Goal: Task Accomplishment & Management: Manage account settings

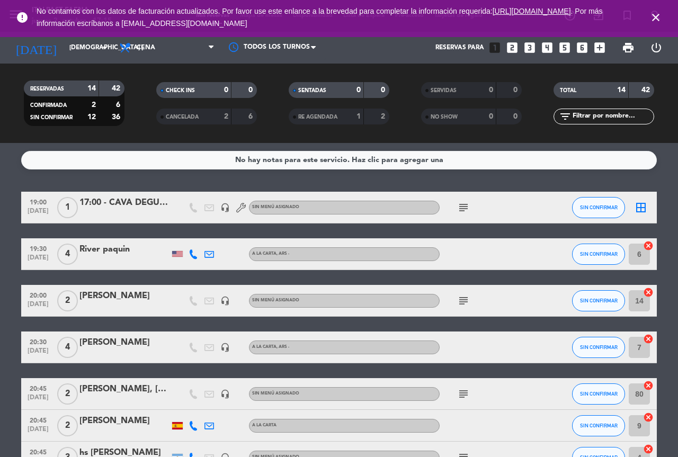
click at [656, 18] on icon "close" at bounding box center [655, 17] width 13 height 13
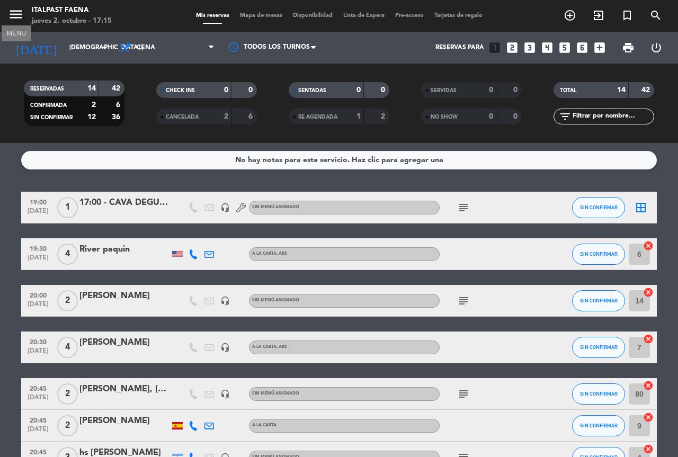
click at [22, 15] on icon "menu" at bounding box center [16, 14] width 16 height 16
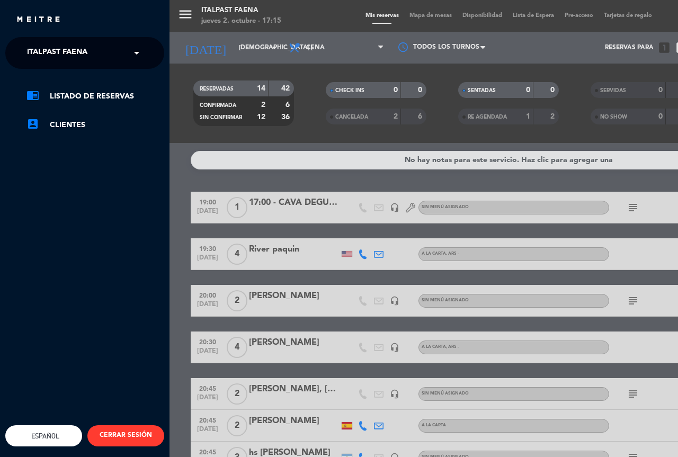
click at [98, 65] on ng-select "× Italpast Faena ×" at bounding box center [84, 53] width 159 height 32
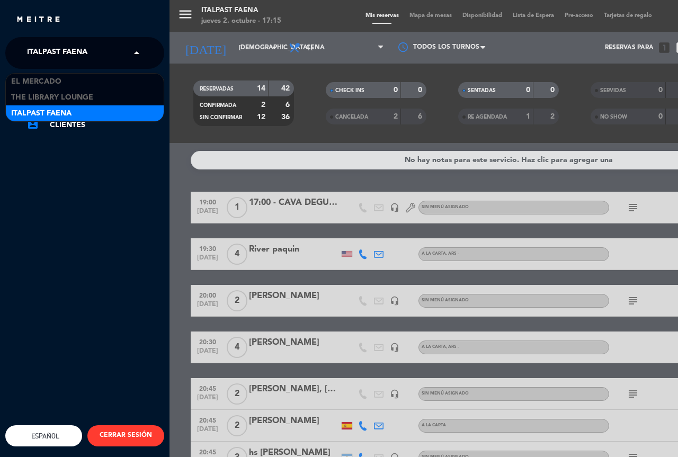
click at [98, 59] on div "× Italpast Faena" at bounding box center [63, 53] width 80 height 22
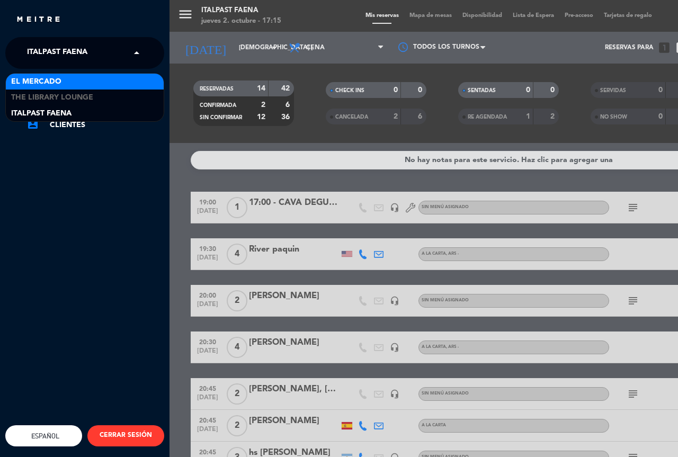
click at [67, 78] on div "El Mercado" at bounding box center [85, 82] width 158 height 16
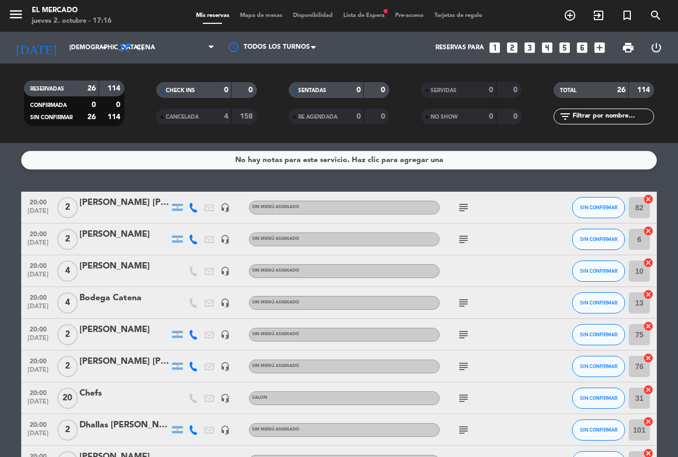
click at [649, 199] on icon "cancel" at bounding box center [648, 199] width 11 height 11
click at [649, 231] on icon "cancel" at bounding box center [648, 230] width 11 height 11
click at [647, 261] on icon "cancel" at bounding box center [648, 262] width 11 height 11
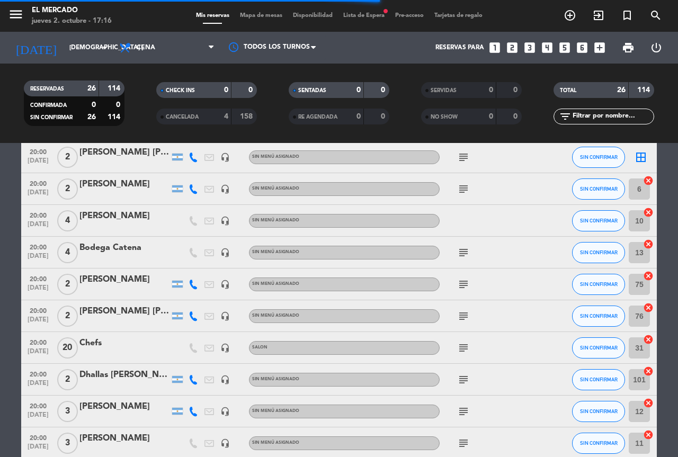
scroll to position [53, 0]
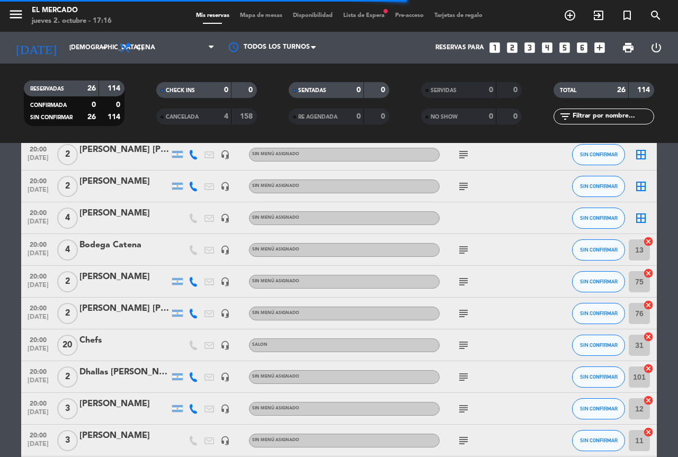
click at [649, 272] on icon "cancel" at bounding box center [648, 273] width 11 height 11
click at [645, 303] on icon "cancel" at bounding box center [648, 305] width 11 height 11
click at [649, 338] on icon "cancel" at bounding box center [648, 336] width 11 height 11
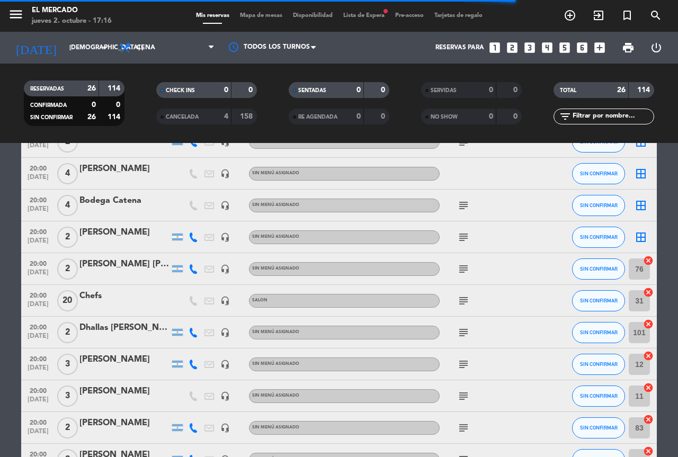
scroll to position [159, 0]
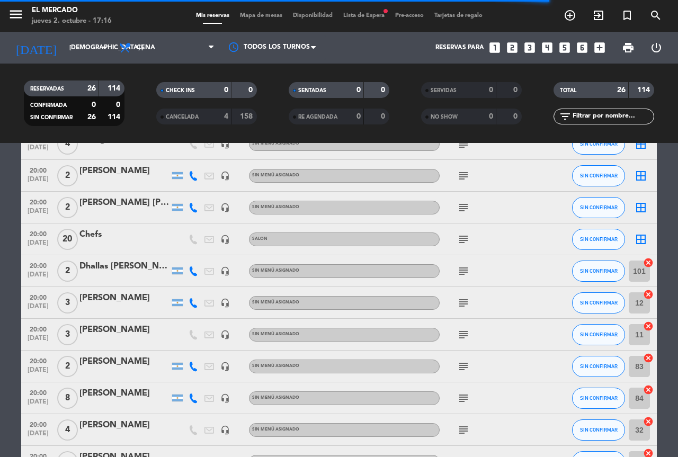
click at [647, 264] on icon "cancel" at bounding box center [648, 262] width 11 height 11
click at [645, 292] on icon "cancel" at bounding box center [648, 294] width 11 height 11
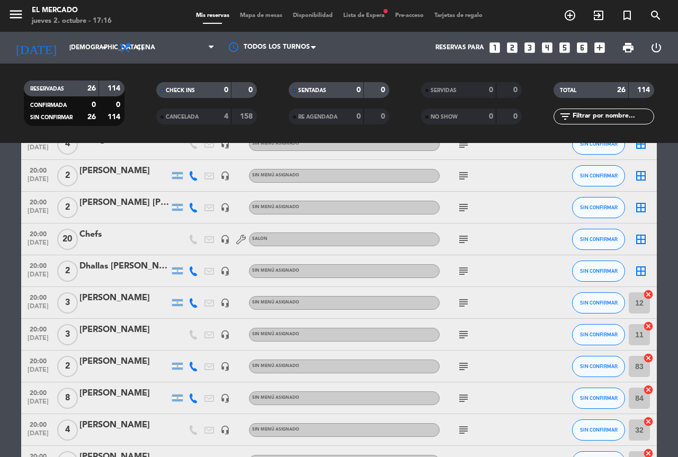
click at [649, 358] on icon "cancel" at bounding box center [648, 358] width 11 height 11
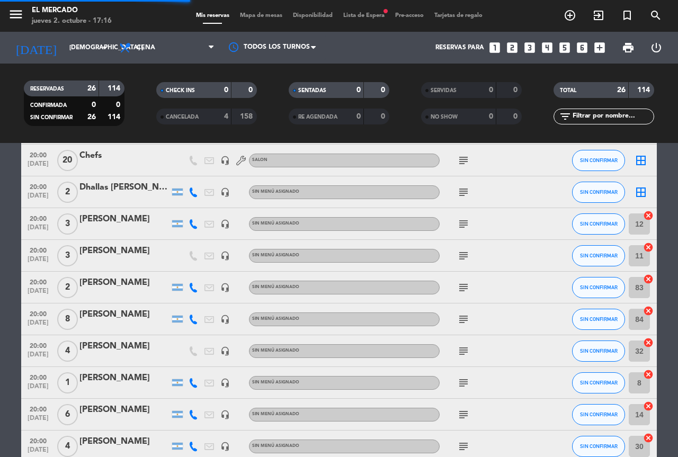
scroll to position [265, 0]
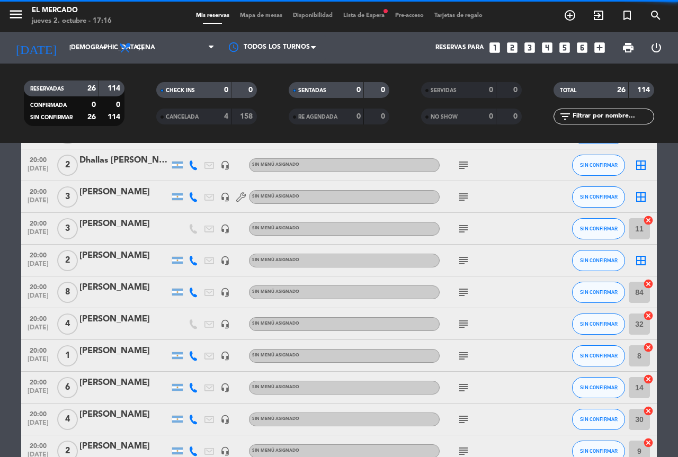
click at [647, 284] on icon "cancel" at bounding box center [648, 283] width 11 height 11
click at [646, 314] on icon "cancel" at bounding box center [648, 315] width 11 height 11
click at [649, 380] on icon "cancel" at bounding box center [648, 379] width 11 height 11
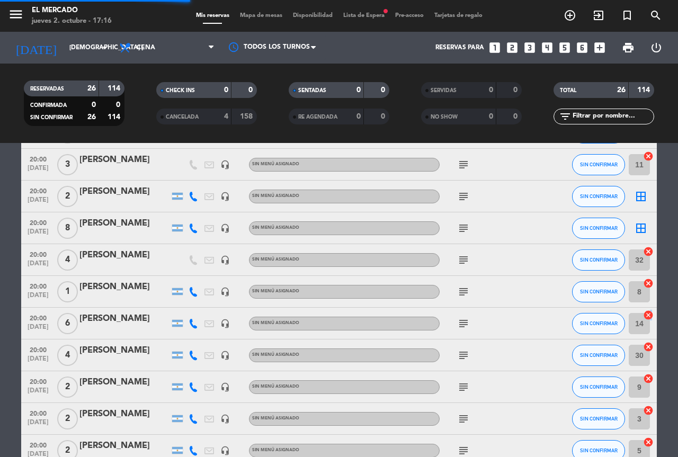
scroll to position [371, 0]
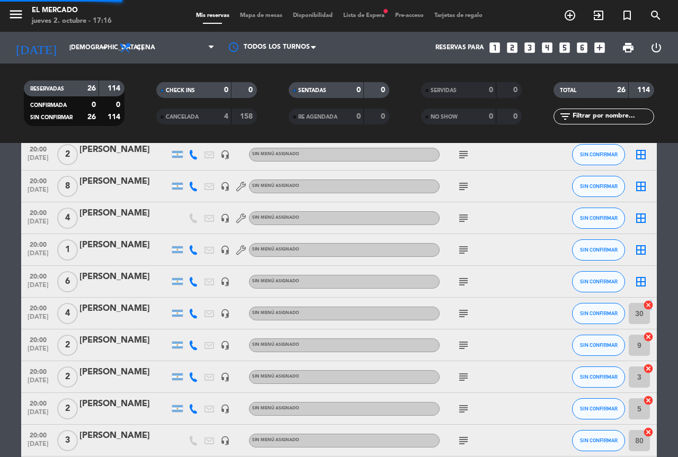
click at [648, 305] on icon "cancel" at bounding box center [648, 305] width 11 height 11
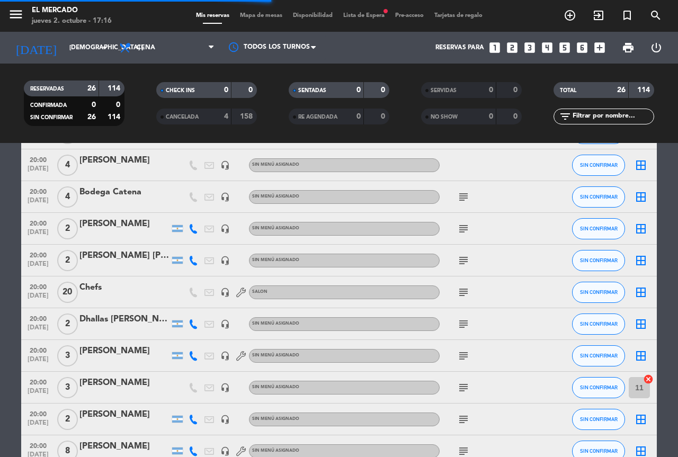
scroll to position [212, 0]
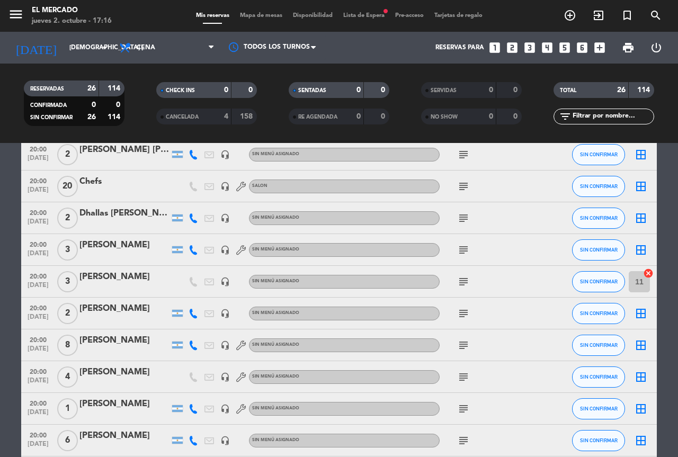
click at [649, 274] on icon "cancel" at bounding box center [648, 273] width 11 height 11
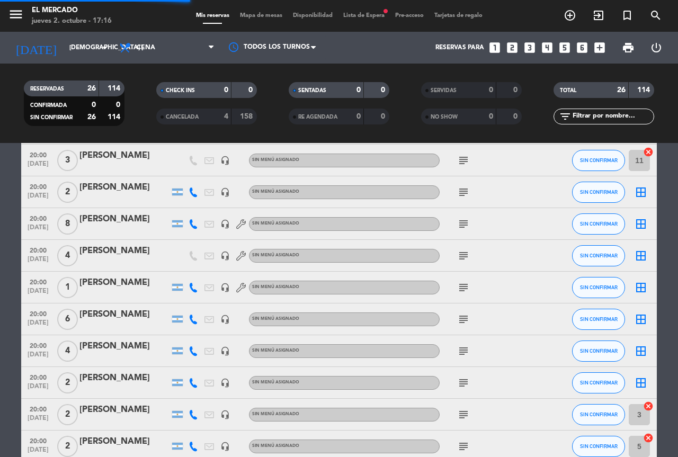
scroll to position [371, 0]
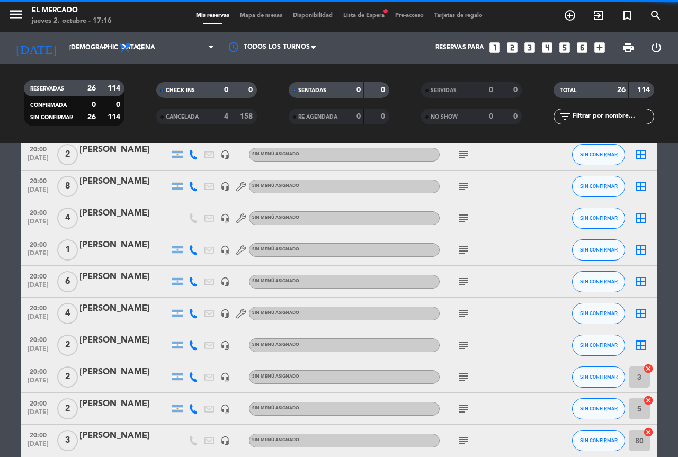
click at [646, 367] on icon "cancel" at bounding box center [648, 368] width 11 height 11
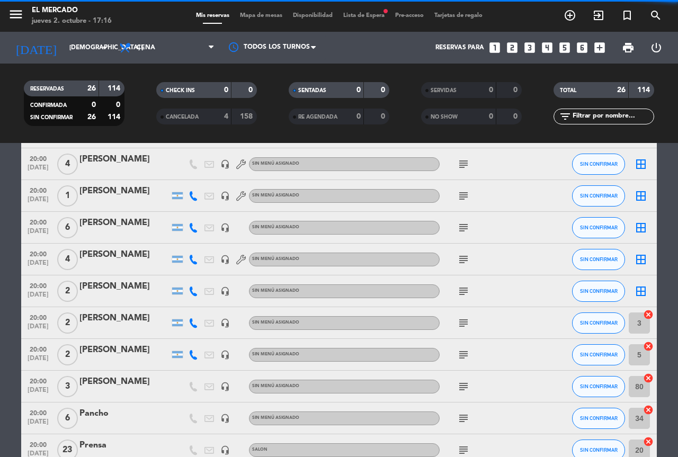
scroll to position [476, 0]
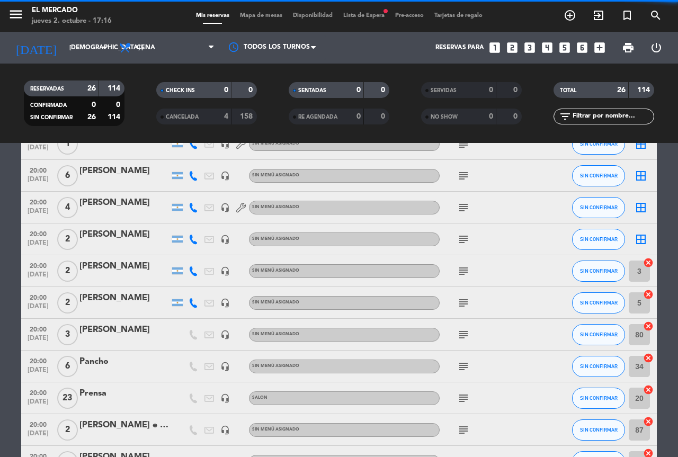
click at [649, 296] on icon "cancel" at bounding box center [648, 294] width 11 height 11
click at [648, 328] on icon "cancel" at bounding box center [648, 326] width 11 height 11
click at [650, 387] on icon "cancel" at bounding box center [648, 389] width 11 height 11
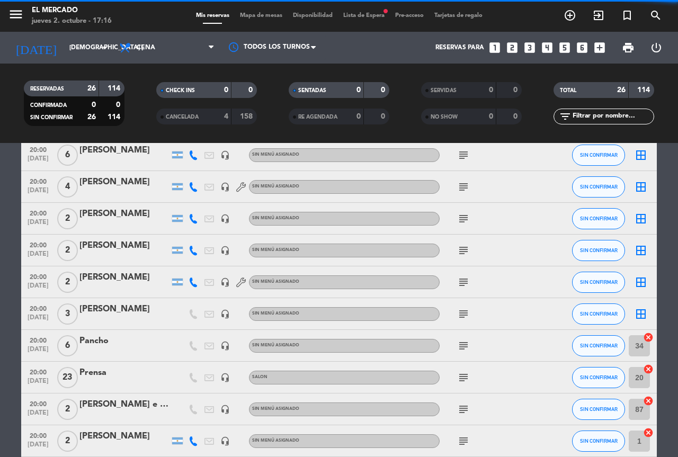
scroll to position [529, 0]
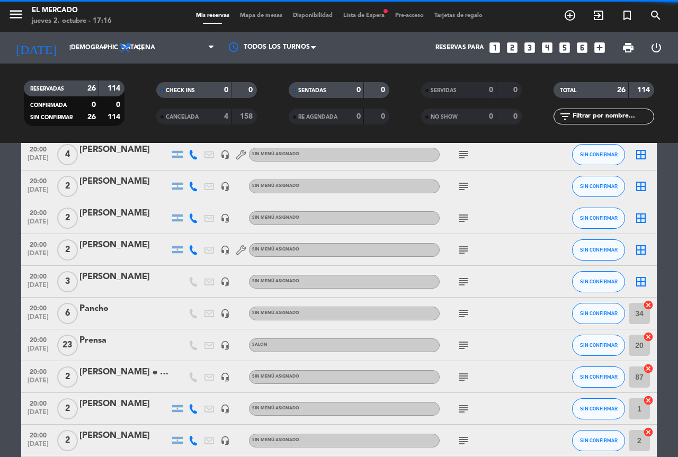
click at [650, 368] on icon "cancel" at bounding box center [648, 368] width 11 height 11
click at [647, 401] on icon "cancel" at bounding box center [648, 400] width 11 height 11
click at [649, 434] on icon "cancel" at bounding box center [648, 432] width 11 height 11
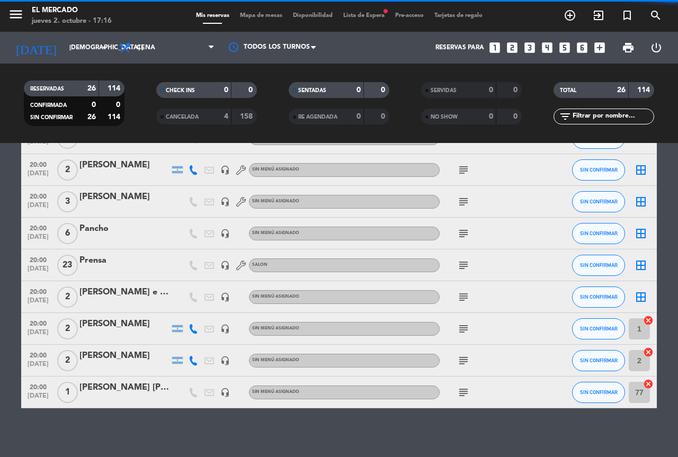
scroll to position [613, 0]
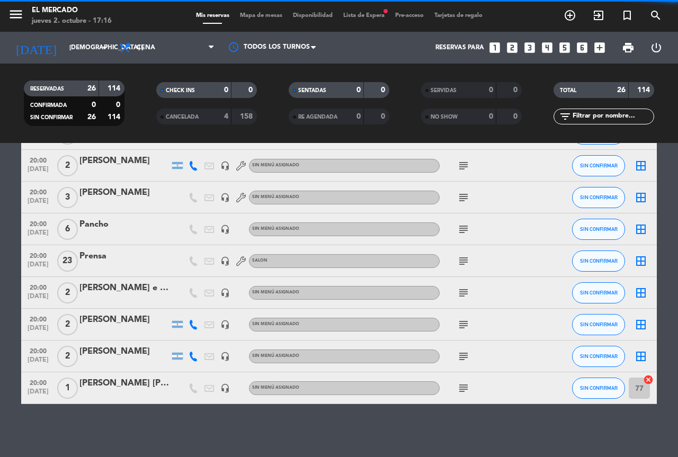
click at [647, 380] on icon "cancel" at bounding box center [648, 379] width 11 height 11
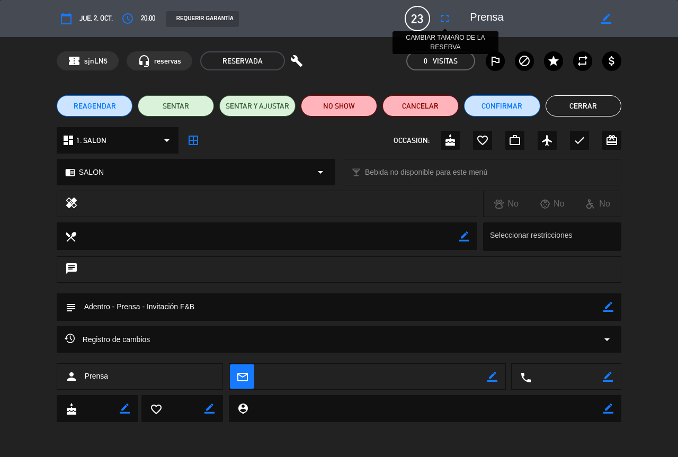
click at [444, 21] on icon "fullscreen" at bounding box center [444, 18] width 13 height 13
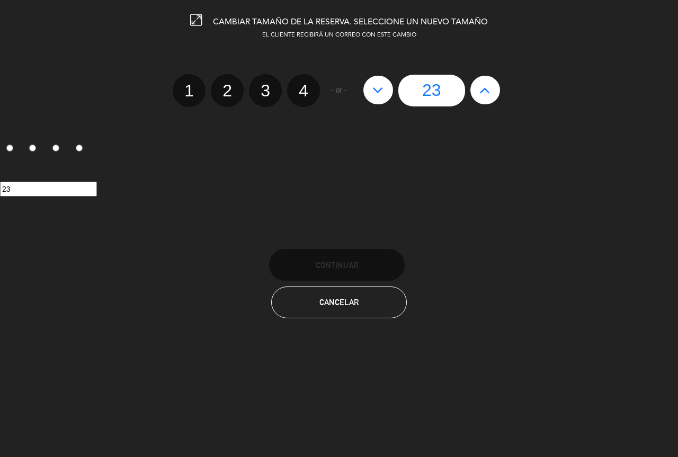
click at [374, 93] on icon at bounding box center [377, 90] width 11 height 17
type input "22"
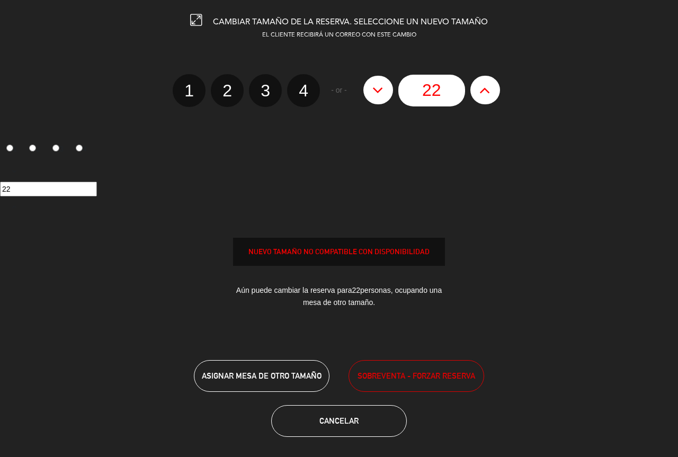
click at [374, 93] on icon at bounding box center [377, 90] width 11 height 17
type input "21"
click at [374, 93] on icon at bounding box center [377, 90] width 11 height 17
type input "20"
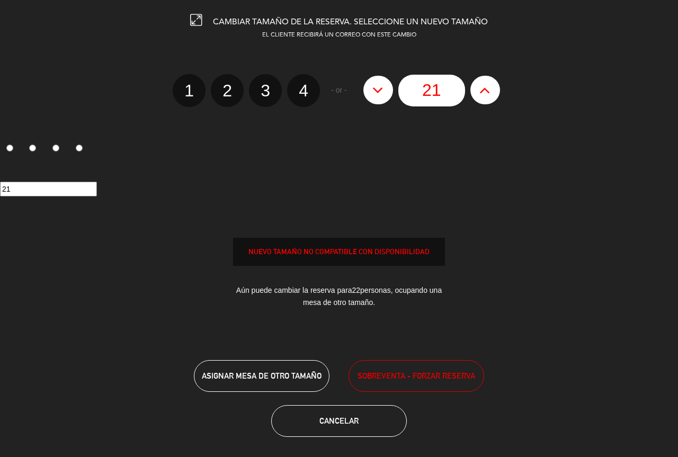
type input "20"
click at [374, 93] on icon at bounding box center [377, 90] width 11 height 17
type input "19"
click at [374, 93] on icon at bounding box center [377, 90] width 11 height 17
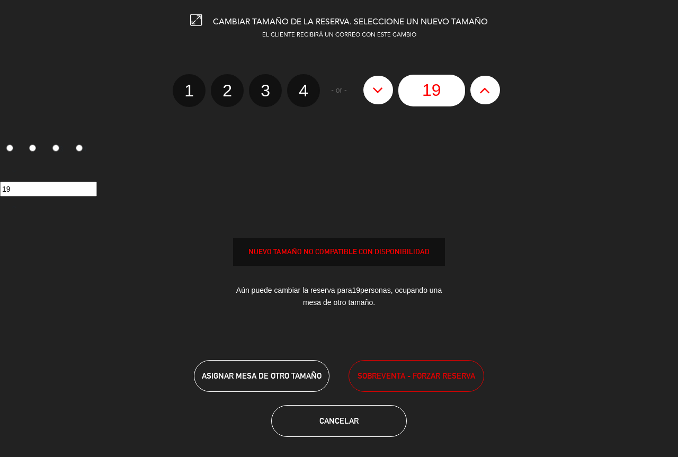
type input "18"
click at [374, 93] on icon at bounding box center [377, 90] width 11 height 17
type input "17"
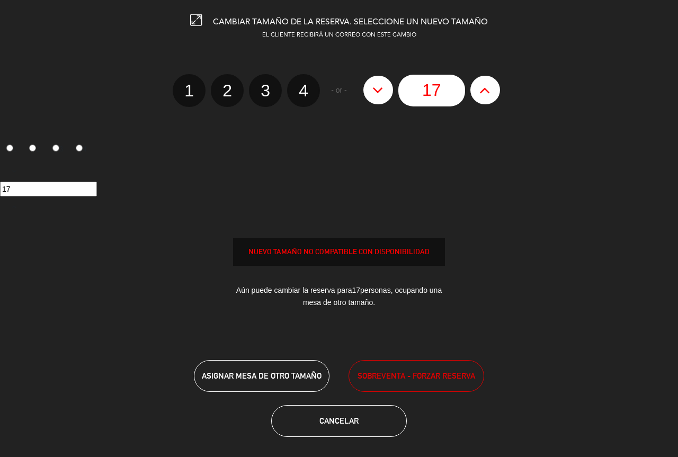
click at [374, 93] on icon at bounding box center [377, 90] width 11 height 17
type input "16"
click at [374, 93] on icon at bounding box center [377, 90] width 11 height 17
type input "15"
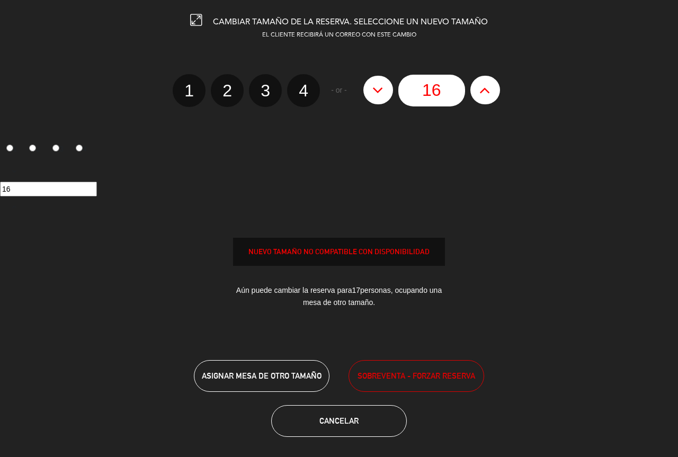
type input "15"
click at [374, 93] on icon at bounding box center [377, 90] width 11 height 17
type input "14"
click at [374, 93] on icon at bounding box center [377, 90] width 11 height 17
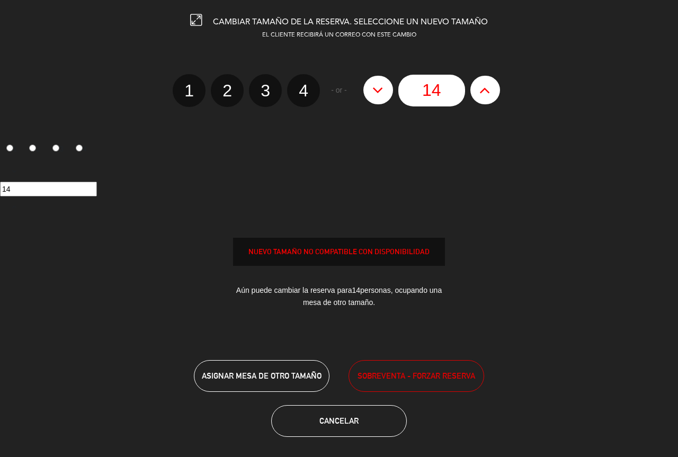
type input "13"
click at [374, 93] on icon at bounding box center [377, 90] width 11 height 17
type input "12"
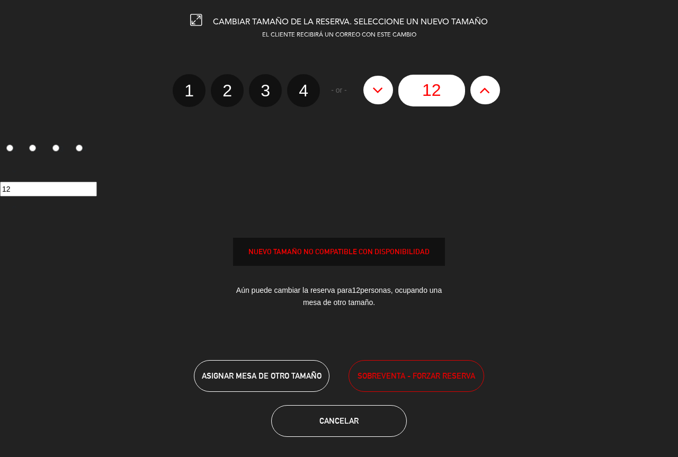
click at [374, 93] on icon at bounding box center [377, 90] width 11 height 17
type input "11"
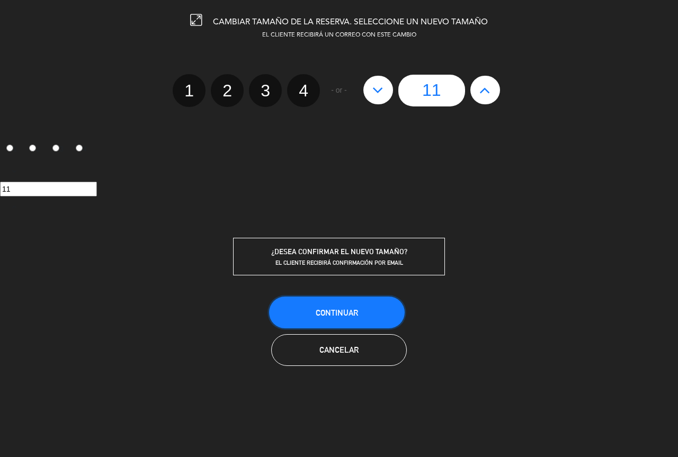
click at [338, 312] on span "Continuar" at bounding box center [336, 312] width 42 height 9
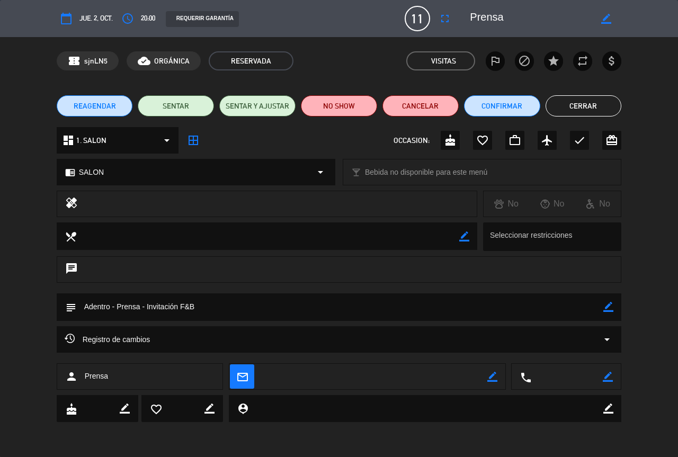
click at [611, 17] on icon "border_color" at bounding box center [606, 19] width 10 height 10
click at [575, 19] on textarea at bounding box center [530, 18] width 121 height 19
type textarea "Periodistas"
click at [604, 20] on icon at bounding box center [606, 19] width 10 height 10
click at [555, 106] on button "Cerrar" at bounding box center [583, 105] width 76 height 21
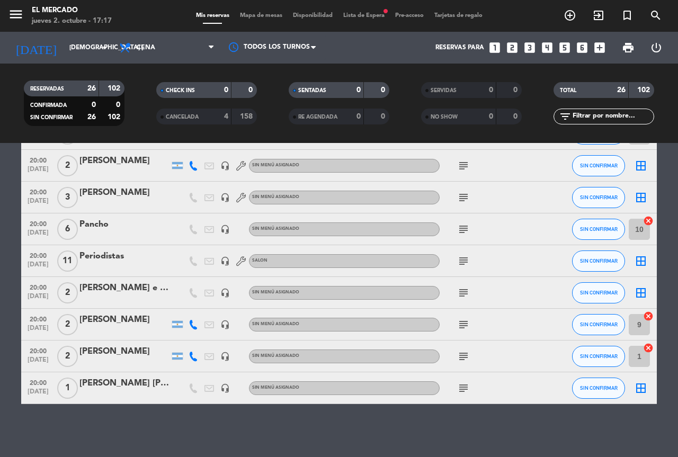
click at [107, 222] on div "Pancho" at bounding box center [124, 225] width 90 height 14
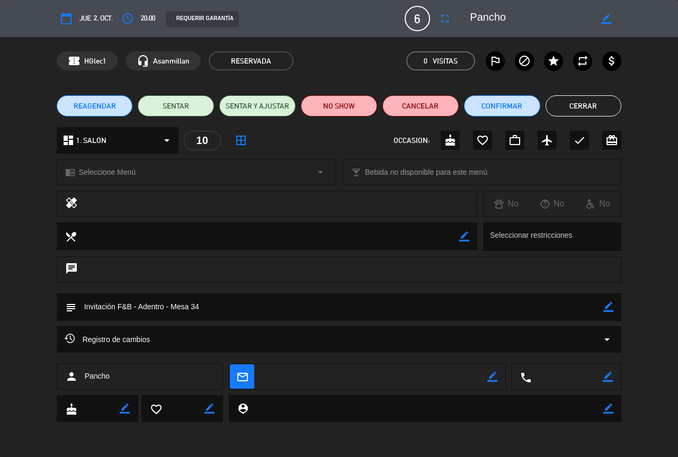
click at [582, 104] on button "Cerrar" at bounding box center [583, 105] width 76 height 21
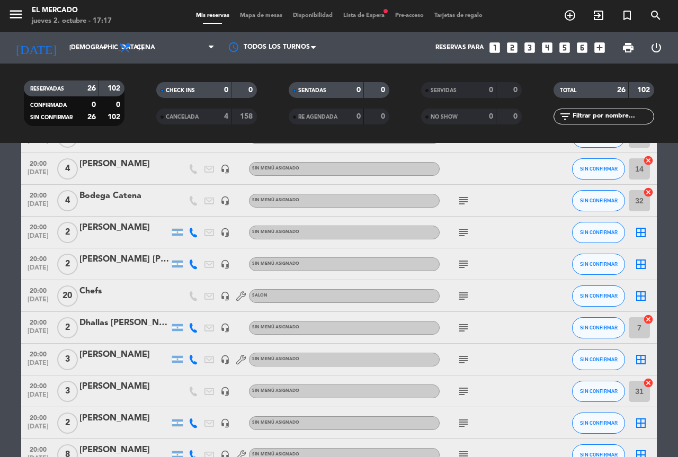
scroll to position [84, 0]
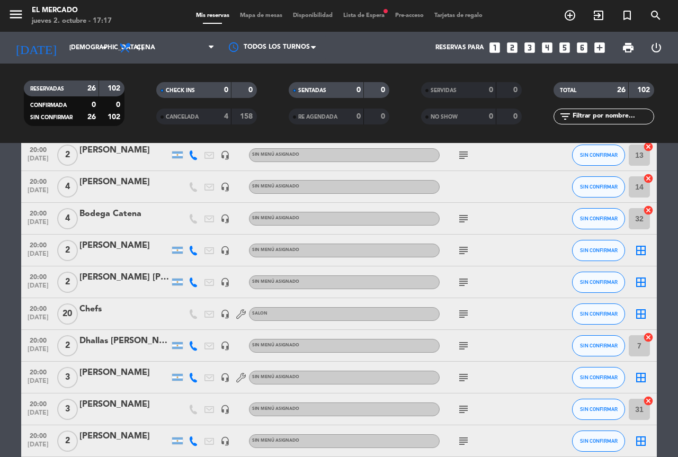
click at [106, 311] on div "Chefs" at bounding box center [124, 309] width 90 height 14
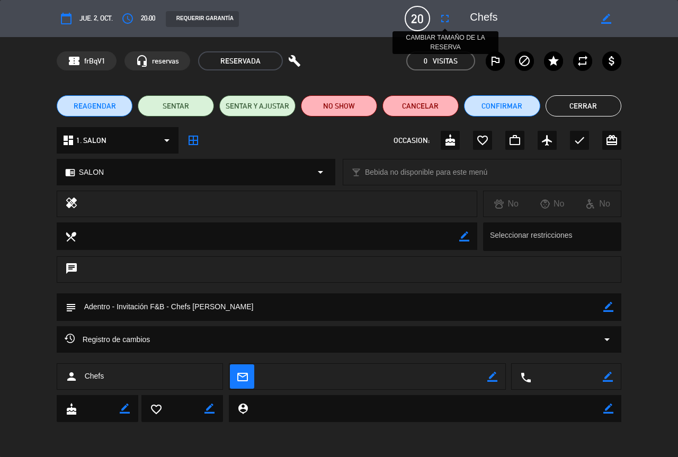
click at [442, 20] on icon "fullscreen" at bounding box center [444, 18] width 13 height 13
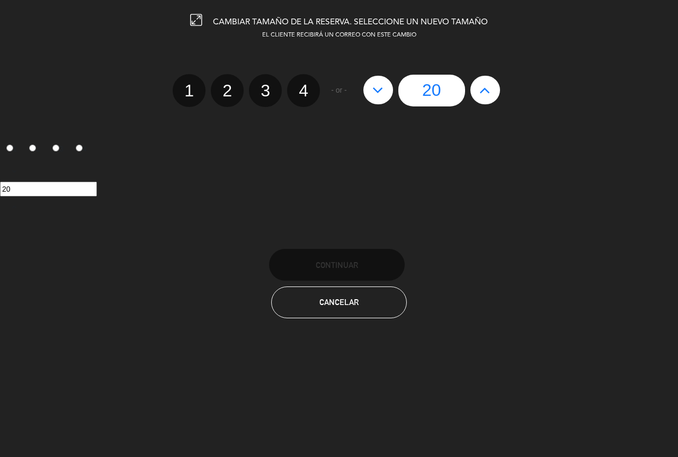
click at [379, 92] on icon at bounding box center [377, 90] width 11 height 17
type input "19"
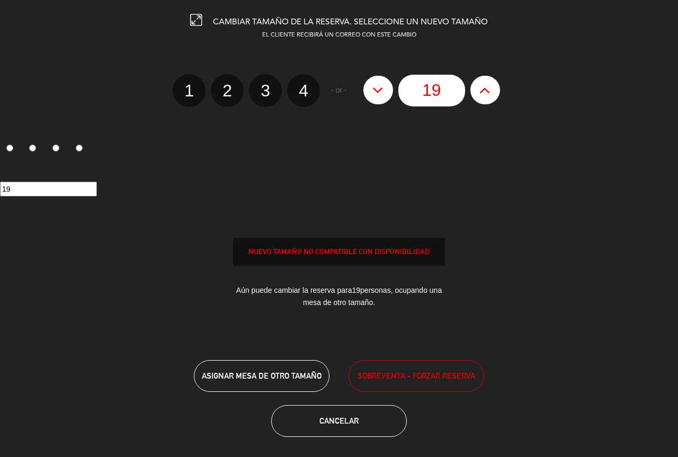
click at [379, 92] on icon at bounding box center [377, 90] width 11 height 17
type input "18"
click at [379, 92] on icon at bounding box center [377, 90] width 11 height 17
type input "17"
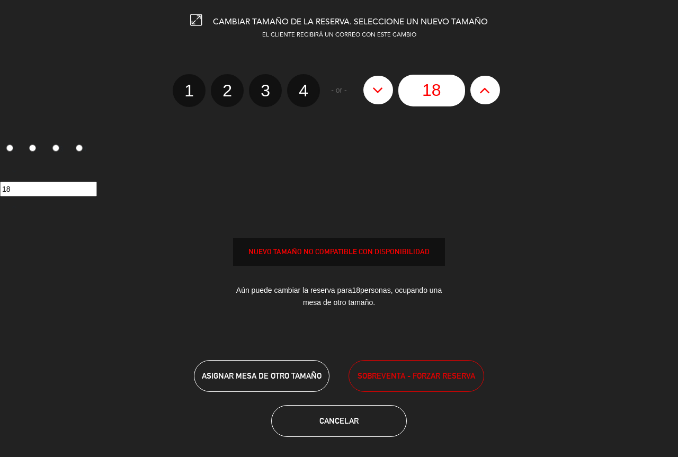
type input "17"
click at [379, 92] on icon at bounding box center [377, 90] width 11 height 17
type input "16"
click at [379, 92] on icon at bounding box center [377, 90] width 11 height 17
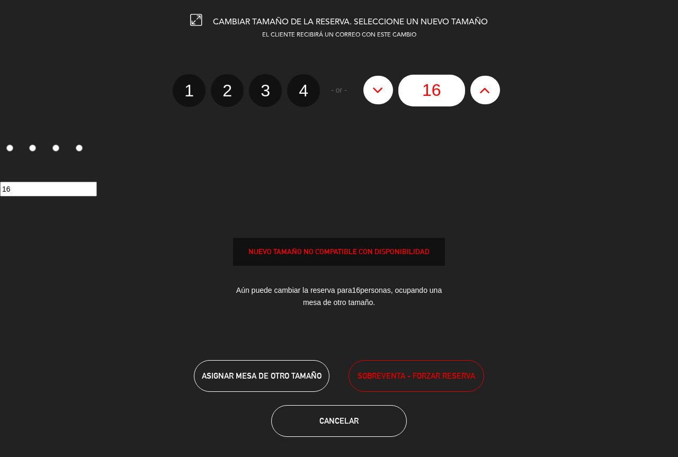
type input "15"
click at [379, 92] on icon at bounding box center [377, 90] width 11 height 17
type input "14"
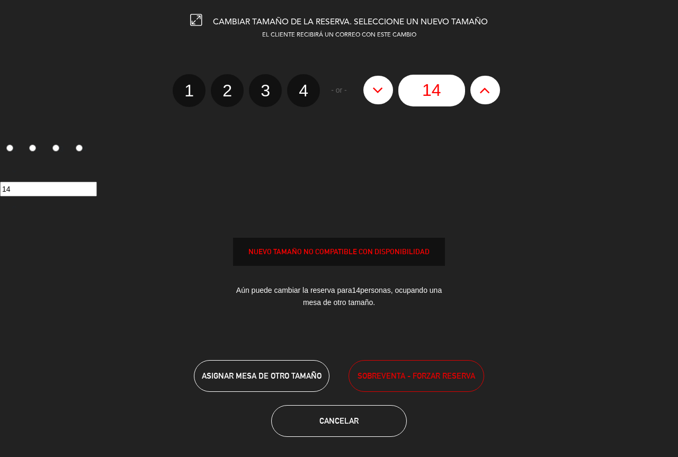
click at [379, 92] on icon at bounding box center [377, 90] width 11 height 17
type input "13"
click at [379, 92] on icon at bounding box center [377, 90] width 11 height 17
type input "12"
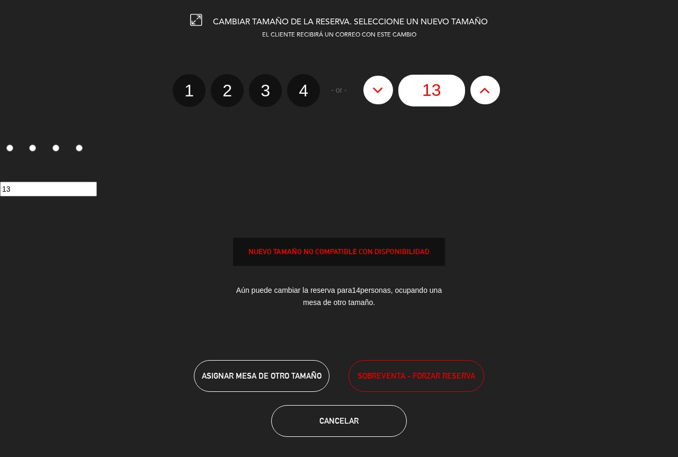
type input "12"
click at [379, 92] on icon at bounding box center [377, 90] width 11 height 17
type input "11"
click at [379, 92] on icon at bounding box center [377, 90] width 11 height 17
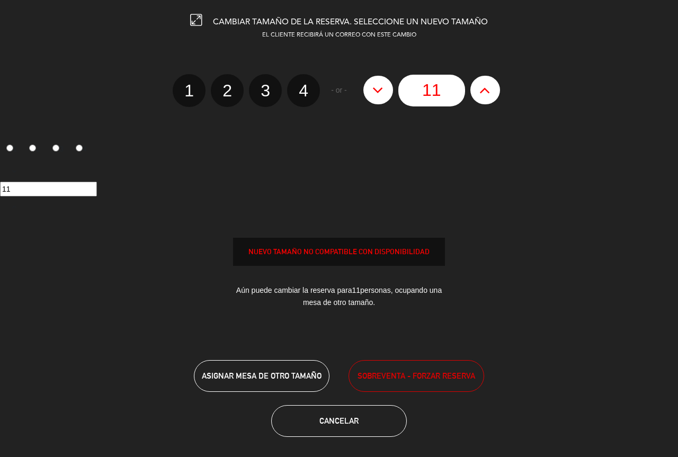
type input "10"
click at [379, 92] on icon at bounding box center [377, 90] width 11 height 17
type input "9"
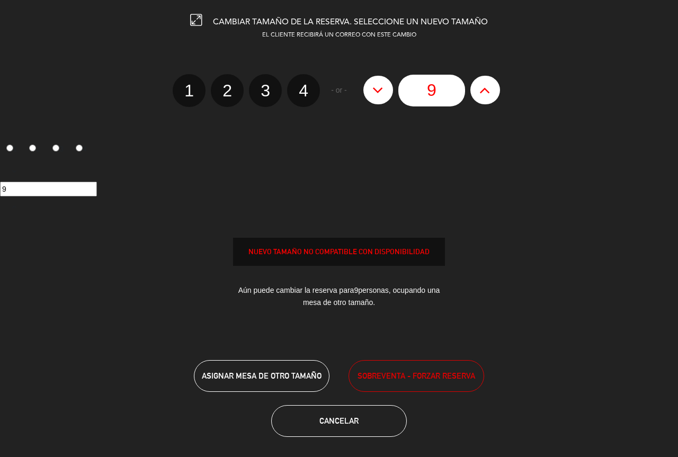
click at [379, 92] on icon at bounding box center [377, 90] width 11 height 17
type input "8"
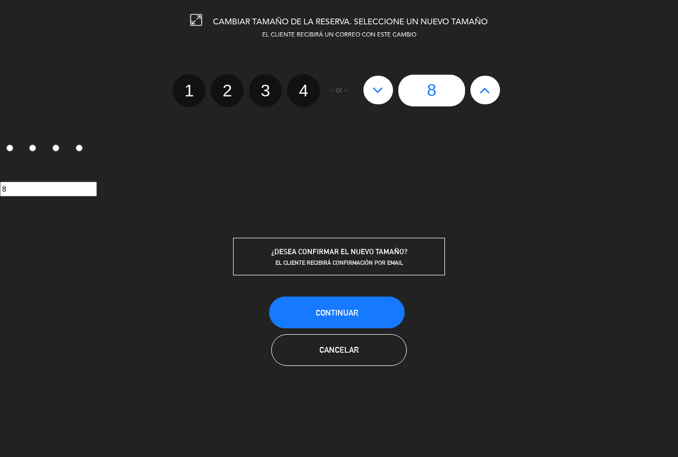
click at [481, 94] on icon at bounding box center [484, 90] width 11 height 17
type input "9"
click at [357, 310] on span "Continuar" at bounding box center [336, 312] width 42 height 9
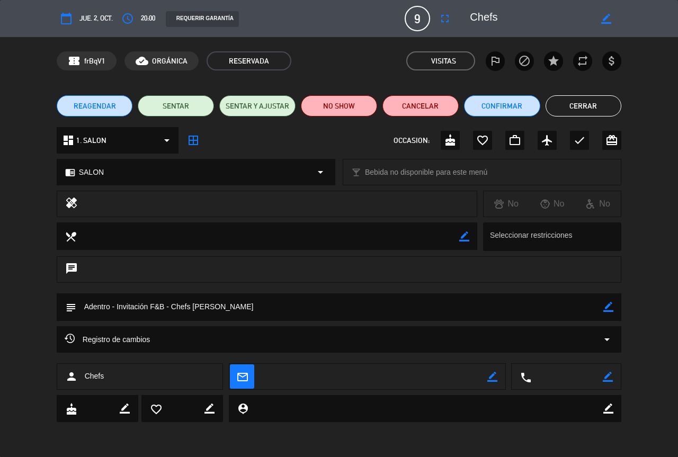
click at [605, 22] on icon "border_color" at bounding box center [606, 19] width 10 height 10
click at [519, 5] on div "calendar_today [DEMOGRAPHIC_DATA] 2, oct. access_time 20:00 REQUERIR GARANTÍA 9…" at bounding box center [339, 18] width 678 height 37
click at [502, 14] on textarea at bounding box center [530, 18] width 121 height 19
type textarea "C"
type textarea "Bodegoneros"
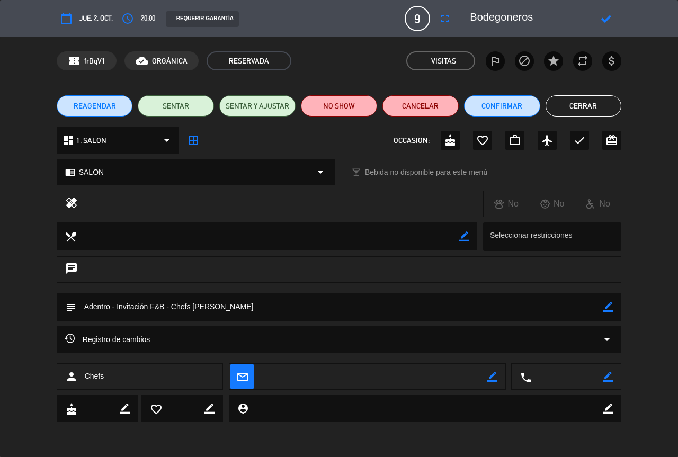
click at [608, 19] on icon at bounding box center [606, 19] width 10 height 10
click at [609, 308] on icon "border_color" at bounding box center [608, 307] width 10 height 10
click at [534, 307] on textarea at bounding box center [339, 306] width 527 height 27
click at [610, 307] on icon at bounding box center [608, 307] width 10 height 10
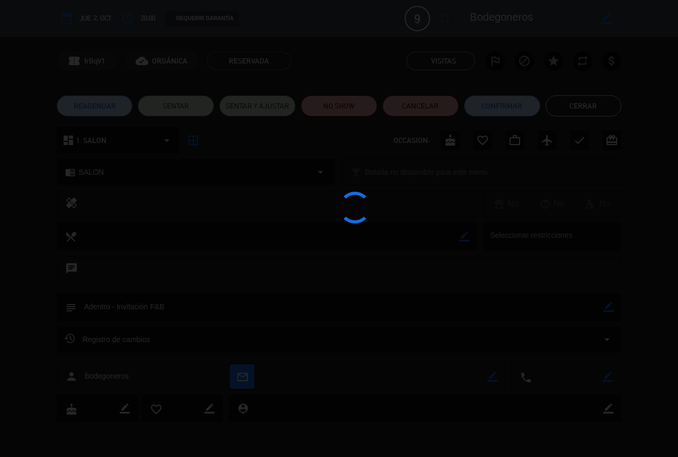
type textarea "Adentro - Invitación F&B"
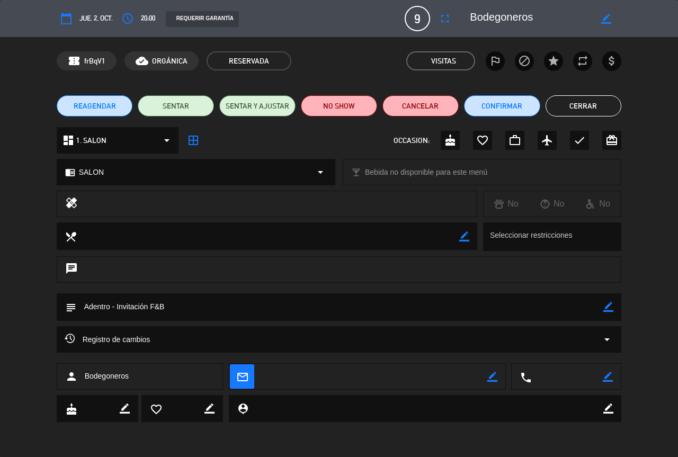
click at [572, 106] on button "Cerrar" at bounding box center [583, 105] width 76 height 21
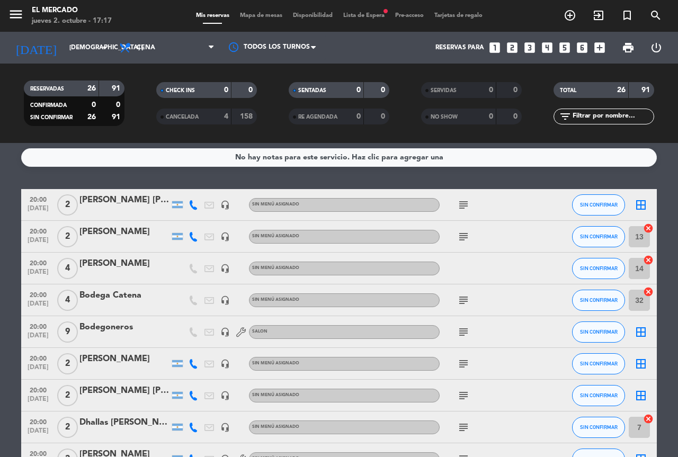
scroll to position [0, 0]
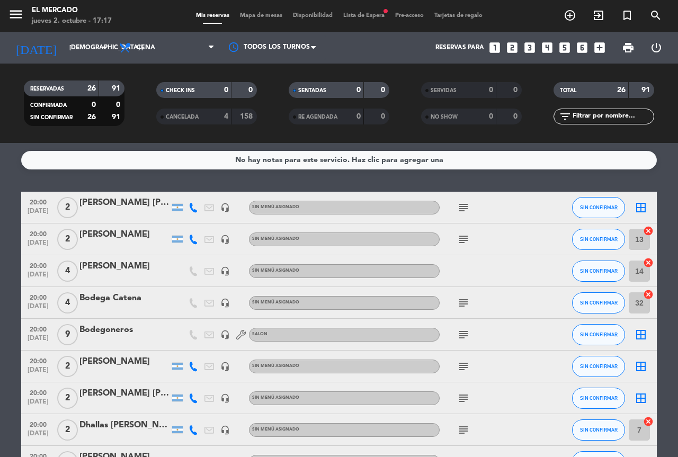
click at [102, 302] on div "Bodega Catena" at bounding box center [124, 298] width 90 height 14
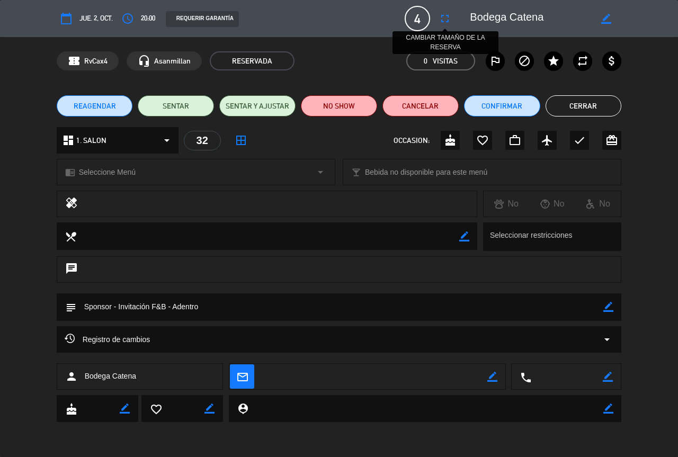
click at [441, 9] on button "fullscreen" at bounding box center [444, 18] width 19 height 19
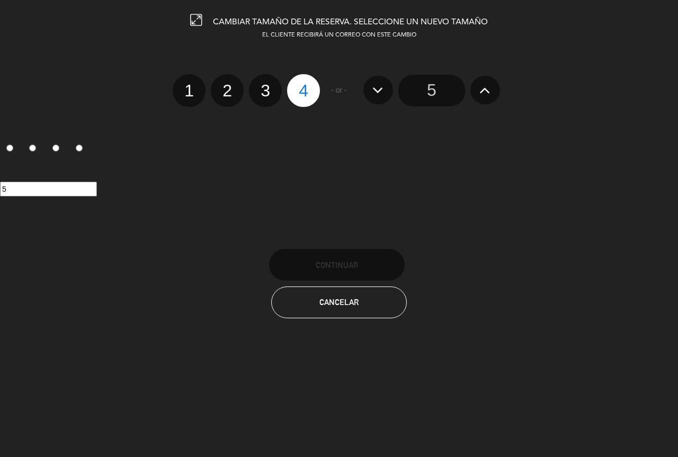
click at [485, 92] on icon at bounding box center [484, 90] width 11 height 17
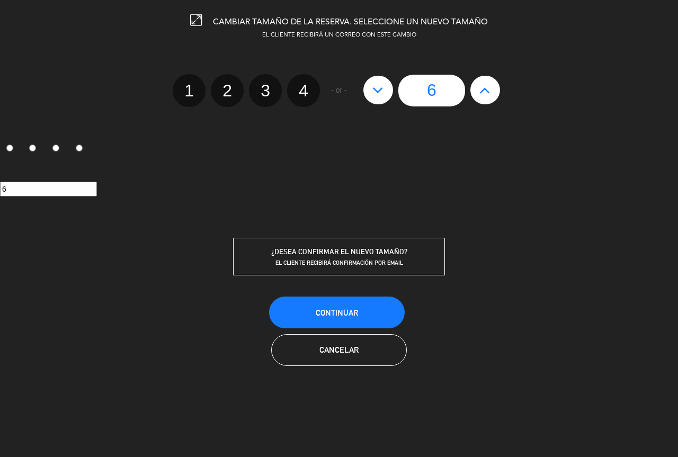
click at [485, 92] on icon at bounding box center [484, 90] width 11 height 17
type input "7"
click at [485, 92] on icon at bounding box center [484, 90] width 11 height 17
type input "8"
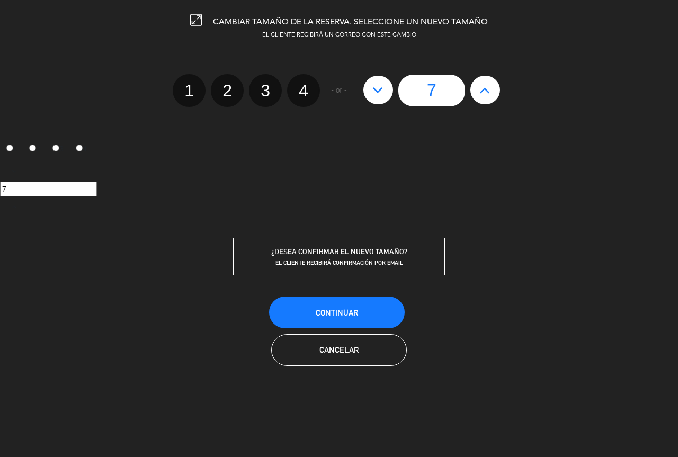
type input "8"
click at [485, 92] on icon at bounding box center [484, 90] width 11 height 17
type input "9"
click at [384, 94] on button at bounding box center [378, 90] width 30 height 29
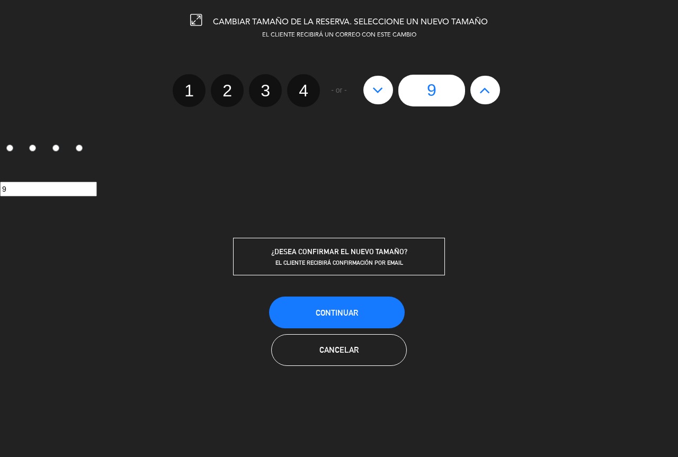
type input "8"
click at [318, 305] on button "Continuar" at bounding box center [337, 312] width 136 height 32
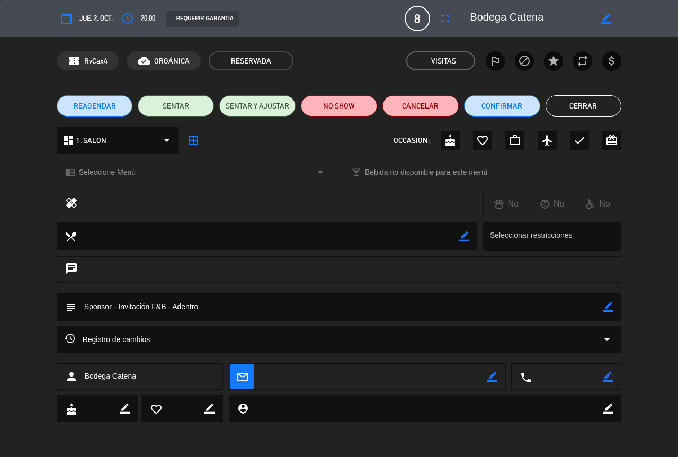
click at [605, 306] on icon "border_color" at bounding box center [608, 307] width 10 height 10
click at [550, 305] on textarea at bounding box center [339, 306] width 527 height 27
drag, startPoint x: 115, startPoint y: 308, endPoint x: 73, endPoint y: 308, distance: 42.3
click at [73, 308] on div "subject" at bounding box center [339, 307] width 565 height 28
click at [87, 306] on textarea at bounding box center [339, 306] width 527 height 27
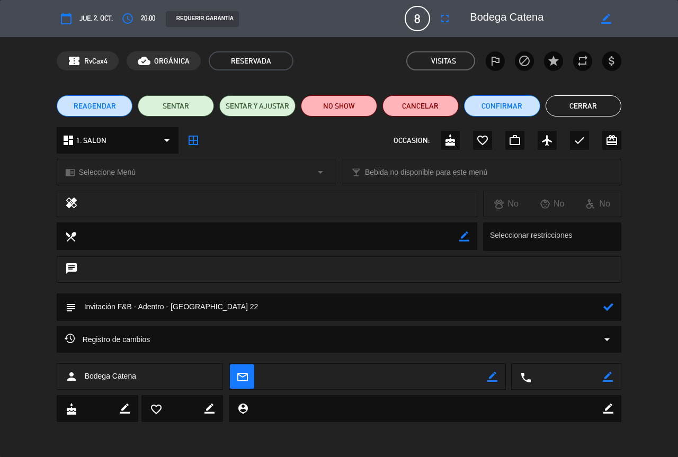
click at [609, 306] on icon at bounding box center [608, 307] width 10 height 10
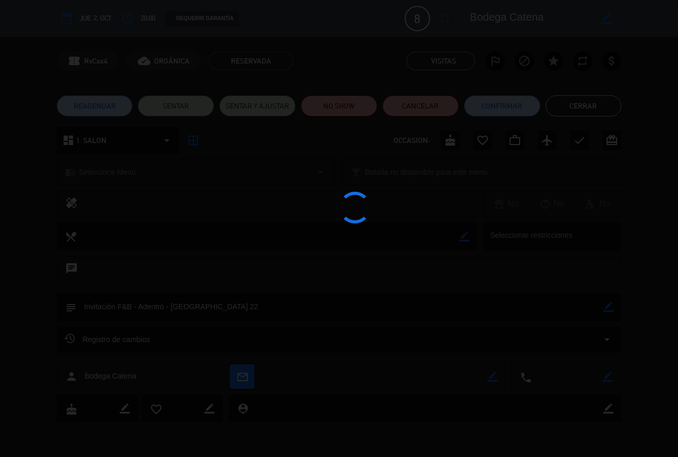
type textarea "Invitación F&B - Adentro - [GEOGRAPHIC_DATA] 22"
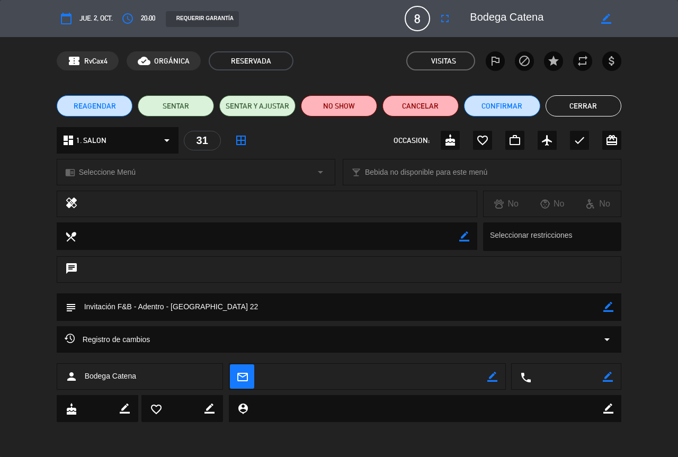
click at [605, 17] on icon "border_color" at bounding box center [606, 19] width 10 height 10
click at [584, 21] on textarea at bounding box center [530, 18] width 121 height 19
type textarea "B"
type textarea "[PERSON_NAME]"
click at [541, 23] on textarea at bounding box center [530, 18] width 121 height 19
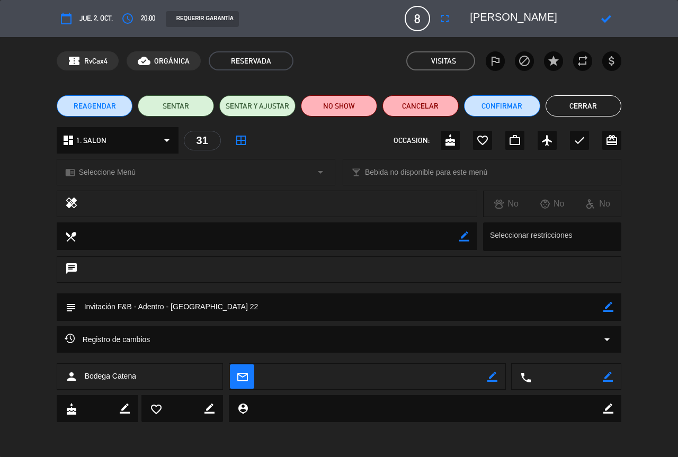
type textarea "[PERSON_NAME]"
click at [602, 19] on icon at bounding box center [606, 19] width 10 height 10
click at [568, 109] on button "Cerrar" at bounding box center [583, 105] width 76 height 21
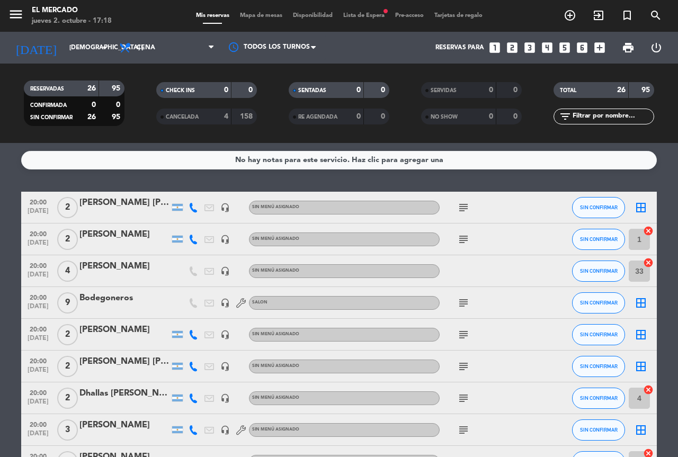
click at [566, 46] on icon "looks_5" at bounding box center [564, 48] width 14 height 14
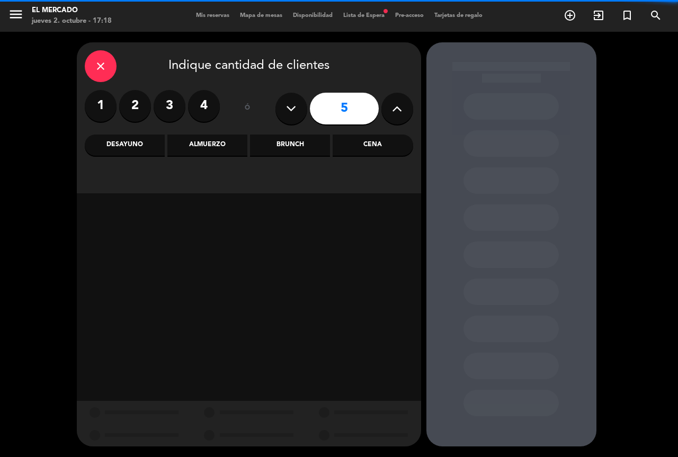
click at [348, 141] on div "Cena" at bounding box center [372, 144] width 80 height 21
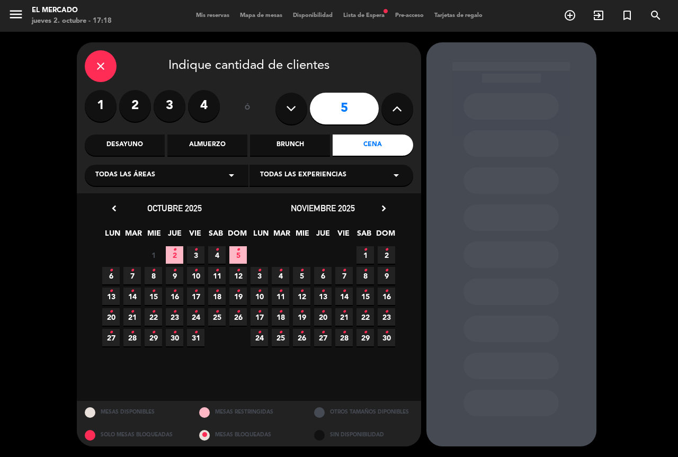
click at [175, 250] on icon "•" at bounding box center [175, 249] width 4 height 17
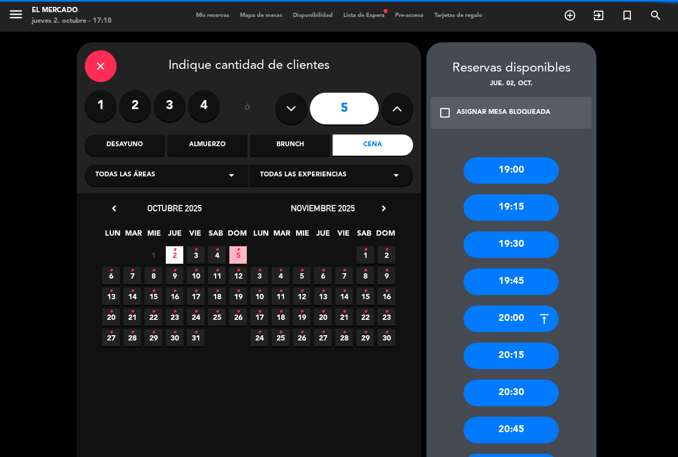
click at [538, 426] on div "20:45" at bounding box center [510, 430] width 95 height 26
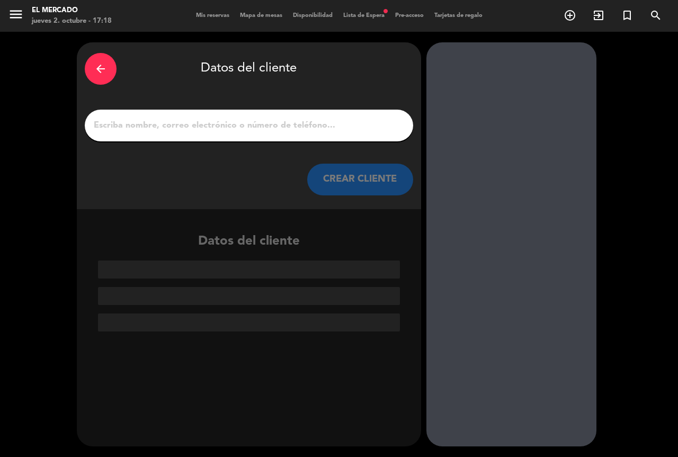
click at [95, 60] on div "arrow_back" at bounding box center [101, 69] width 32 height 32
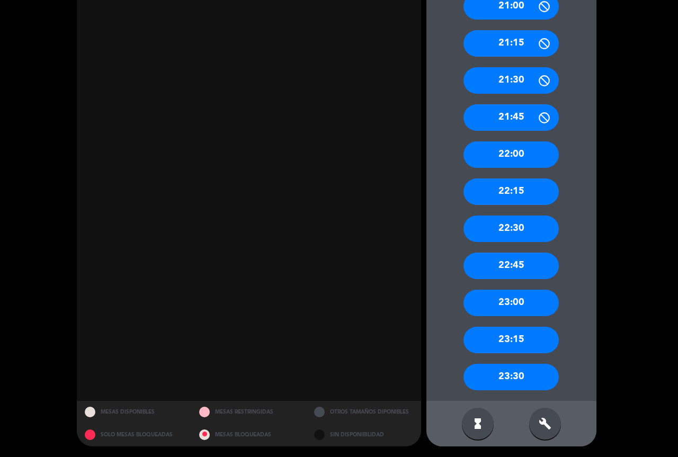
click at [543, 418] on icon "build" at bounding box center [544, 423] width 13 height 13
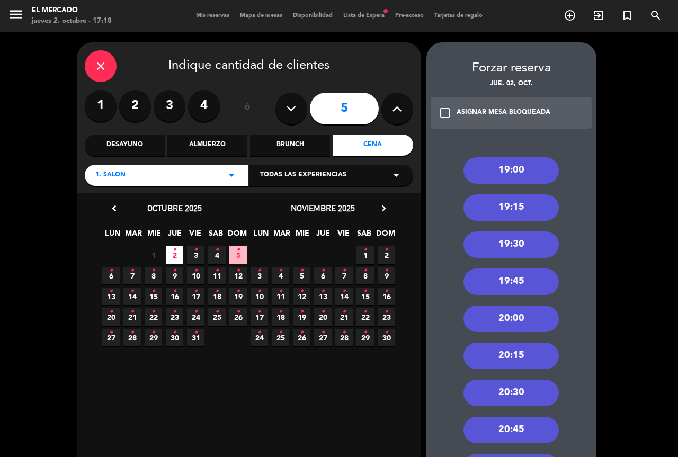
click at [524, 317] on div "20:00" at bounding box center [510, 318] width 95 height 26
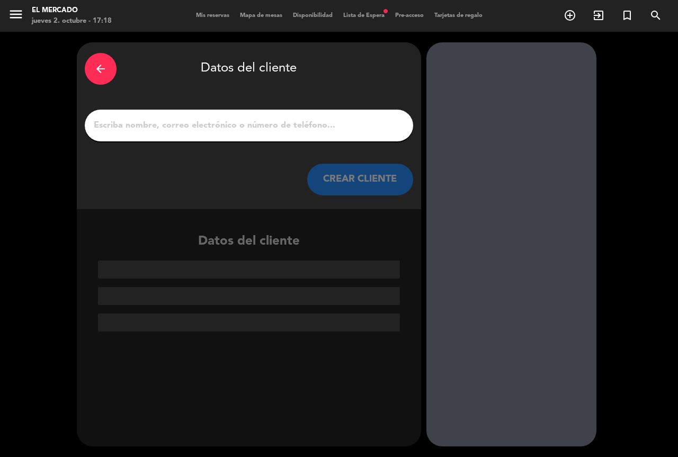
click at [285, 132] on input "1" at bounding box center [249, 125] width 312 height 15
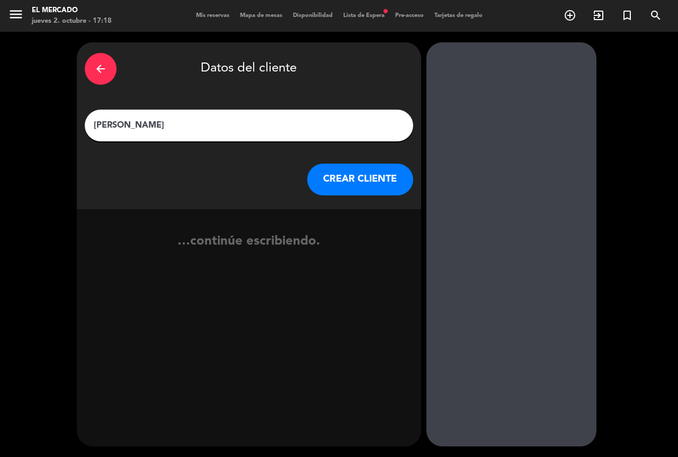
type input "[PERSON_NAME]"
click at [327, 162] on div "arrow_back Datos del cliente [PERSON_NAME] [PERSON_NAME] CLIENTE" at bounding box center [249, 125] width 344 height 167
click at [349, 193] on button "CREAR CLIENTE" at bounding box center [360, 180] width 106 height 32
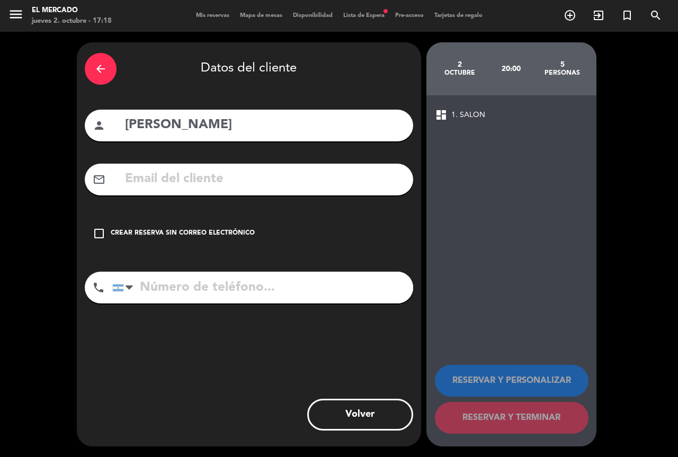
click at [152, 240] on div "check_box_outline_blank Crear reserva sin correo electrónico" at bounding box center [249, 234] width 328 height 32
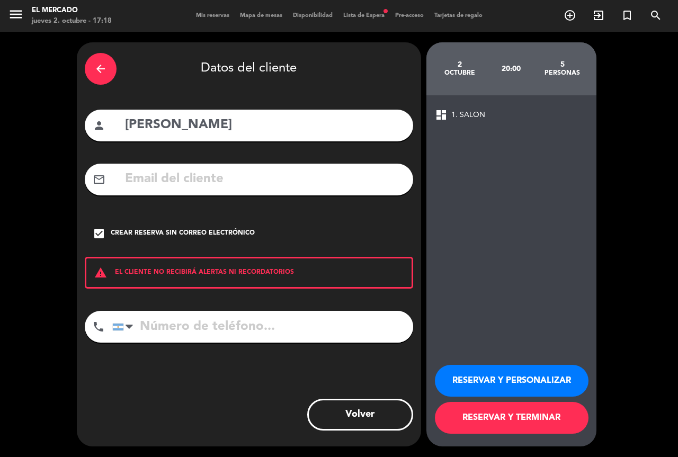
click at [488, 370] on button "RESERVAR Y PERSONALIZAR" at bounding box center [512, 381] width 154 height 32
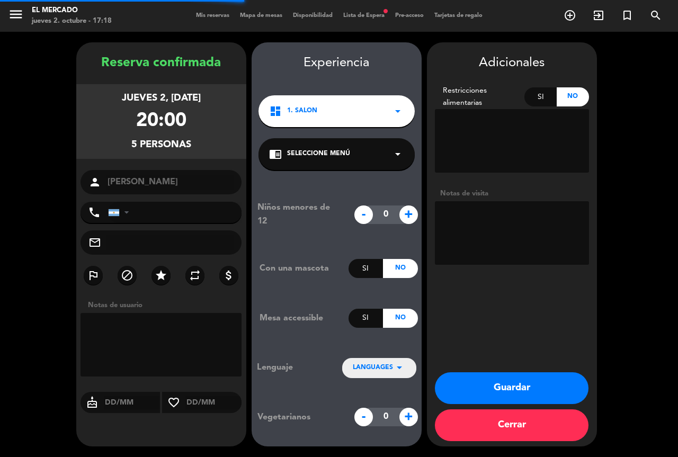
click at [499, 237] on textarea at bounding box center [512, 233] width 154 height 64
type textarea "Invitación F&B"
click at [533, 387] on button "Guardar" at bounding box center [512, 388] width 154 height 32
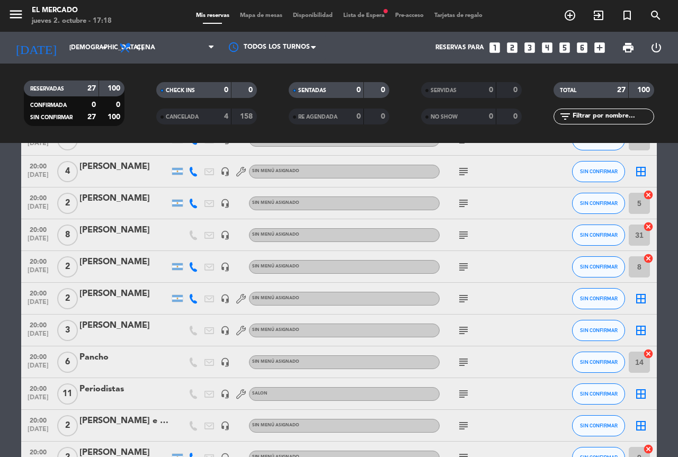
scroll to position [529, 0]
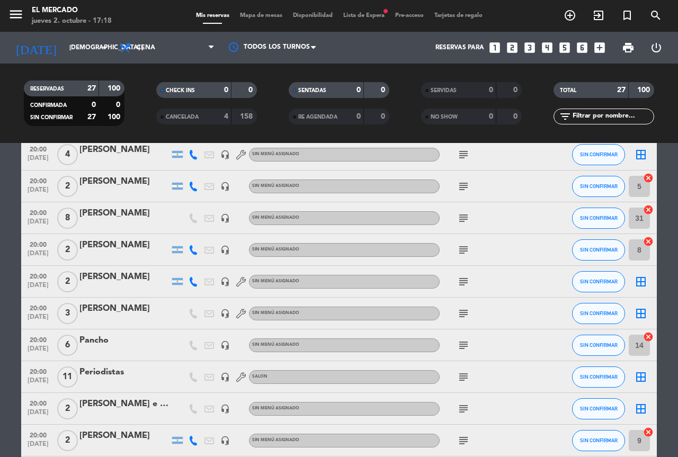
click at [122, 341] on div "Pancho" at bounding box center [124, 340] width 90 height 14
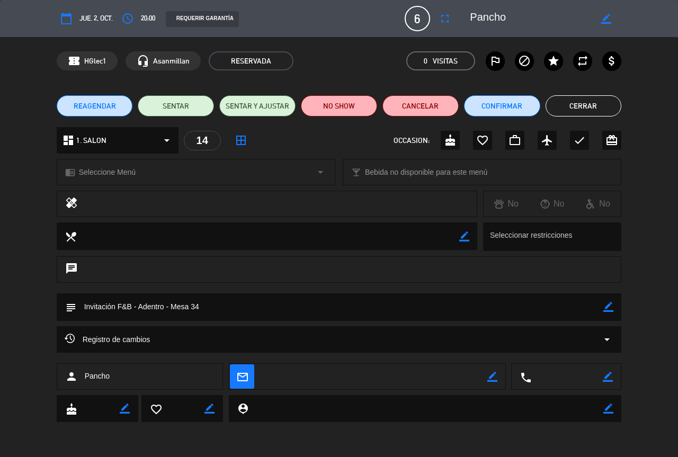
click at [604, 306] on icon "border_color" at bounding box center [608, 307] width 10 height 10
click at [531, 307] on textarea at bounding box center [339, 306] width 527 height 27
type textarea "Invitación F&B - Adentro - Mesa 20"
click at [606, 306] on icon at bounding box center [608, 307] width 10 height 10
click at [564, 103] on button "Cerrar" at bounding box center [583, 105] width 76 height 21
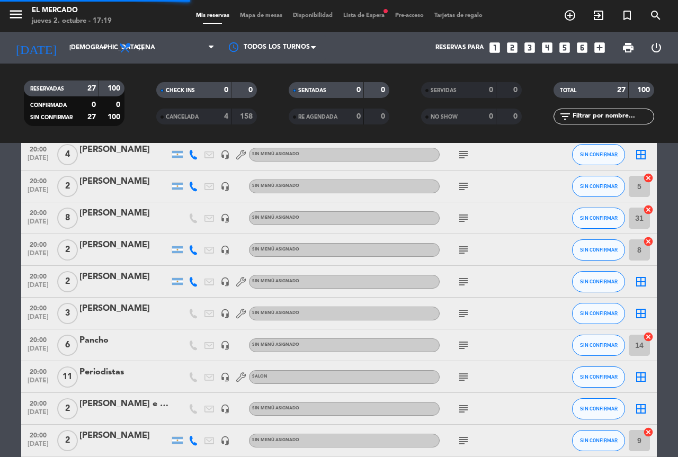
click at [594, 50] on icon "add_box" at bounding box center [599, 48] width 14 height 14
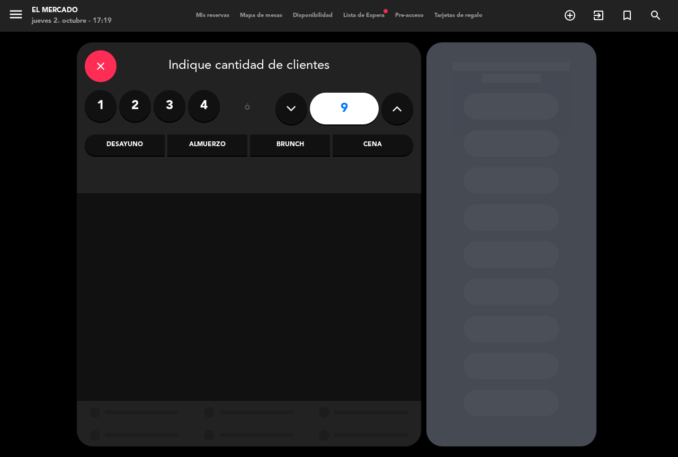
click at [281, 110] on button at bounding box center [291, 109] width 32 height 32
type input "8"
click at [361, 144] on div "Cena" at bounding box center [372, 144] width 80 height 21
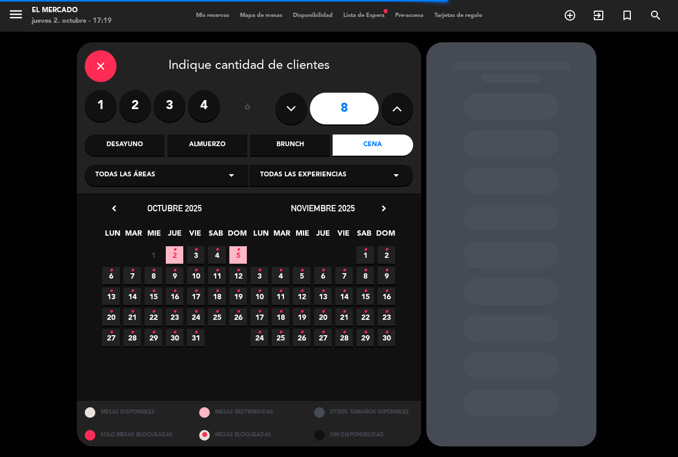
click at [168, 254] on span "2 •" at bounding box center [174, 254] width 17 height 17
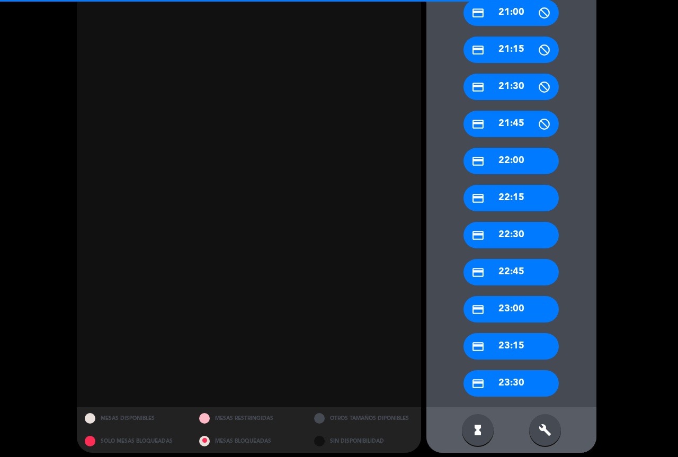
scroll to position [461, 0]
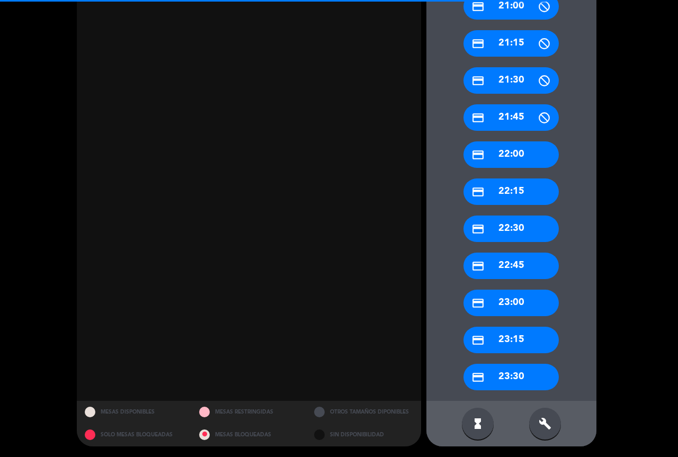
click at [542, 416] on div "build" at bounding box center [545, 424] width 32 height 32
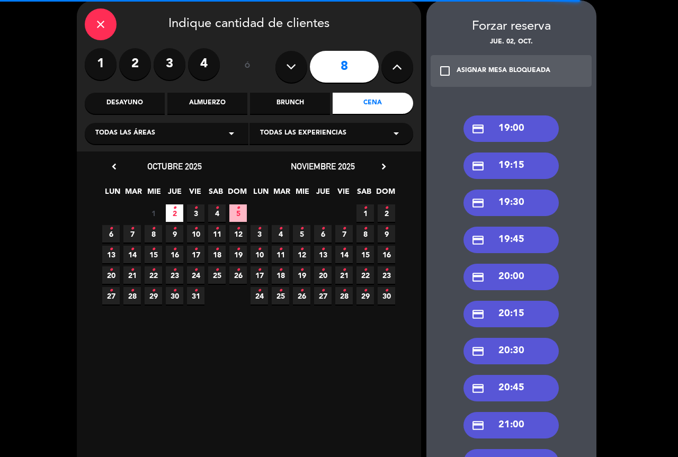
scroll to position [37, 0]
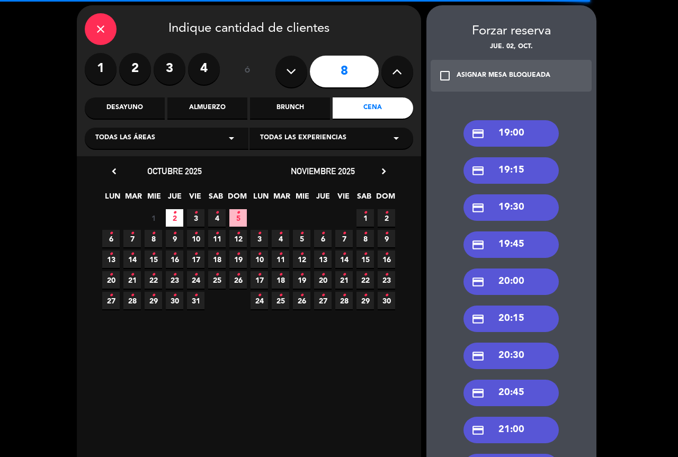
click at [516, 284] on div "credit_card 20:00" at bounding box center [510, 281] width 95 height 26
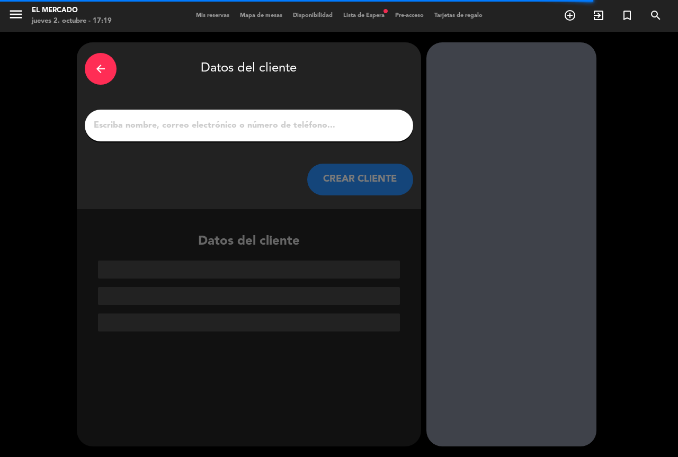
scroll to position [0, 0]
click at [282, 129] on input "1" at bounding box center [249, 125] width 312 height 15
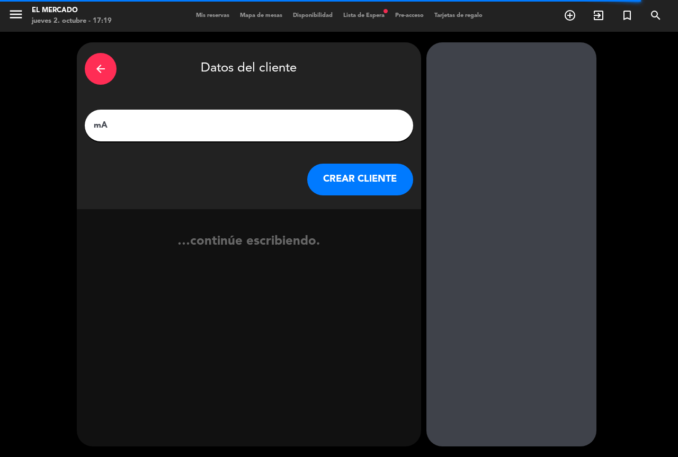
type input "m"
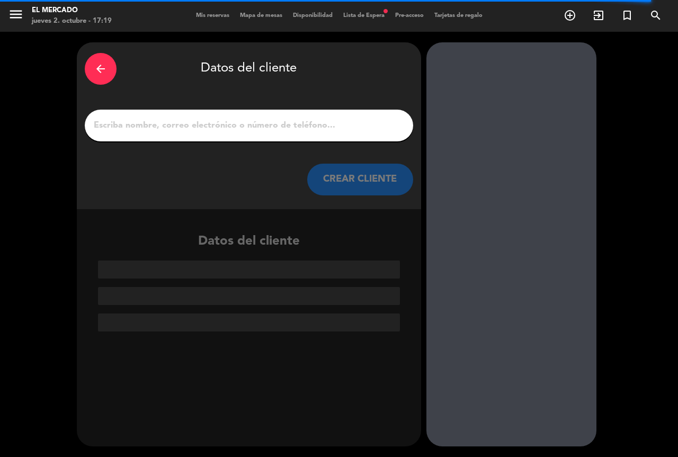
type input "m"
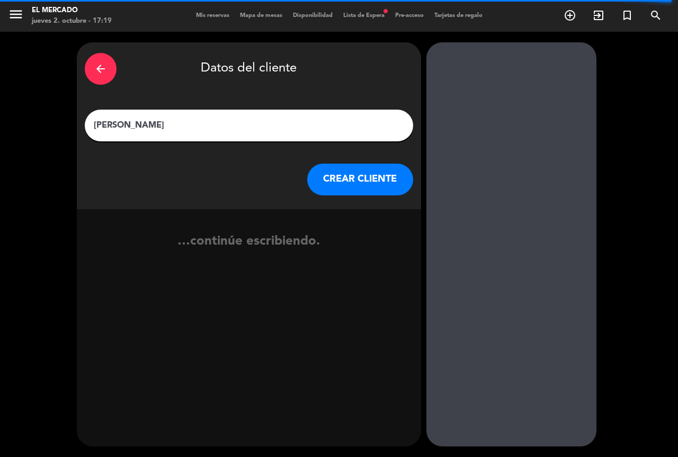
type input "[PERSON_NAME]"
click at [360, 169] on button "CREAR CLIENTE" at bounding box center [360, 180] width 106 height 32
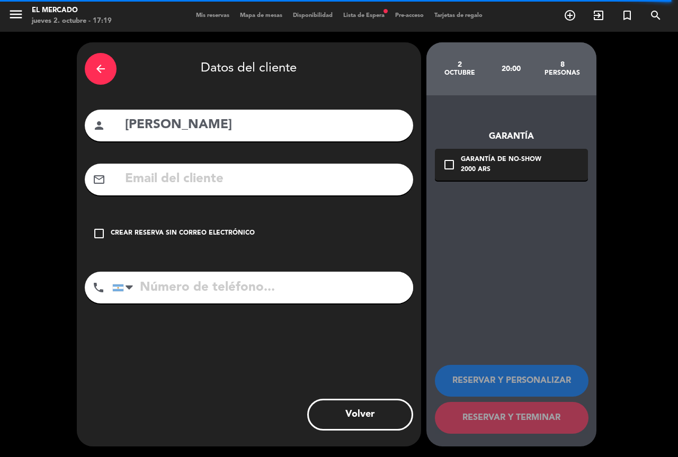
click at [219, 225] on div "check_box_outline_blank Crear reserva sin correo electrónico" at bounding box center [249, 234] width 328 height 32
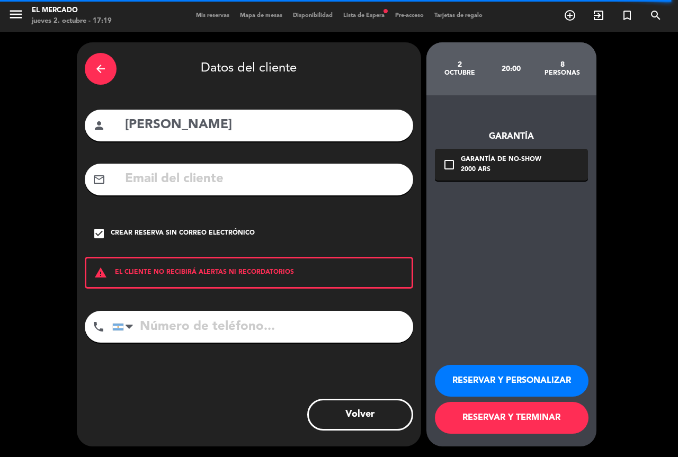
click at [560, 376] on button "RESERVAR Y PERSONALIZAR" at bounding box center [512, 381] width 154 height 32
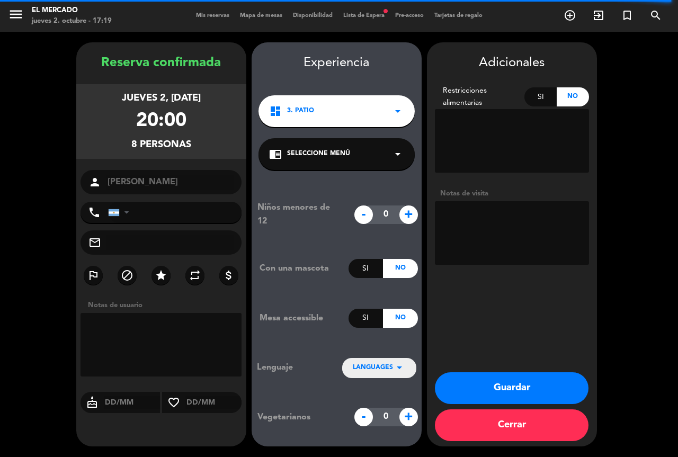
click at [493, 249] on textarea at bounding box center [512, 233] width 154 height 64
type textarea "Invitación F&B"
click at [541, 386] on button "Guardar" at bounding box center [512, 388] width 154 height 32
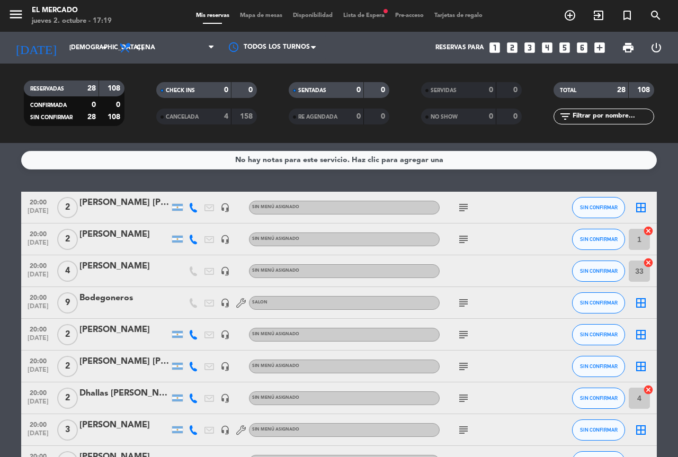
click at [563, 50] on icon "looks_5" at bounding box center [564, 48] width 14 height 14
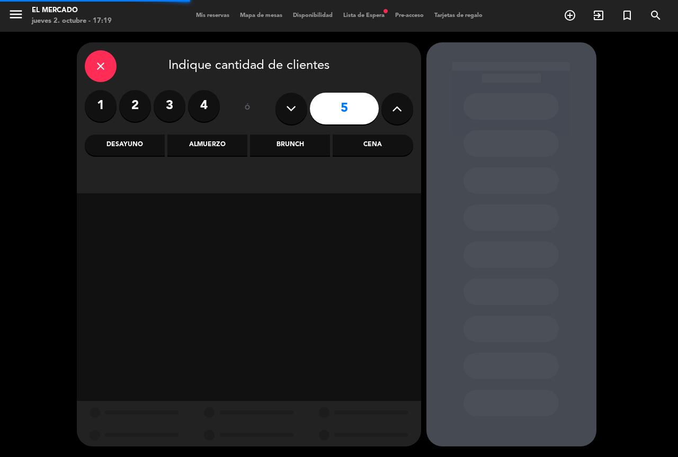
click at [337, 142] on div "Cena" at bounding box center [372, 144] width 80 height 21
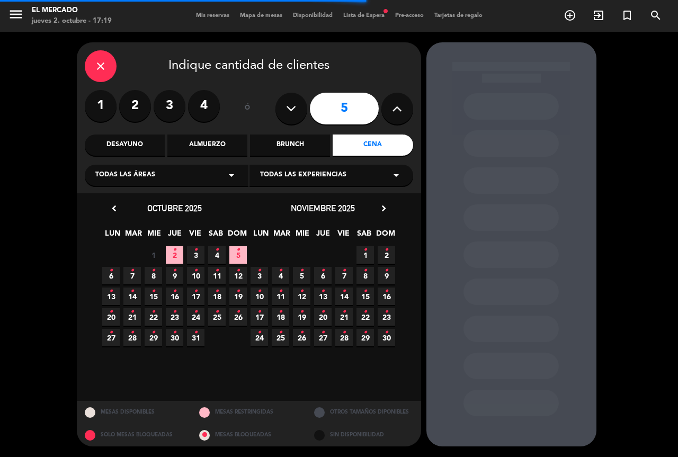
click at [175, 257] on span "2 •" at bounding box center [174, 254] width 17 height 17
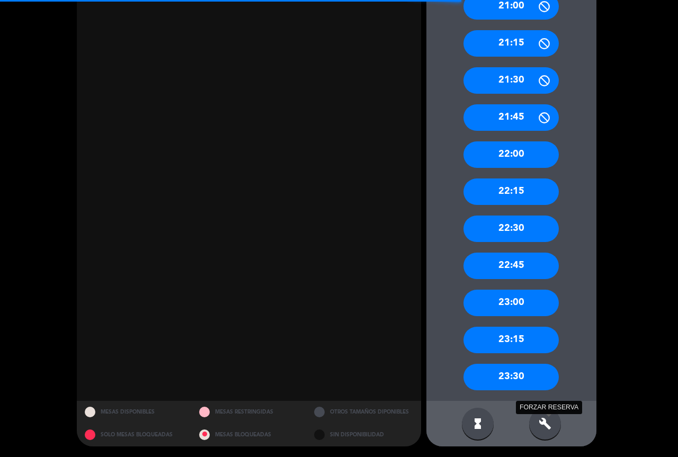
click at [539, 425] on icon "build" at bounding box center [544, 423] width 13 height 13
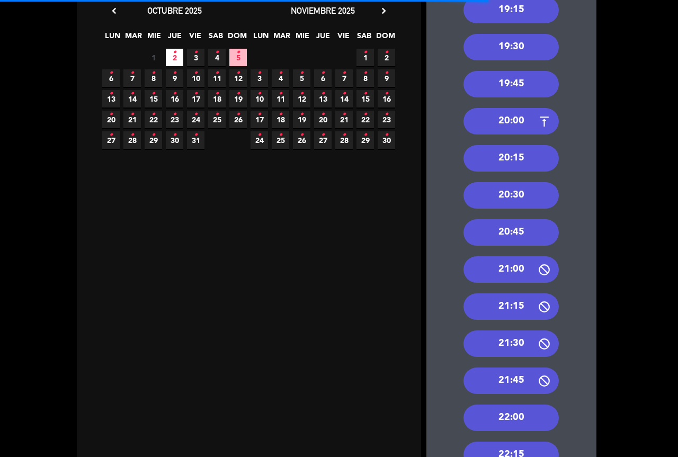
scroll to position [37, 0]
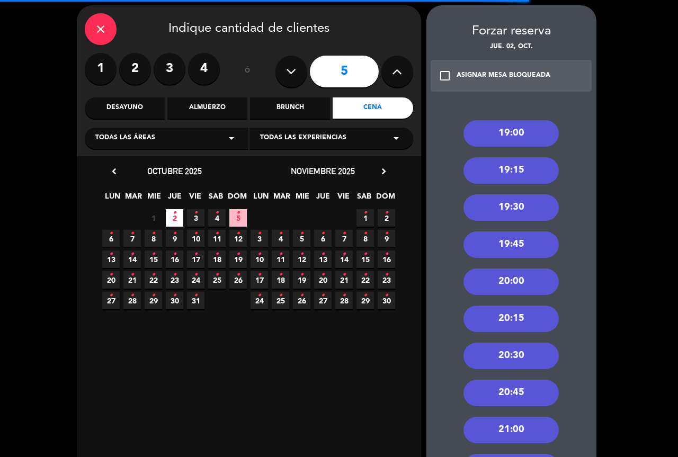
click at [511, 279] on div "20:00" at bounding box center [510, 281] width 95 height 26
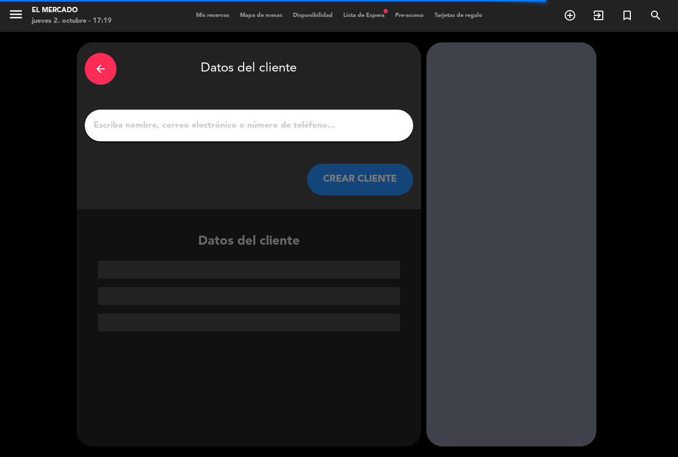
click at [279, 124] on input "1" at bounding box center [249, 125] width 312 height 15
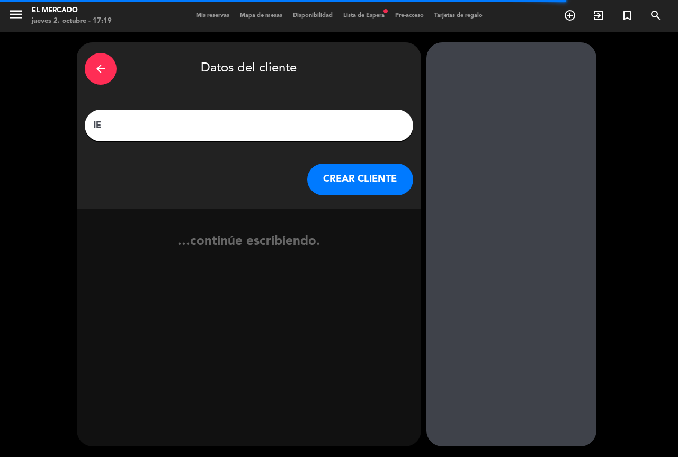
type input "l"
type input "[PERSON_NAME]"
click at [340, 182] on button "CREAR CLIENTE" at bounding box center [360, 180] width 106 height 32
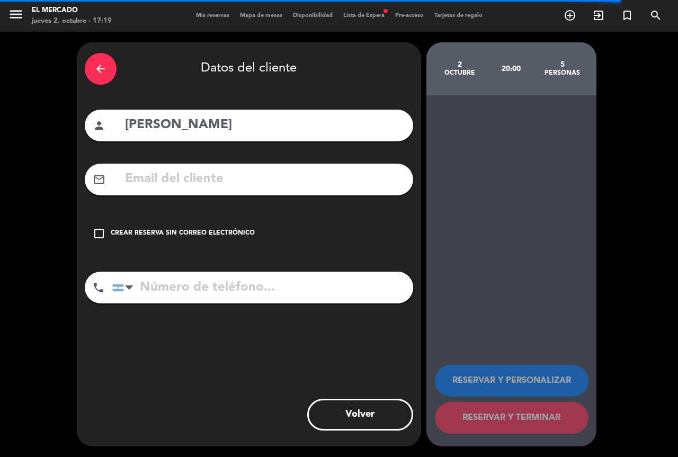
click at [221, 245] on div "check_box_outline_blank Crear reserva sin correo electrónico" at bounding box center [249, 234] width 328 height 32
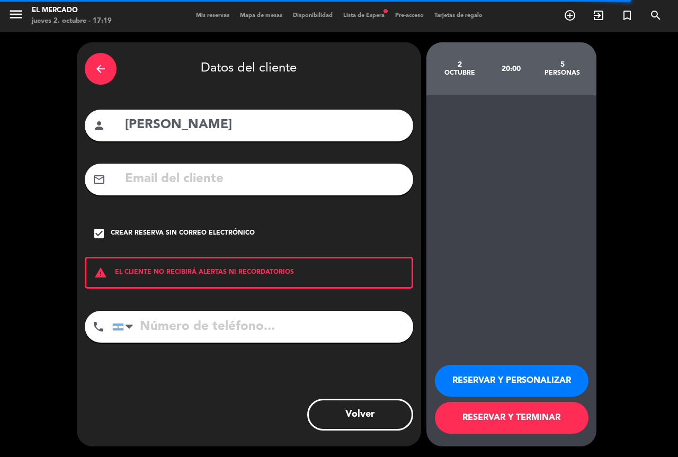
drag, startPoint x: 452, startPoint y: 386, endPoint x: 462, endPoint y: 354, distance: 34.2
click at [453, 386] on button "RESERVAR Y PERSONALIZAR" at bounding box center [512, 381] width 154 height 32
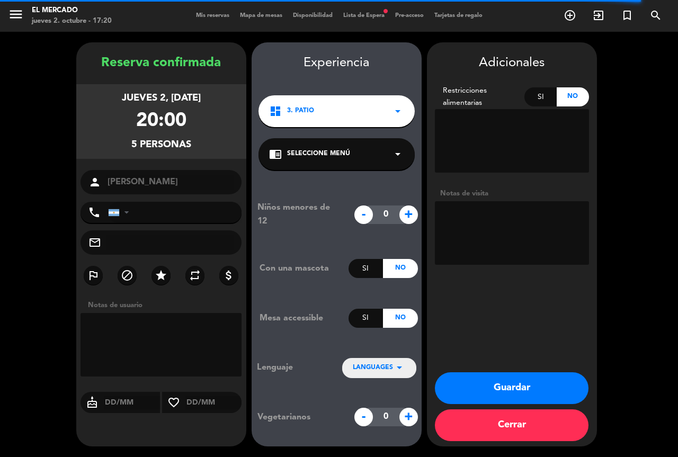
click at [508, 237] on textarea at bounding box center [512, 233] width 154 height 64
type textarea "F"
type textarea "Galería - A confirmar pago"
click at [487, 383] on button "Guardar" at bounding box center [512, 388] width 154 height 32
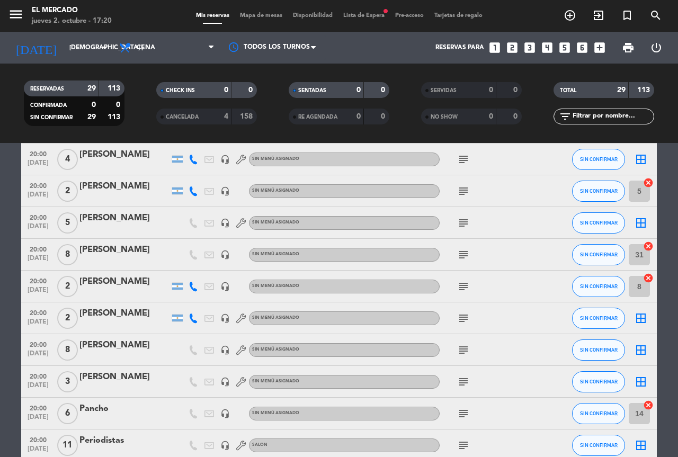
scroll to position [529, 0]
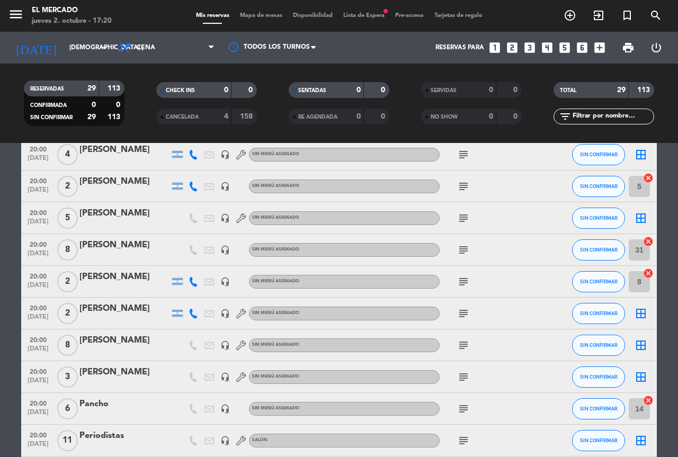
click at [111, 220] on div "[PERSON_NAME]" at bounding box center [124, 213] width 90 height 14
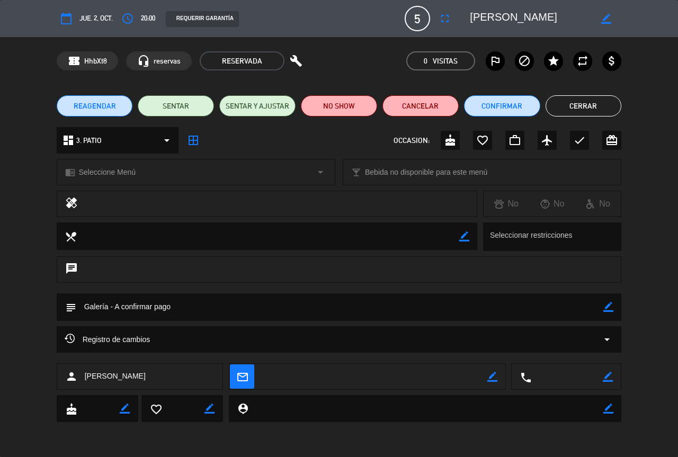
click at [602, 20] on icon "border_color" at bounding box center [606, 19] width 10 height 10
click at [577, 15] on textarea at bounding box center [530, 18] width 121 height 19
type textarea "[PERSON_NAME] & [PERSON_NAME]"
click at [596, 21] on div at bounding box center [606, 18] width 30 height 19
click at [601, 21] on icon at bounding box center [606, 19] width 10 height 10
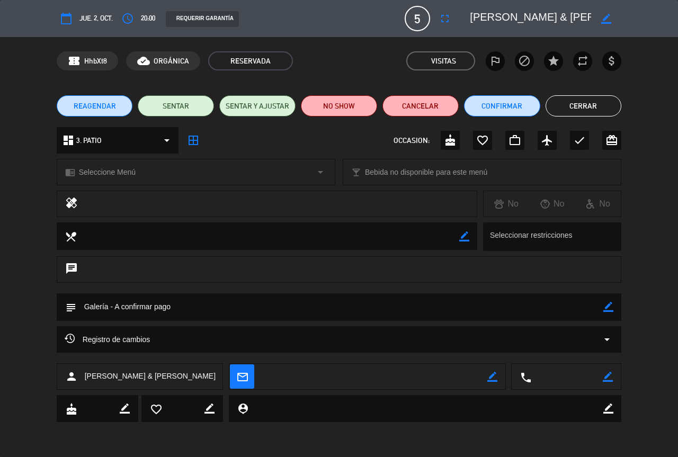
click at [589, 110] on button "Cerrar" at bounding box center [583, 105] width 76 height 21
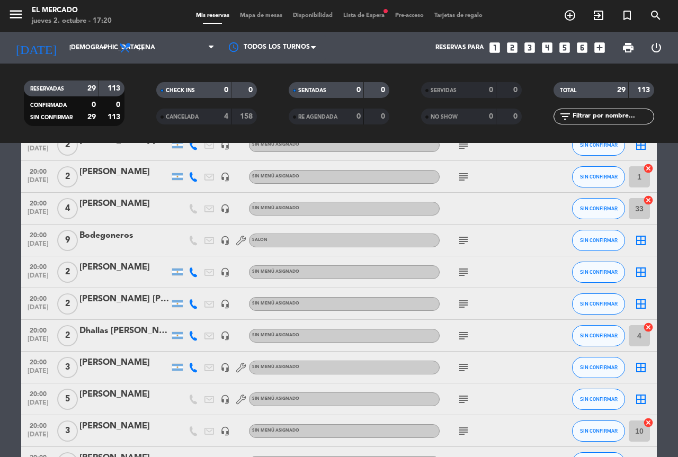
scroll to position [53, 0]
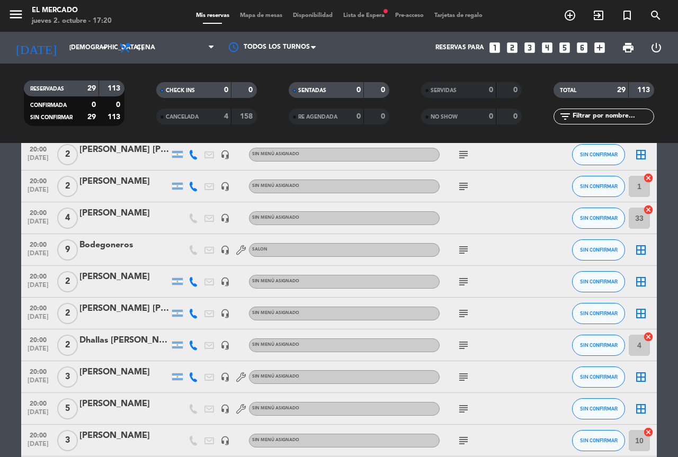
click at [648, 176] on icon "cancel" at bounding box center [648, 178] width 11 height 11
click at [648, 214] on icon "cancel" at bounding box center [648, 209] width 11 height 11
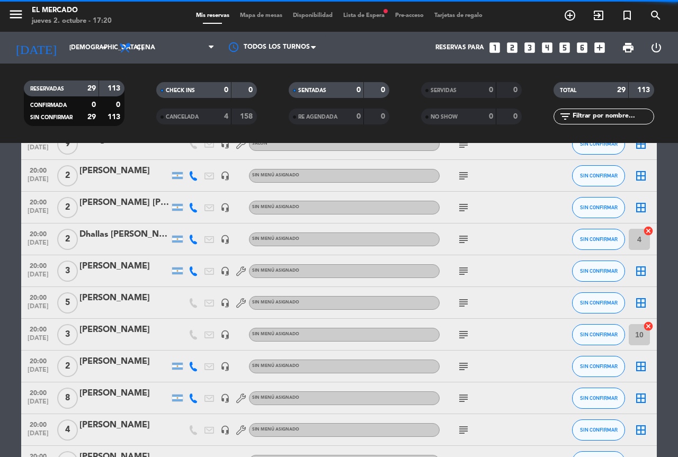
click at [647, 232] on icon "cancel" at bounding box center [648, 230] width 11 height 11
click at [649, 326] on icon "cancel" at bounding box center [648, 326] width 11 height 11
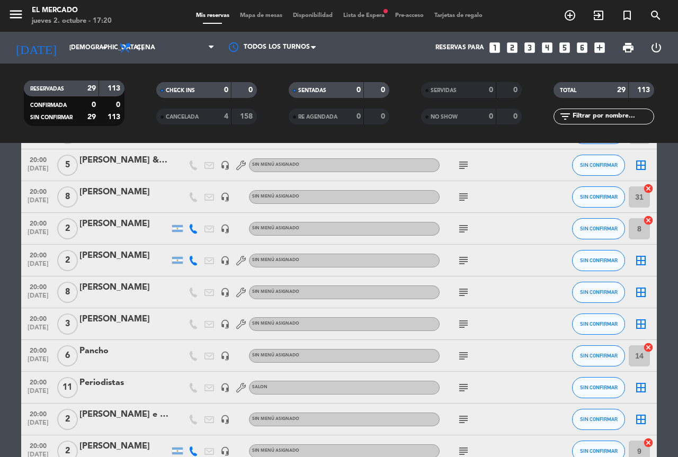
scroll to position [709, 0]
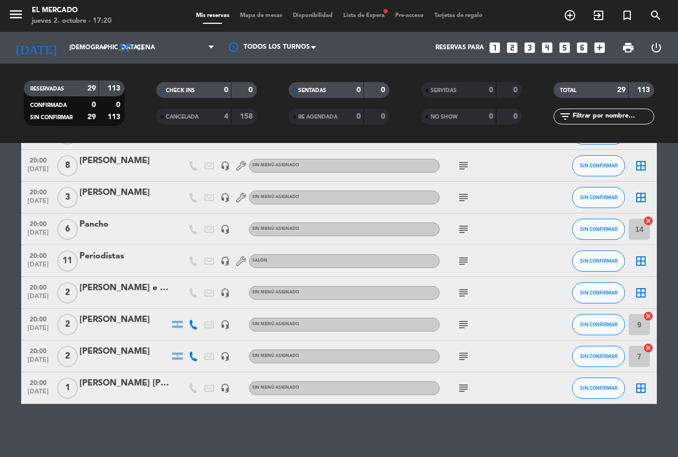
click at [645, 347] on icon "cancel" at bounding box center [648, 347] width 11 height 11
click at [646, 314] on icon "cancel" at bounding box center [648, 316] width 11 height 11
click at [647, 222] on icon "cancel" at bounding box center [648, 220] width 11 height 11
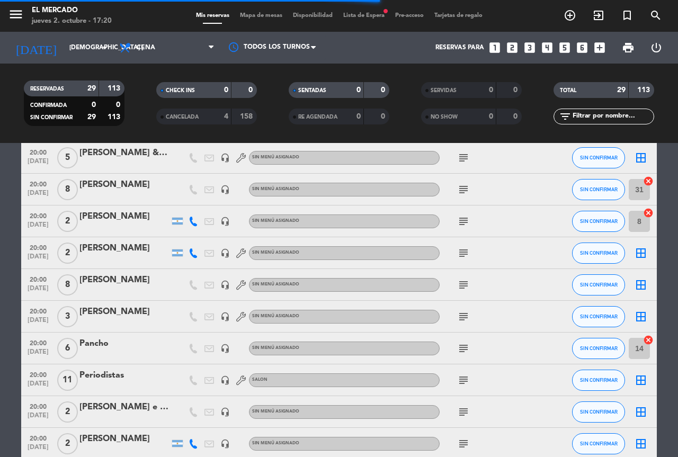
scroll to position [497, 0]
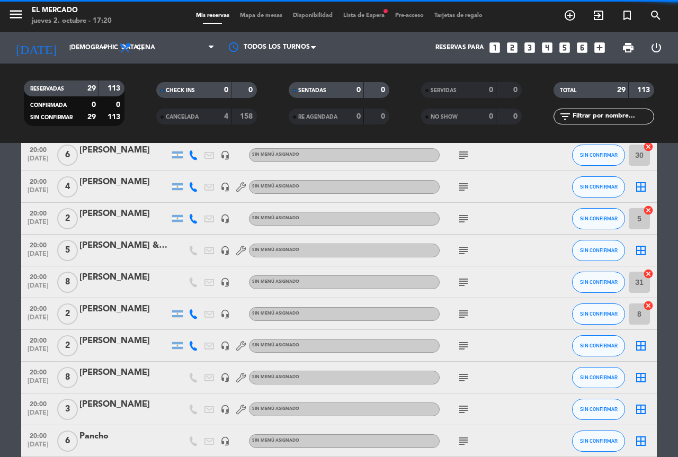
click at [648, 305] on icon "cancel" at bounding box center [648, 305] width 11 height 11
click at [648, 272] on icon "cancel" at bounding box center [648, 273] width 11 height 11
click at [648, 207] on icon "cancel" at bounding box center [648, 210] width 11 height 11
click at [646, 146] on icon "cancel" at bounding box center [648, 146] width 11 height 11
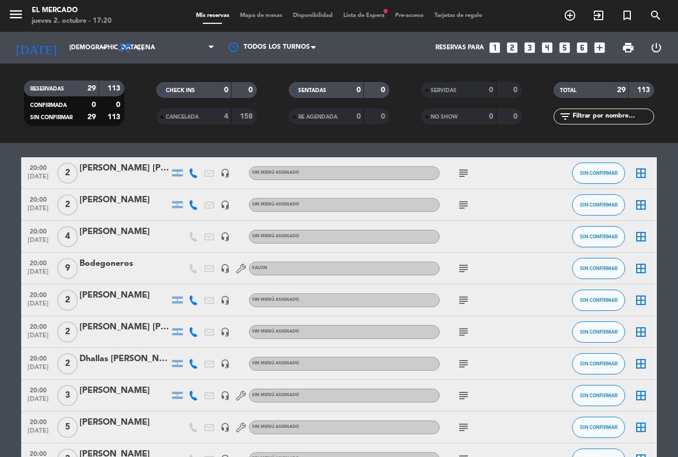
scroll to position [106, 0]
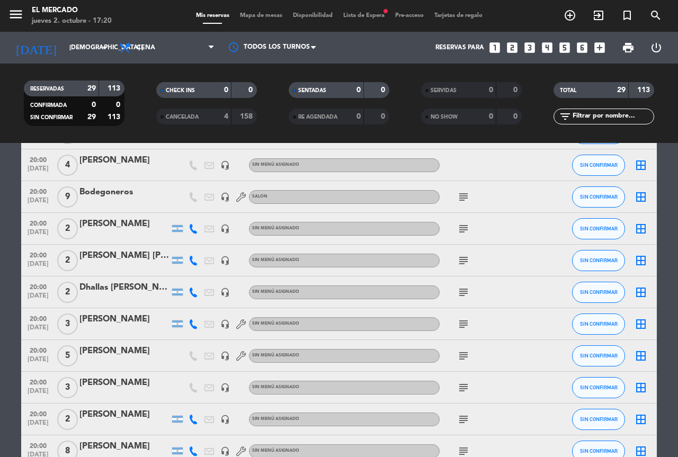
click at [644, 164] on icon "border_all" at bounding box center [640, 165] width 13 height 13
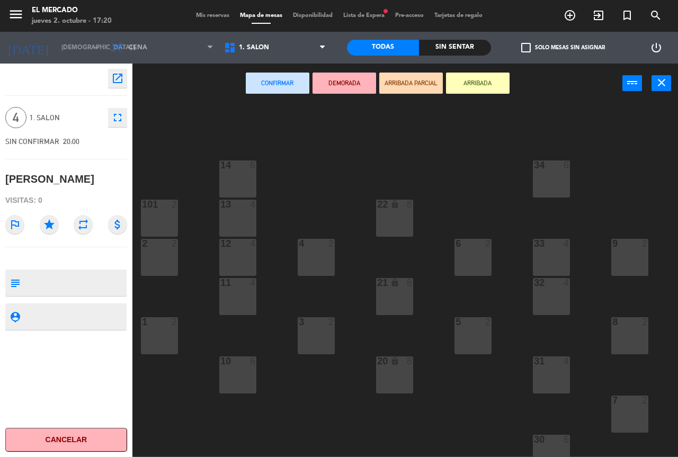
click at [227, 375] on div "10 6" at bounding box center [237, 374] width 37 height 37
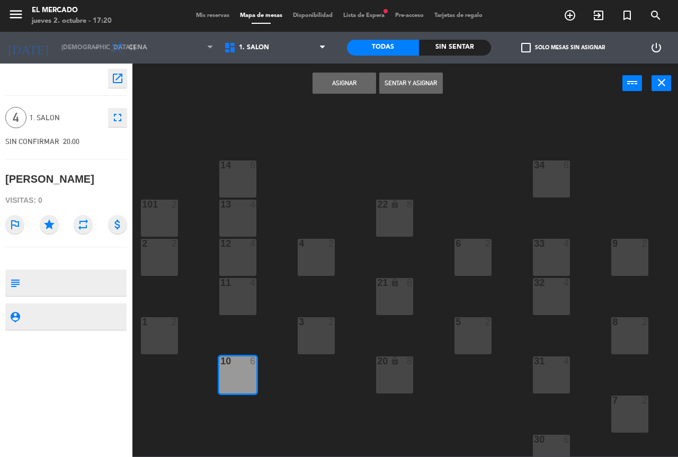
click at [322, 81] on button "Asignar" at bounding box center [344, 83] width 64 height 21
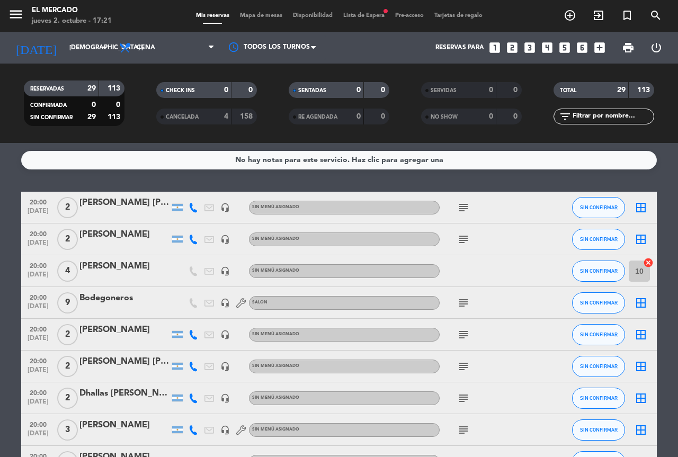
click at [463, 211] on icon "subject" at bounding box center [463, 207] width 13 height 13
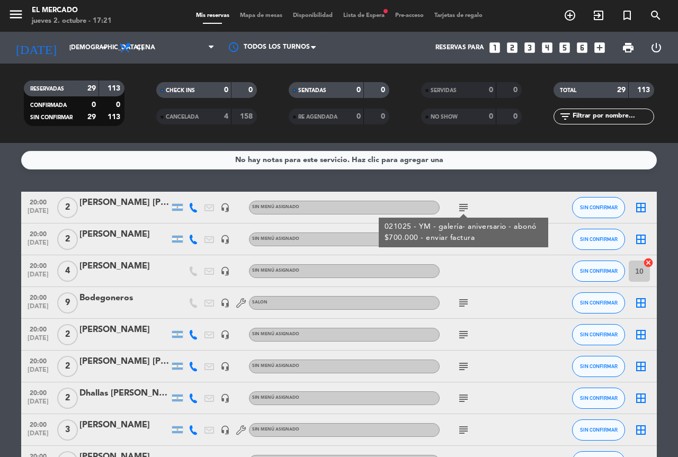
click at [642, 213] on icon "border_all" at bounding box center [640, 207] width 13 height 13
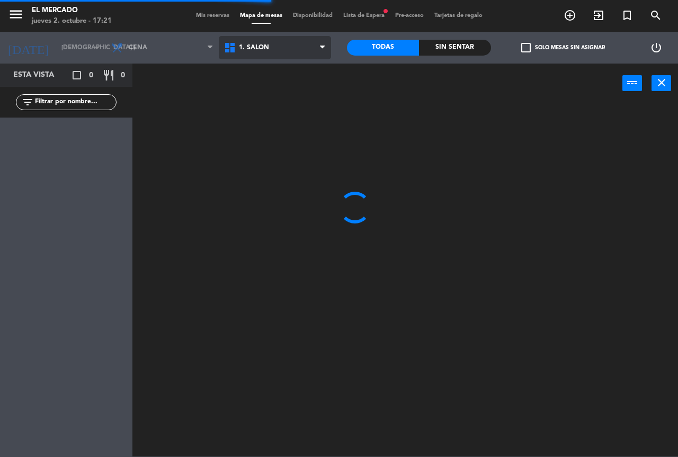
click at [275, 50] on span "1. SALON" at bounding box center [275, 47] width 113 height 23
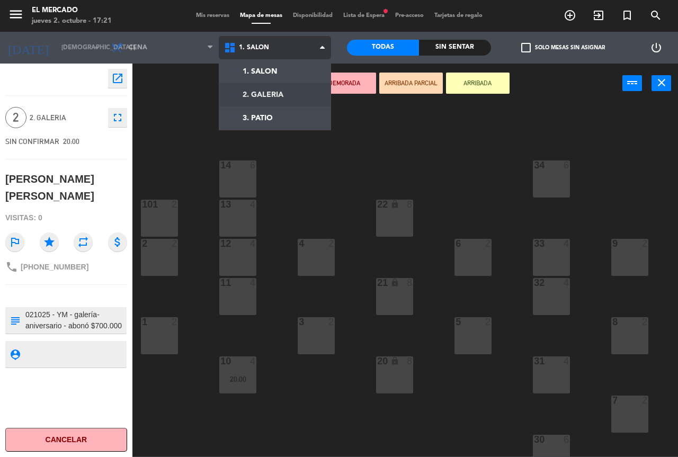
click at [268, 86] on ng-component "menu El [PERSON_NAME] jueves 2. octubre - 17:21 Mis reservas Mapa de mesas Disp…" at bounding box center [339, 228] width 678 height 456
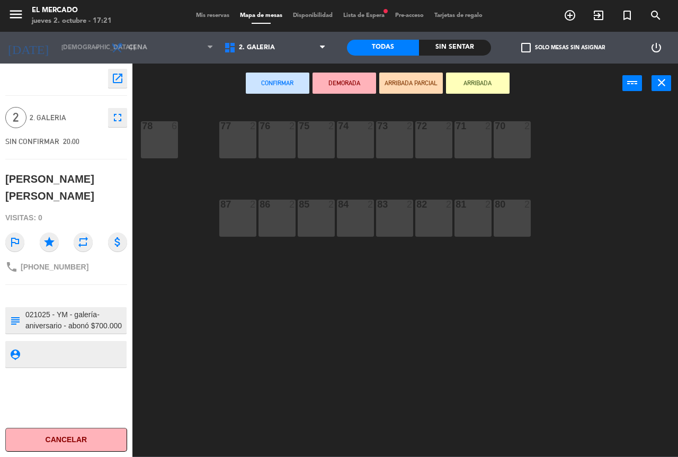
click at [421, 138] on div "72 2" at bounding box center [433, 139] width 37 height 37
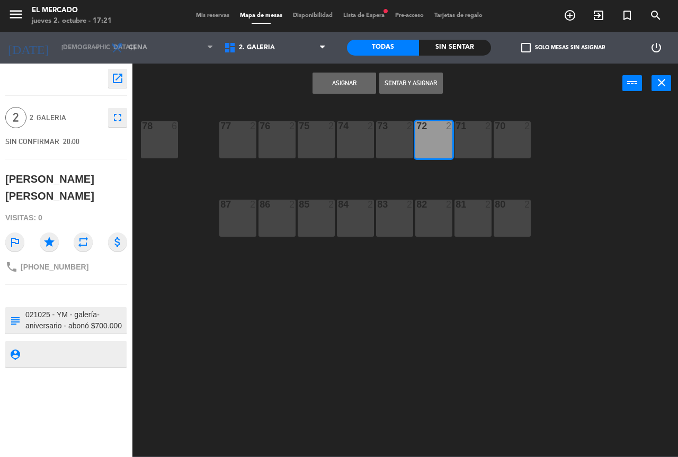
click at [336, 82] on button "Asignar" at bounding box center [344, 83] width 64 height 21
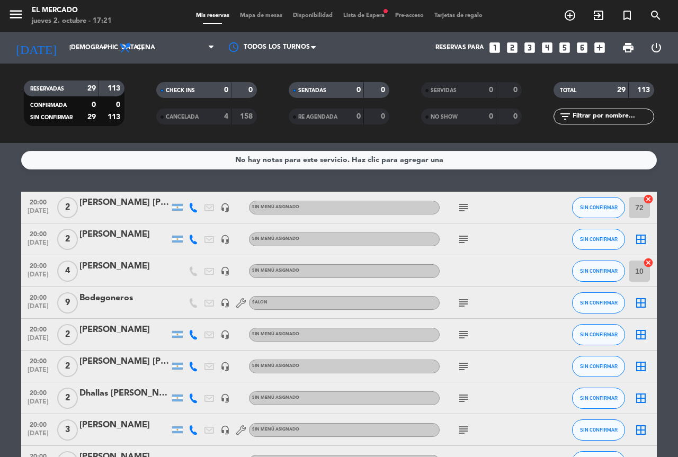
click at [464, 236] on icon "subject" at bounding box center [463, 239] width 13 height 13
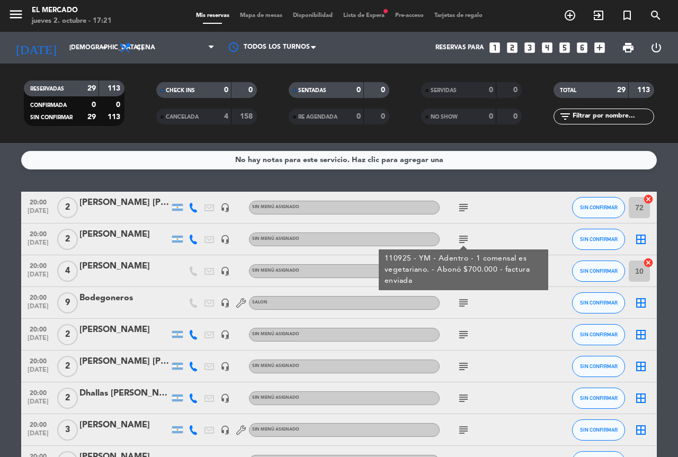
click at [636, 239] on icon "border_all" at bounding box center [640, 239] width 13 height 13
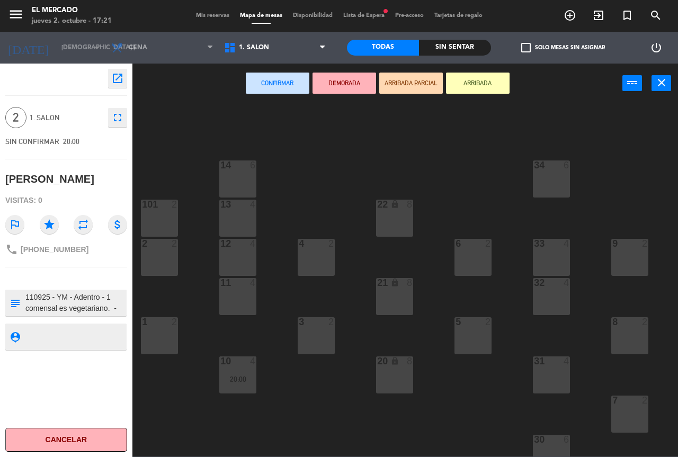
click at [164, 255] on div "2 2" at bounding box center [159, 257] width 37 height 37
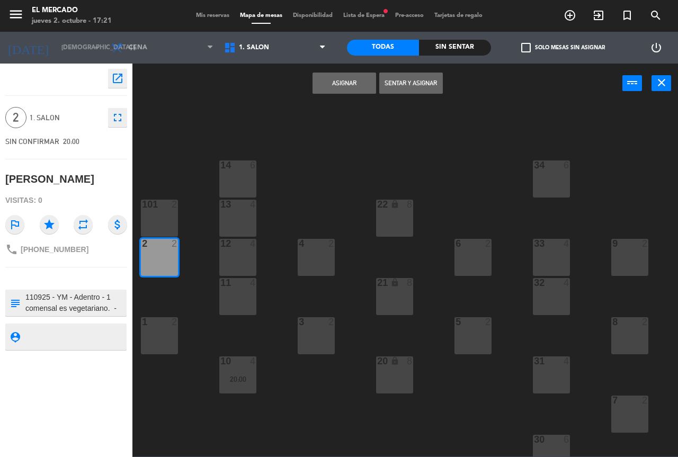
click at [328, 85] on button "Asignar" at bounding box center [344, 83] width 64 height 21
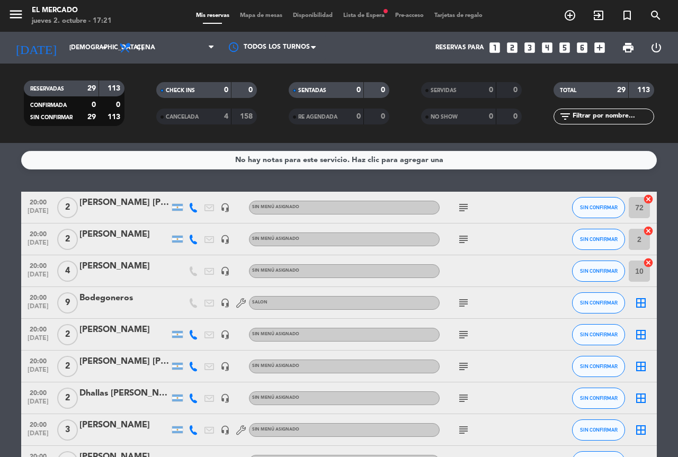
click at [463, 300] on icon "subject" at bounding box center [463, 302] width 13 height 13
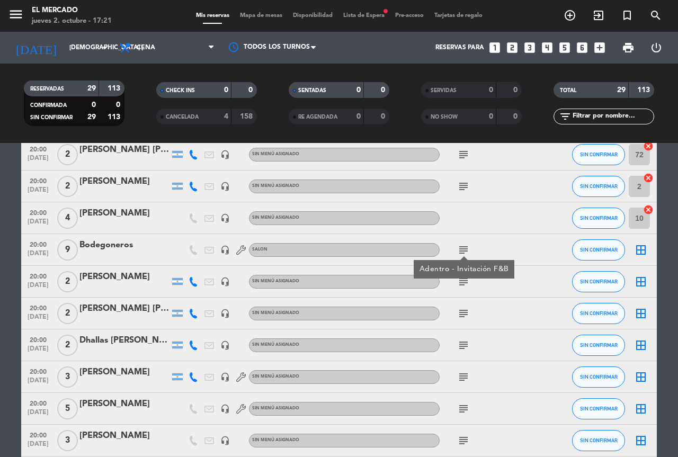
click at [640, 254] on icon "border_all" at bounding box center [640, 249] width 13 height 13
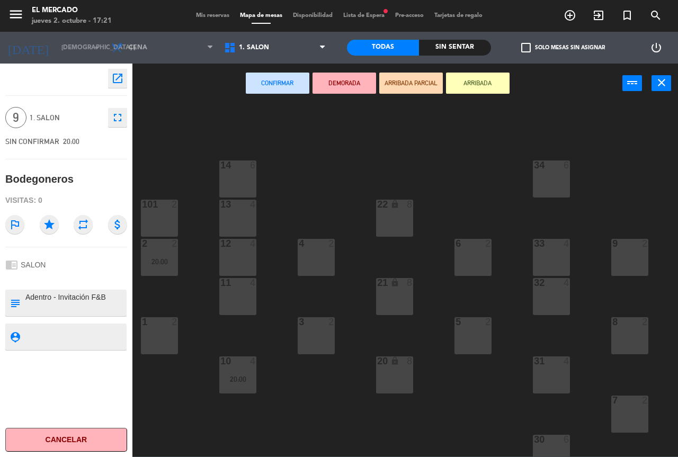
click at [546, 442] on div at bounding box center [551, 440] width 17 height 10
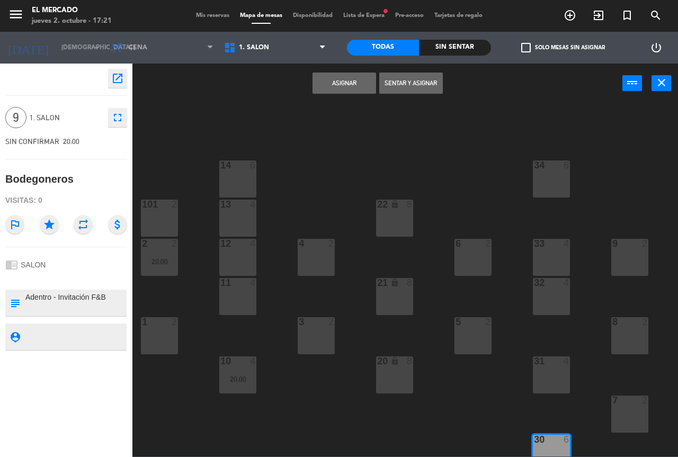
click at [528, 387] on div "34 6 14 6 22 lock 8 101 2 13 4 33 4 2 2 20:00 4 2 6 2 12 4 9 2 11 4 32 4 21 loc…" at bounding box center [408, 280] width 538 height 354
click at [547, 363] on div at bounding box center [551, 361] width 17 height 10
click at [348, 88] on button "Asignar" at bounding box center [344, 83] width 64 height 21
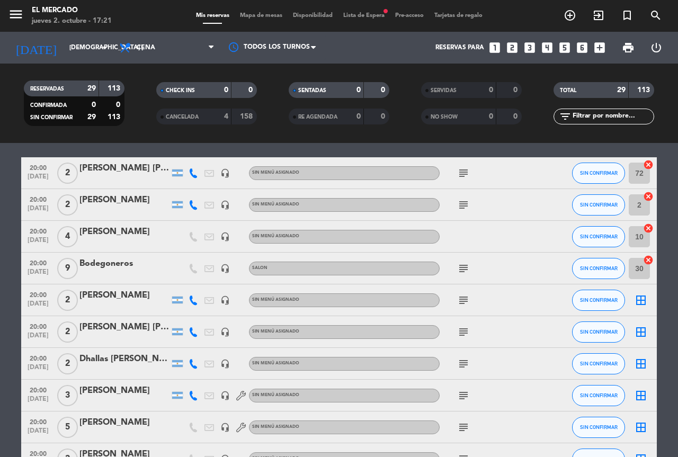
scroll to position [53, 0]
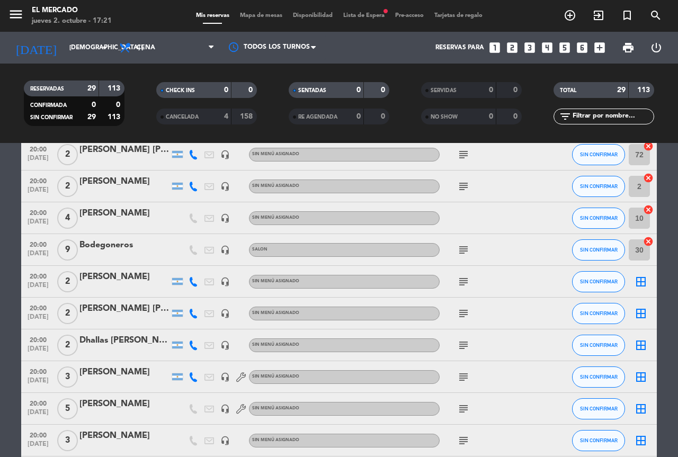
click at [462, 278] on icon "subject" at bounding box center [463, 281] width 13 height 13
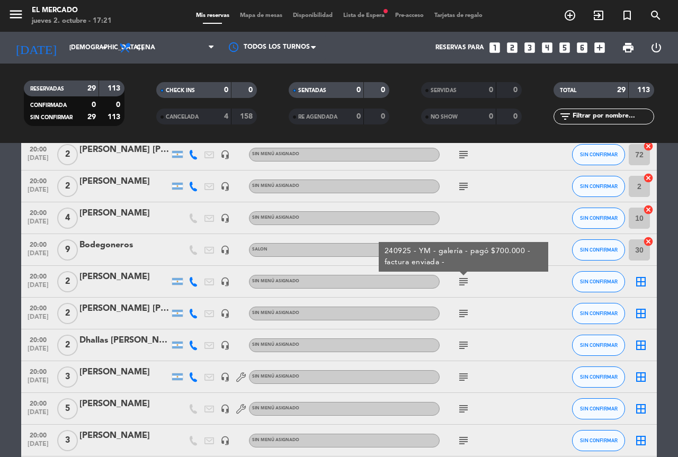
click at [635, 285] on icon "border_all" at bounding box center [640, 281] width 13 height 13
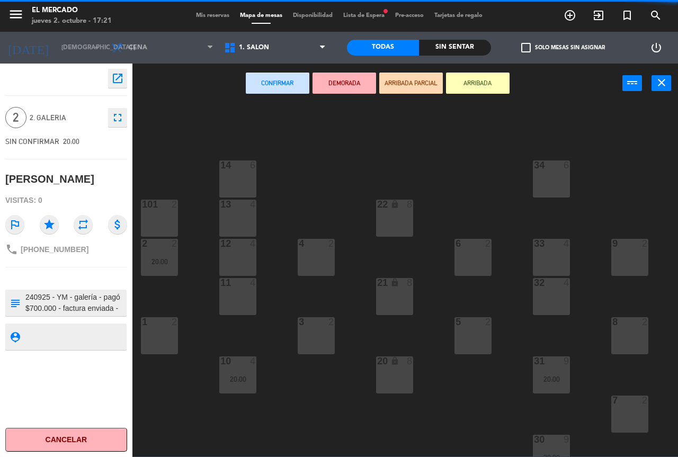
click at [281, 55] on span "1. SALON" at bounding box center [275, 47] width 113 height 23
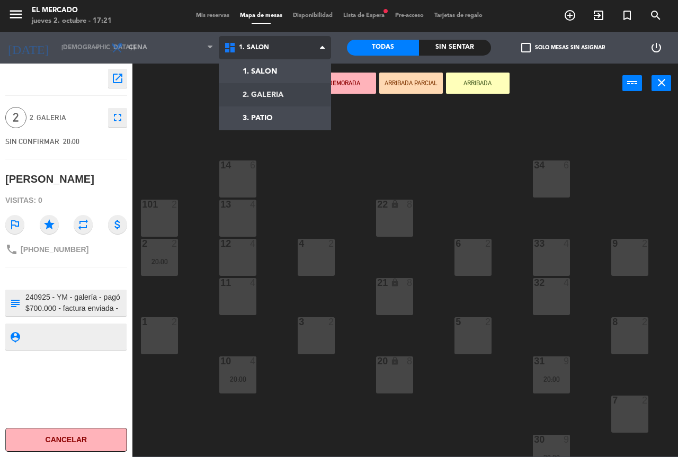
click at [269, 86] on ng-component "menu El [PERSON_NAME] jueves 2. octubre - 17:21 Mis reservas Mapa de mesas Disp…" at bounding box center [339, 228] width 678 height 456
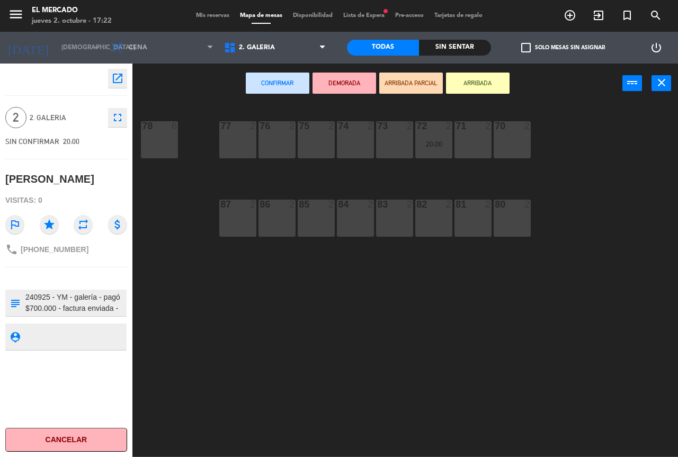
click at [435, 214] on div "82 2" at bounding box center [433, 218] width 37 height 37
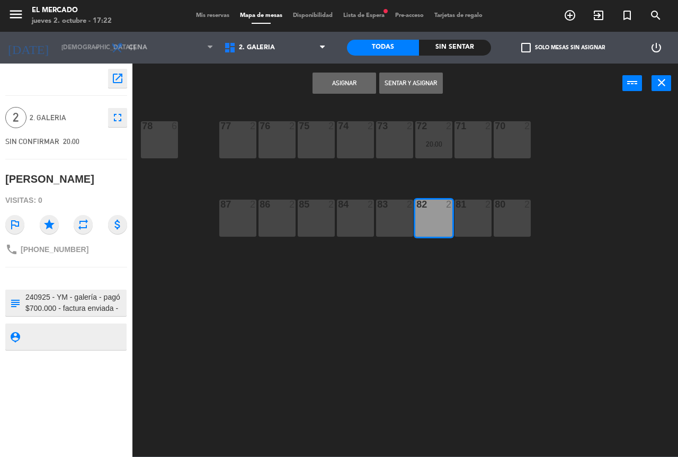
click at [337, 78] on button "Asignar" at bounding box center [344, 83] width 64 height 21
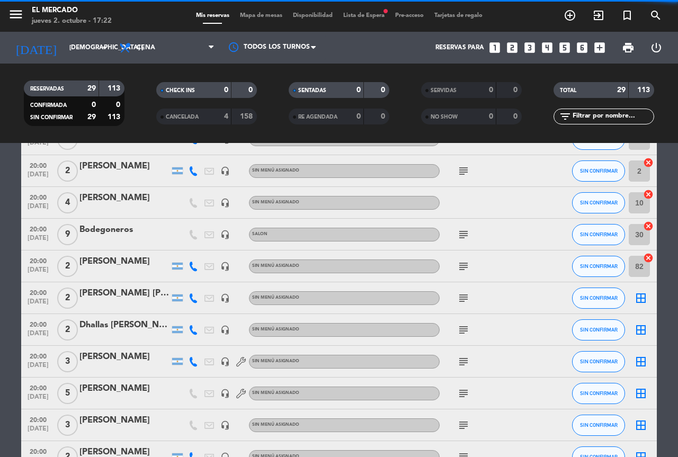
scroll to position [106, 0]
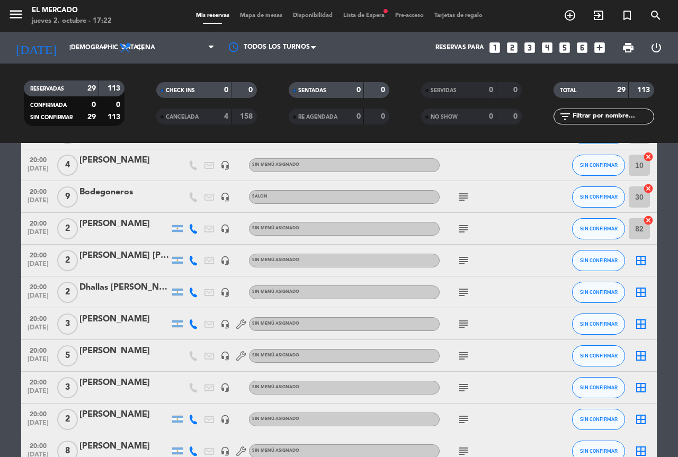
click at [465, 259] on icon "subject" at bounding box center [463, 260] width 13 height 13
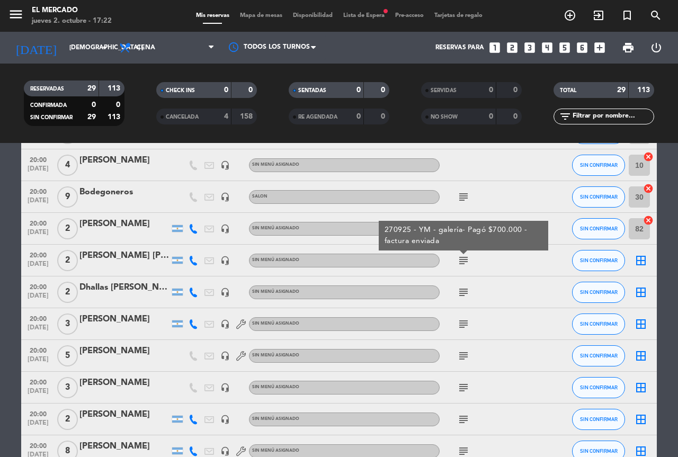
click at [636, 261] on icon "border_all" at bounding box center [640, 260] width 13 height 13
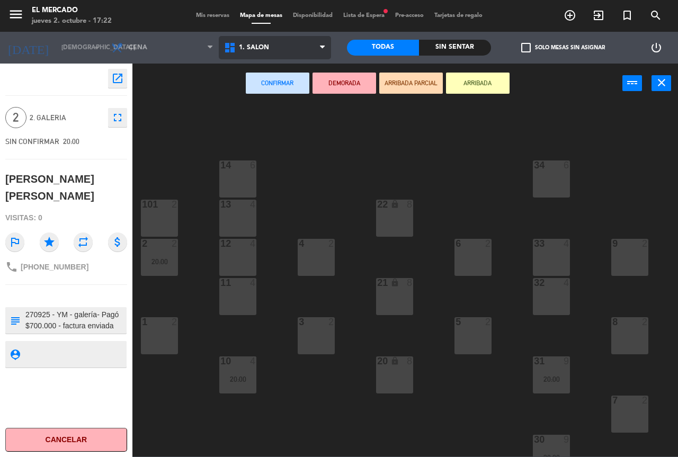
click at [264, 56] on span "1. SALON" at bounding box center [275, 47] width 113 height 23
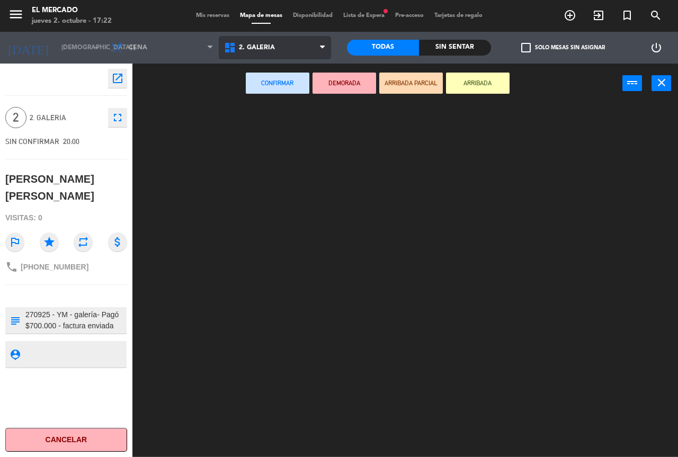
click at [270, 84] on ng-component "menu El [PERSON_NAME] jueves 2. octubre - 17:22 Mis reservas Mapa de mesas Disp…" at bounding box center [339, 228] width 678 height 456
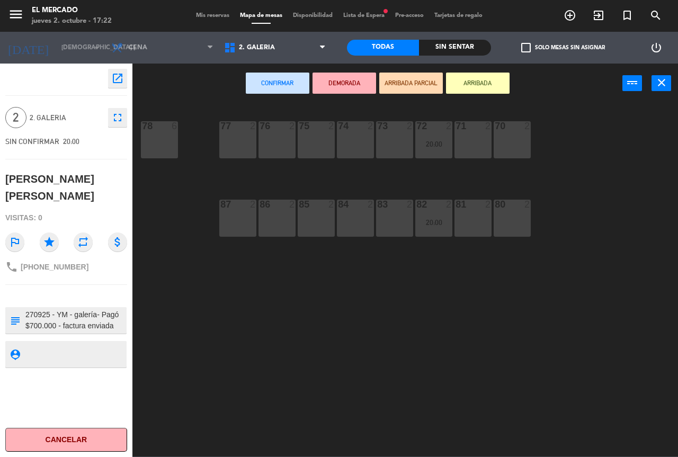
click at [399, 136] on div "73 2" at bounding box center [394, 139] width 37 height 37
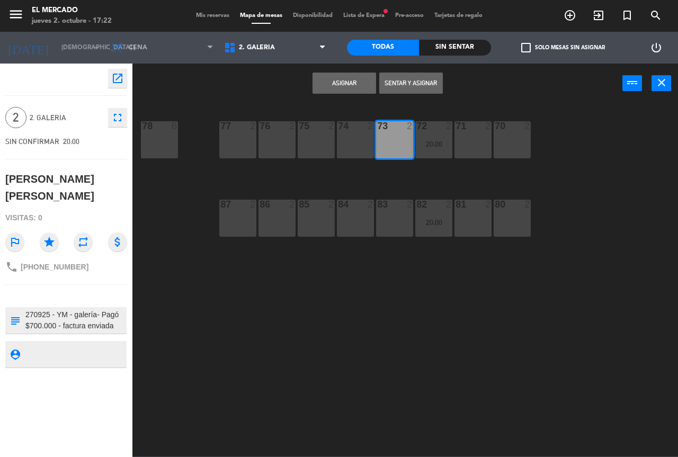
click at [344, 90] on button "Asignar" at bounding box center [344, 83] width 64 height 21
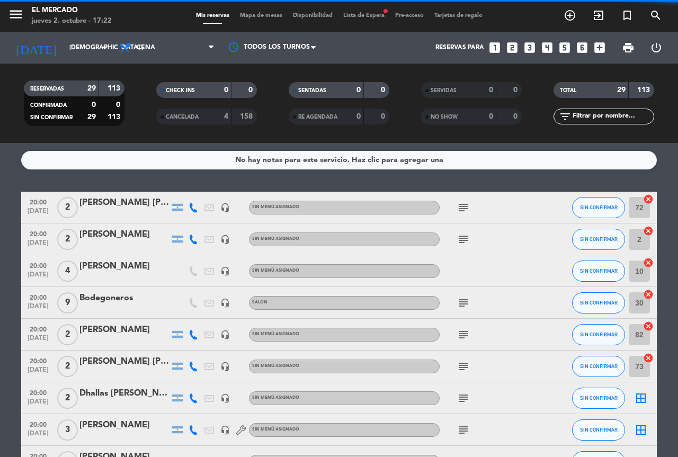
scroll to position [53, 0]
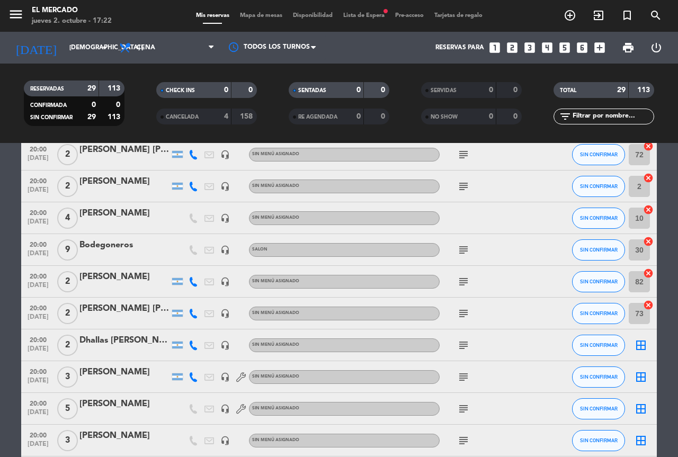
click at [458, 344] on icon "subject" at bounding box center [463, 345] width 13 height 13
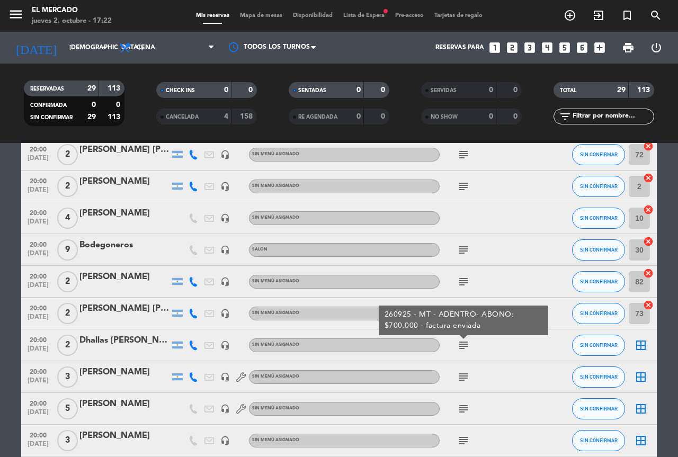
click at [638, 341] on icon "border_all" at bounding box center [640, 345] width 13 height 13
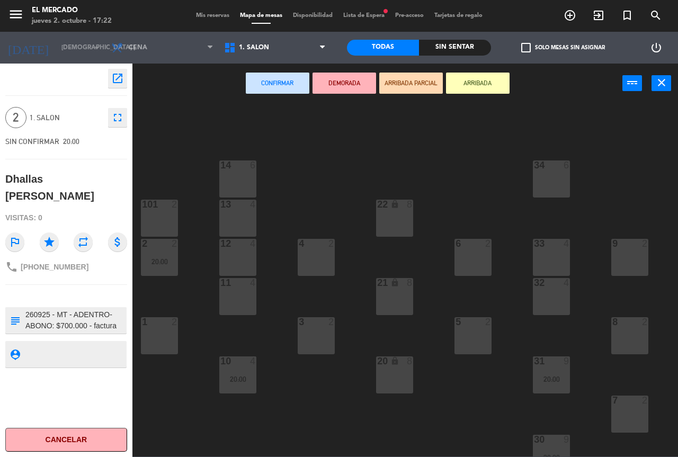
click at [625, 334] on div "8 2" at bounding box center [629, 335] width 37 height 37
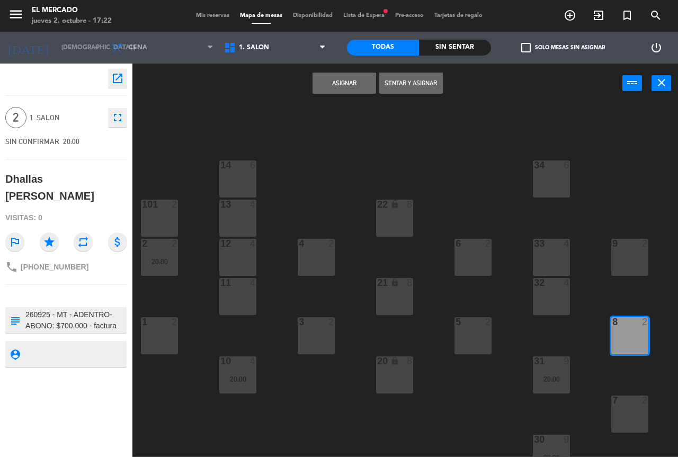
click at [350, 84] on button "Asignar" at bounding box center [344, 83] width 64 height 21
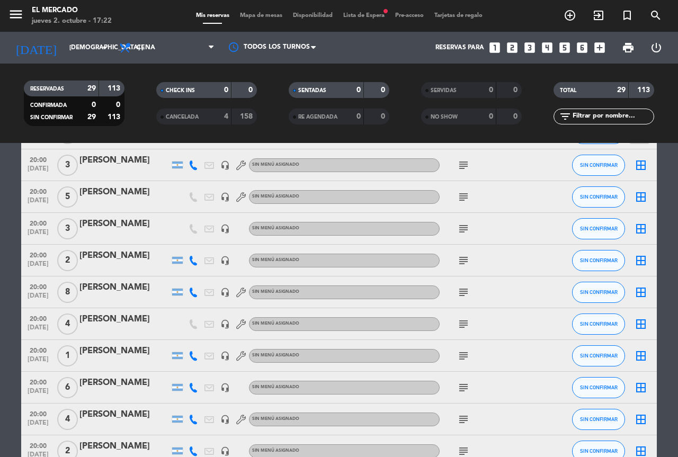
scroll to position [371, 0]
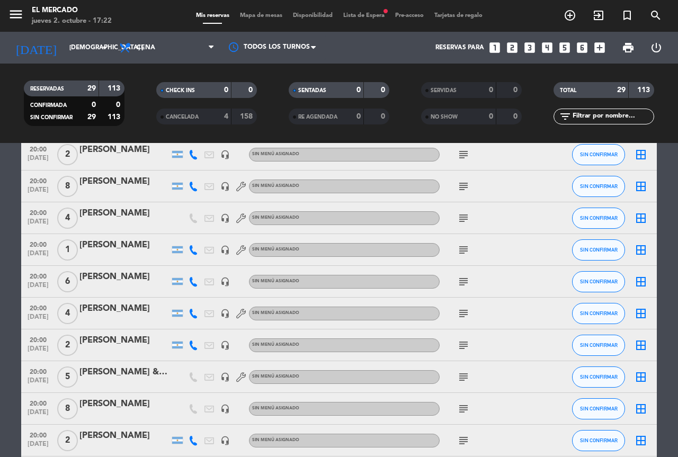
click at [466, 254] on icon "subject" at bounding box center [463, 249] width 13 height 13
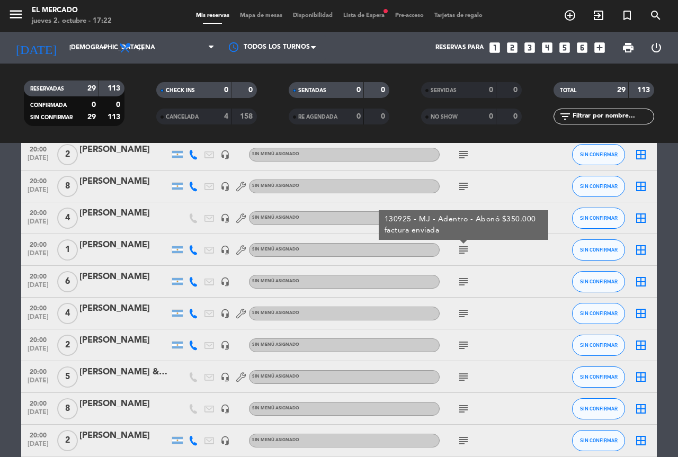
click at [639, 251] on icon "border_all" at bounding box center [640, 249] width 13 height 13
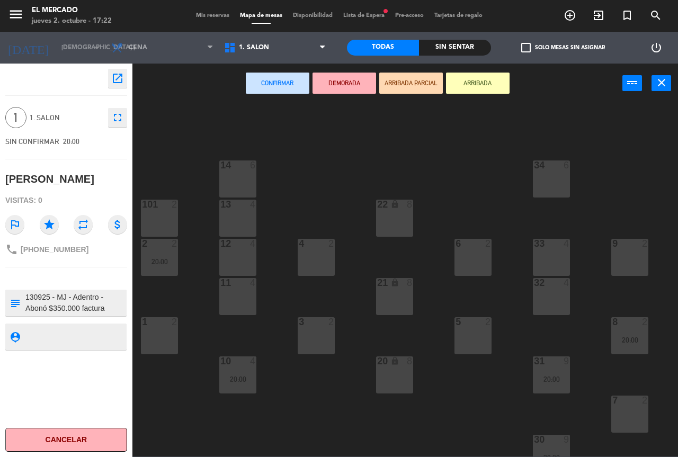
click at [617, 422] on div "7 2" at bounding box center [629, 413] width 37 height 37
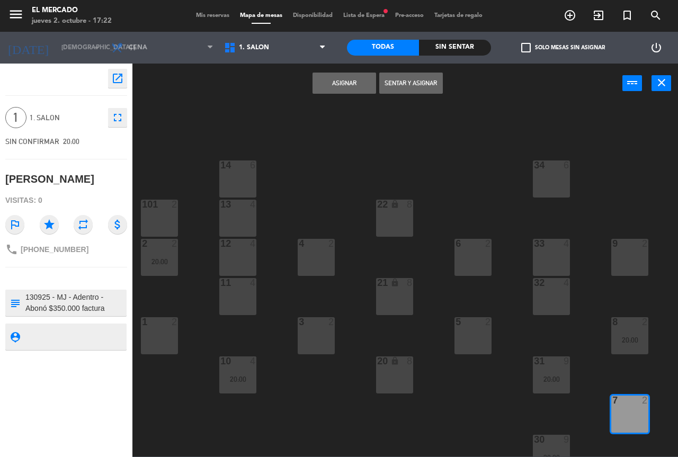
scroll to position [15, 0]
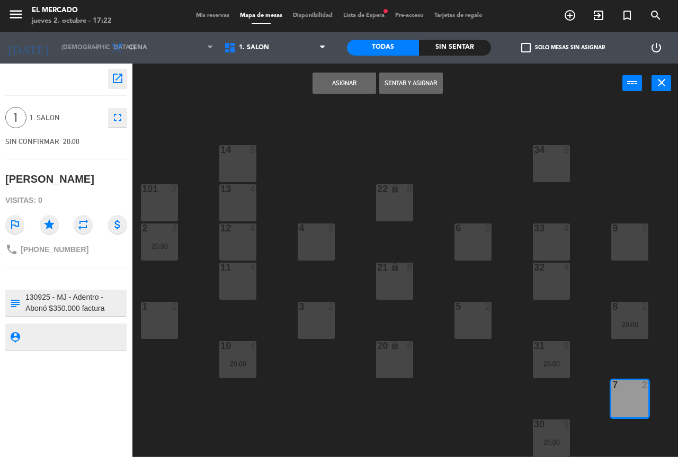
click at [343, 75] on button "Asignar" at bounding box center [344, 83] width 64 height 21
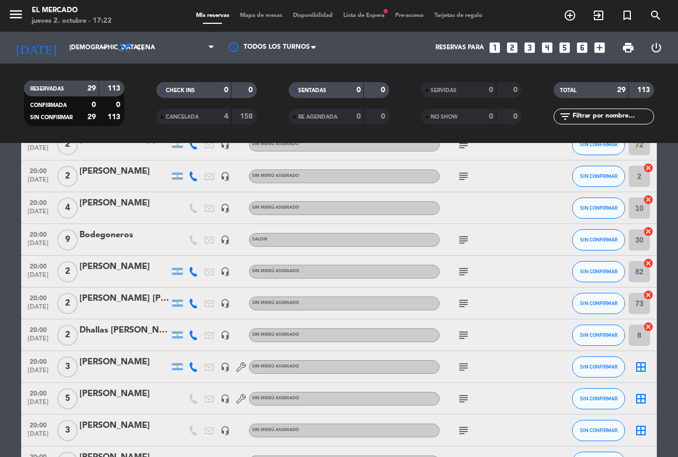
scroll to position [106, 0]
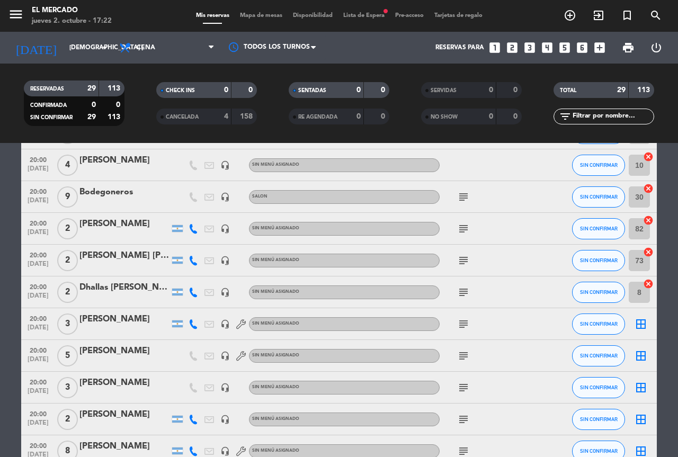
click at [458, 319] on icon "subject" at bounding box center [463, 324] width 13 height 13
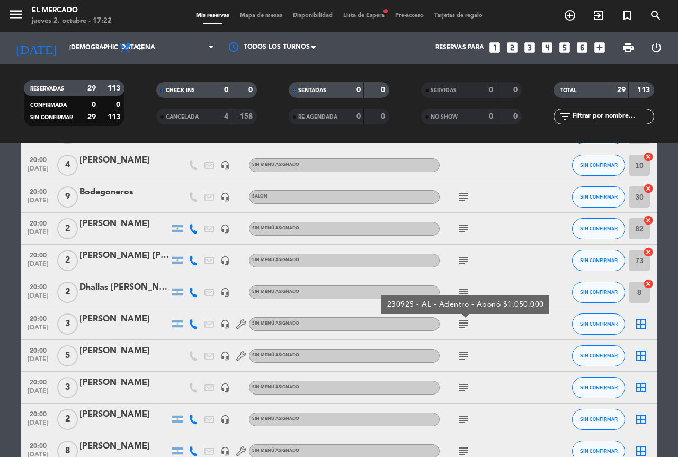
click at [642, 329] on icon "border_all" at bounding box center [640, 324] width 13 height 13
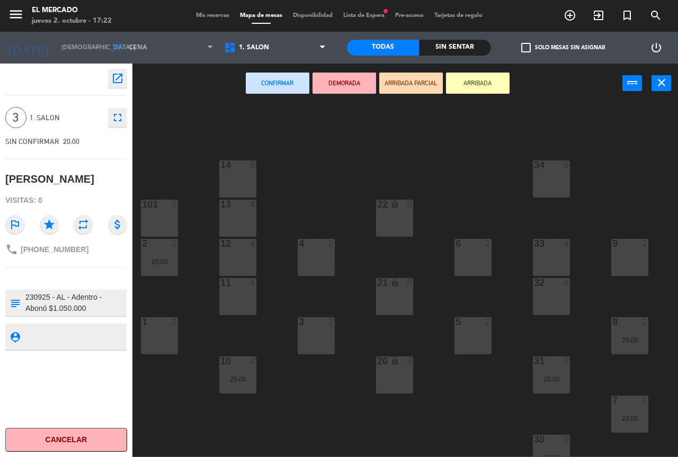
click at [549, 311] on div "32 4" at bounding box center [550, 296] width 37 height 37
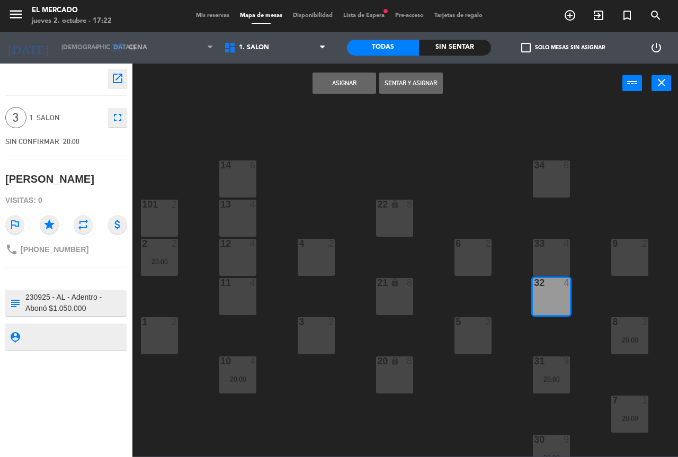
click at [341, 89] on button "Asignar" at bounding box center [344, 83] width 64 height 21
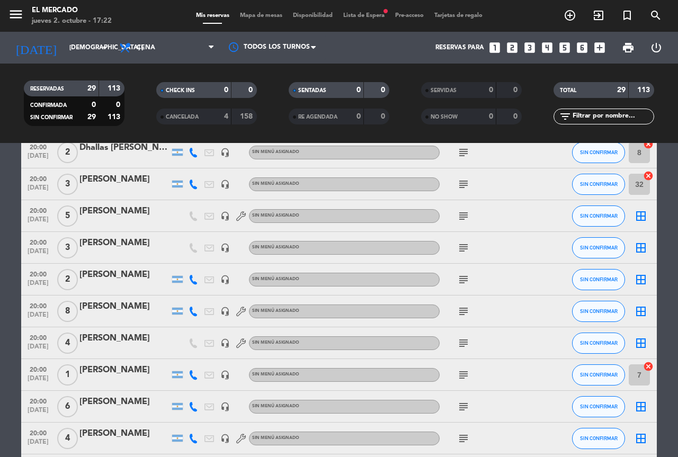
scroll to position [265, 0]
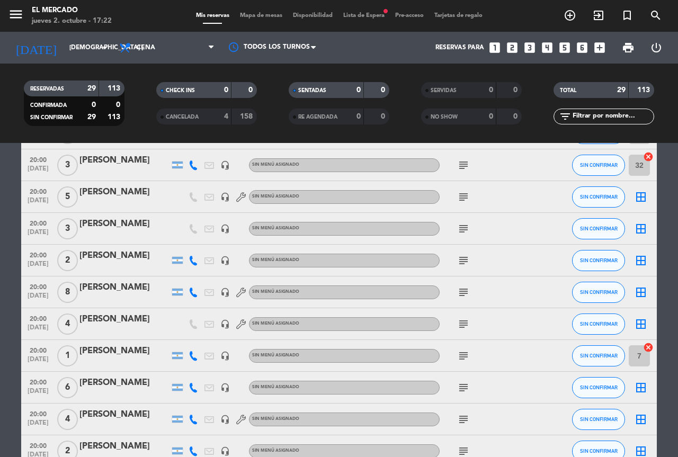
click at [458, 197] on icon "subject" at bounding box center [463, 197] width 13 height 13
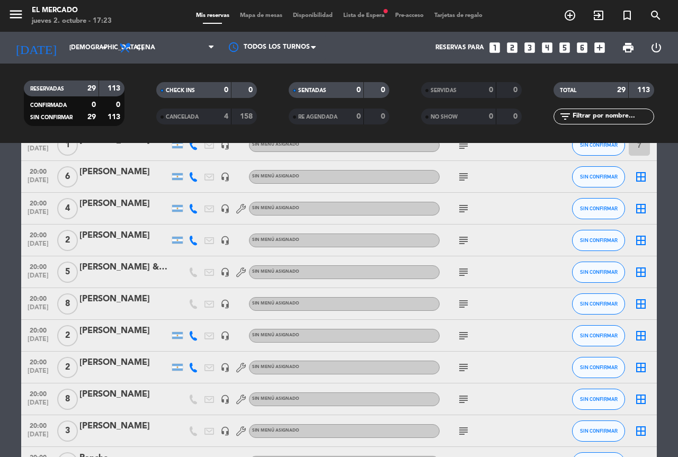
scroll to position [476, 0]
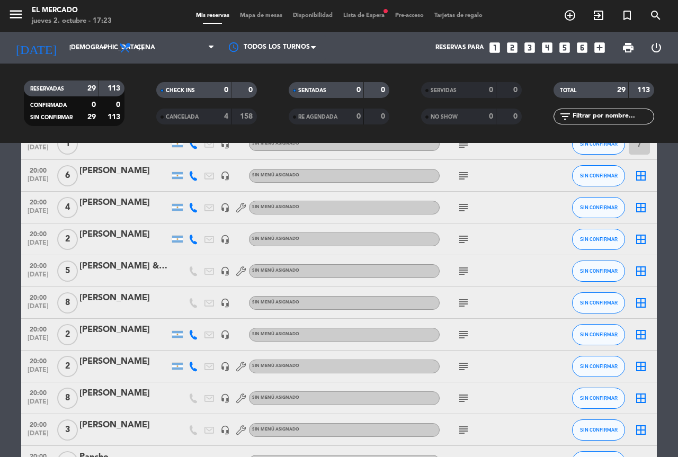
click at [637, 268] on icon "border_all" at bounding box center [640, 271] width 13 height 13
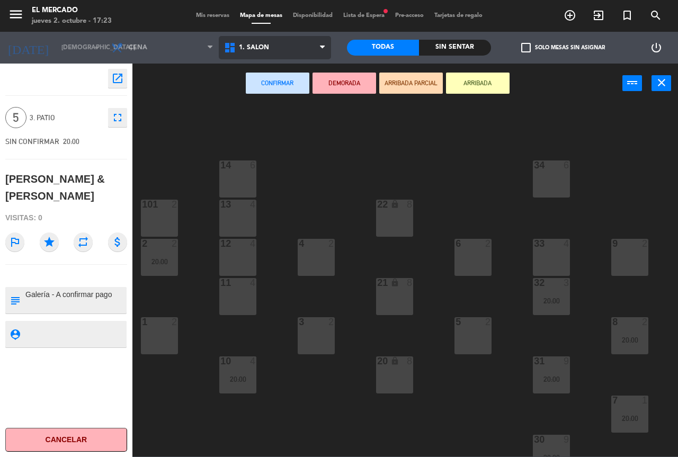
click at [274, 53] on span "1. SALON" at bounding box center [275, 47] width 113 height 23
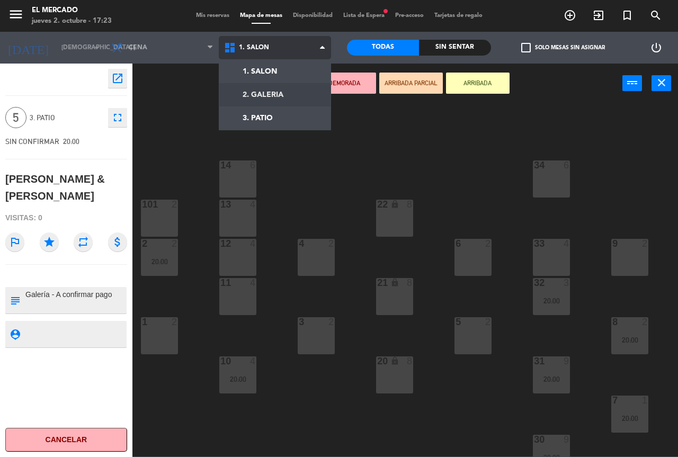
click at [260, 94] on ng-component "menu El [PERSON_NAME] jueves 2. octubre - 17:23 Mis reservas Mapa de mesas Disp…" at bounding box center [339, 228] width 678 height 456
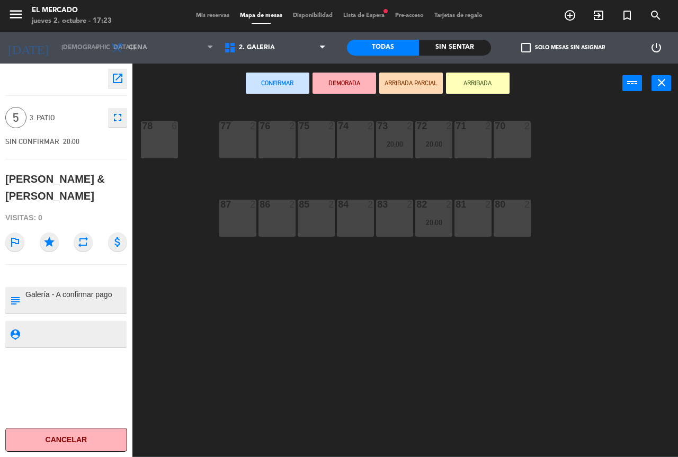
click at [266, 223] on div "86 2" at bounding box center [276, 218] width 37 height 37
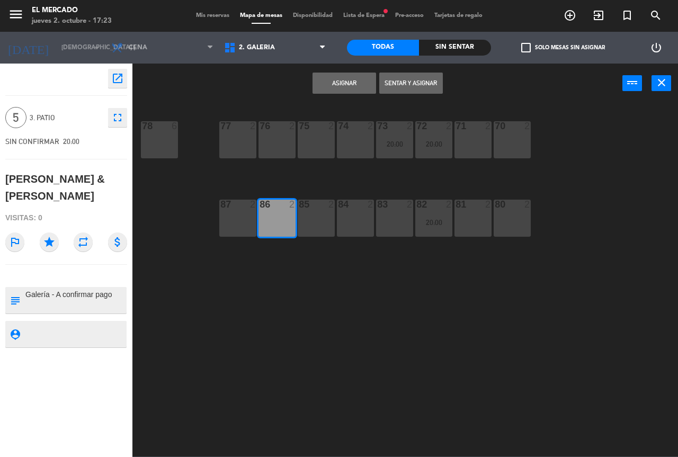
click at [216, 223] on div "71 2 72 2 20:00 73 2 20:00 74 2 75 2 77 2 76 2 70 2 78 6 82 2 20:00 83 2 84 2 8…" at bounding box center [408, 280] width 538 height 354
drag, startPoint x: 220, startPoint y: 222, endPoint x: 225, endPoint y: 217, distance: 7.5
click at [220, 222] on div "87 2" at bounding box center [237, 218] width 37 height 37
click at [270, 209] on div at bounding box center [276, 205] width 17 height 10
click at [238, 216] on div "87 2" at bounding box center [237, 218] width 37 height 37
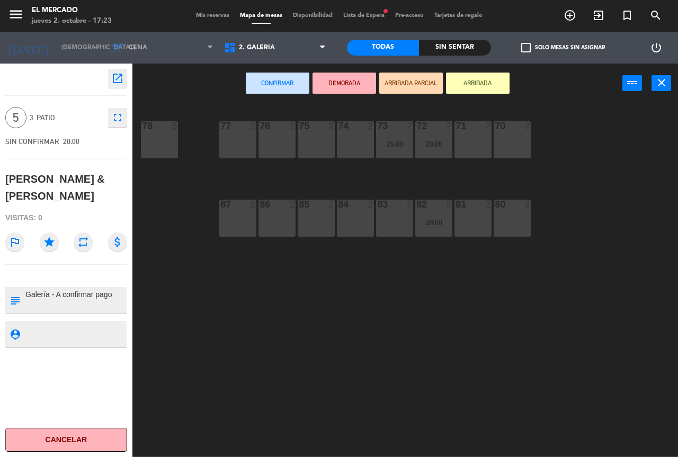
click at [275, 140] on div "76 2" at bounding box center [276, 139] width 37 height 37
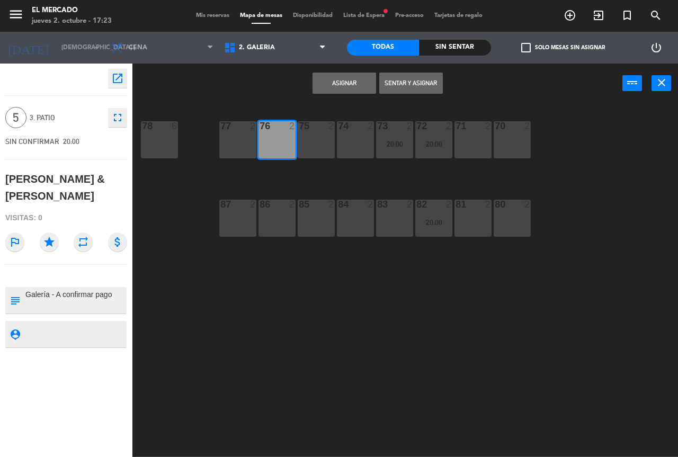
click at [246, 147] on div "77 2" at bounding box center [237, 139] width 37 height 37
click at [300, 144] on div "75 2" at bounding box center [315, 139] width 37 height 37
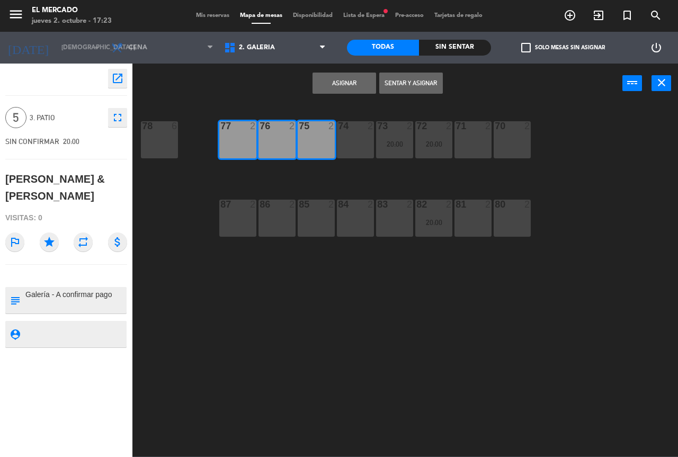
click at [332, 85] on button "Asignar" at bounding box center [344, 83] width 64 height 21
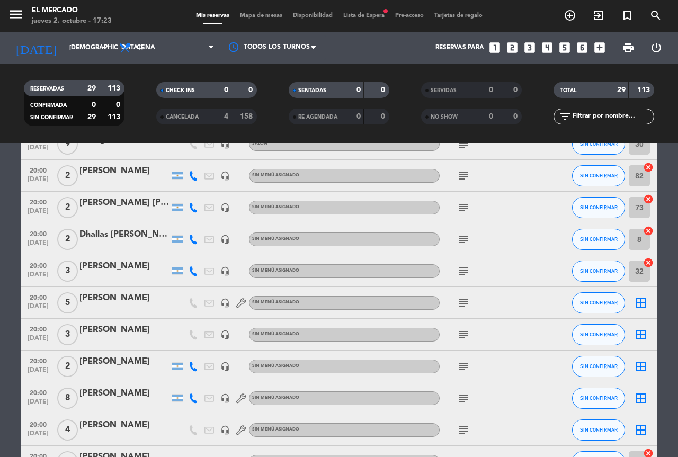
scroll to position [212, 0]
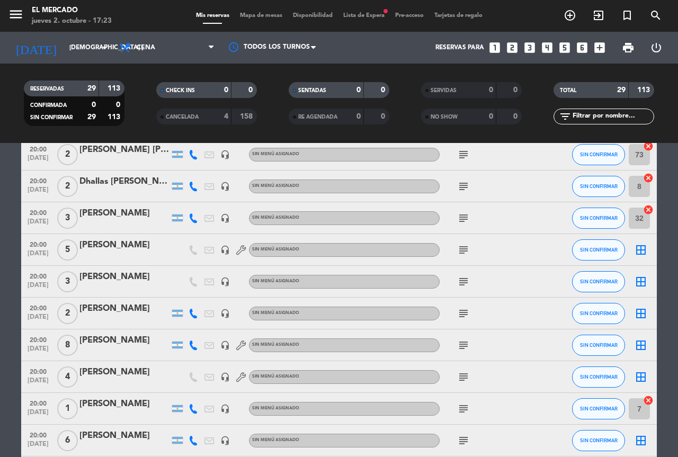
click at [461, 287] on icon "subject" at bounding box center [463, 281] width 13 height 13
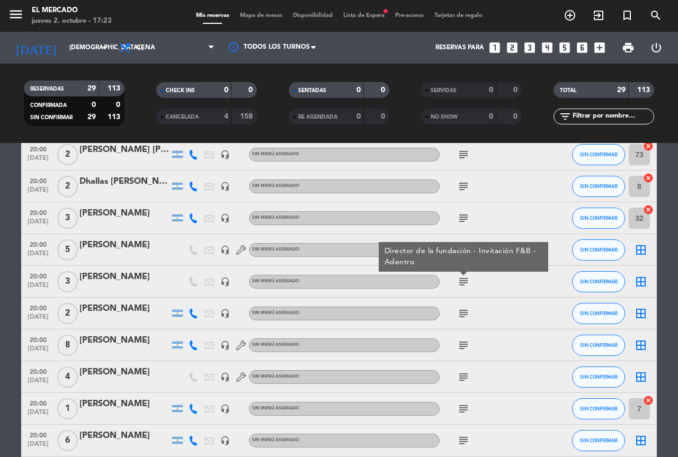
click at [465, 344] on icon "subject" at bounding box center [463, 345] width 13 height 13
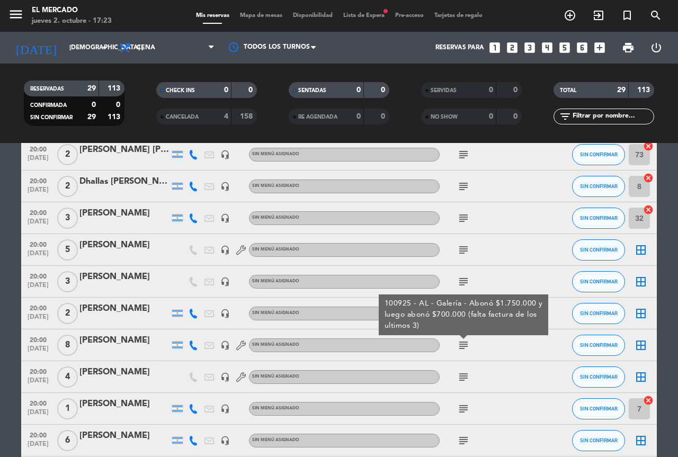
click at [638, 346] on icon "border_all" at bounding box center [640, 345] width 13 height 13
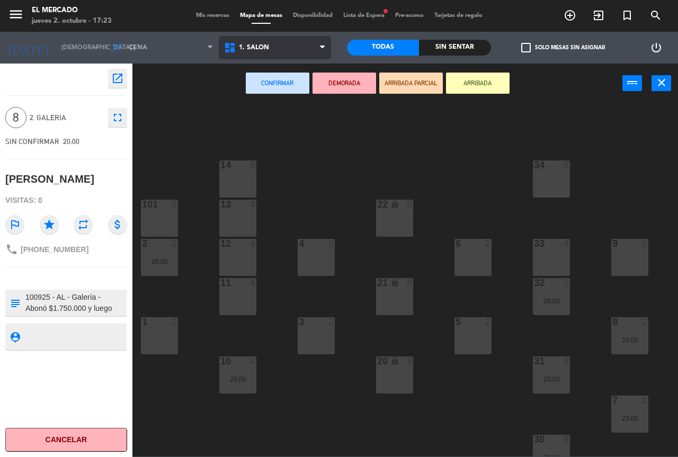
click at [273, 54] on span "1. SALON" at bounding box center [275, 47] width 113 height 23
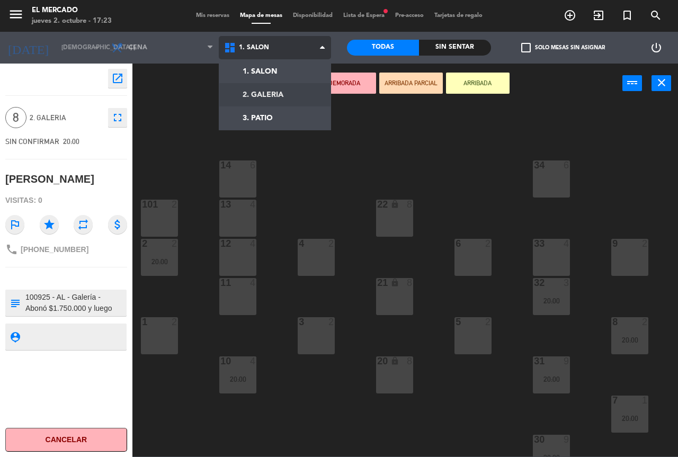
click at [277, 93] on ng-component "menu El [PERSON_NAME] jueves 2. octubre - 17:23 Mis reservas Mapa de mesas Disp…" at bounding box center [339, 228] width 678 height 456
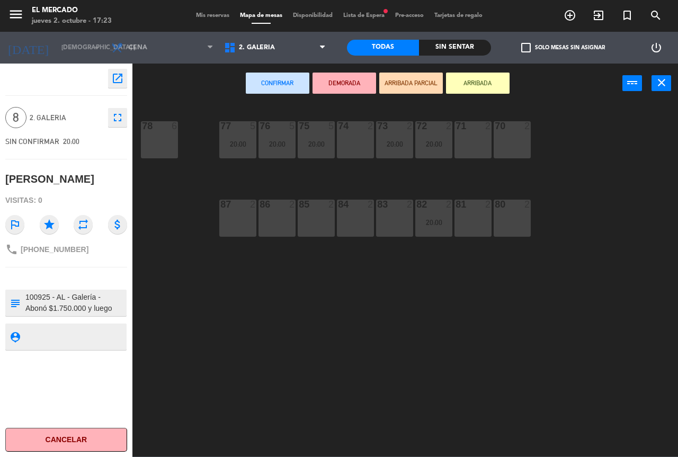
click at [509, 149] on div "70 2" at bounding box center [511, 139] width 37 height 37
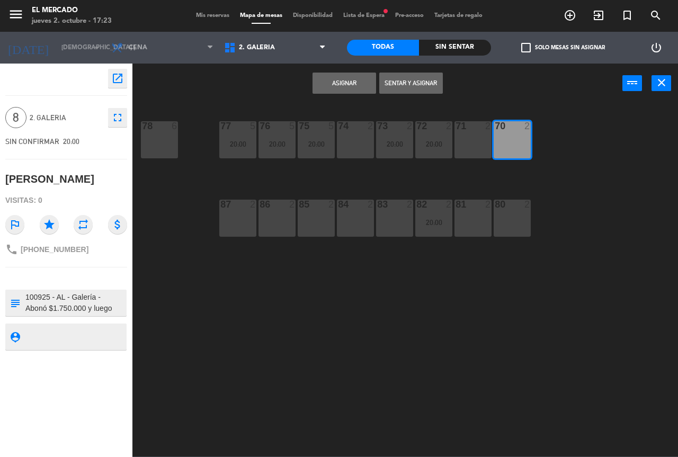
click at [462, 144] on div "71 2" at bounding box center [472, 139] width 37 height 37
click at [664, 82] on icon "close" at bounding box center [661, 82] width 13 height 13
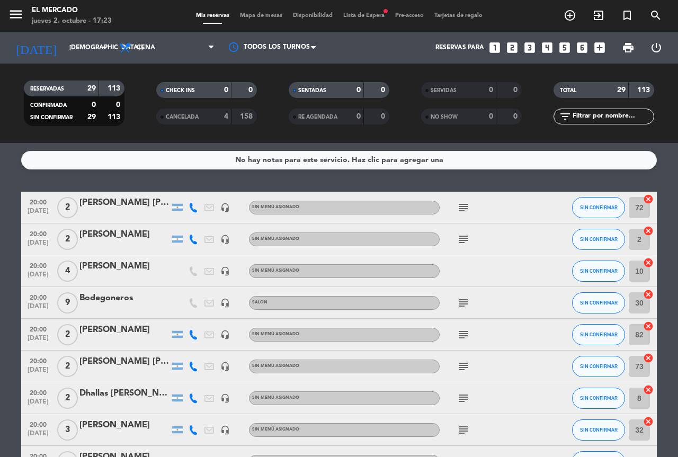
click at [647, 358] on icon "cancel" at bounding box center [648, 358] width 11 height 11
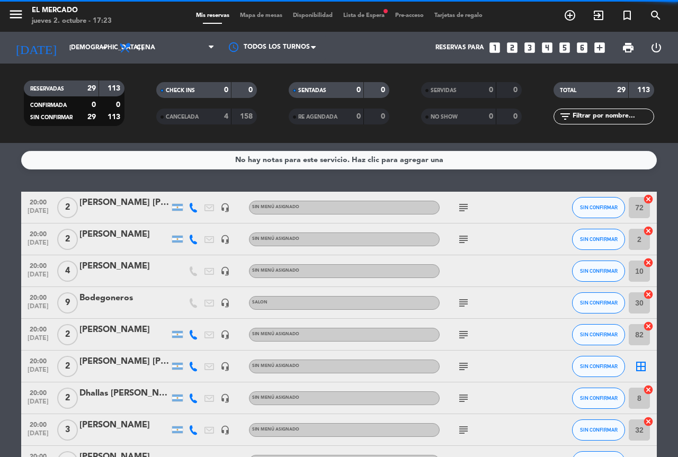
click at [645, 197] on icon "cancel" at bounding box center [648, 199] width 11 height 11
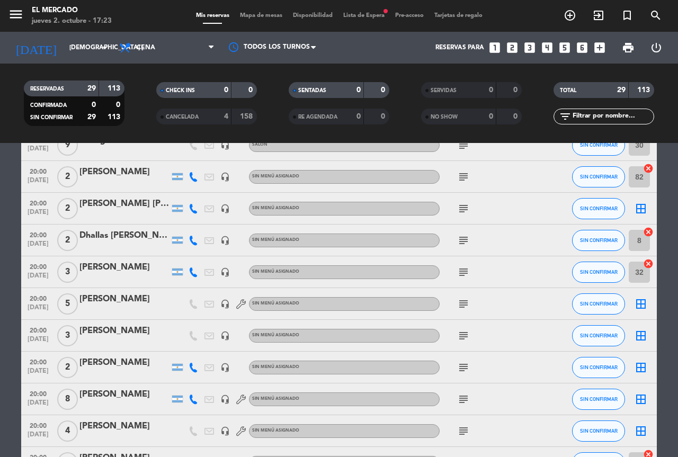
scroll to position [159, 0]
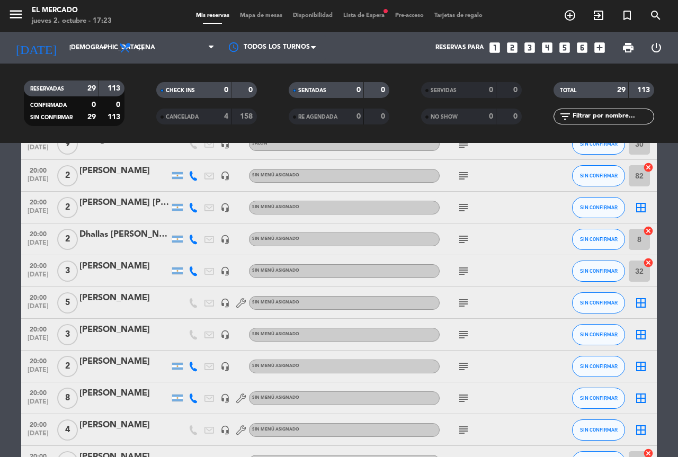
click at [459, 394] on icon "subject" at bounding box center [463, 398] width 13 height 13
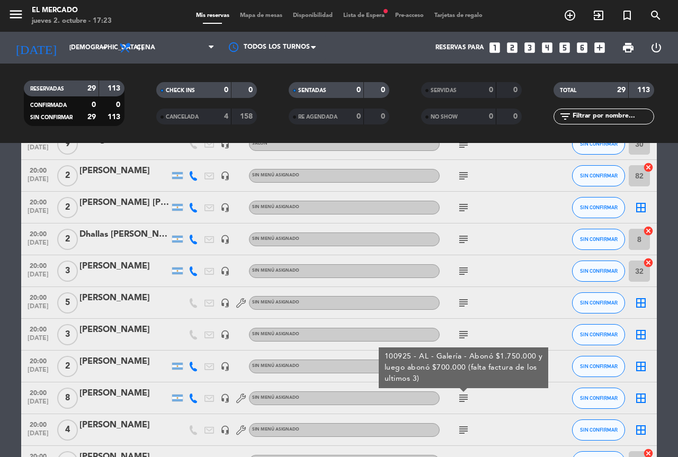
click at [641, 399] on icon "border_all" at bounding box center [640, 398] width 13 height 13
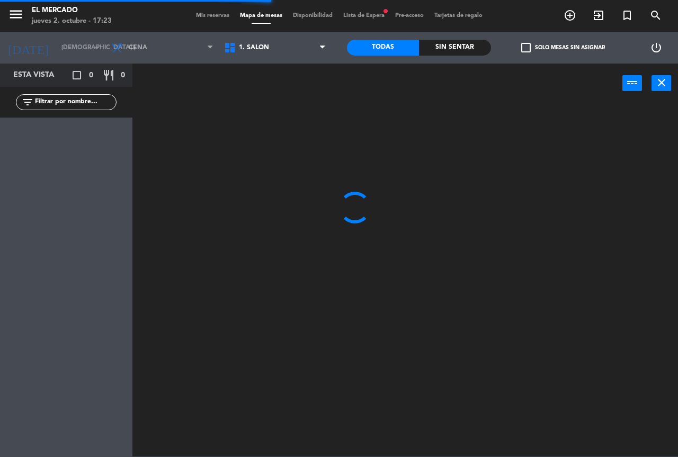
click at [276, 50] on span "1. SALON" at bounding box center [275, 47] width 113 height 23
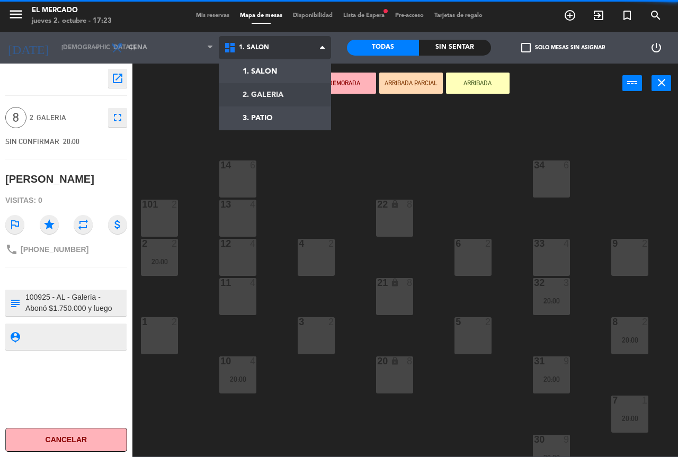
click at [268, 88] on ng-component "menu El [PERSON_NAME] jueves 2. octubre - 17:23 Mis reservas Mapa de mesas Disp…" at bounding box center [339, 228] width 678 height 456
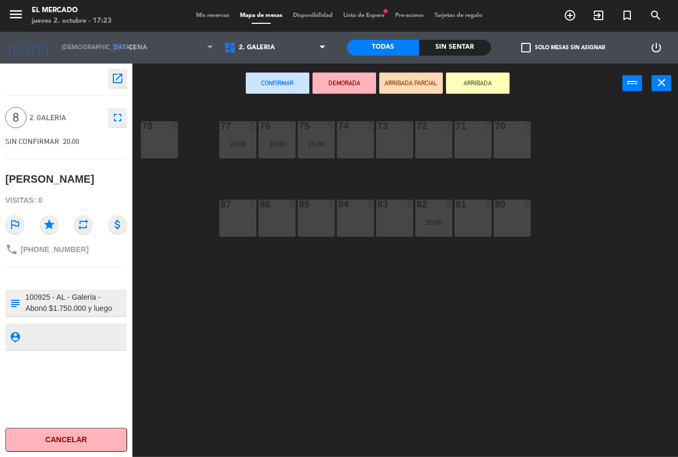
click at [510, 142] on div "70 2" at bounding box center [511, 139] width 37 height 37
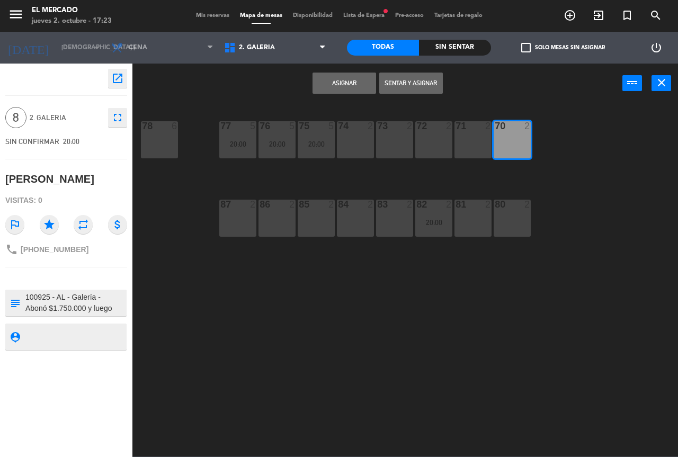
click at [473, 141] on div "71 2" at bounding box center [472, 139] width 37 height 37
click at [425, 140] on div "72 2" at bounding box center [433, 139] width 37 height 37
click at [389, 141] on div "73 2" at bounding box center [394, 139] width 37 height 37
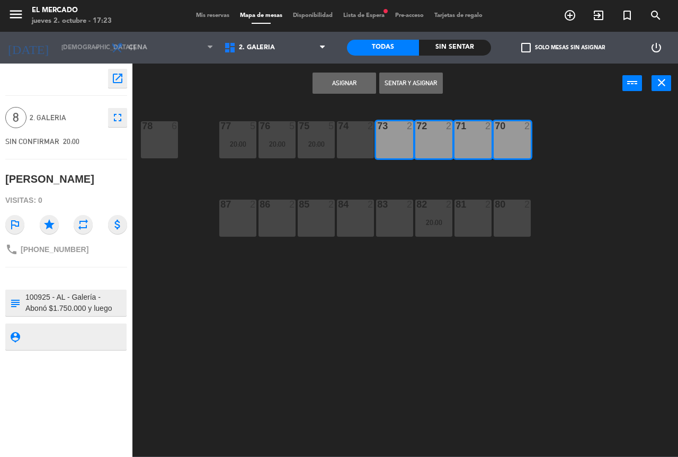
click at [350, 86] on button "Asignar" at bounding box center [344, 83] width 64 height 21
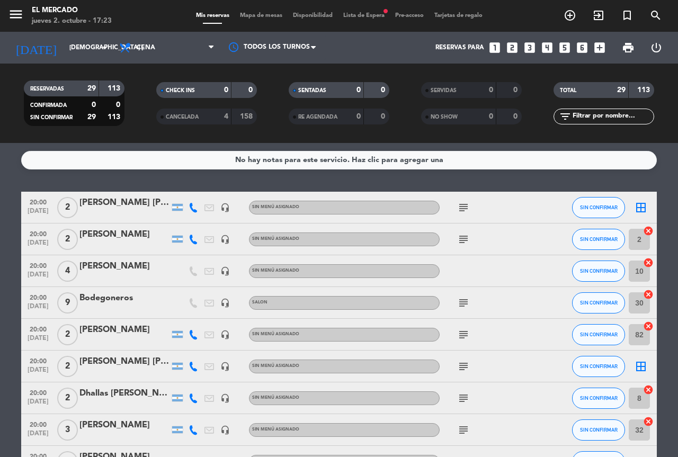
click at [640, 210] on icon "border_all" at bounding box center [640, 207] width 13 height 13
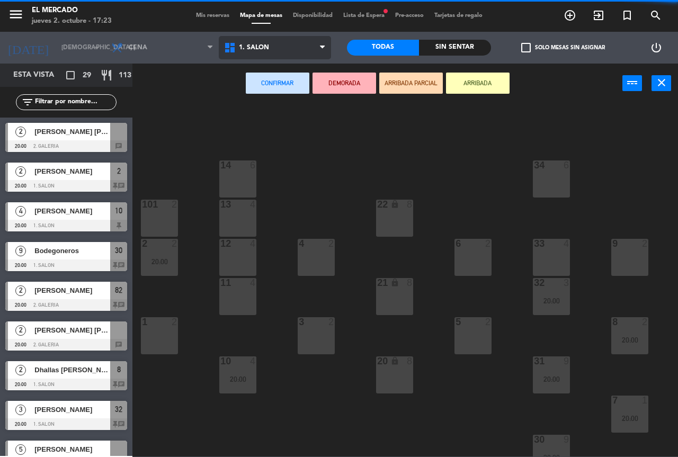
click at [260, 57] on span "1. SALON" at bounding box center [275, 47] width 113 height 23
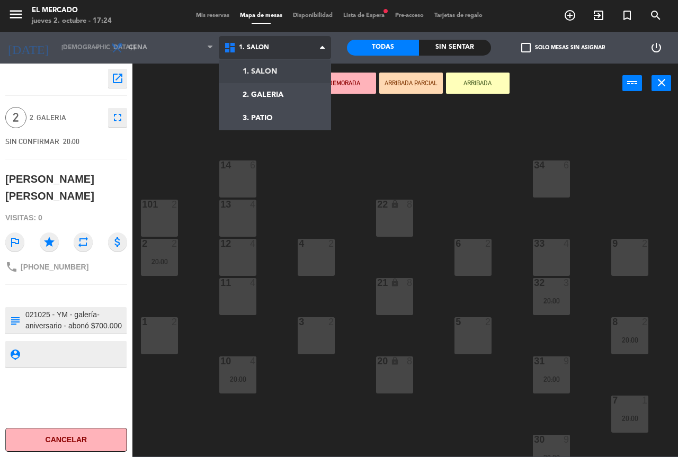
click at [259, 89] on ng-component "menu El [PERSON_NAME] jueves 2. octubre - 17:24 Mis reservas Mapa de mesas Disp…" at bounding box center [339, 228] width 678 height 456
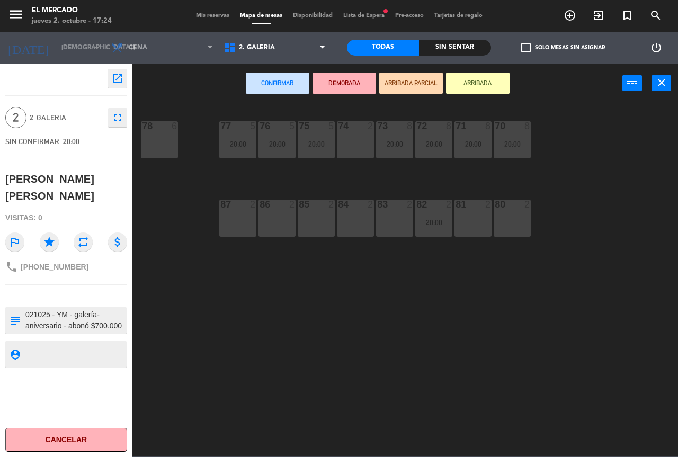
click at [400, 214] on div "83 2" at bounding box center [394, 218] width 37 height 37
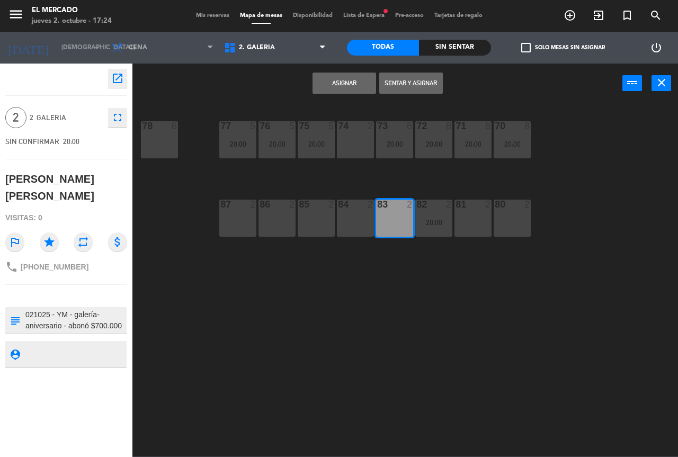
click at [338, 85] on button "Asignar" at bounding box center [344, 83] width 64 height 21
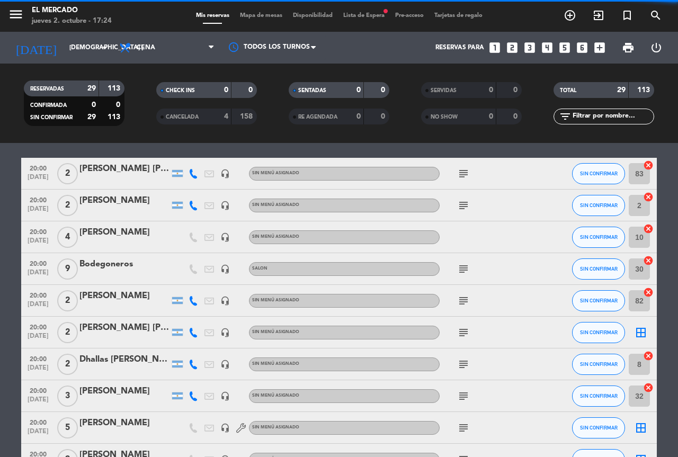
scroll to position [53, 0]
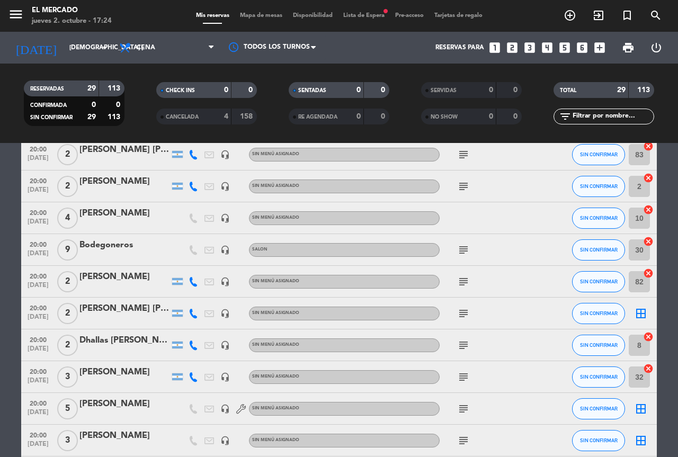
click at [466, 314] on icon "subject" at bounding box center [463, 313] width 13 height 13
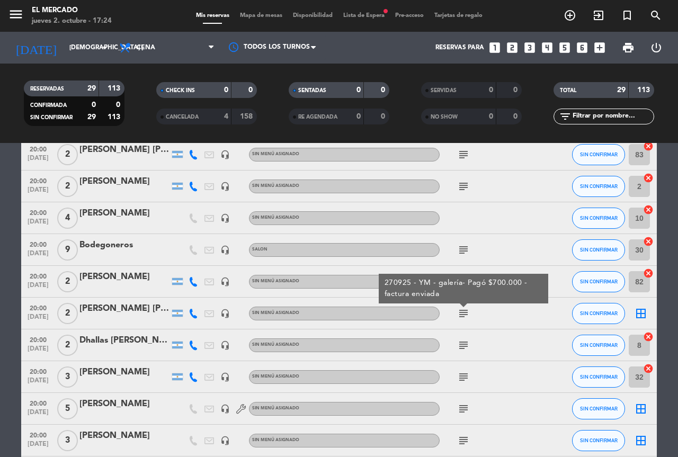
click at [635, 318] on icon "border_all" at bounding box center [640, 313] width 13 height 13
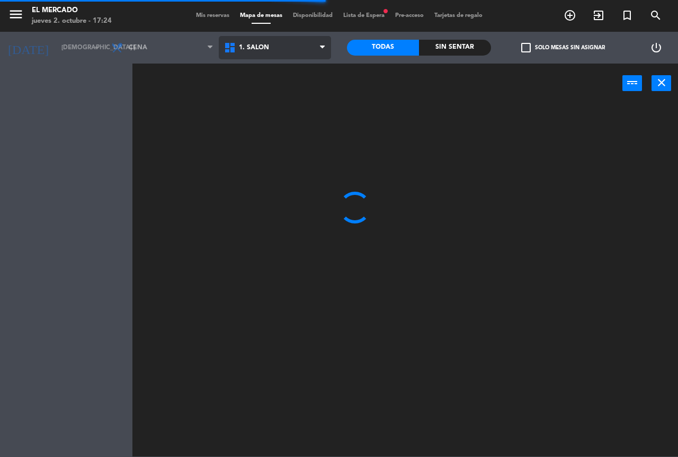
click at [294, 46] on span "1. SALON" at bounding box center [275, 47] width 113 height 23
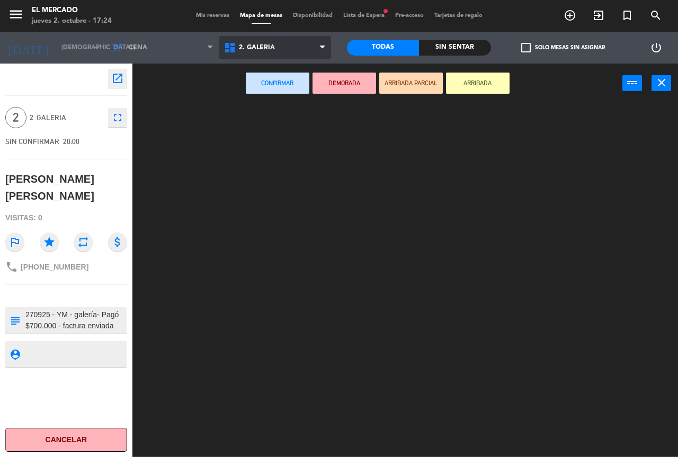
click at [272, 94] on ng-component "menu El [PERSON_NAME] jueves 2. octubre - 17:24 Mis reservas Mapa de mesas Disp…" at bounding box center [339, 228] width 678 height 456
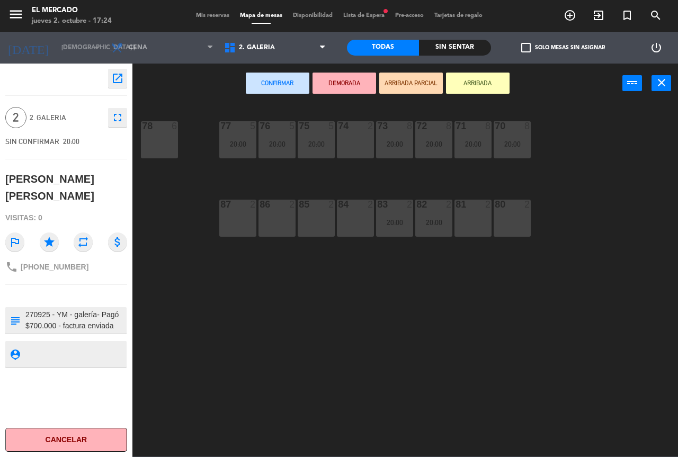
click at [347, 142] on div "74 2" at bounding box center [355, 139] width 37 height 37
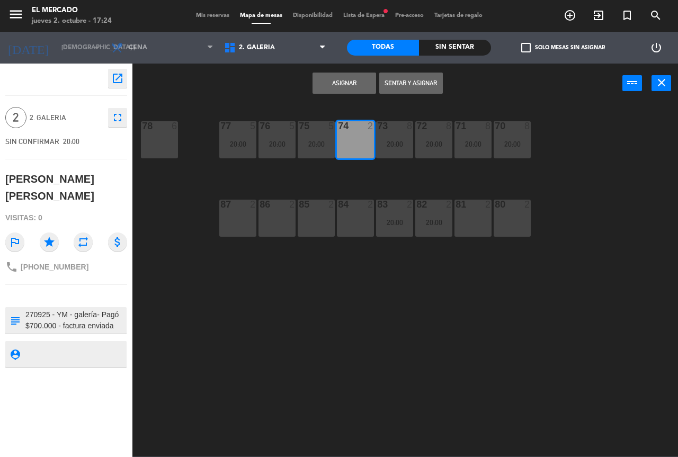
click at [350, 145] on div "74 2" at bounding box center [355, 139] width 37 height 37
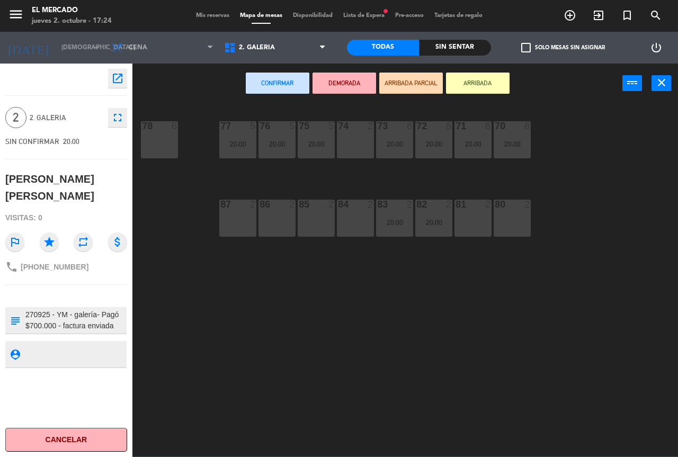
click at [345, 218] on div "84 2" at bounding box center [355, 218] width 37 height 37
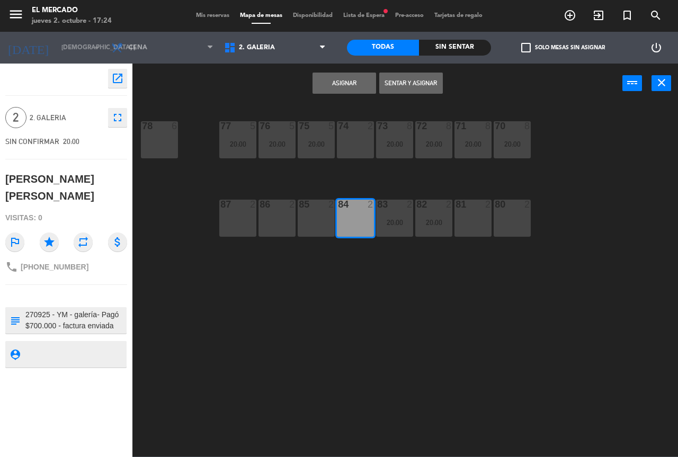
click at [353, 79] on button "Asignar" at bounding box center [344, 83] width 64 height 21
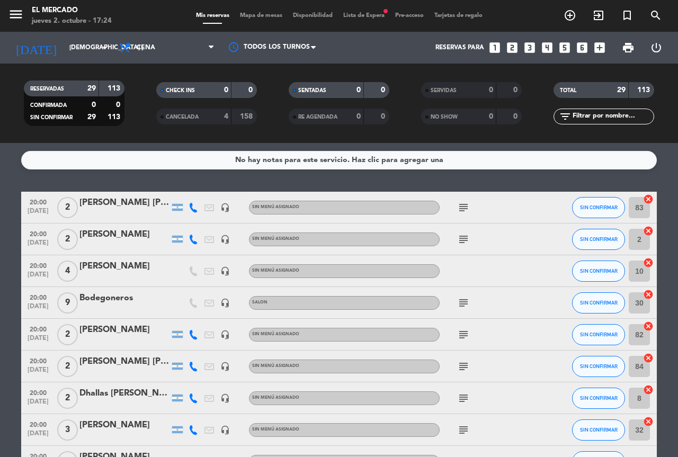
scroll to position [212, 0]
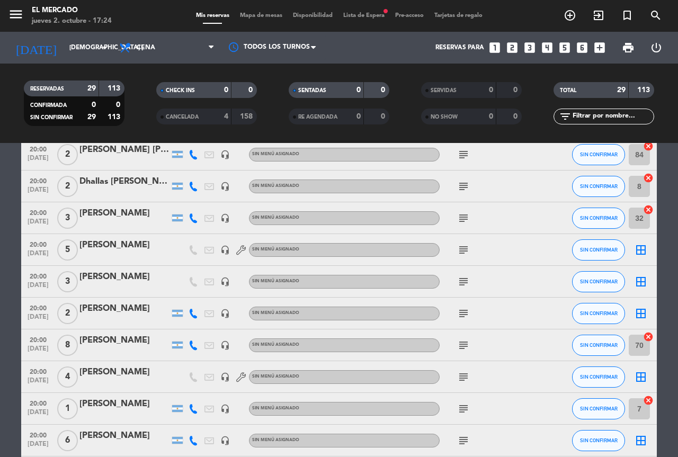
click at [463, 246] on icon "subject" at bounding box center [463, 249] width 13 height 13
click at [456, 282] on span "subject" at bounding box center [463, 281] width 16 height 13
click at [458, 283] on icon "subject" at bounding box center [463, 281] width 13 height 13
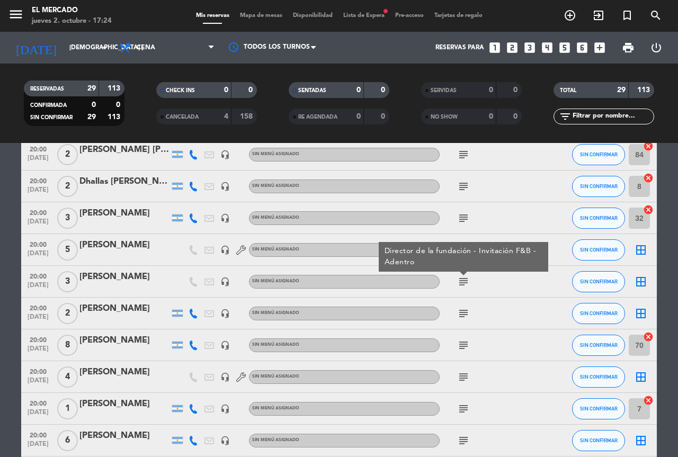
click at [637, 283] on icon "border_all" at bounding box center [640, 281] width 13 height 13
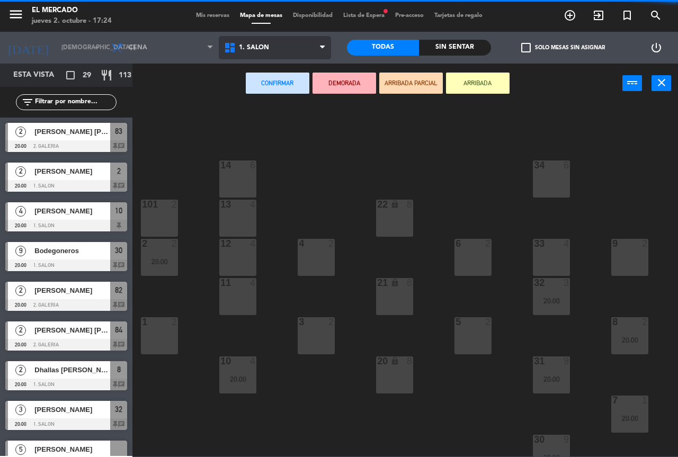
click at [286, 54] on span "1. SALON" at bounding box center [275, 47] width 113 height 23
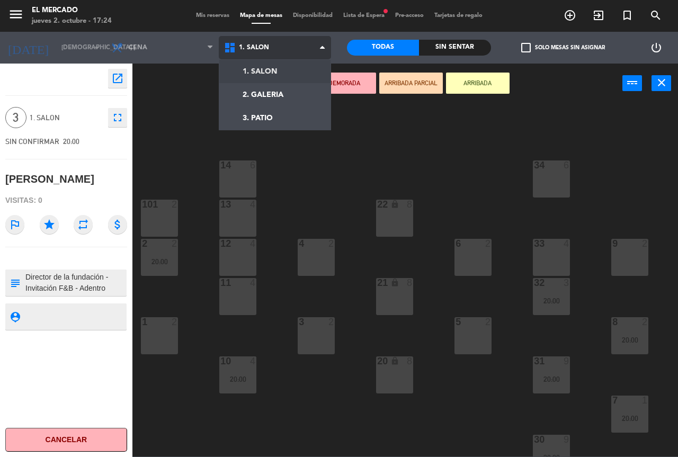
click at [270, 73] on ng-component "menu El [PERSON_NAME] jueves 2. octubre - 17:24 Mis reservas Mapa de mesas Disp…" at bounding box center [339, 228] width 678 height 456
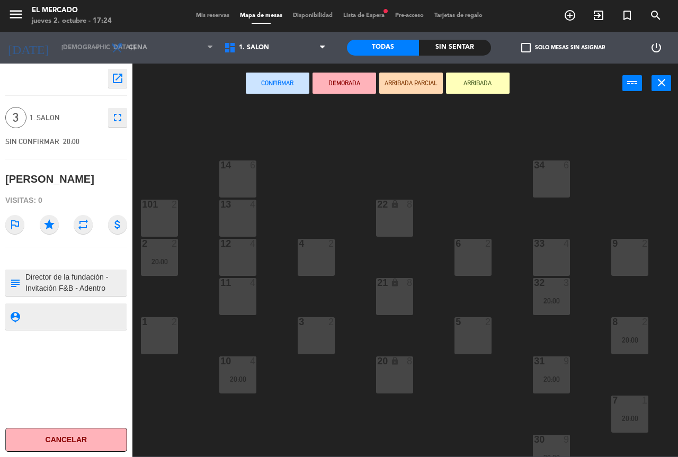
click at [232, 297] on div "11 4" at bounding box center [237, 296] width 37 height 37
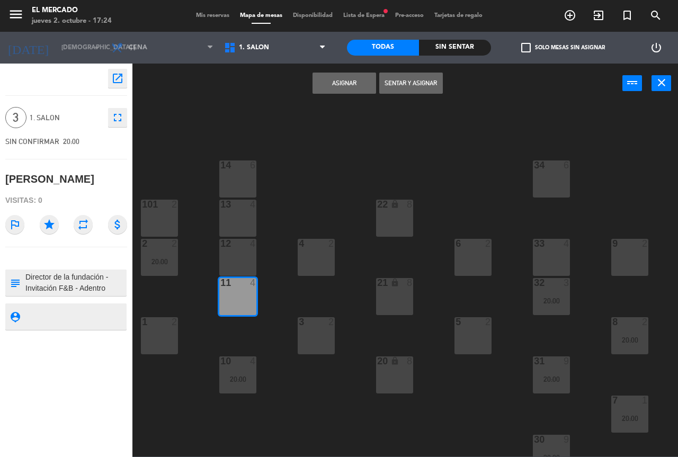
click at [339, 92] on button "Asignar" at bounding box center [344, 83] width 64 height 21
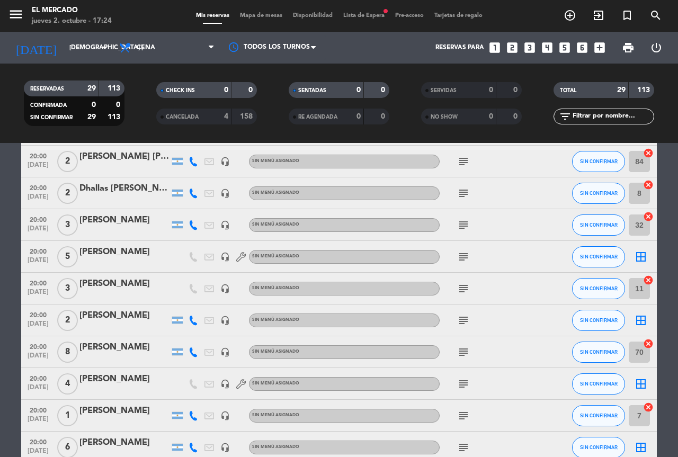
scroll to position [212, 0]
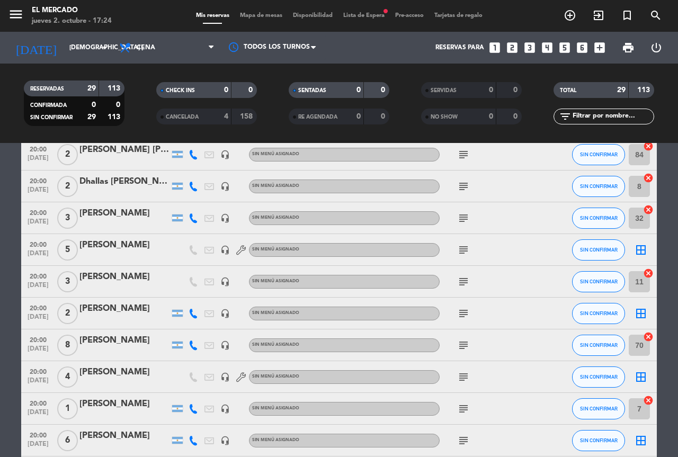
click at [637, 245] on icon "border_all" at bounding box center [640, 249] width 13 height 13
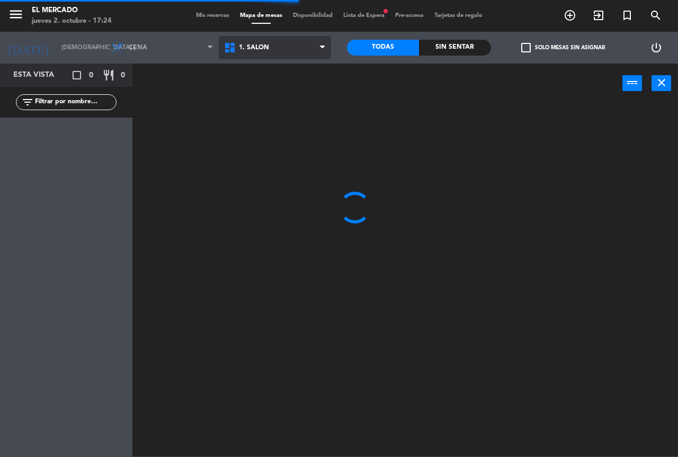
click at [261, 56] on span "1. SALON" at bounding box center [275, 47] width 113 height 23
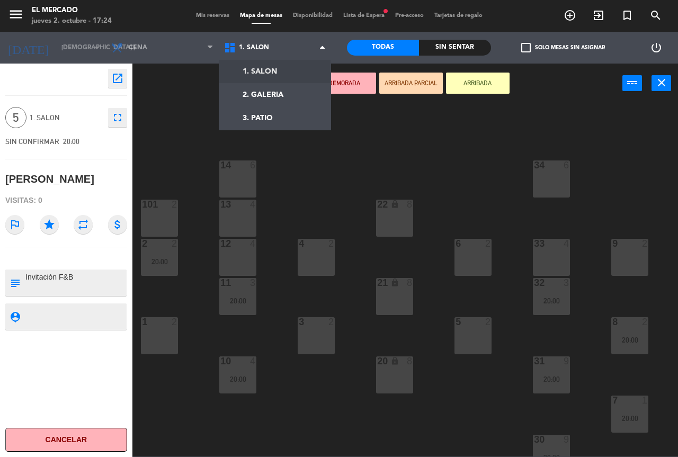
click at [555, 156] on div "34 6 14 6 22 lock 8 101 2 13 4 33 4 2 2 20:00 4 2 6 2 12 4 9 2 11 3 20:00 32 3 …" at bounding box center [408, 280] width 538 height 354
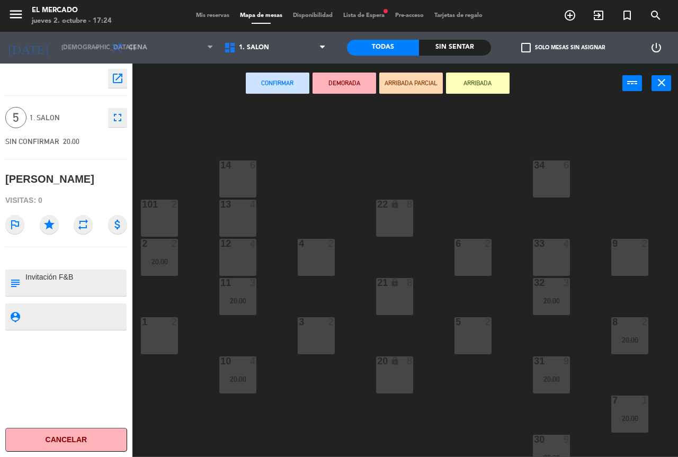
click at [555, 164] on div at bounding box center [551, 165] width 17 height 10
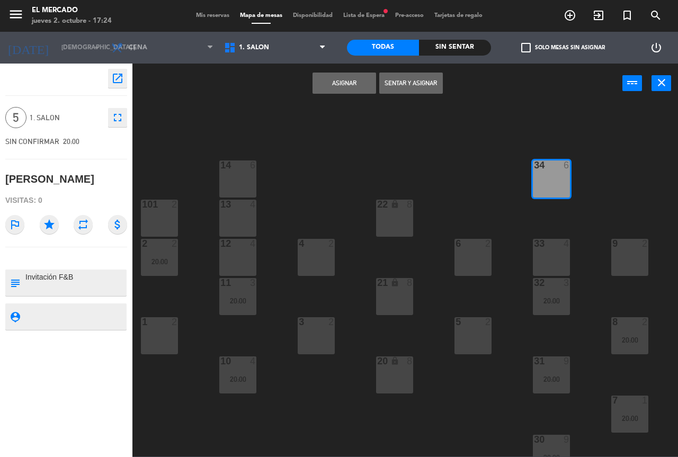
click at [358, 85] on button "Asignar" at bounding box center [344, 83] width 64 height 21
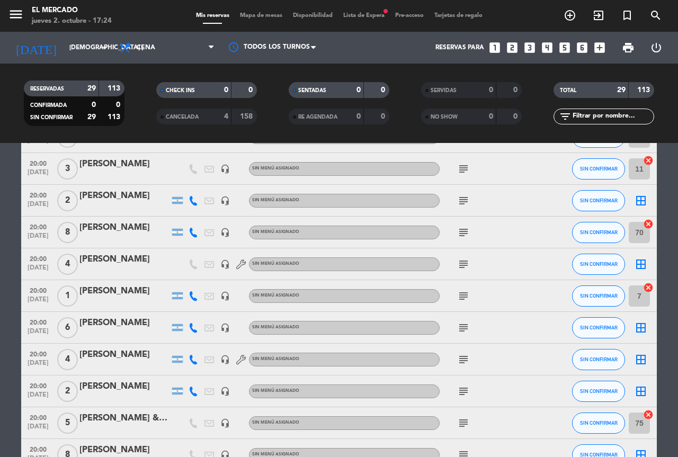
scroll to position [318, 0]
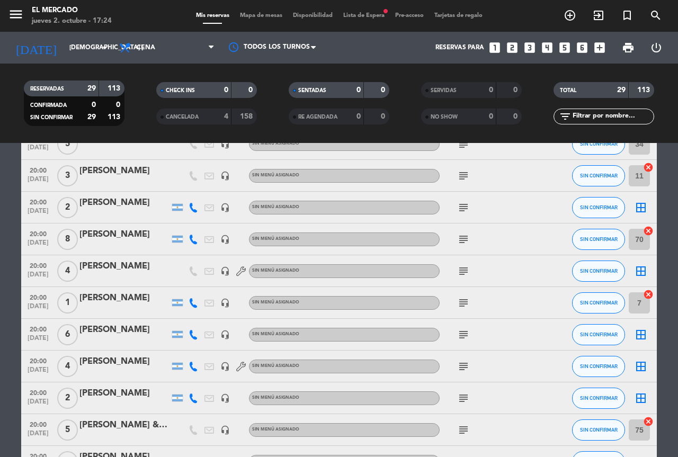
click at [466, 210] on icon "subject" at bounding box center [463, 207] width 13 height 13
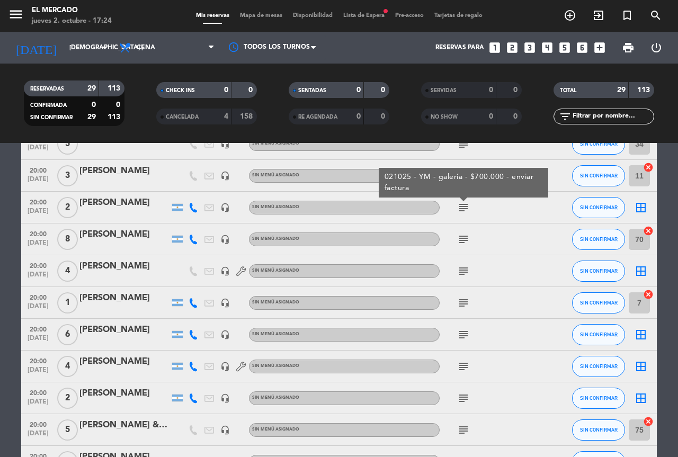
click at [645, 203] on icon "border_all" at bounding box center [640, 207] width 13 height 13
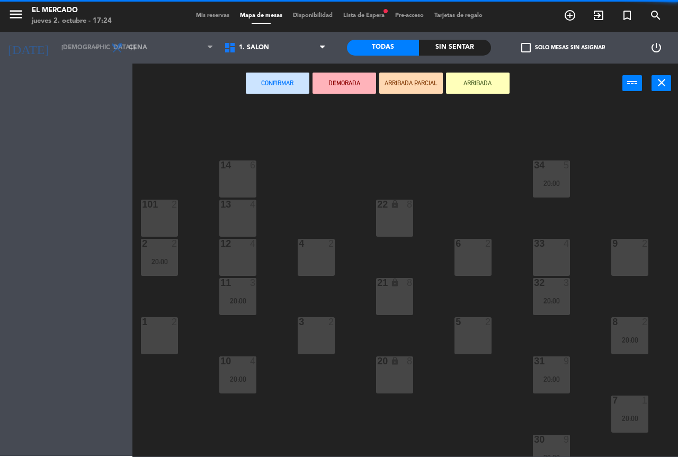
click at [274, 42] on span "1. SALON" at bounding box center [275, 47] width 113 height 23
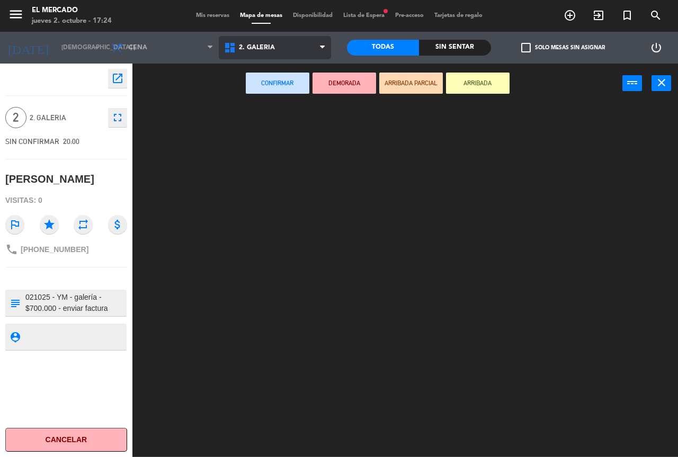
click at [264, 84] on ng-component "menu El [PERSON_NAME] jueves 2. octubre - 17:24 Mis reservas Mapa de mesas Disp…" at bounding box center [339, 228] width 678 height 456
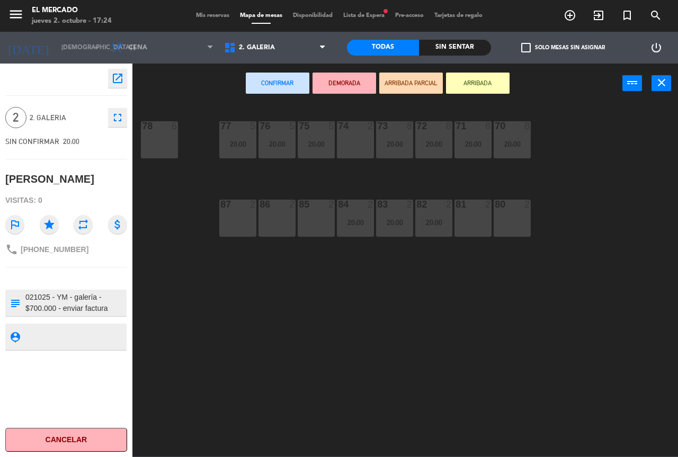
click at [313, 228] on div "85 2" at bounding box center [315, 218] width 37 height 37
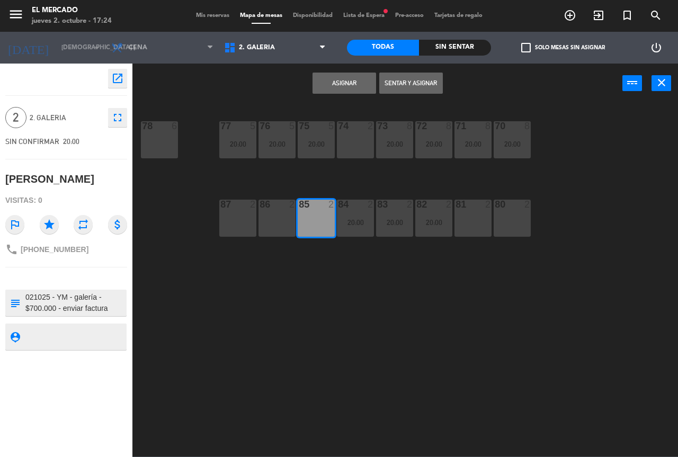
click at [348, 78] on button "Asignar" at bounding box center [344, 83] width 64 height 21
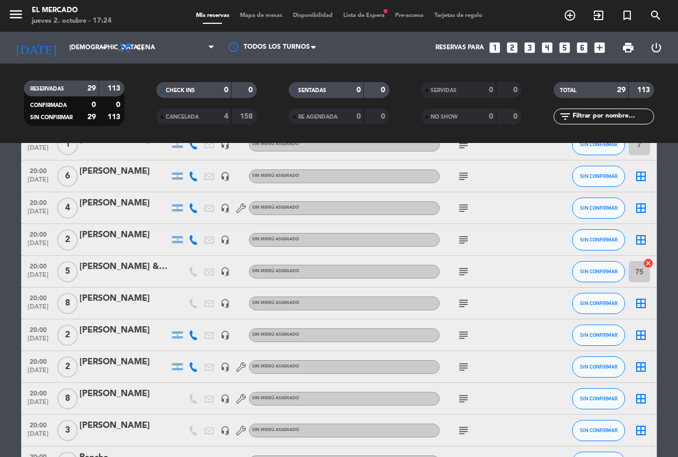
scroll to position [476, 0]
click at [464, 303] on icon "subject" at bounding box center [463, 302] width 13 height 13
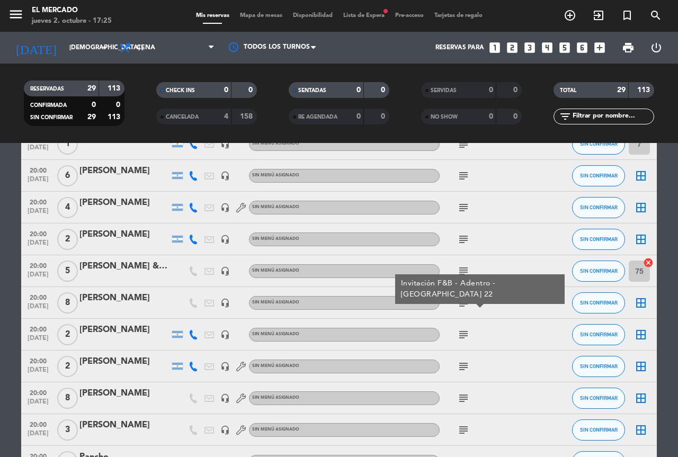
click at [638, 307] on icon "border_all" at bounding box center [640, 302] width 13 height 13
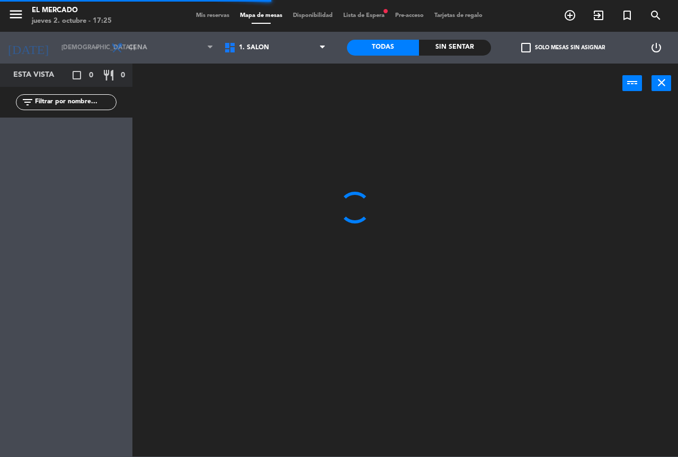
click at [285, 48] on span "1. SALON" at bounding box center [275, 47] width 113 height 23
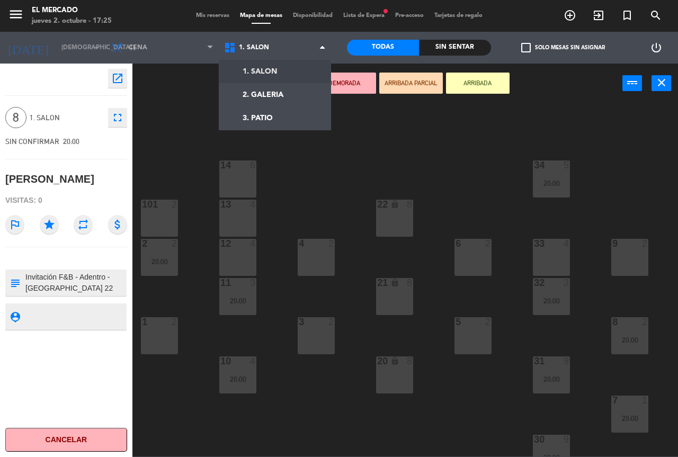
click at [405, 160] on div "34 5 20:00 14 6 22 lock 8 101 2 13 4 33 4 2 2 20:00 4 2 6 2 12 4 9 2 11 3 20:00…" at bounding box center [408, 280] width 538 height 354
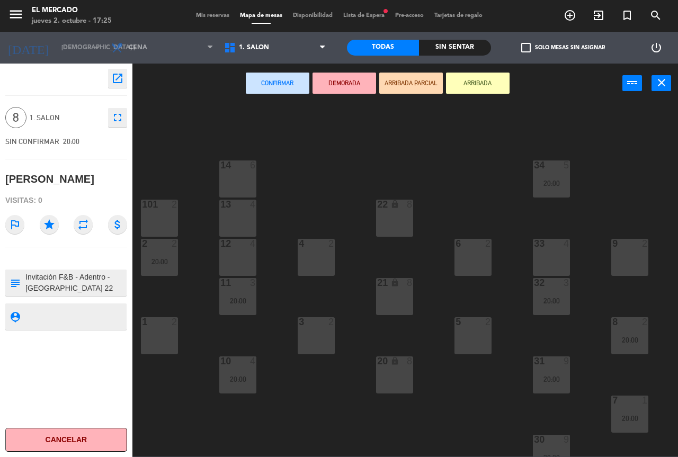
click at [395, 203] on icon "lock" at bounding box center [394, 204] width 9 height 9
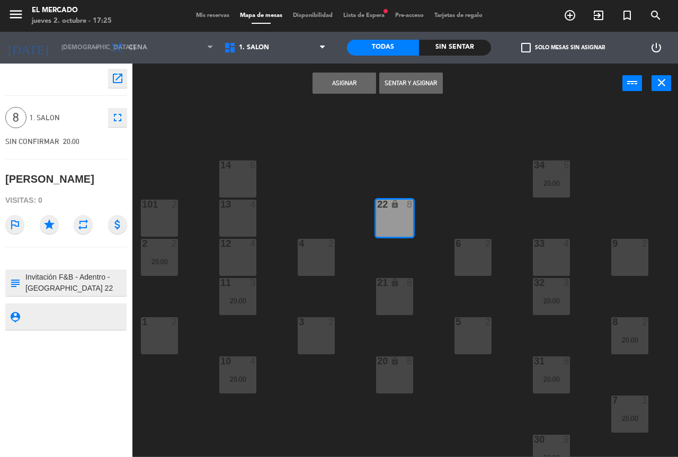
click at [354, 93] on button "Asignar" at bounding box center [344, 83] width 64 height 21
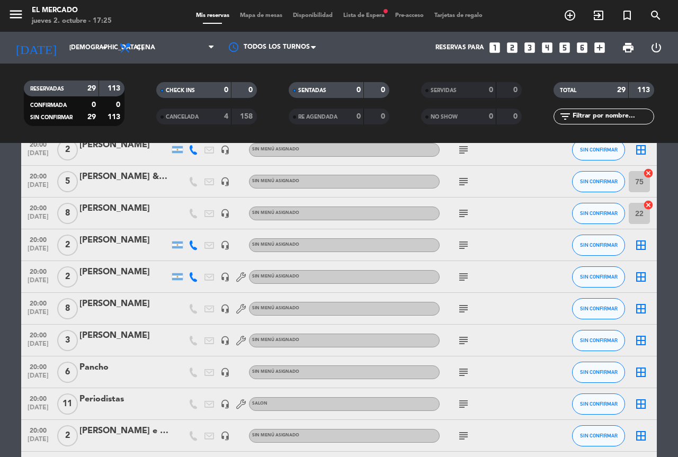
scroll to position [582, 0]
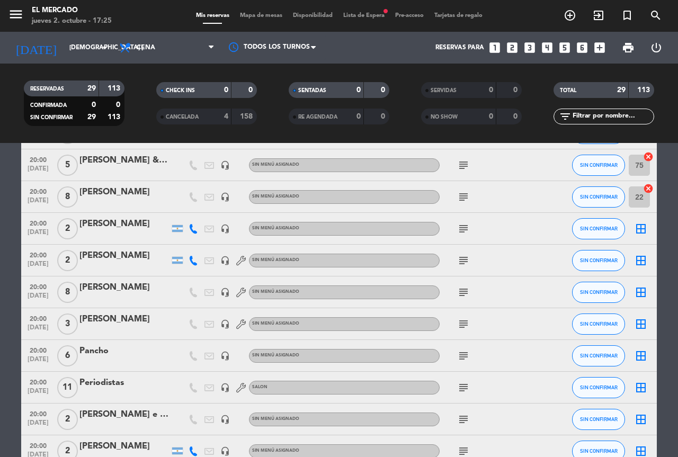
click at [457, 293] on icon "subject" at bounding box center [463, 292] width 13 height 13
click at [633, 291] on div "border_all" at bounding box center [641, 291] width 32 height 31
click at [644, 288] on icon "border_all" at bounding box center [640, 292] width 13 height 13
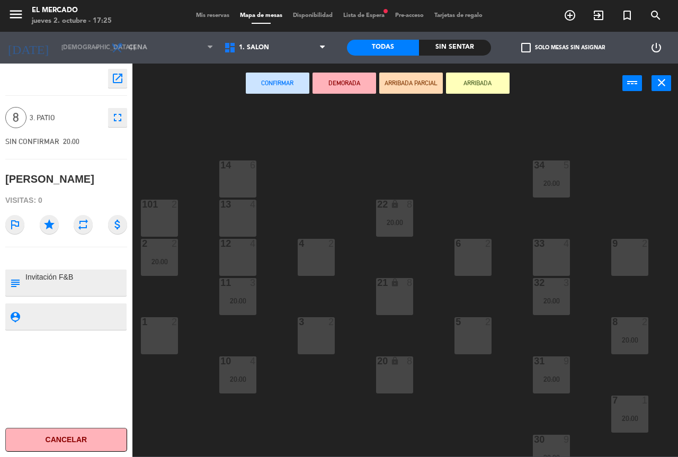
click at [396, 308] on div "21 lock 8" at bounding box center [394, 296] width 37 height 37
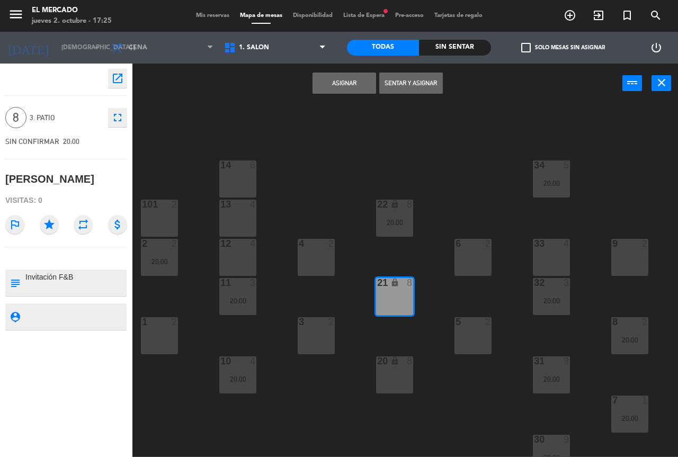
click at [365, 89] on button "Asignar" at bounding box center [344, 83] width 64 height 21
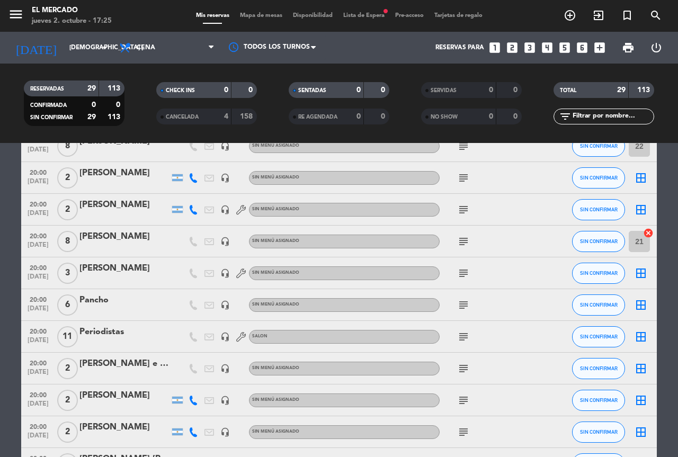
scroll to position [635, 0]
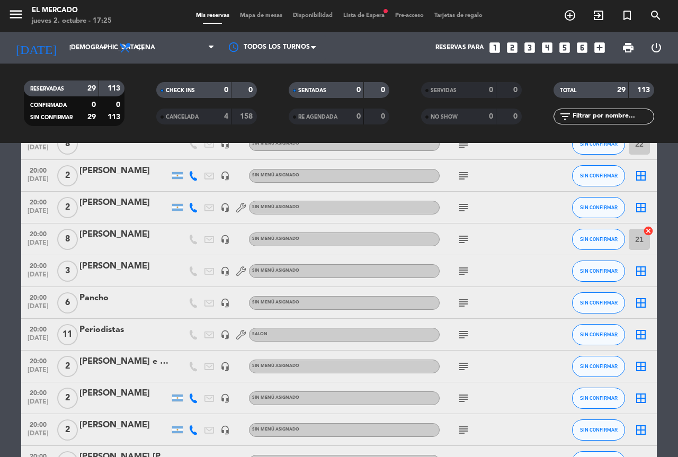
click at [455, 301] on div "subject" at bounding box center [486, 302] width 95 height 31
click at [458, 301] on icon "subject" at bounding box center [463, 302] width 13 height 13
click at [640, 306] on icon "border_all" at bounding box center [640, 302] width 13 height 13
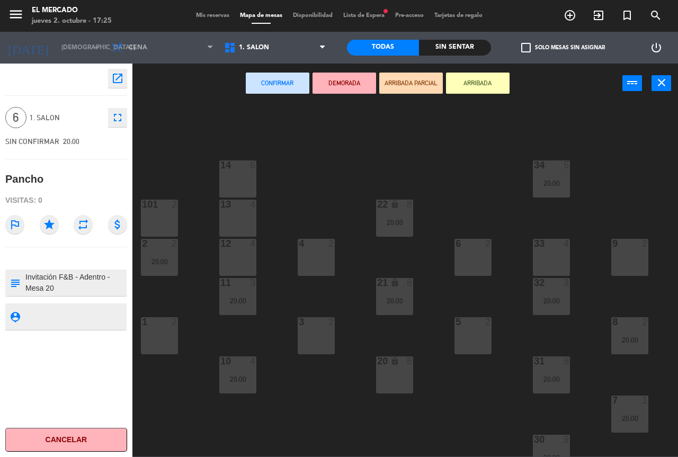
click at [395, 383] on div "20 lock 8" at bounding box center [394, 374] width 37 height 37
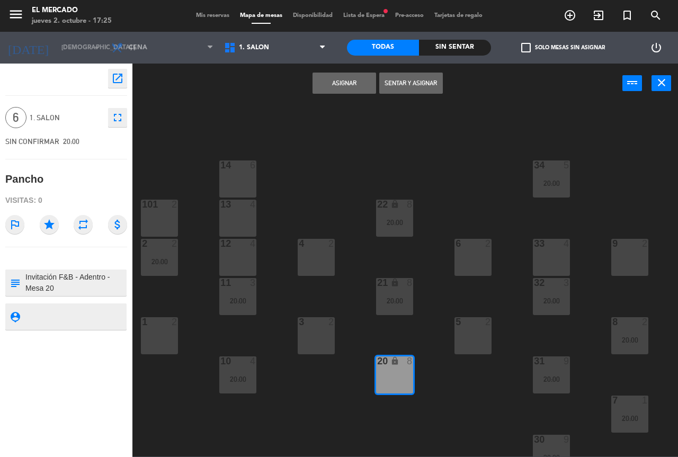
click at [366, 94] on div "Asignar Sentar y Asignar power_input close" at bounding box center [377, 84] width 490 height 40
click at [363, 89] on button "Asignar" at bounding box center [344, 83] width 64 height 21
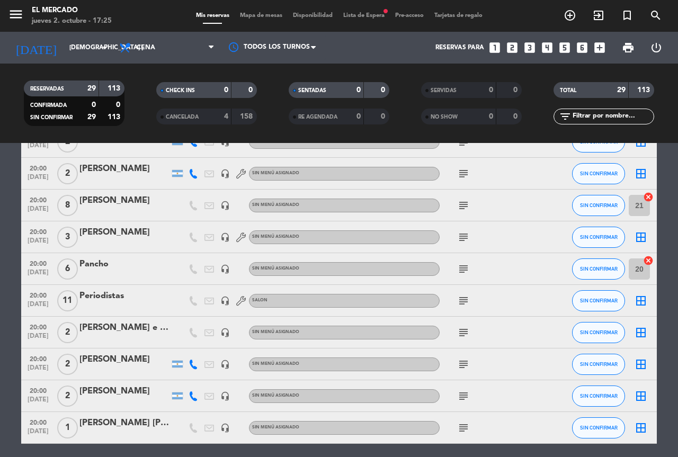
scroll to position [709, 0]
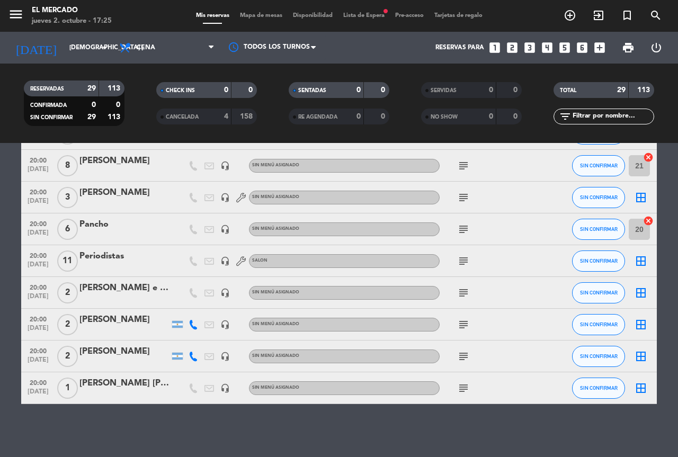
click at [467, 393] on icon "subject" at bounding box center [463, 388] width 13 height 13
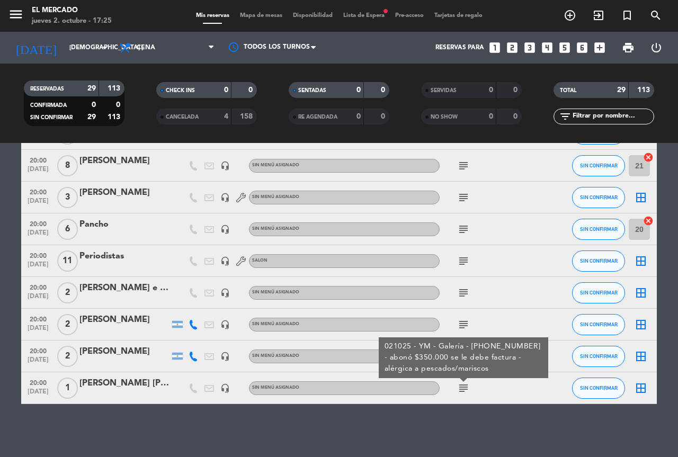
click at [468, 261] on icon "subject" at bounding box center [463, 261] width 13 height 13
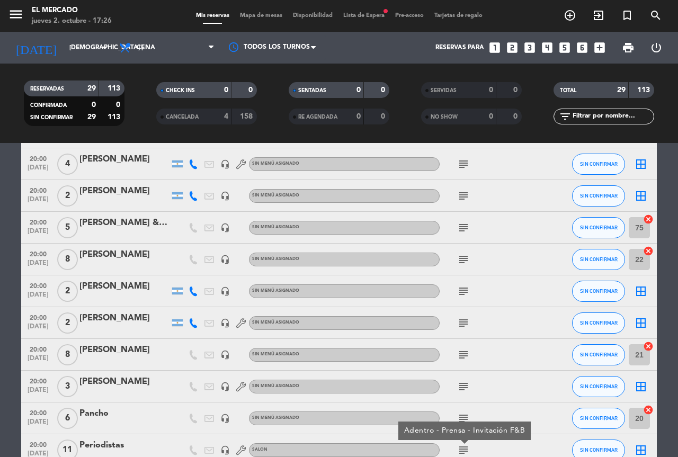
scroll to position [635, 0]
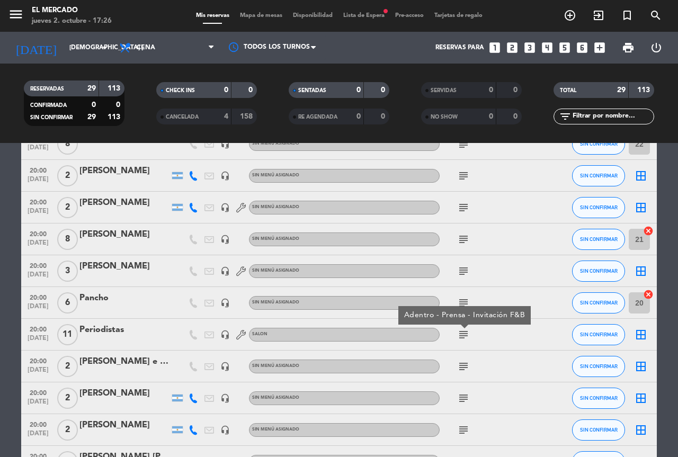
click at [639, 330] on icon "border_all" at bounding box center [640, 334] width 13 height 13
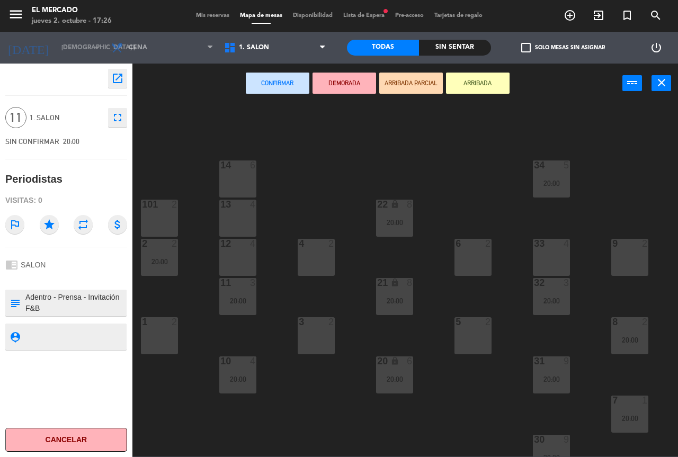
click at [244, 171] on div "14 6" at bounding box center [237, 165] width 37 height 11
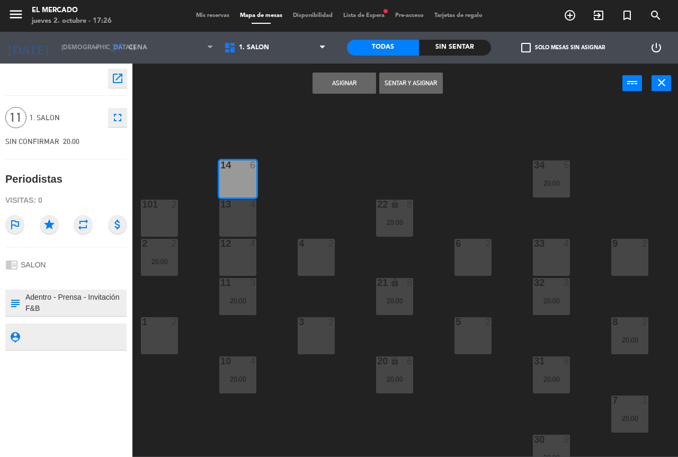
click at [243, 216] on div "13 4" at bounding box center [237, 218] width 37 height 37
click at [248, 261] on div "12 4" at bounding box center [237, 257] width 37 height 37
click at [334, 83] on button "Asignar" at bounding box center [344, 83] width 64 height 21
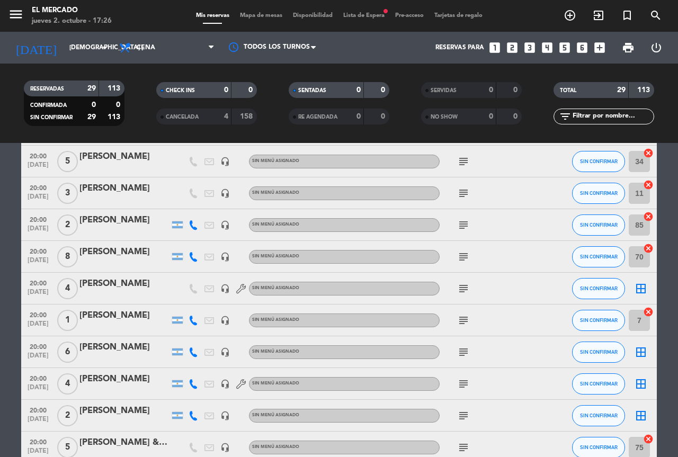
scroll to position [371, 0]
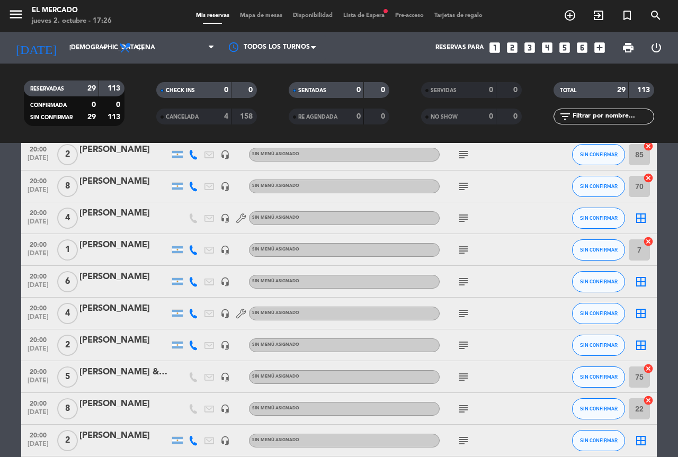
click at [458, 215] on icon "subject" at bounding box center [463, 218] width 13 height 13
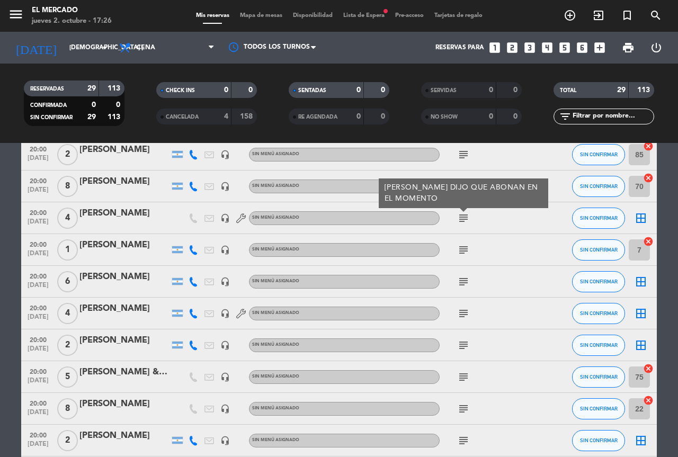
click at [464, 277] on icon "subject" at bounding box center [463, 281] width 13 height 13
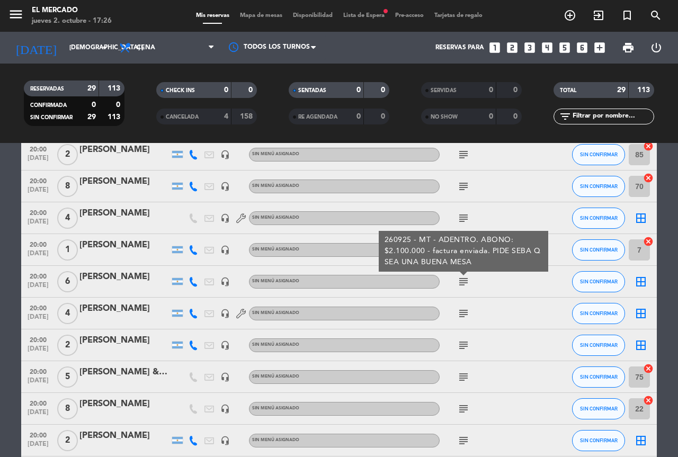
click at [635, 278] on icon "border_all" at bounding box center [640, 281] width 13 height 13
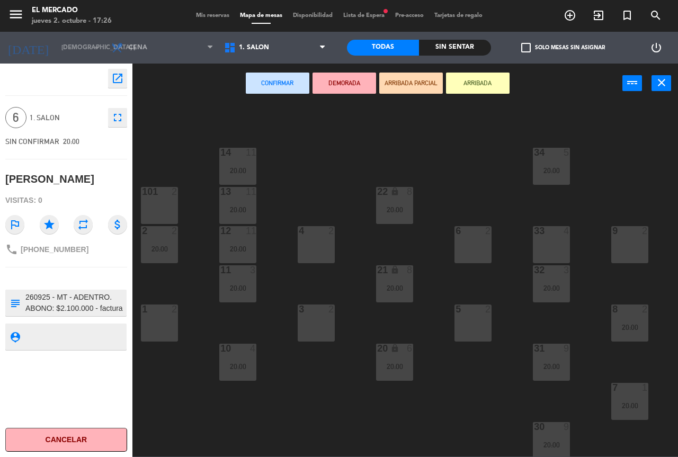
scroll to position [15, 0]
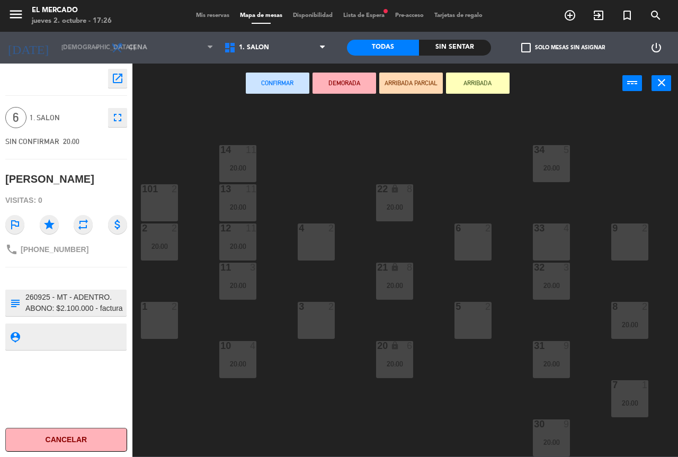
click at [554, 248] on div "33 4" at bounding box center [550, 241] width 37 height 37
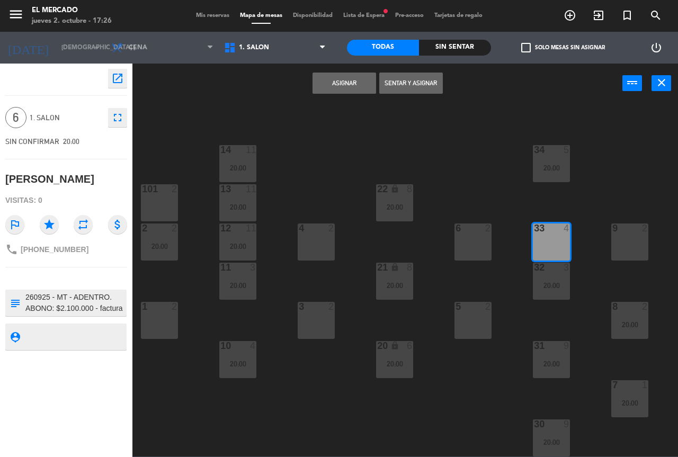
click at [344, 85] on button "Asignar" at bounding box center [344, 83] width 64 height 21
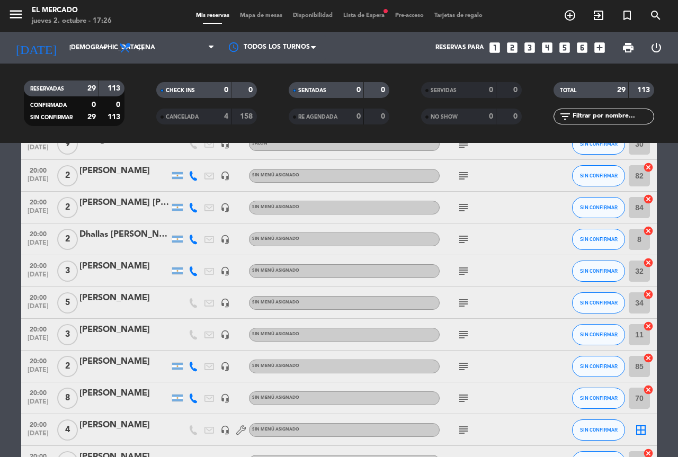
scroll to position [318, 0]
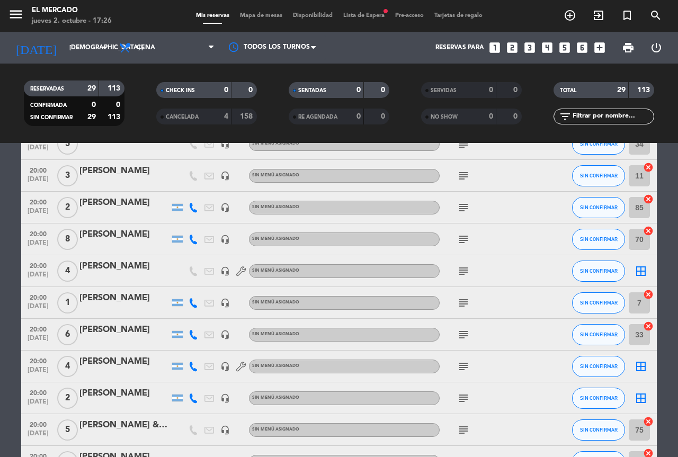
click at [464, 273] on icon "subject" at bounding box center [463, 271] width 13 height 13
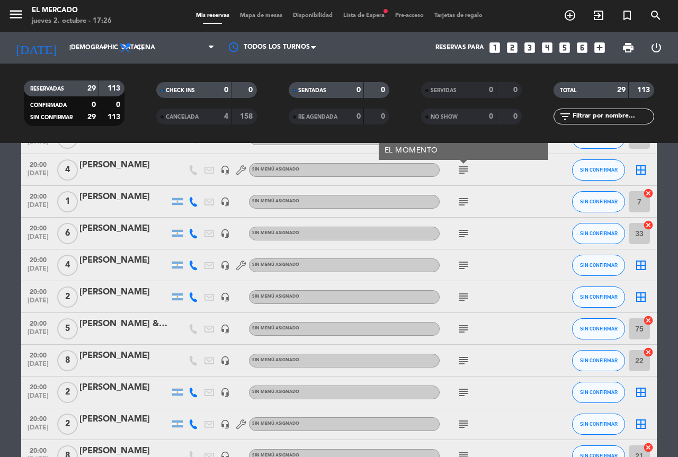
scroll to position [423, 0]
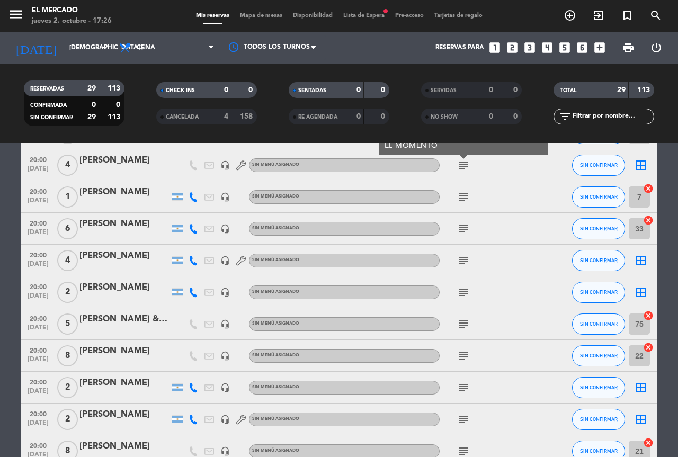
click at [460, 254] on icon "subject" at bounding box center [463, 260] width 13 height 13
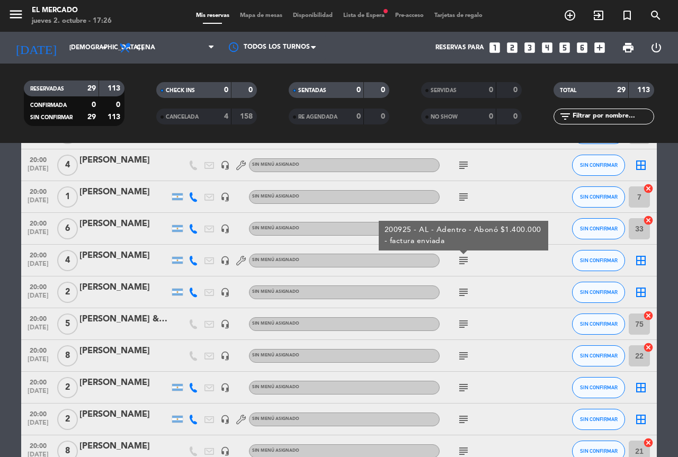
click at [466, 291] on icon "subject" at bounding box center [463, 292] width 13 height 13
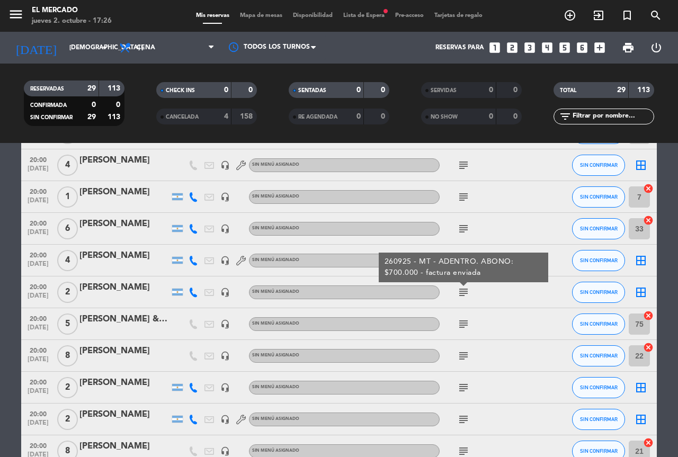
scroll to position [476, 0]
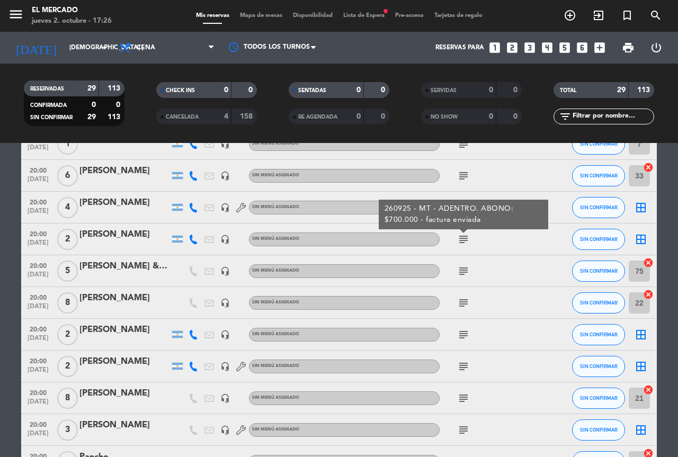
click at [467, 317] on div "subject" at bounding box center [486, 302] width 95 height 31
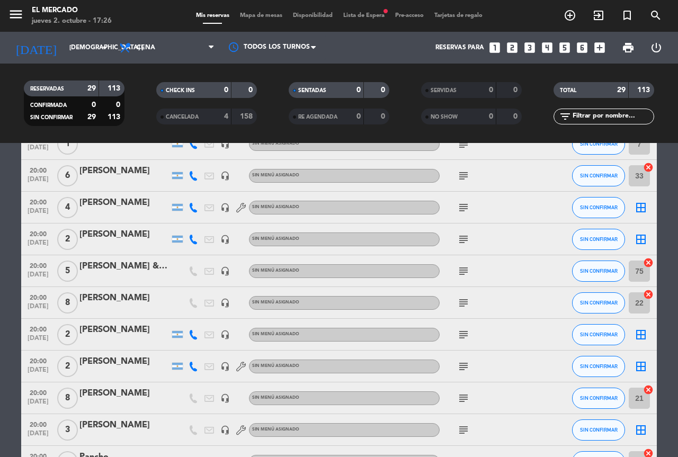
click at [465, 333] on icon "subject" at bounding box center [463, 334] width 13 height 13
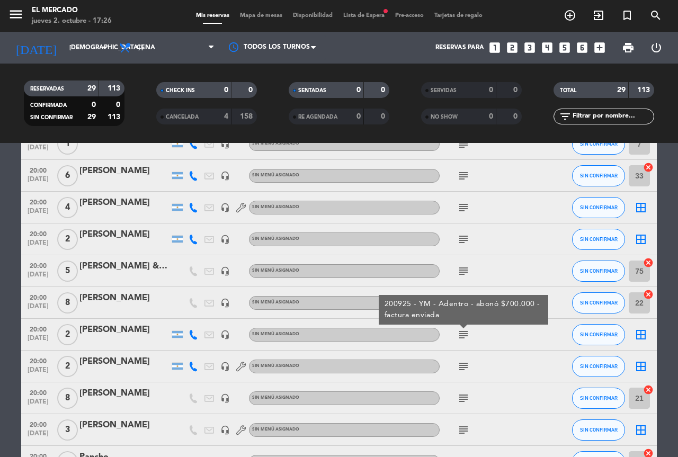
click at [640, 336] on icon "border_all" at bounding box center [640, 334] width 13 height 13
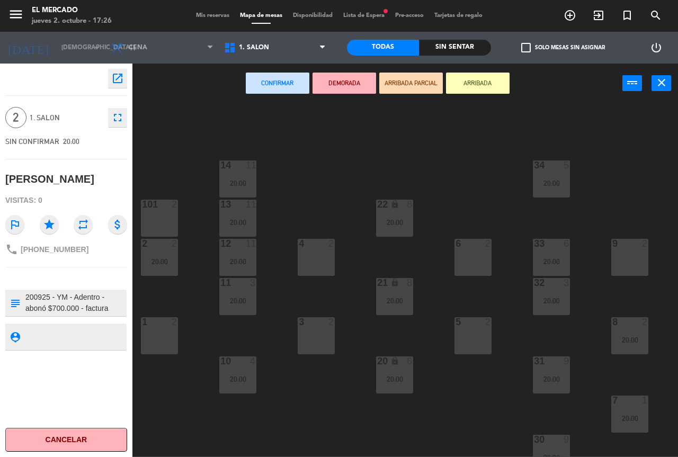
click at [629, 261] on div "9 2" at bounding box center [629, 257] width 37 height 37
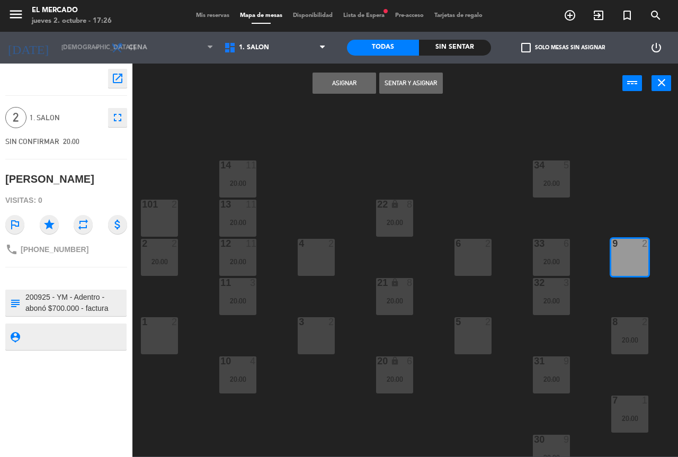
click at [350, 77] on button "Asignar" at bounding box center [344, 83] width 64 height 21
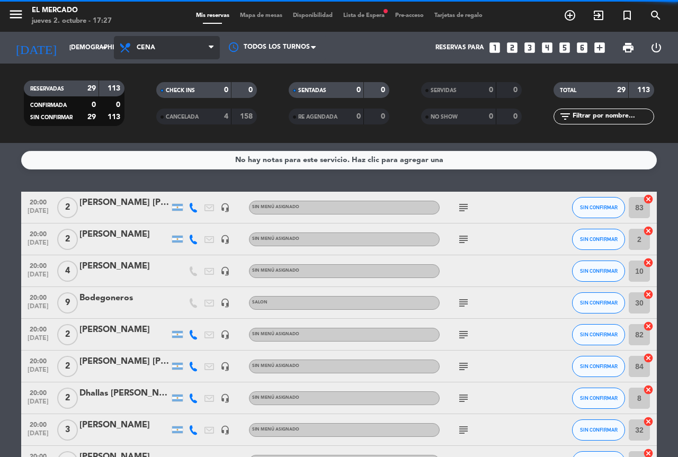
click at [159, 59] on span "Cena" at bounding box center [167, 47] width 106 height 23
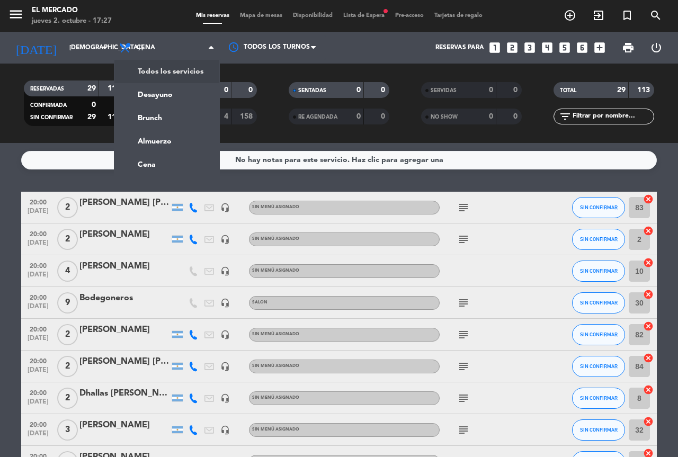
click at [252, 17] on div "Mis reservas Mapa de mesas Disponibilidad Lista de Espera fiber_manual_record P…" at bounding box center [339, 16] width 297 height 10
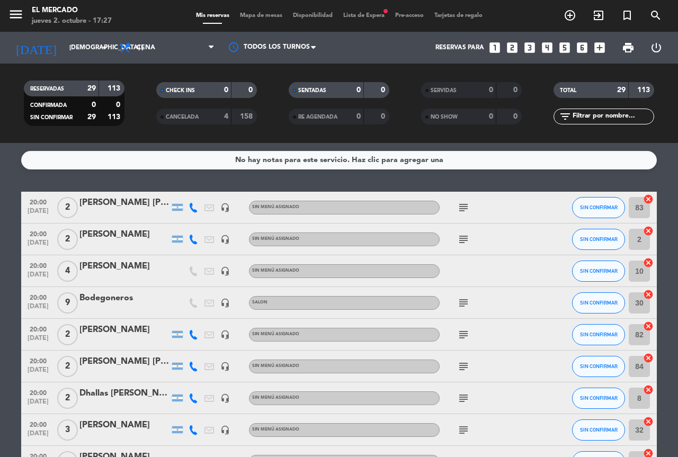
click at [255, 15] on span "Mapa de mesas" at bounding box center [260, 16] width 53 height 6
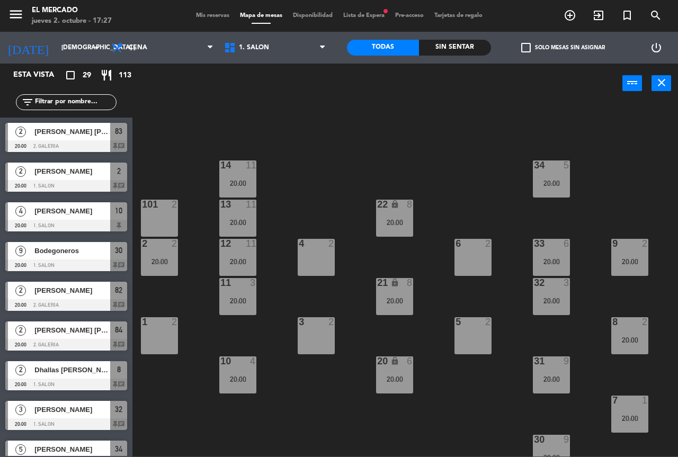
click at [282, 50] on span "1. SALON" at bounding box center [275, 47] width 113 height 23
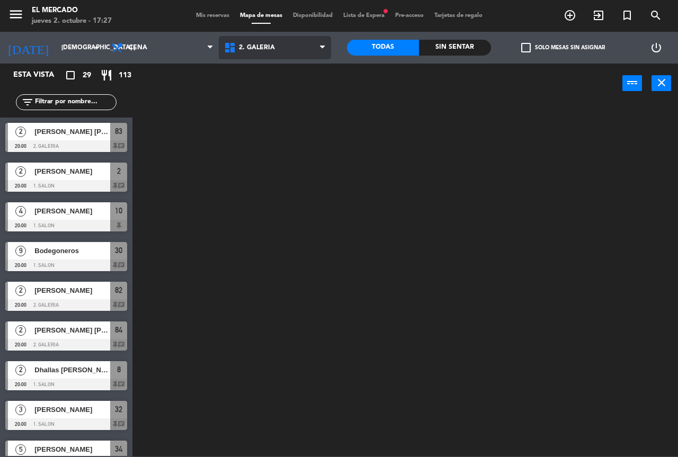
click at [260, 95] on ng-component "menu El [PERSON_NAME] jueves 2. octubre - 17:27 Mis reservas Mapa de mesas Disp…" at bounding box center [339, 228] width 678 height 456
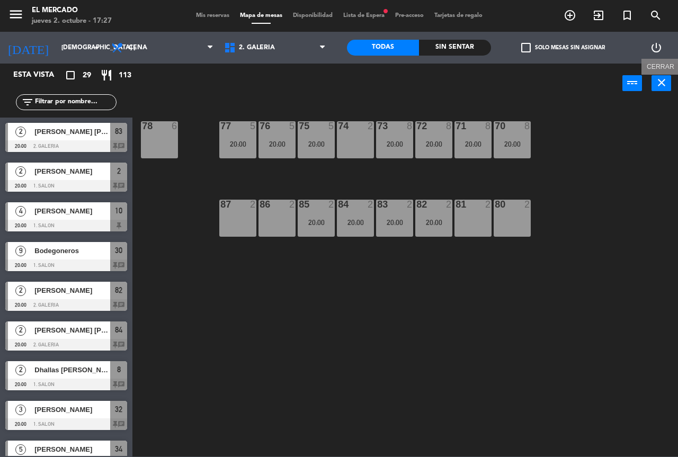
click at [658, 83] on icon "close" at bounding box center [661, 82] width 13 height 13
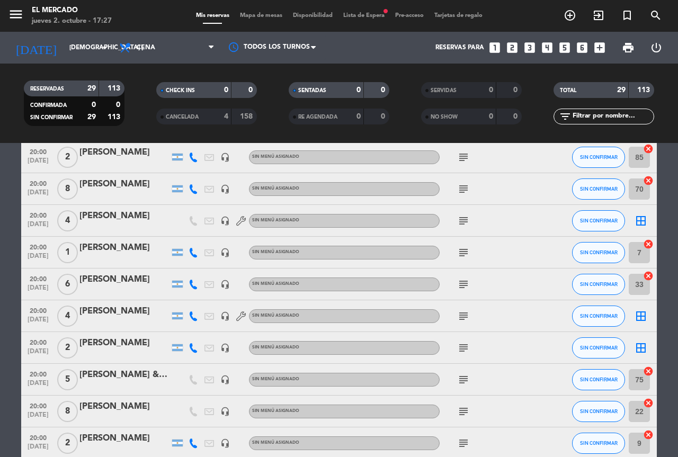
scroll to position [318, 0]
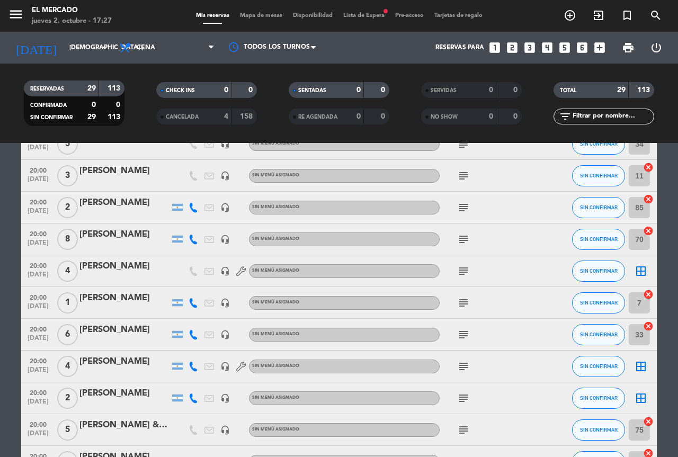
click at [463, 364] on icon "subject" at bounding box center [463, 366] width 13 height 13
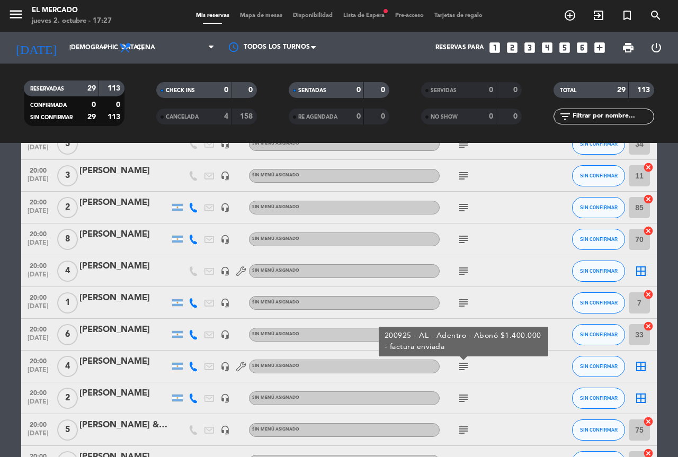
click at [462, 390] on div "subject" at bounding box center [486, 397] width 95 height 31
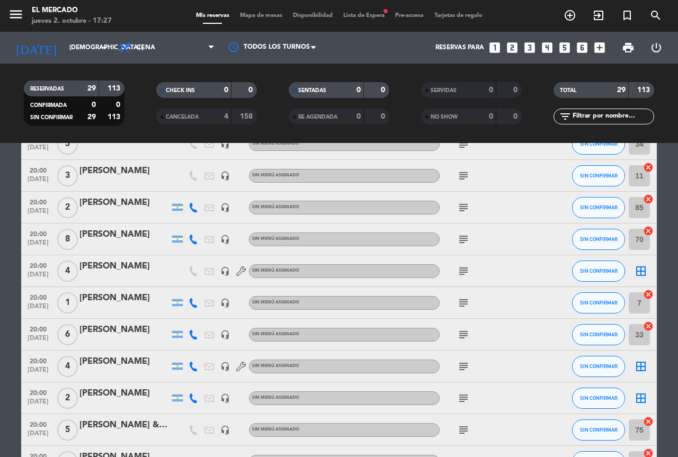
click at [459, 395] on icon "subject" at bounding box center [463, 398] width 13 height 13
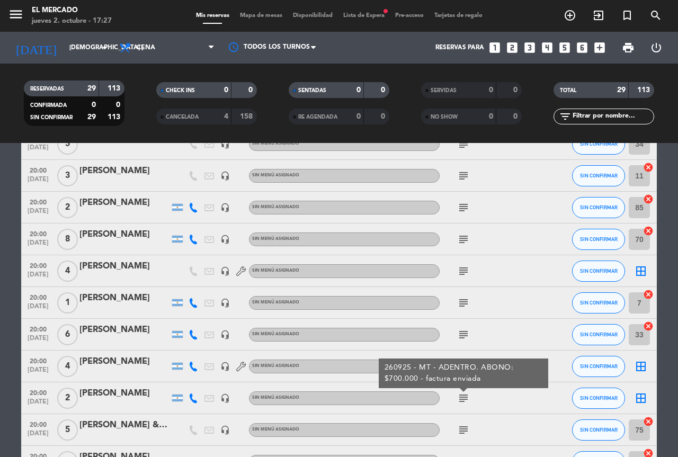
scroll to position [371, 0]
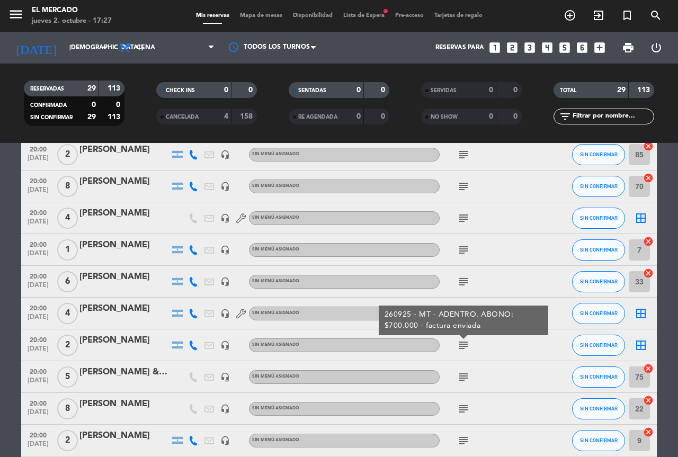
click at [640, 346] on icon "border_all" at bounding box center [640, 345] width 13 height 13
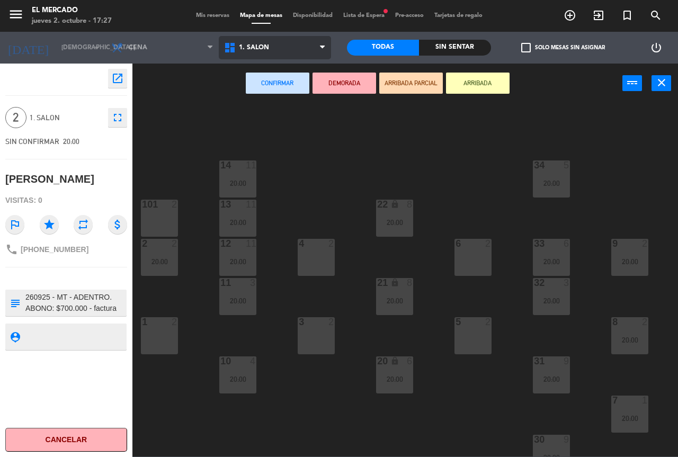
click at [292, 37] on span "1. SALON" at bounding box center [275, 47] width 113 height 23
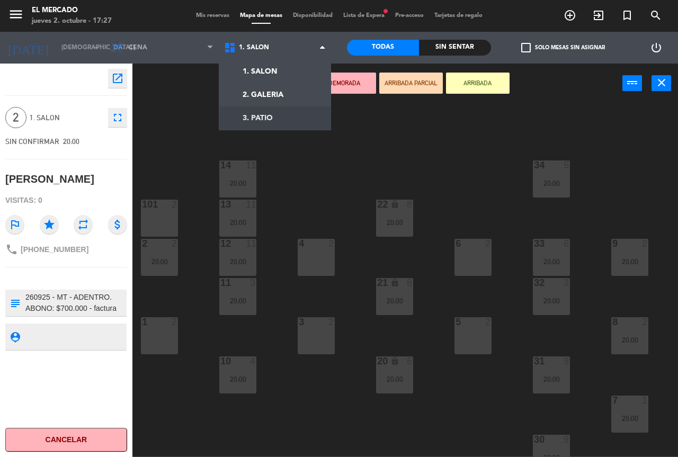
click at [448, 140] on div "34 5 20:00 14 11 20:00 22 lock 8 20:00 101 2 13 11 20:00 33 6 20:00 2 2 20:00 4…" at bounding box center [408, 280] width 538 height 354
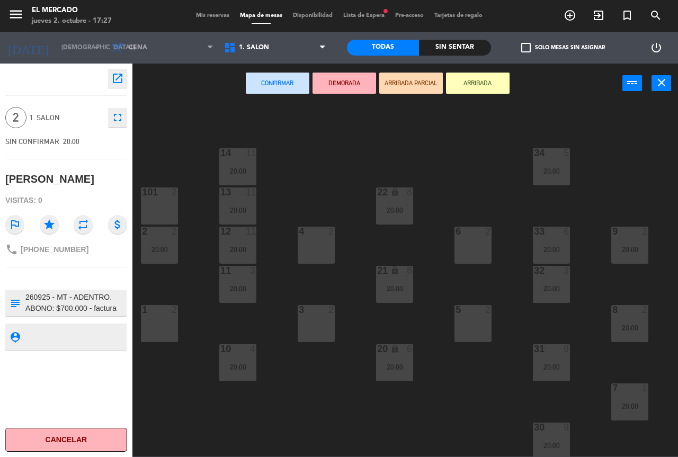
scroll to position [15, 0]
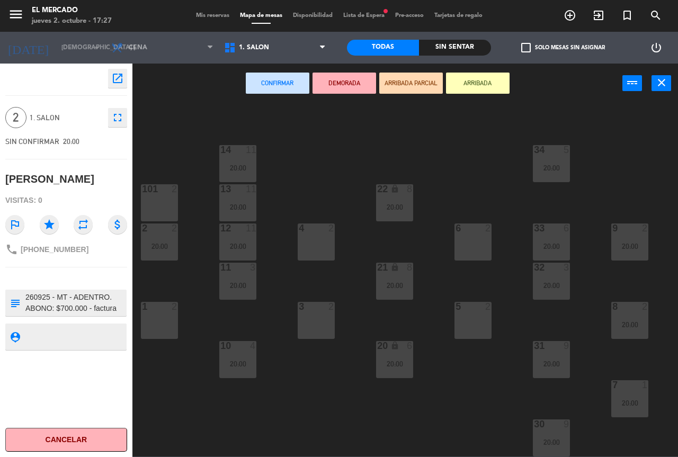
click at [299, 238] on div "4 2" at bounding box center [315, 241] width 37 height 37
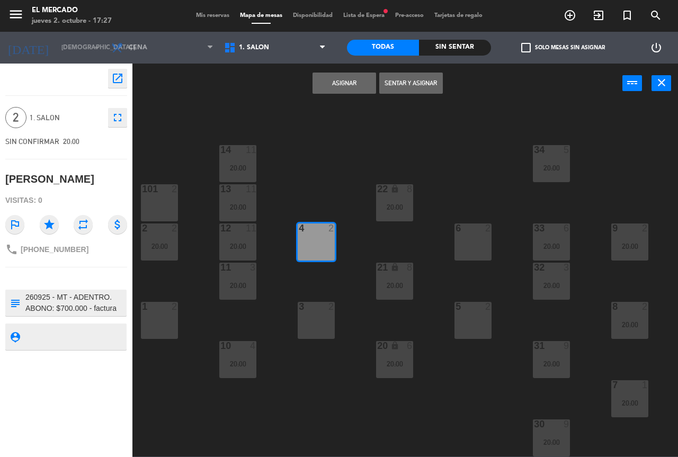
click at [339, 79] on button "Asignar" at bounding box center [344, 83] width 64 height 21
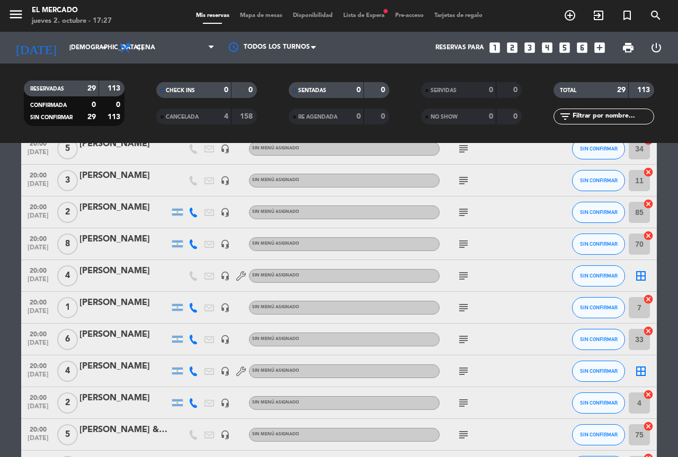
scroll to position [371, 0]
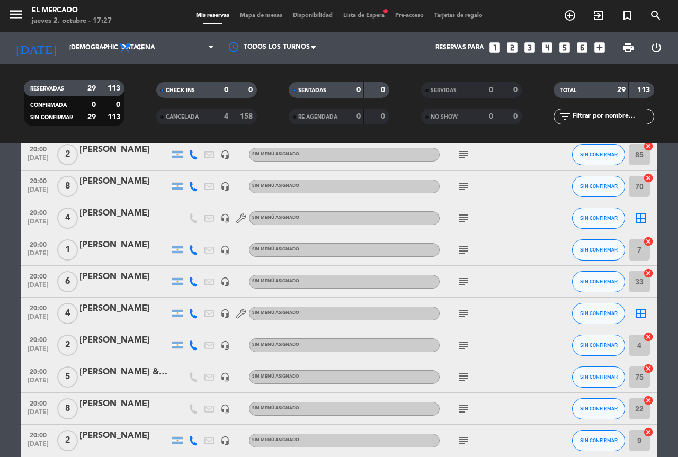
click at [468, 311] on icon "subject" at bounding box center [463, 313] width 13 height 13
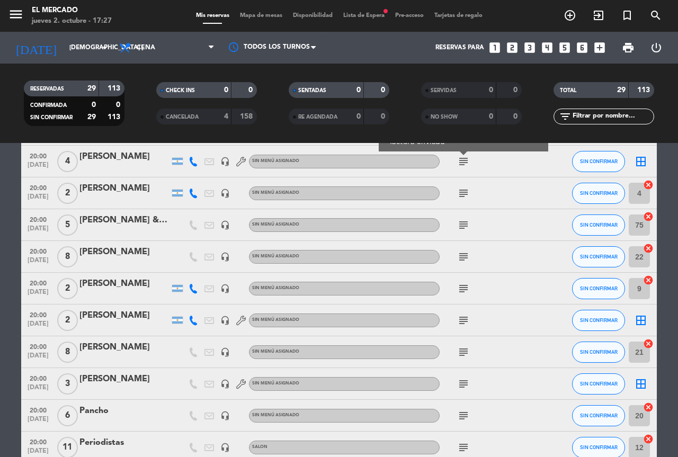
scroll to position [529, 0]
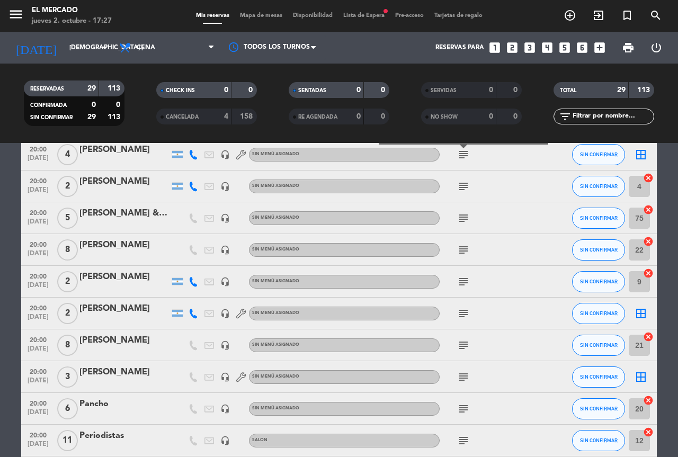
click at [468, 312] on icon "subject" at bounding box center [463, 313] width 13 height 13
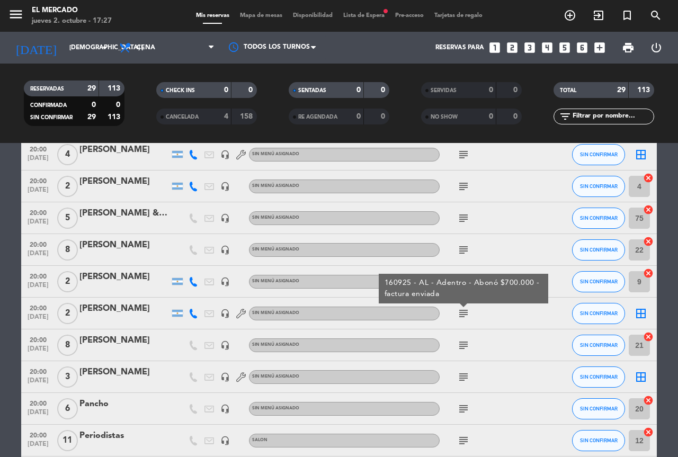
click at [643, 315] on icon "border_all" at bounding box center [640, 313] width 13 height 13
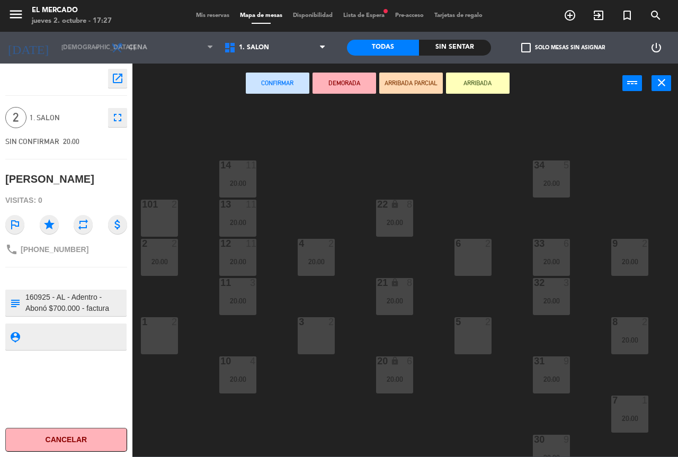
click at [460, 330] on div "5 2" at bounding box center [472, 335] width 37 height 37
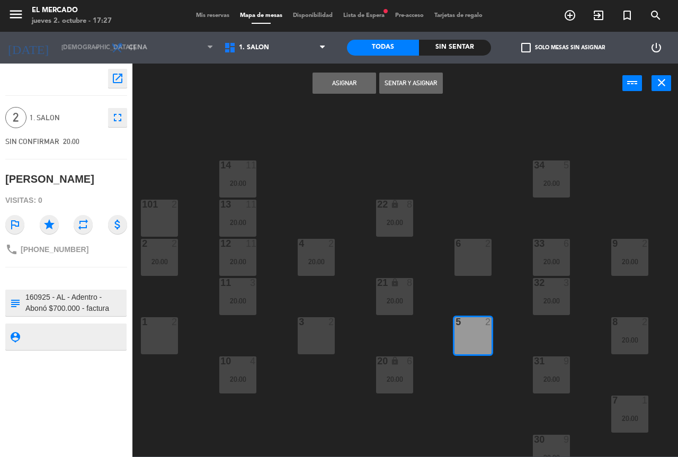
click at [337, 76] on button "Asignar" at bounding box center [344, 83] width 64 height 21
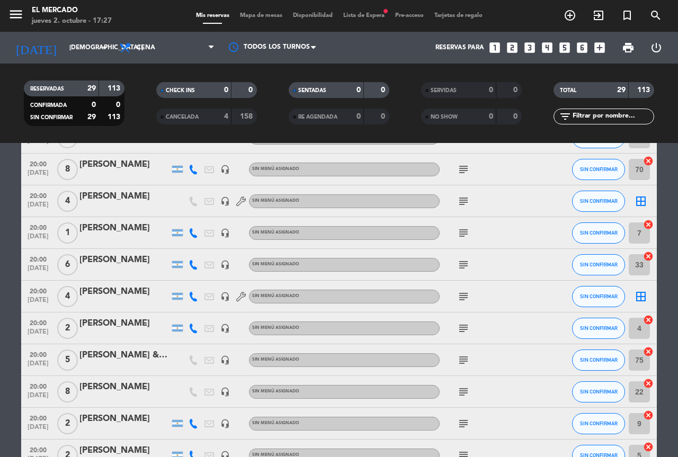
scroll to position [371, 0]
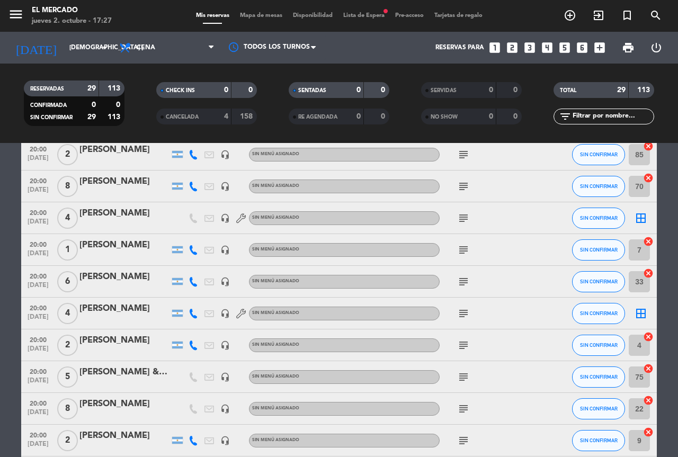
click at [462, 224] on icon "subject" at bounding box center [463, 218] width 13 height 13
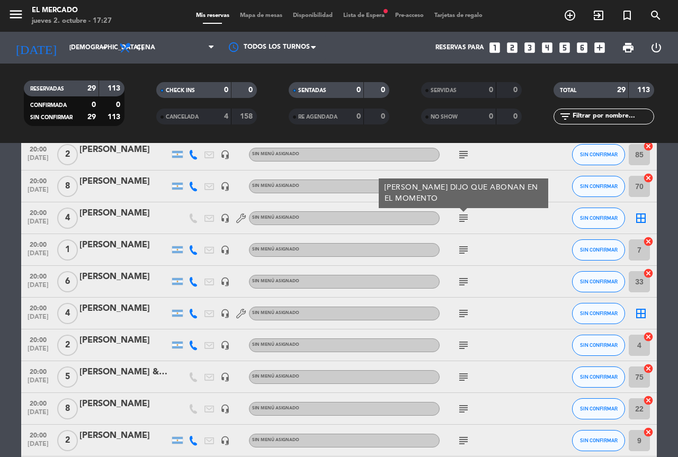
click at [467, 314] on icon "subject" at bounding box center [463, 313] width 13 height 13
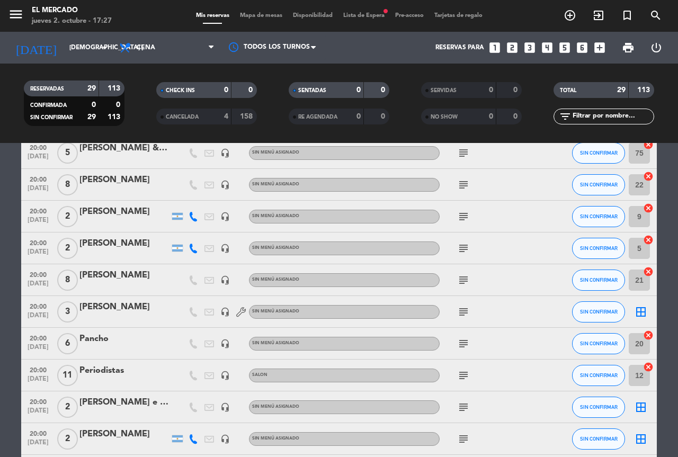
scroll to position [635, 0]
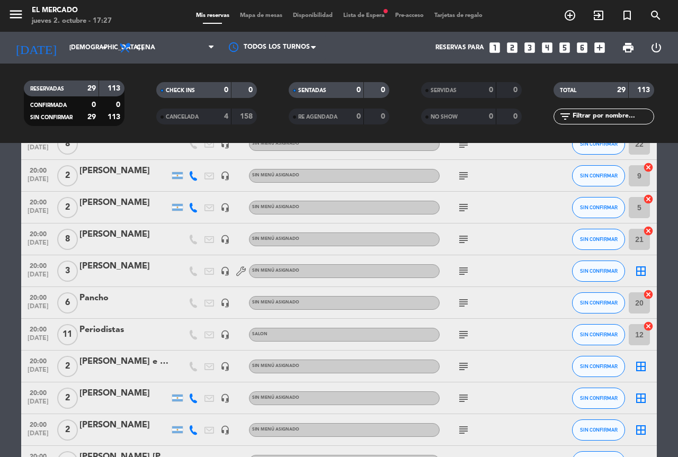
click at [467, 268] on icon "subject" at bounding box center [463, 271] width 13 height 13
click at [632, 274] on div "border_all" at bounding box center [641, 270] width 32 height 31
click at [636, 270] on icon "border_all" at bounding box center [640, 271] width 13 height 13
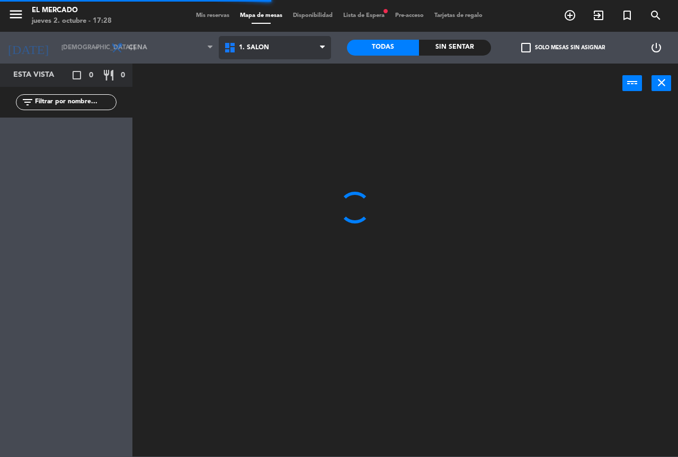
click at [284, 53] on span "1. SALON" at bounding box center [275, 47] width 113 height 23
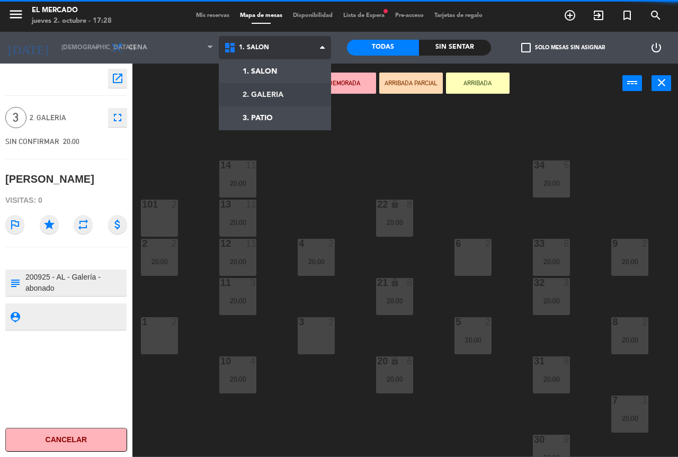
click at [278, 85] on ng-component "menu El [PERSON_NAME] jueves 2. octubre - 17:28 Mis reservas Mapa de mesas Disp…" at bounding box center [339, 228] width 678 height 456
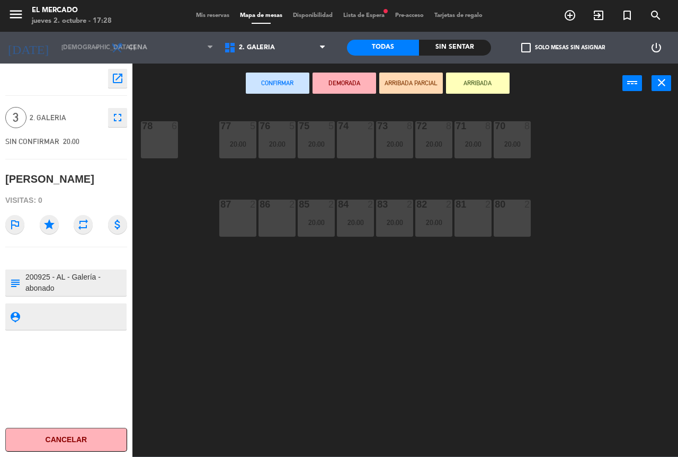
click at [263, 220] on div "86 2" at bounding box center [276, 218] width 37 height 37
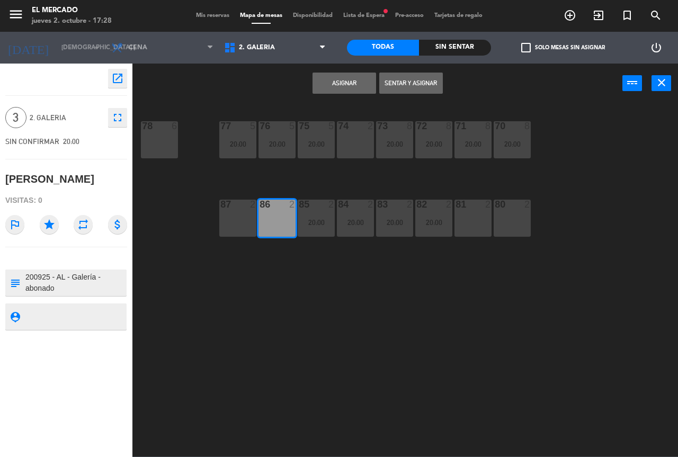
click at [248, 223] on div "87 2" at bounding box center [237, 218] width 37 height 37
click at [322, 92] on button "Asignar" at bounding box center [344, 83] width 64 height 21
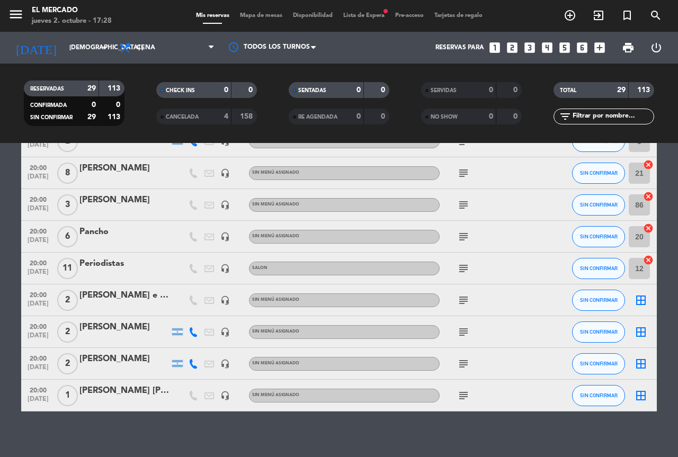
scroll to position [709, 0]
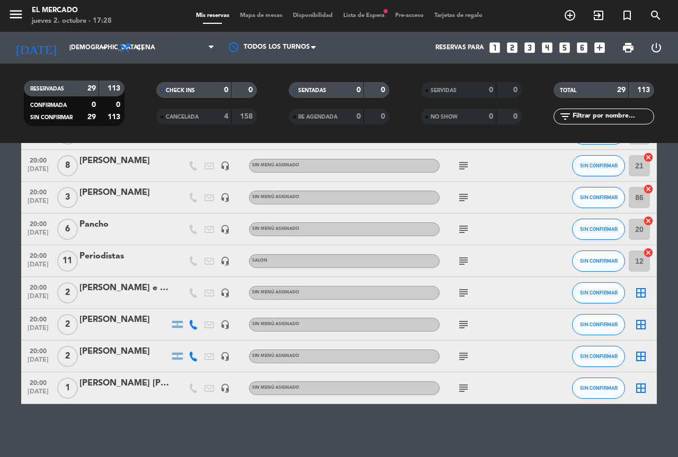
click at [466, 289] on icon "subject" at bounding box center [463, 292] width 13 height 13
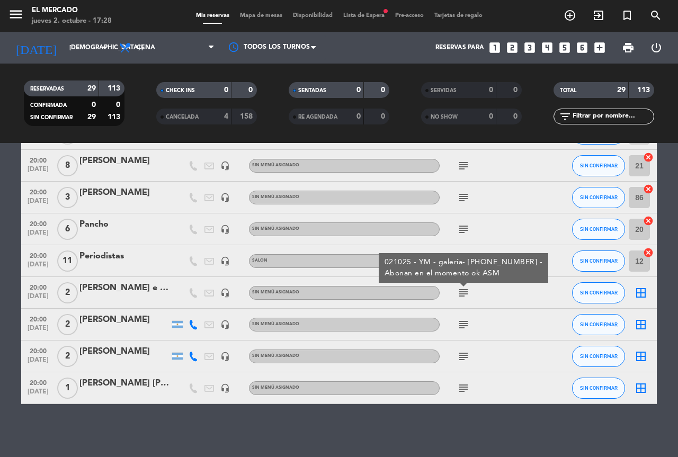
click at [642, 289] on icon "border_all" at bounding box center [640, 292] width 13 height 13
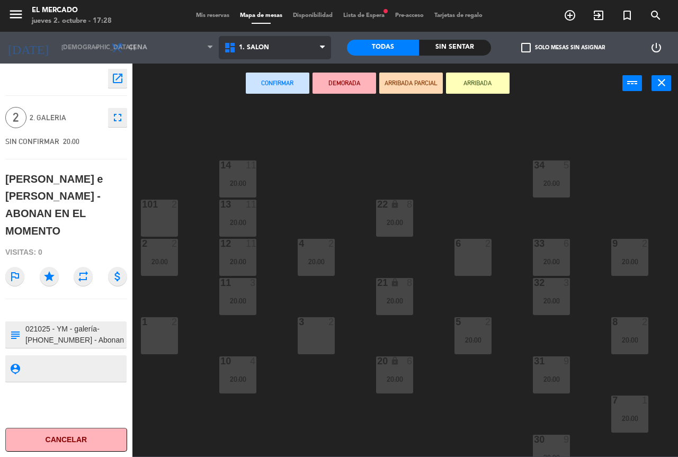
click at [305, 52] on span "1. SALON" at bounding box center [275, 47] width 113 height 23
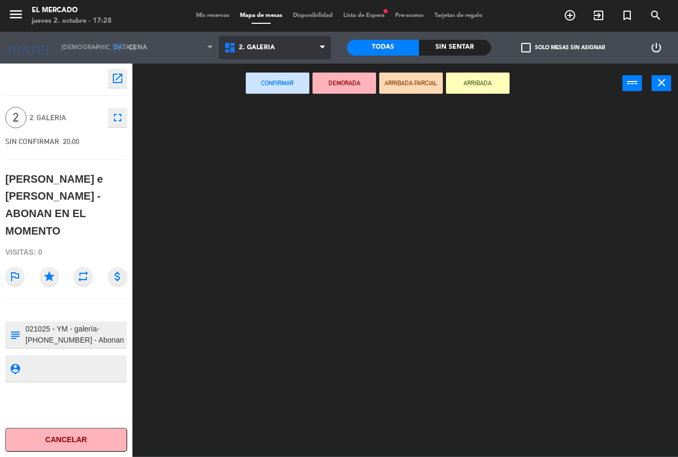
click at [277, 100] on ng-component "menu El [PERSON_NAME] jueves 2. octubre - 17:28 Mis reservas Mapa de mesas Disp…" at bounding box center [339, 228] width 678 height 456
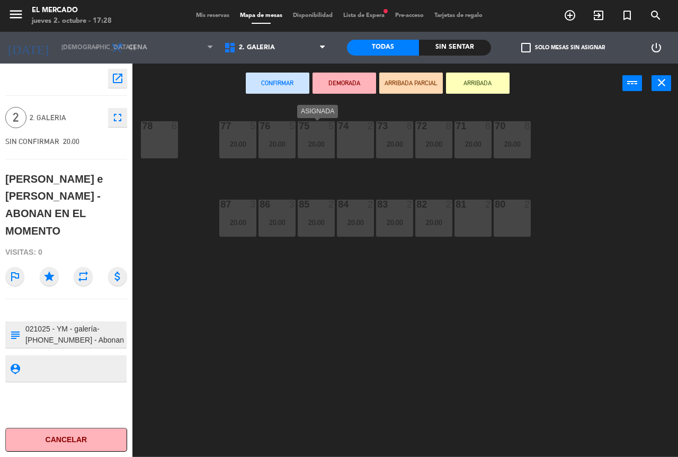
click at [344, 135] on div "74 2" at bounding box center [355, 139] width 37 height 37
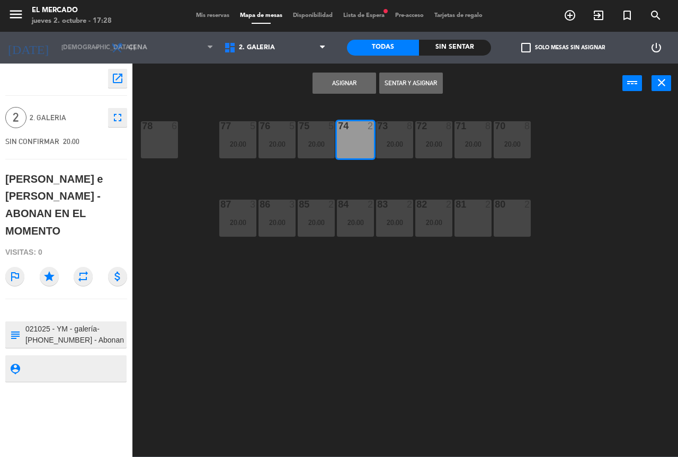
click at [364, 86] on button "Asignar" at bounding box center [344, 83] width 64 height 21
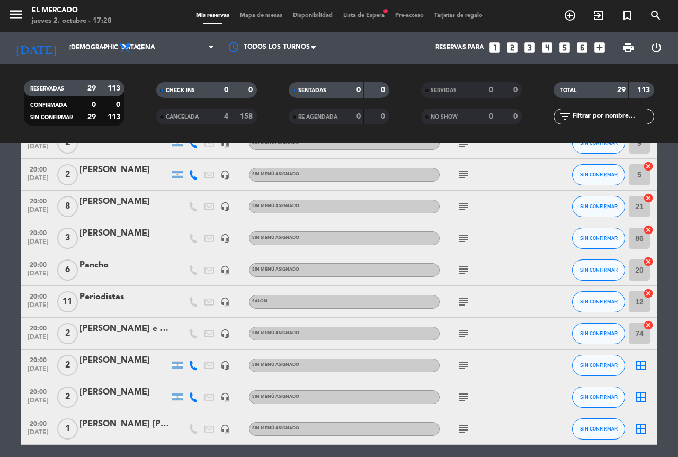
scroll to position [709, 0]
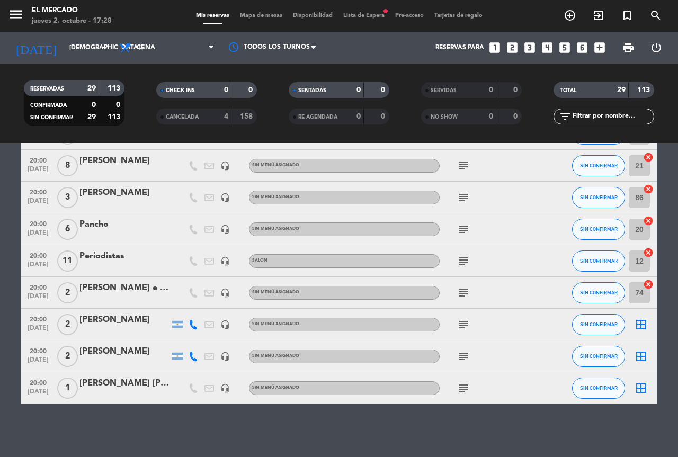
click at [466, 324] on icon "subject" at bounding box center [463, 324] width 13 height 13
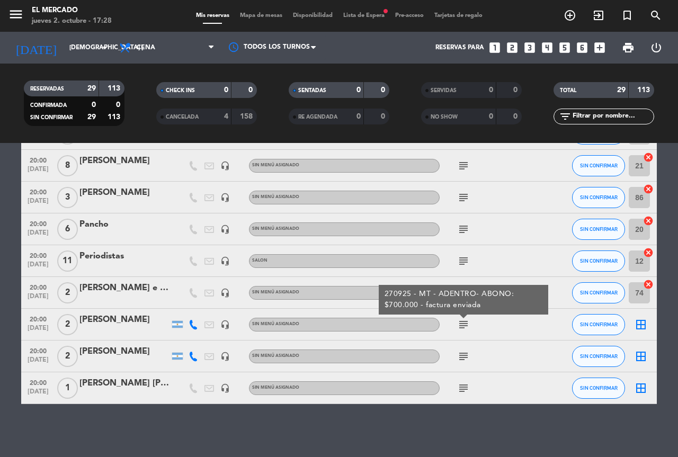
click at [463, 358] on icon "subject" at bounding box center [463, 356] width 13 height 13
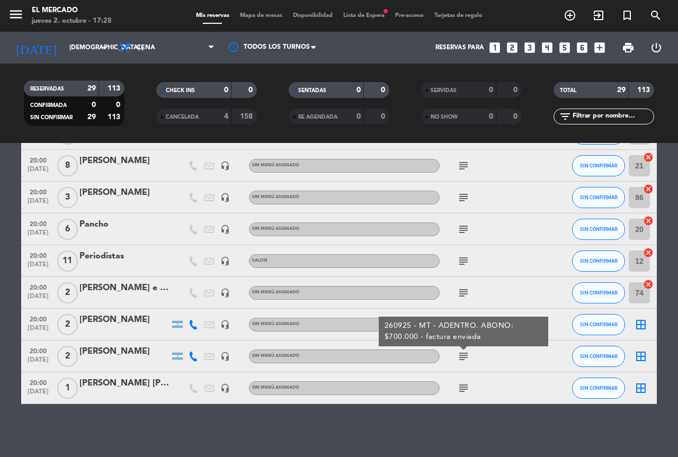
click at [463, 386] on icon "subject" at bounding box center [463, 388] width 13 height 13
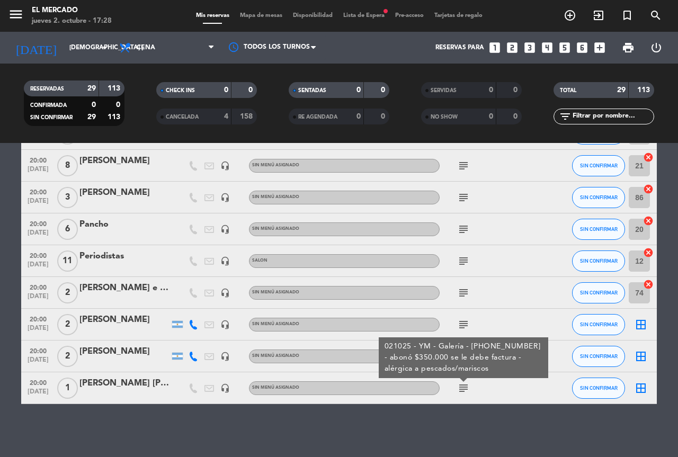
click at [638, 387] on icon "border_all" at bounding box center [640, 388] width 13 height 13
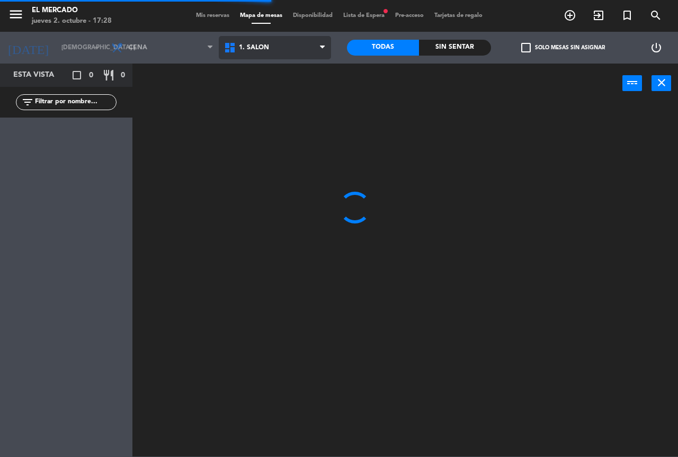
click at [292, 48] on span "1. SALON" at bounding box center [275, 47] width 113 height 23
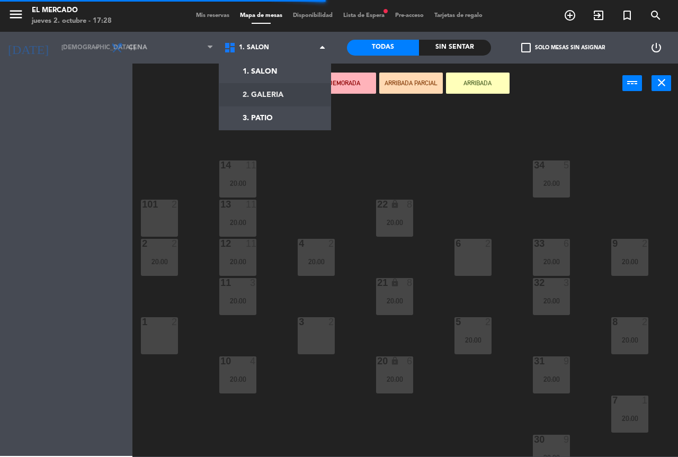
click at [284, 86] on ng-component "menu El [PERSON_NAME] jueves 2. octubre - 17:28 Mis reservas Mapa de mesas Disp…" at bounding box center [339, 228] width 678 height 456
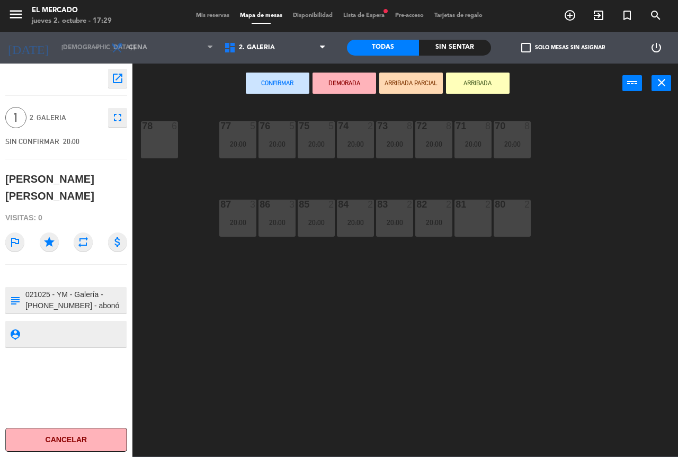
click at [475, 223] on div "81 2" at bounding box center [472, 218] width 37 height 37
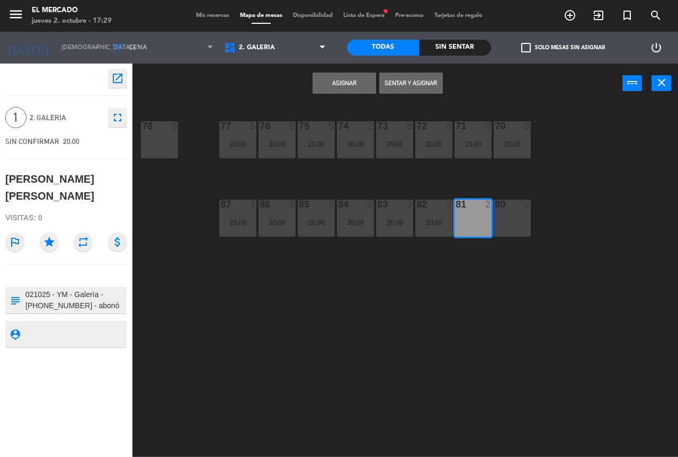
click at [331, 78] on button "Asignar" at bounding box center [344, 83] width 64 height 21
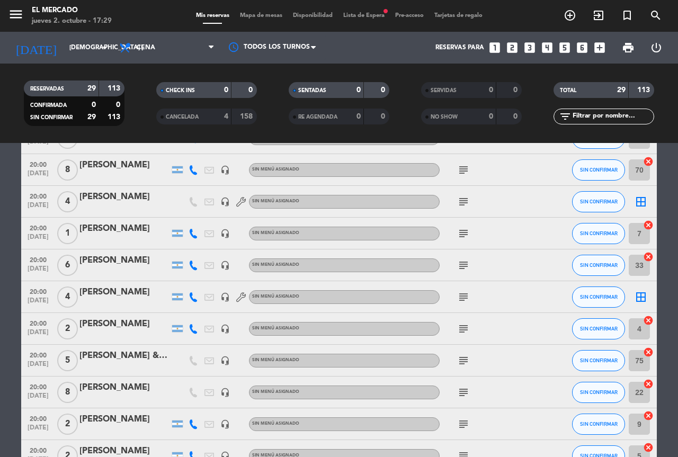
scroll to position [709, 0]
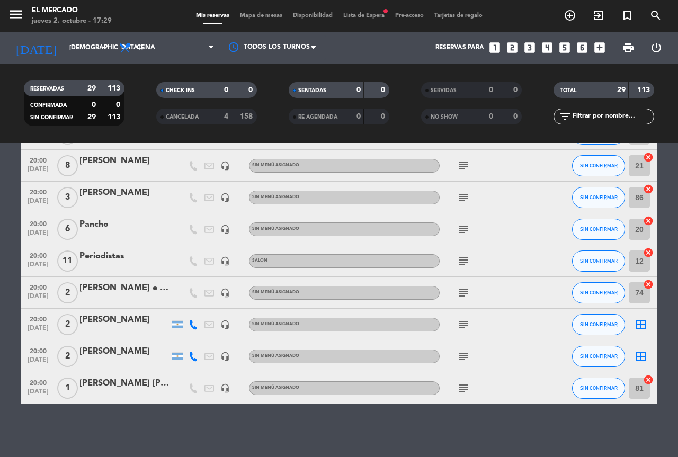
click at [463, 324] on icon "subject" at bounding box center [463, 324] width 13 height 13
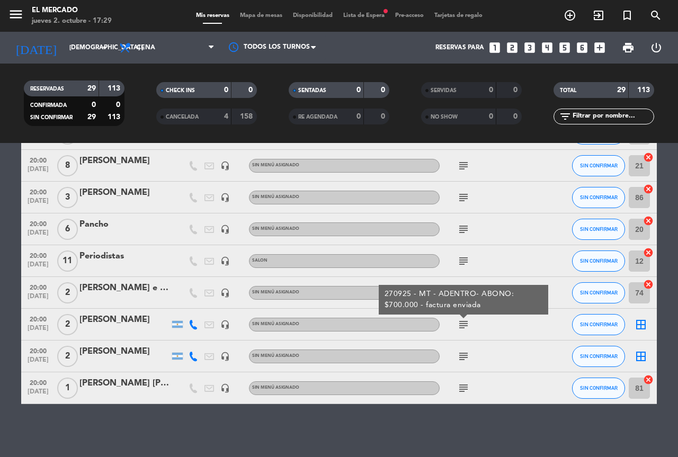
click at [635, 323] on icon "border_all" at bounding box center [640, 324] width 13 height 13
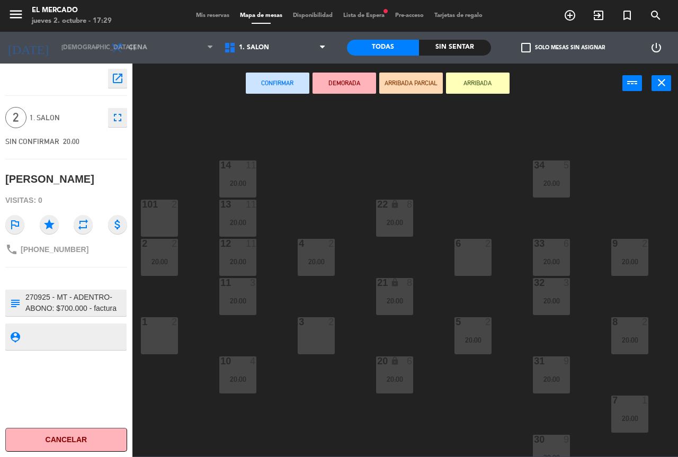
click at [471, 264] on div "6 2" at bounding box center [472, 257] width 37 height 37
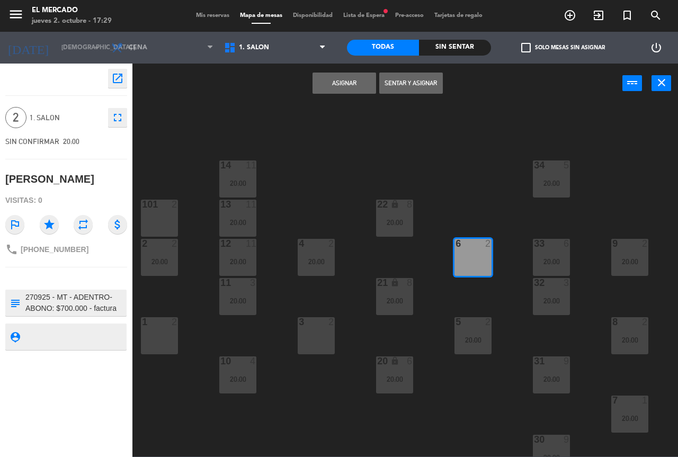
click at [350, 85] on button "Asignar" at bounding box center [344, 83] width 64 height 21
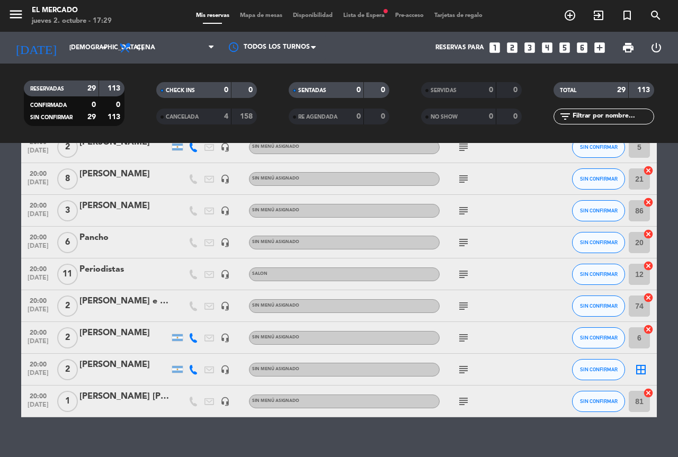
scroll to position [709, 0]
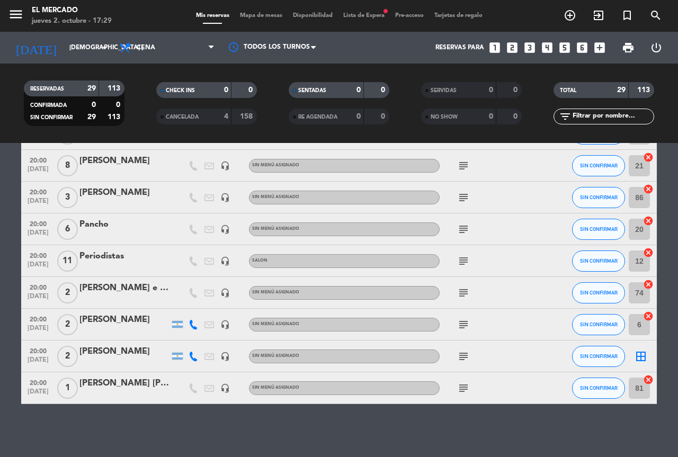
click at [464, 355] on icon "subject" at bounding box center [463, 356] width 13 height 13
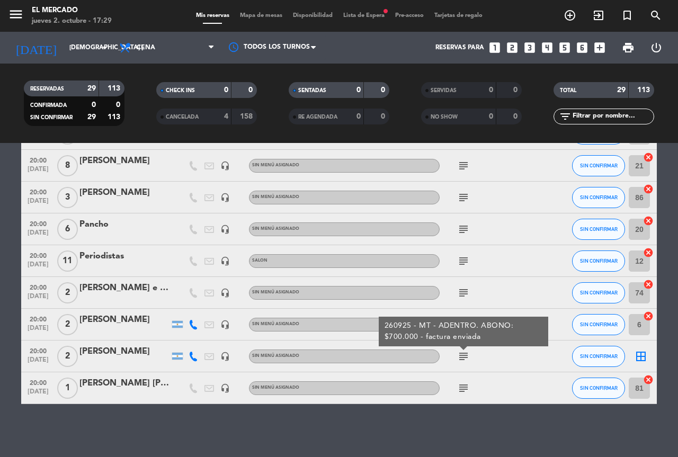
click at [639, 352] on icon "border_all" at bounding box center [640, 356] width 13 height 13
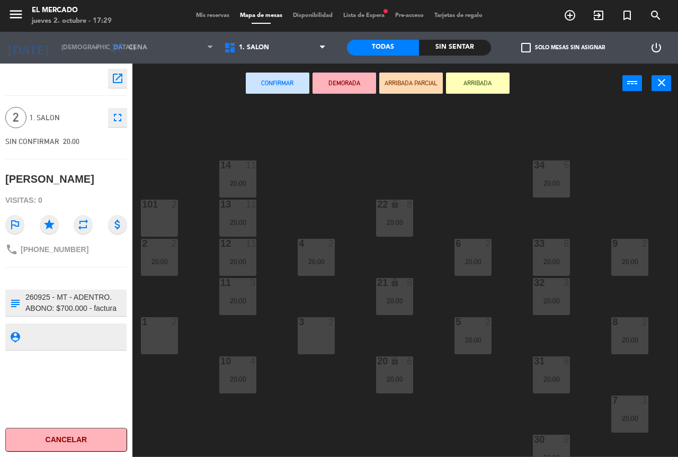
click at [308, 341] on div "3 2" at bounding box center [315, 335] width 37 height 37
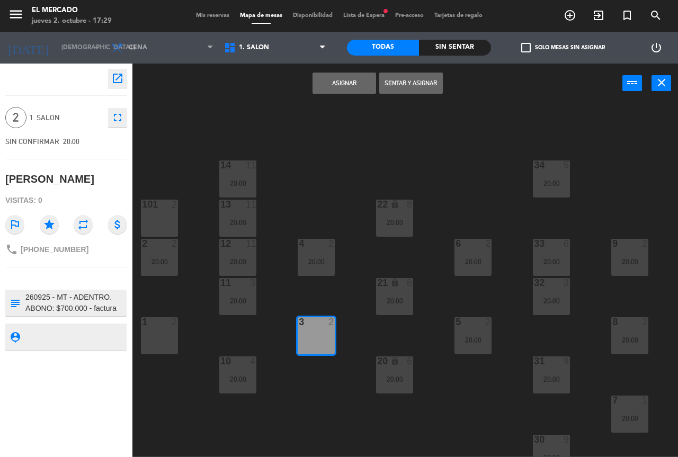
click at [335, 80] on button "Asignar" at bounding box center [344, 83] width 64 height 21
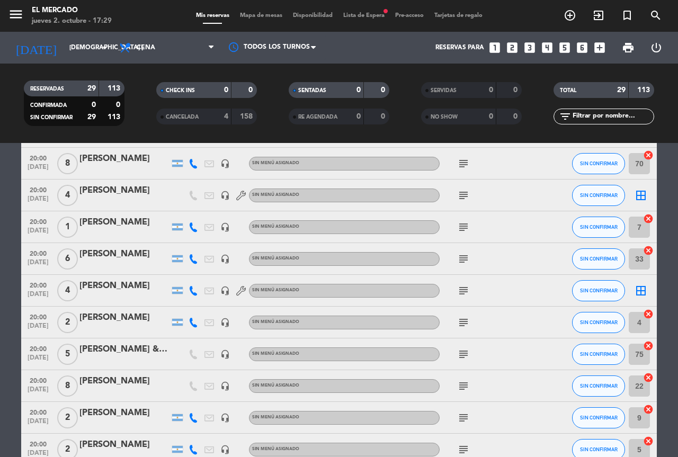
scroll to position [391, 0]
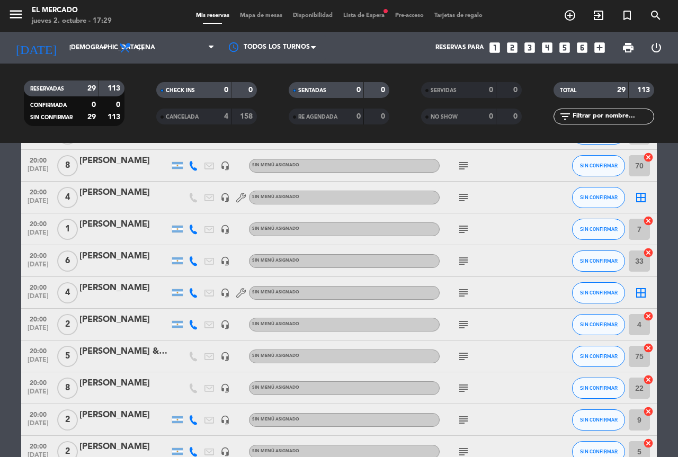
click at [464, 292] on icon "subject" at bounding box center [463, 292] width 13 height 13
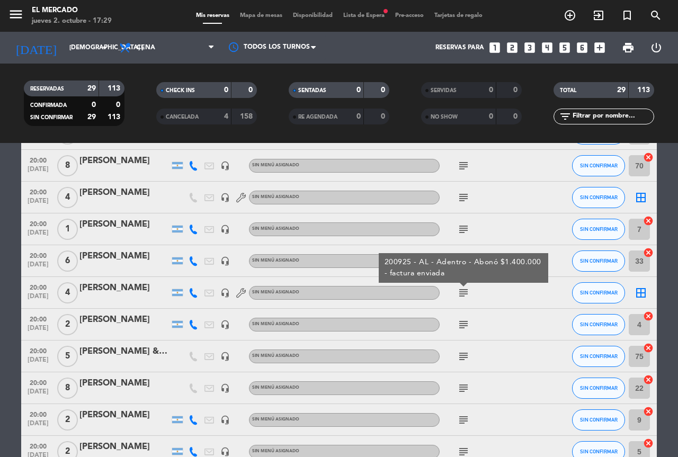
scroll to position [338, 0]
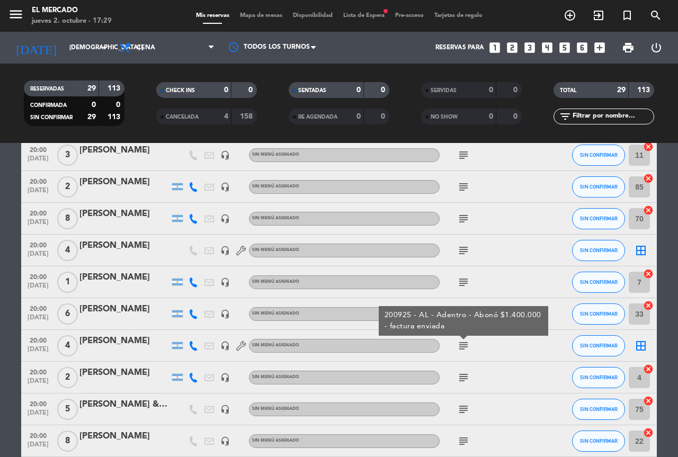
click at [461, 250] on icon "subject" at bounding box center [463, 250] width 13 height 13
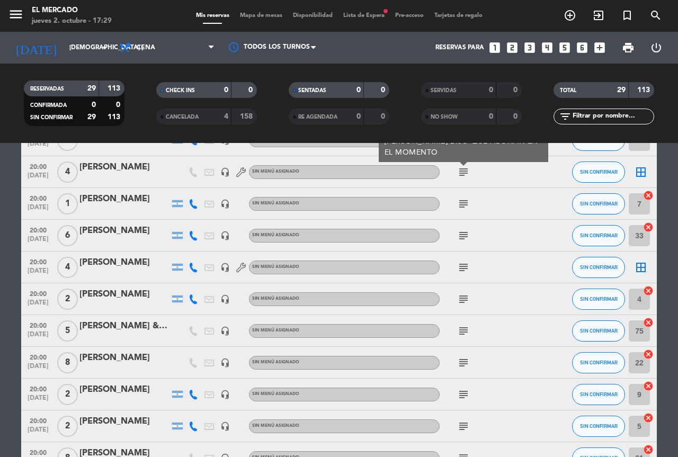
scroll to position [371, 0]
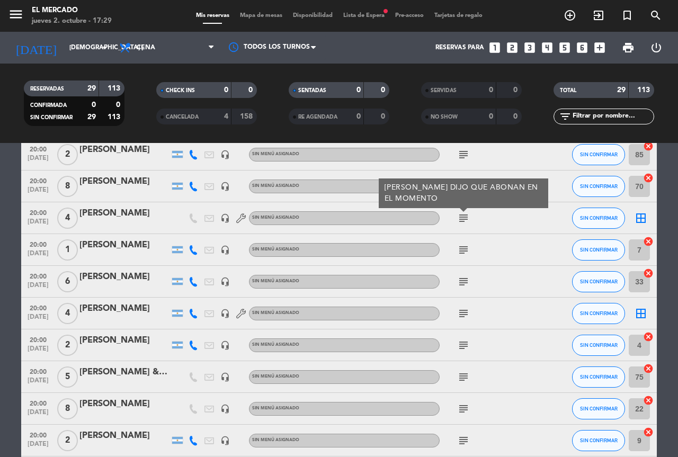
click at [638, 313] on icon "border_all" at bounding box center [640, 313] width 13 height 13
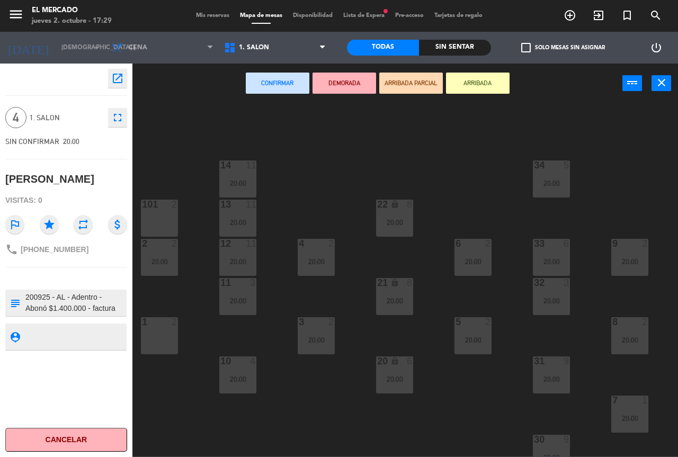
click at [167, 346] on div "1 2" at bounding box center [159, 335] width 37 height 37
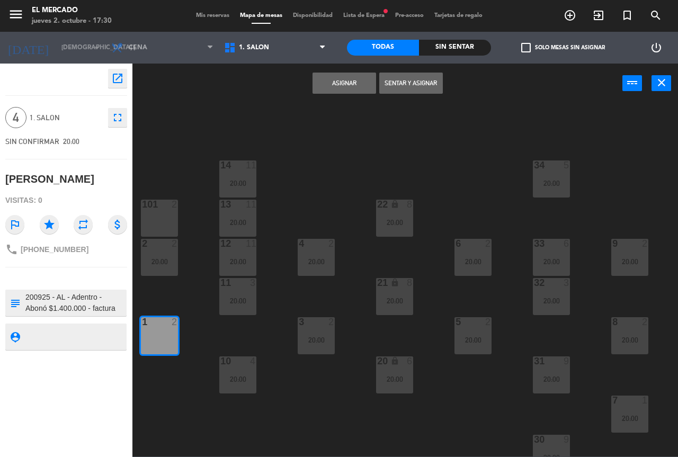
click at [161, 219] on div "101 2" at bounding box center [159, 218] width 37 height 37
click at [341, 85] on button "Asignar" at bounding box center [344, 83] width 64 height 21
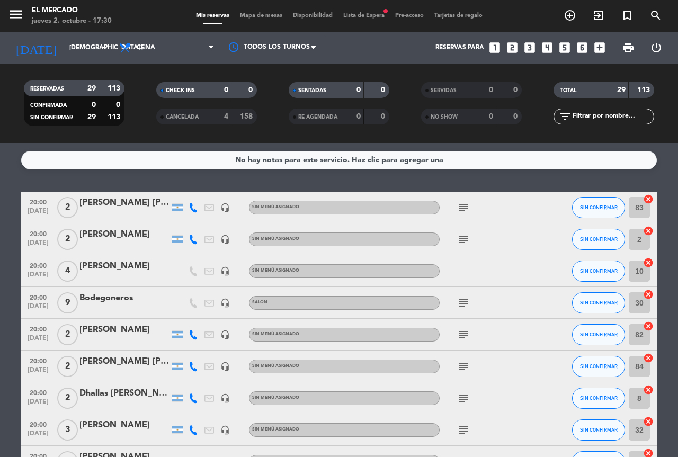
click at [115, 282] on div "20:00 [DATE] 4 [PERSON_NAME] headset_mic Sin menú asignado SIN CONFIRMAR 10 can…" at bounding box center [338, 271] width 635 height 32
click at [116, 265] on div "[PERSON_NAME]" at bounding box center [124, 266] width 90 height 14
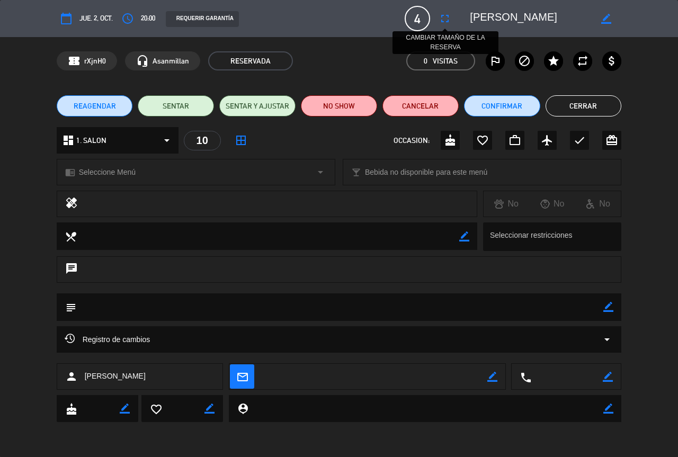
click at [447, 21] on icon "fullscreen" at bounding box center [444, 18] width 13 height 13
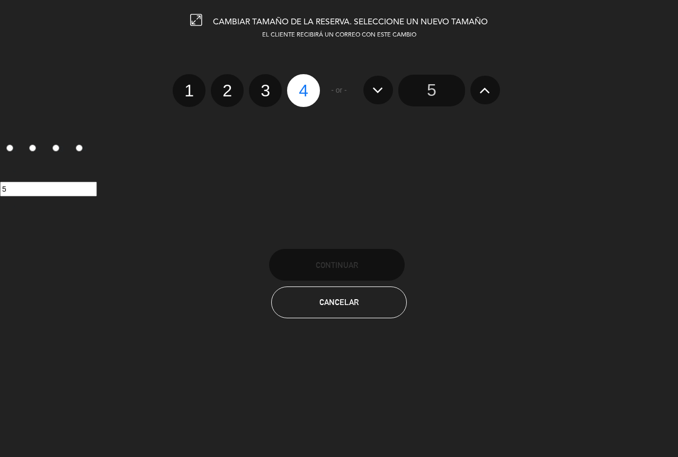
click at [381, 88] on icon at bounding box center [377, 90] width 11 height 17
click at [375, 92] on icon at bounding box center [377, 90] width 11 height 17
click at [264, 96] on label "3" at bounding box center [265, 90] width 33 height 33
click at [264, 85] on input "3" at bounding box center [263, 81] width 7 height 7
radio input "true"
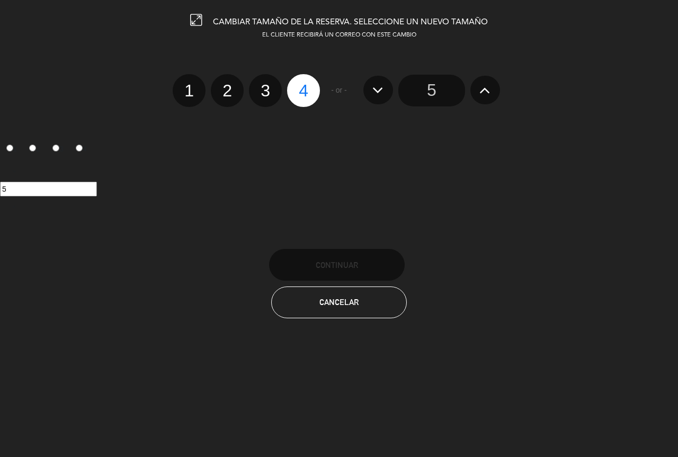
radio input "false"
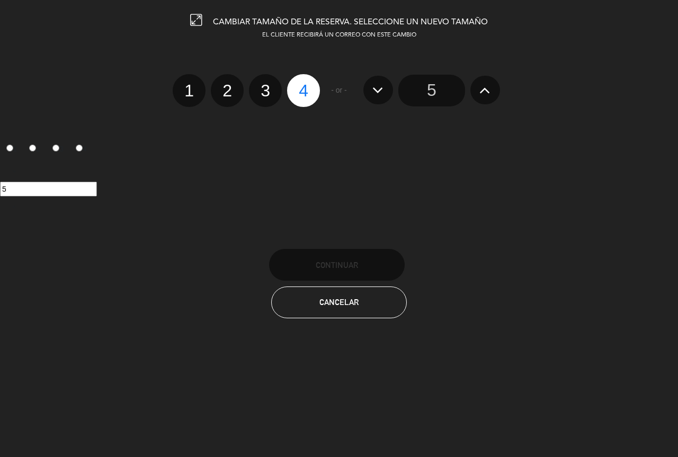
radio input "false"
radio input "true"
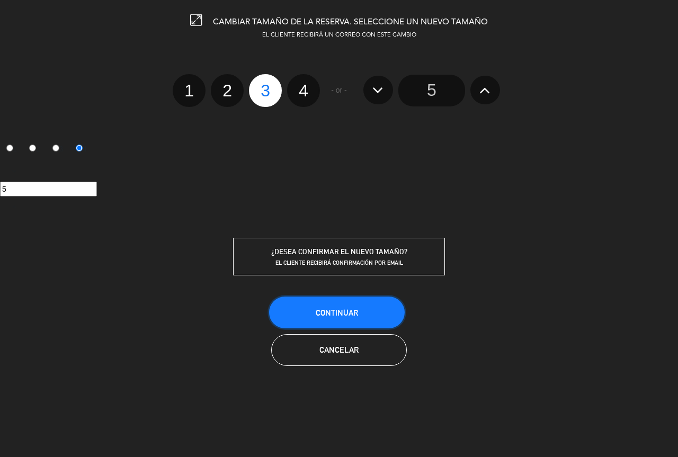
click at [359, 305] on button "Continuar" at bounding box center [337, 312] width 136 height 32
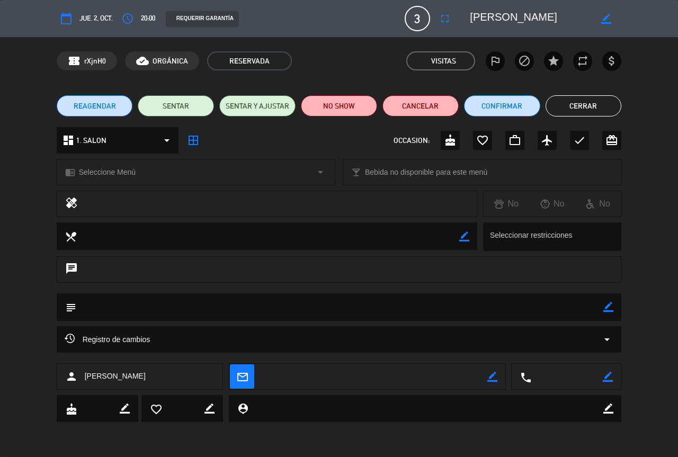
click at [589, 106] on button "Cerrar" at bounding box center [583, 105] width 76 height 21
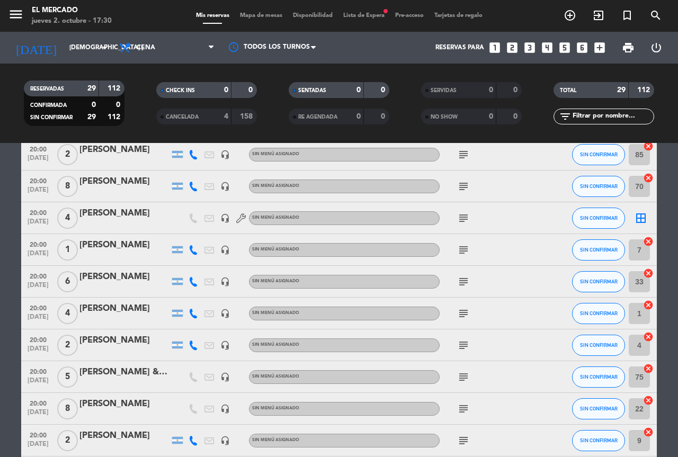
scroll to position [318, 0]
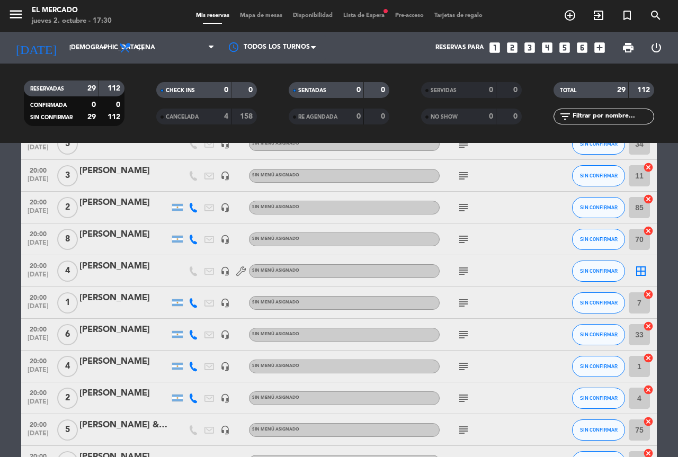
click at [467, 265] on icon "subject" at bounding box center [463, 271] width 13 height 13
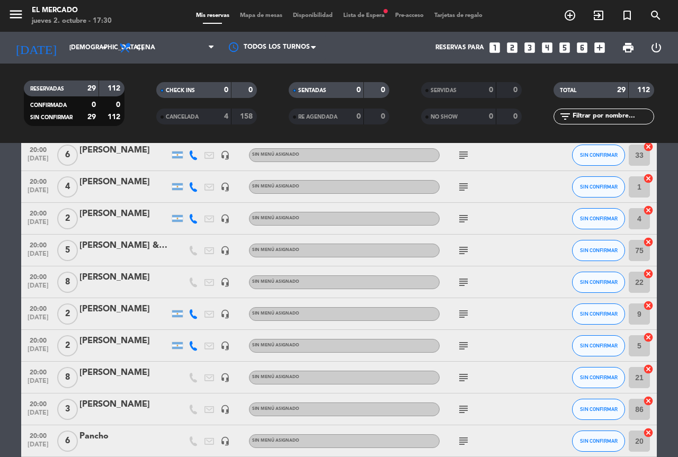
scroll to position [391, 0]
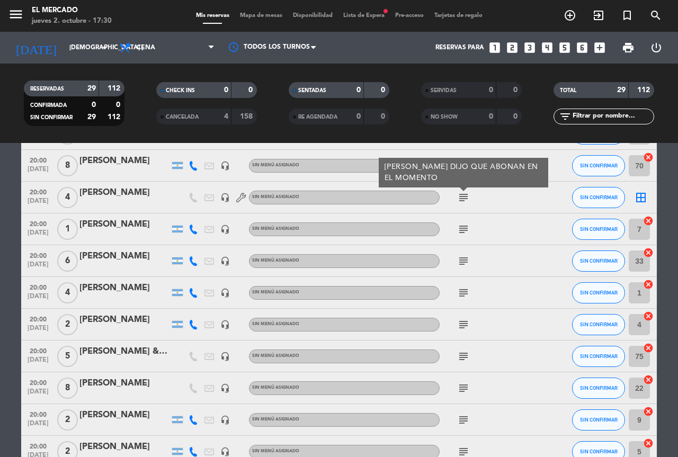
click at [638, 197] on icon "border_all" at bounding box center [640, 197] width 13 height 13
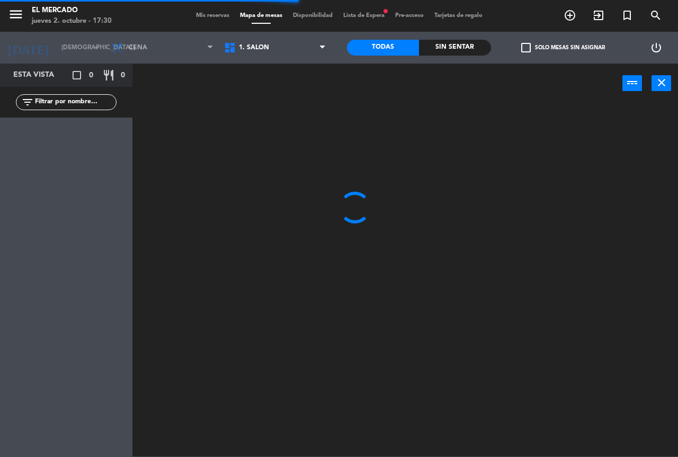
click at [265, 53] on span "1. SALON" at bounding box center [275, 47] width 113 height 23
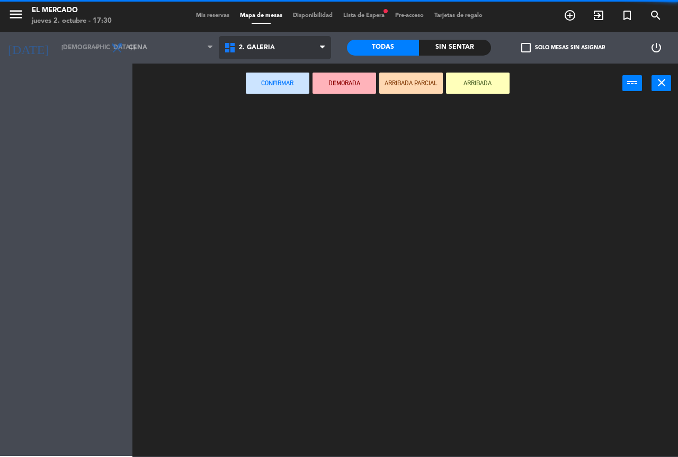
click at [272, 85] on ng-component "menu El [PERSON_NAME] jueves 2. octubre - 17:30 Mis reservas Mapa de mesas Disp…" at bounding box center [339, 228] width 678 height 456
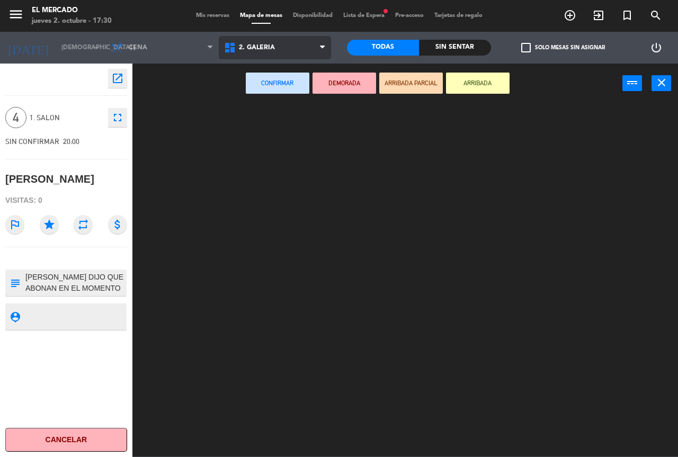
click at [276, 48] on span "2. GALERIA" at bounding box center [275, 47] width 113 height 23
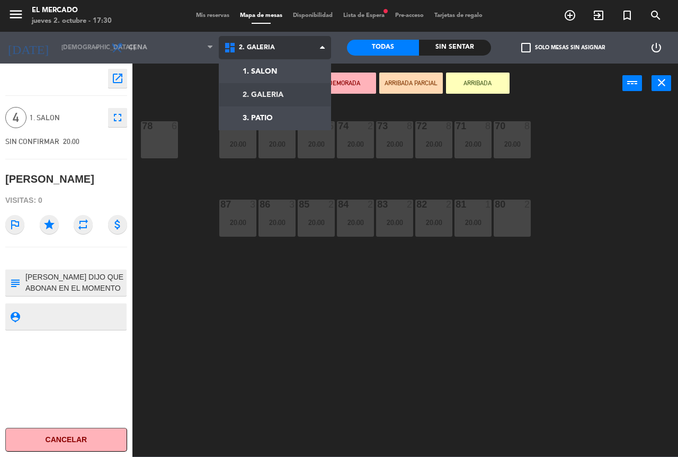
click at [290, 87] on ng-component "menu El [PERSON_NAME] jueves 2. octubre - 17:30 Mis reservas Mapa de mesas Disp…" at bounding box center [339, 228] width 678 height 456
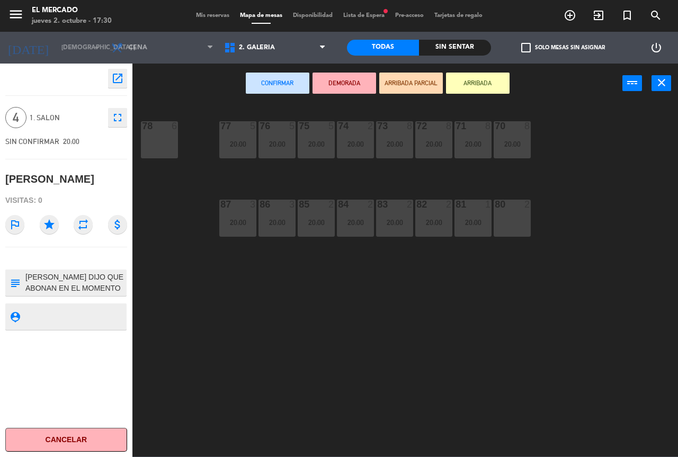
click at [455, 313] on div "71 8 20:00 72 8 20:00 73 8 20:00 74 2 20:00 75 5 20:00 77 5 20:00 76 5 20:00 70…" at bounding box center [408, 280] width 538 height 354
click at [514, 227] on div "80 2" at bounding box center [511, 218] width 37 height 37
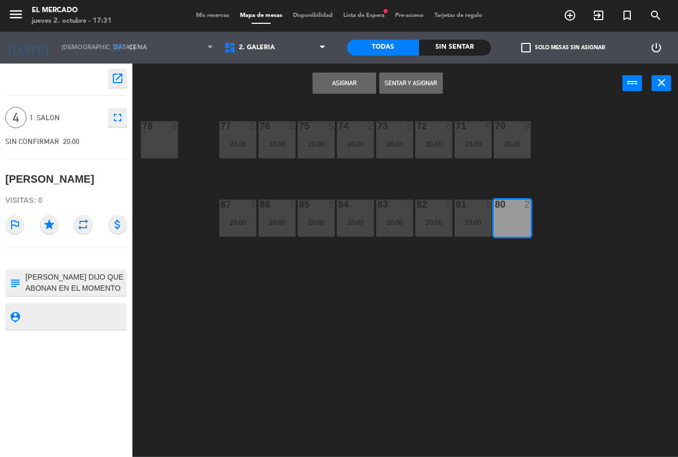
click at [333, 87] on button "Asignar" at bounding box center [344, 83] width 64 height 21
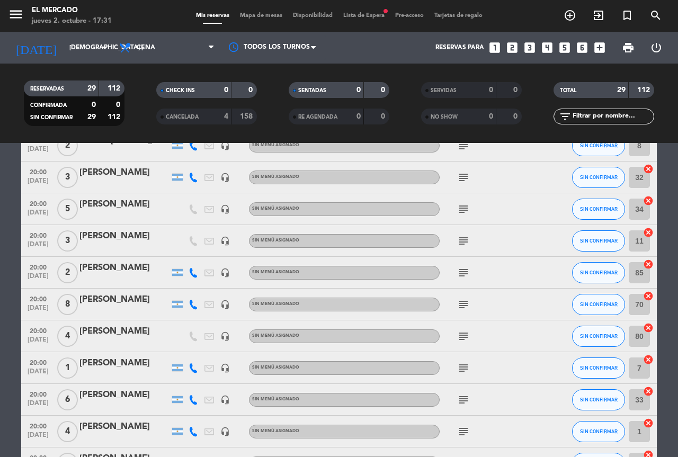
scroll to position [265, 0]
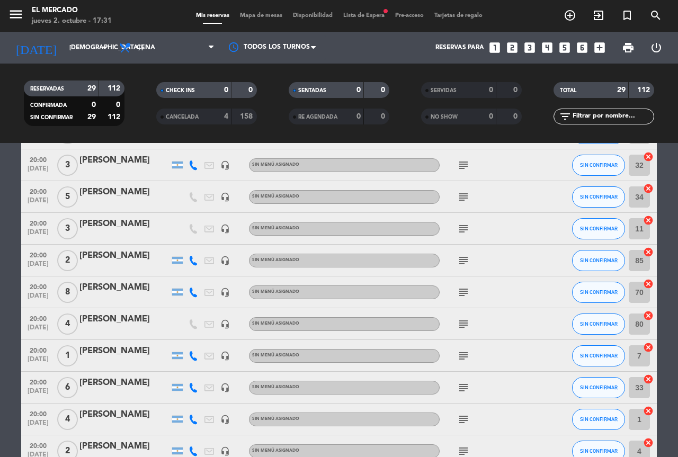
click at [455, 389] on span "subject" at bounding box center [463, 387] width 16 height 13
click at [459, 387] on icon "subject" at bounding box center [463, 387] width 13 height 13
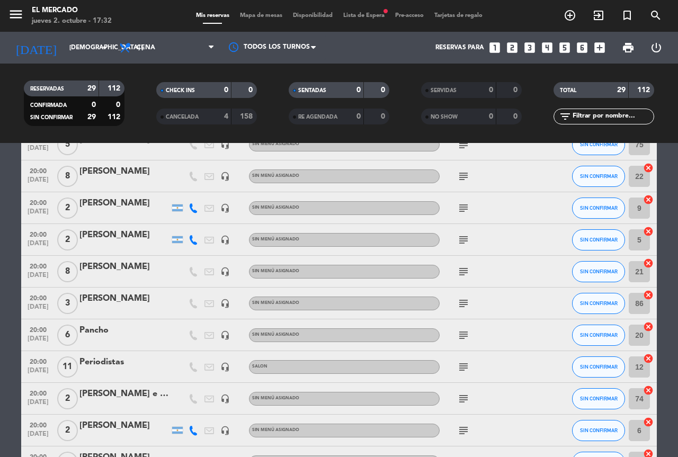
click at [467, 364] on icon "subject" at bounding box center [463, 366] width 13 height 13
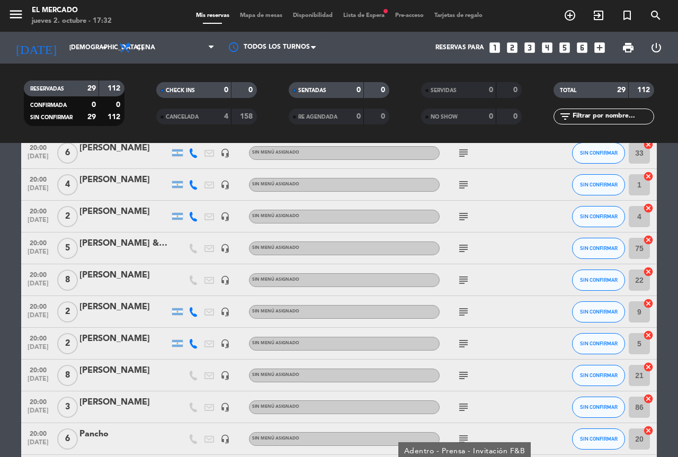
scroll to position [497, 0]
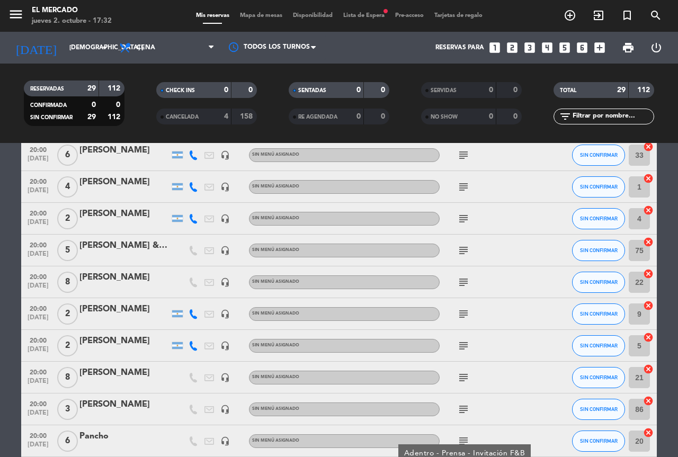
click at [467, 283] on icon "subject" at bounding box center [463, 282] width 13 height 13
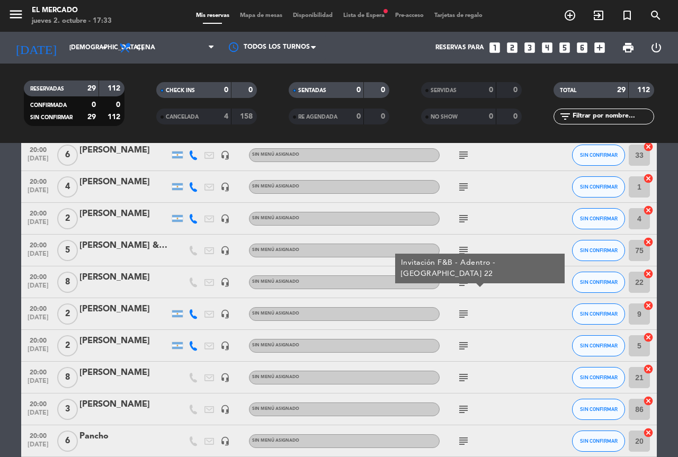
scroll to position [709, 0]
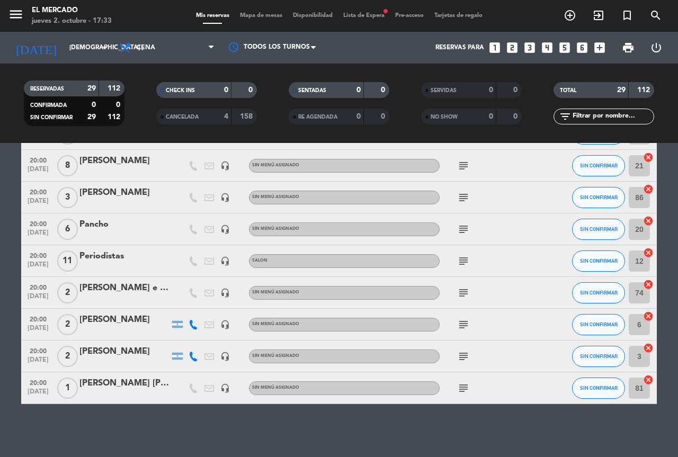
click at [467, 267] on icon "subject" at bounding box center [463, 261] width 13 height 13
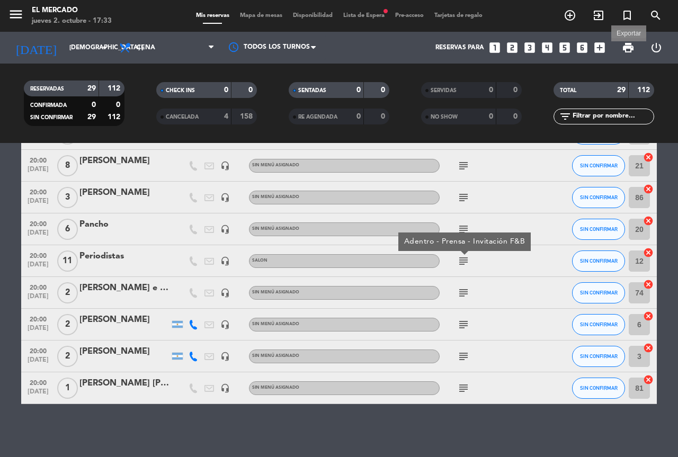
click at [631, 46] on span "print" at bounding box center [627, 47] width 13 height 13
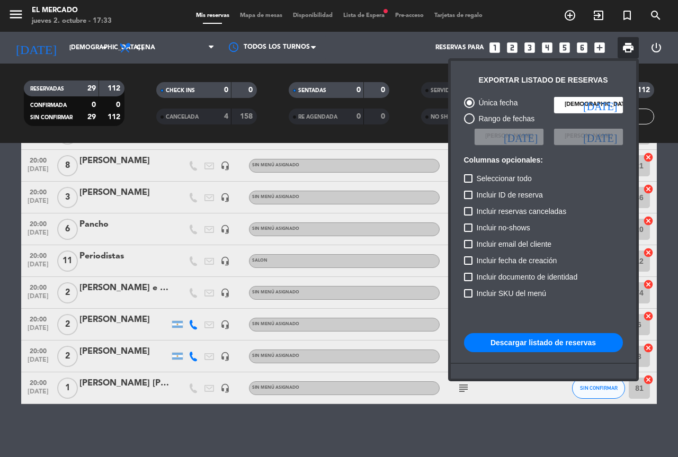
click at [517, 339] on button "Descargar listado de reservas" at bounding box center [543, 342] width 159 height 19
click at [457, 429] on div at bounding box center [339, 228] width 678 height 457
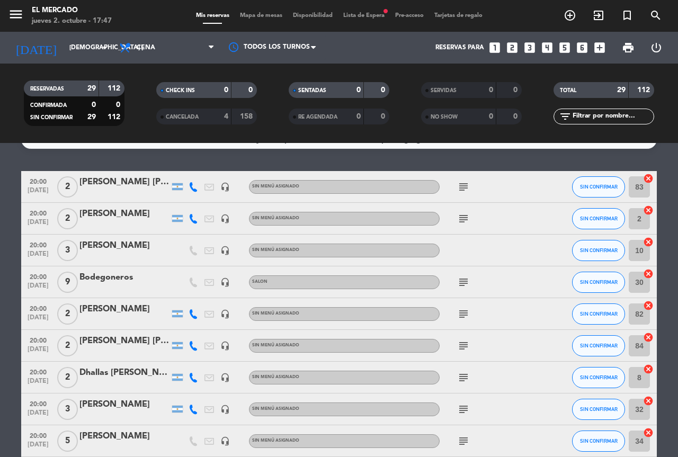
scroll to position [0, 0]
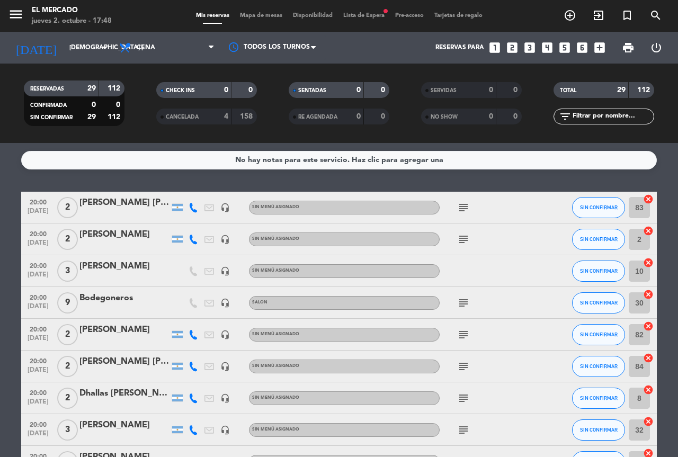
click at [261, 17] on span "Mapa de mesas" at bounding box center [260, 16] width 53 height 6
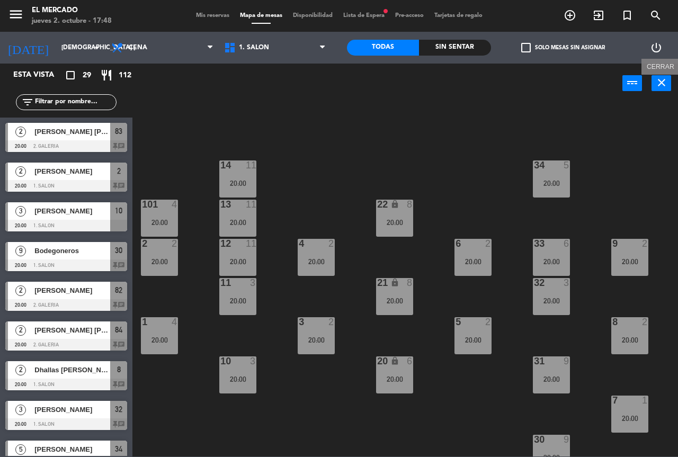
click at [652, 83] on button "close" at bounding box center [661, 83] width 20 height 16
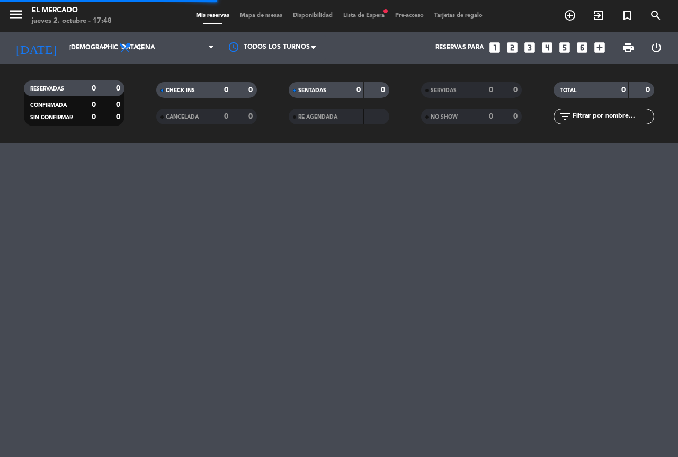
click at [550, 50] on icon "looks_4" at bounding box center [547, 48] width 14 height 14
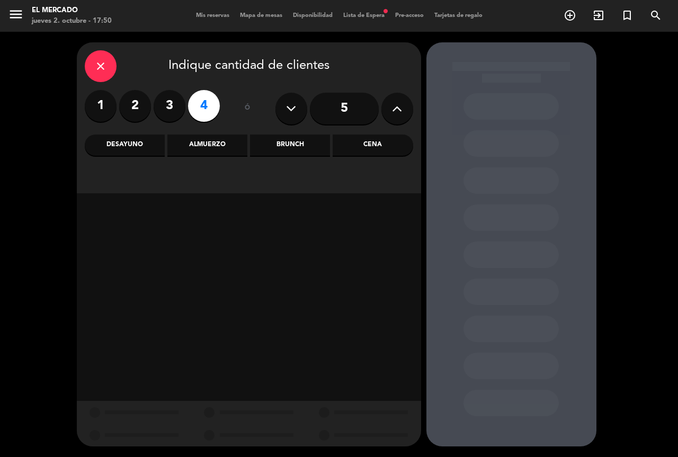
click at [142, 106] on label "2" at bounding box center [135, 106] width 32 height 32
click at [355, 143] on div "Cena" at bounding box center [372, 144] width 80 height 21
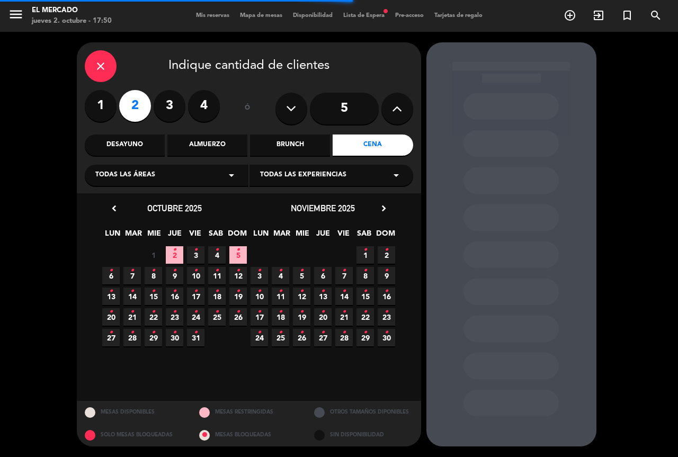
click at [170, 248] on span "2 •" at bounding box center [174, 254] width 17 height 17
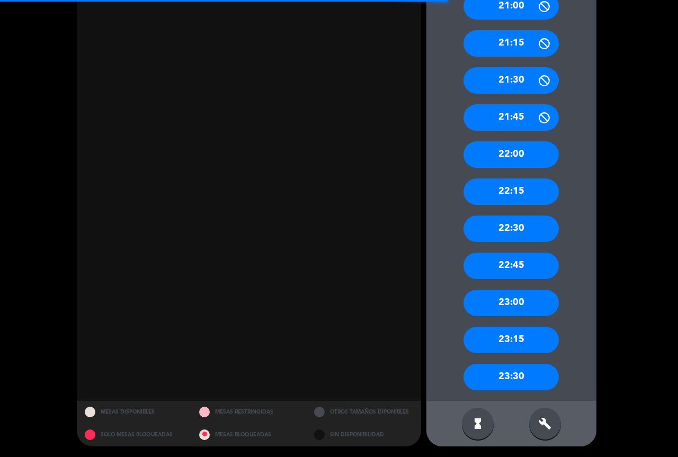
click at [555, 422] on div "build" at bounding box center [545, 424] width 32 height 32
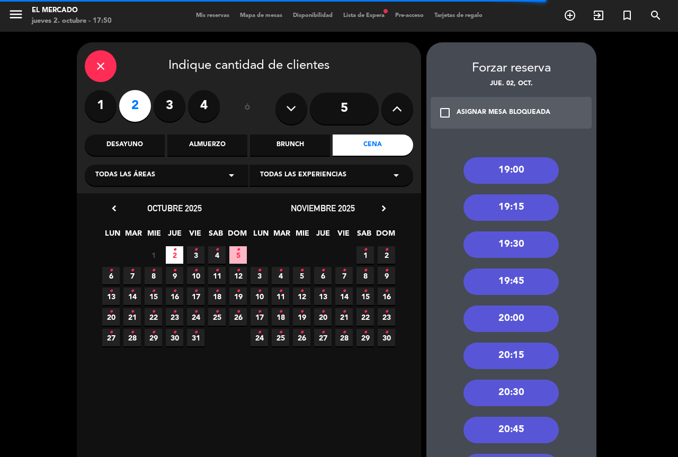
click at [503, 327] on div "20:00" at bounding box center [510, 318] width 95 height 26
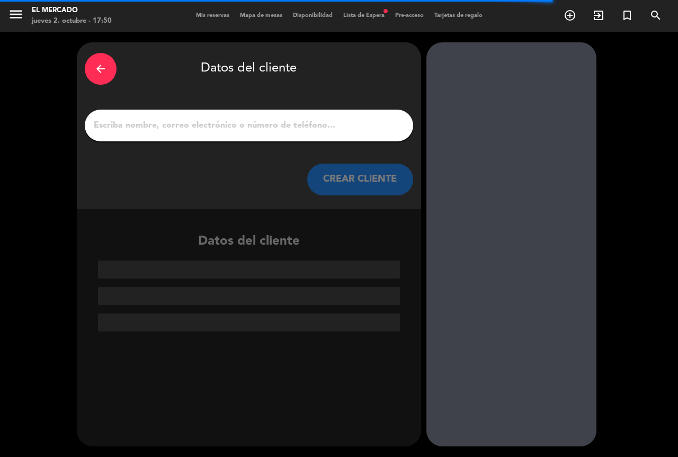
click at [283, 120] on input "1" at bounding box center [249, 125] width 312 height 15
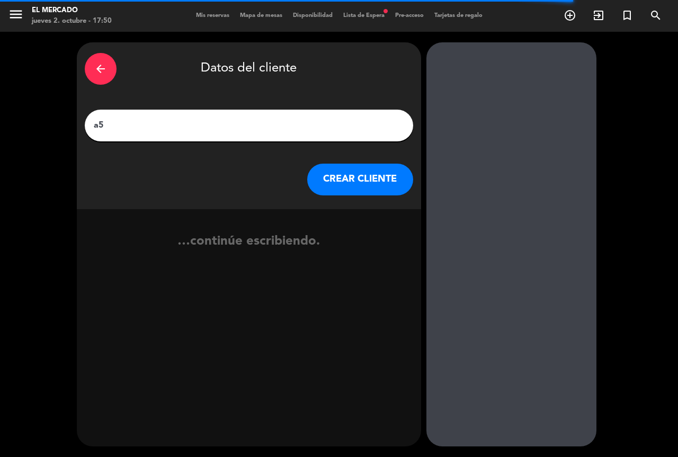
type input "a"
type input "[PERSON_NAME]"
click at [345, 190] on button "CREAR CLIENTE" at bounding box center [360, 180] width 106 height 32
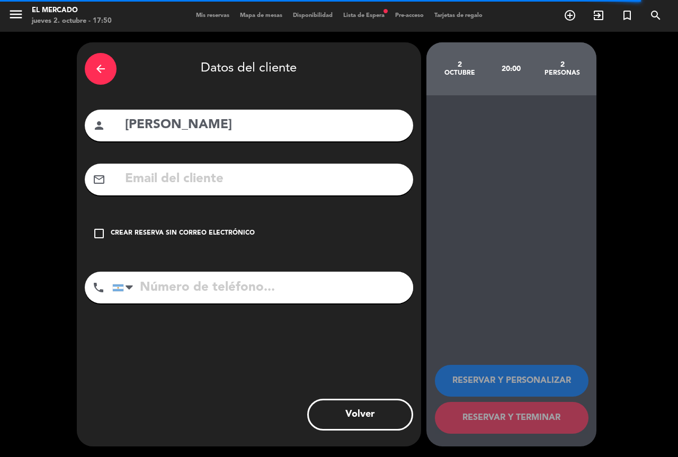
click at [217, 259] on div "arrow_back Datos del cliente person [PERSON_NAME] mail_outline check_box_outlin…" at bounding box center [249, 244] width 344 height 404
click at [225, 241] on div "check_box_outline_blank Crear reserva sin correo electrónico" at bounding box center [249, 234] width 328 height 32
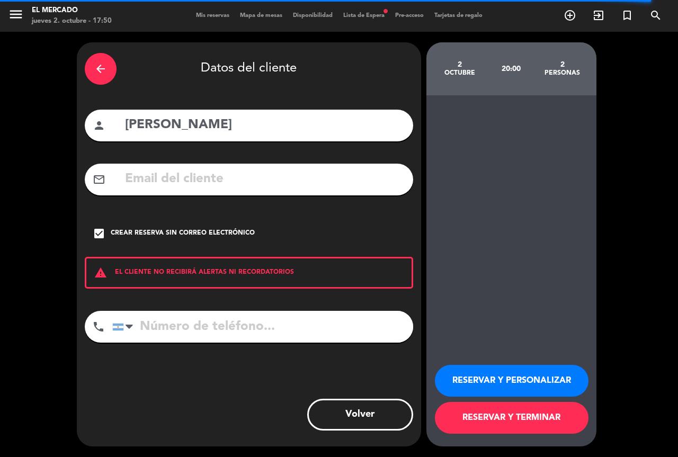
click at [495, 369] on button "RESERVAR Y PERSONALIZAR" at bounding box center [512, 381] width 154 height 32
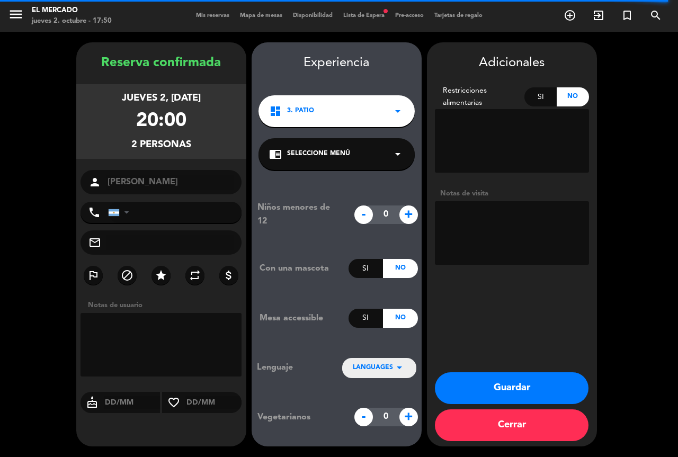
click at [483, 221] on textarea at bounding box center [512, 233] width 154 height 64
type textarea "A"
type textarea "Galería"
click at [508, 388] on button "Guardar" at bounding box center [512, 388] width 154 height 32
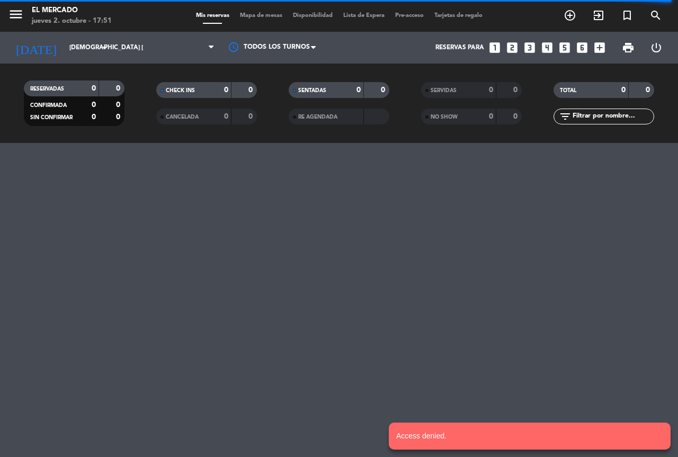
click at [547, 47] on icon "looks_4" at bounding box center [547, 48] width 14 height 14
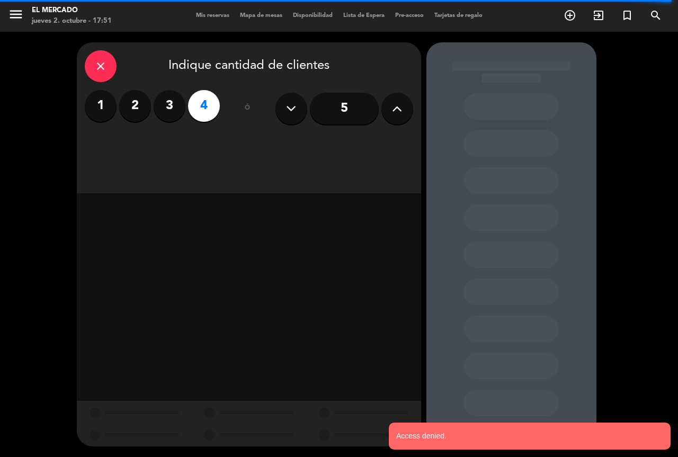
click at [353, 148] on div "close Indique cantidad de clientes 1 2 3 4 ó 5" at bounding box center [249, 117] width 344 height 151
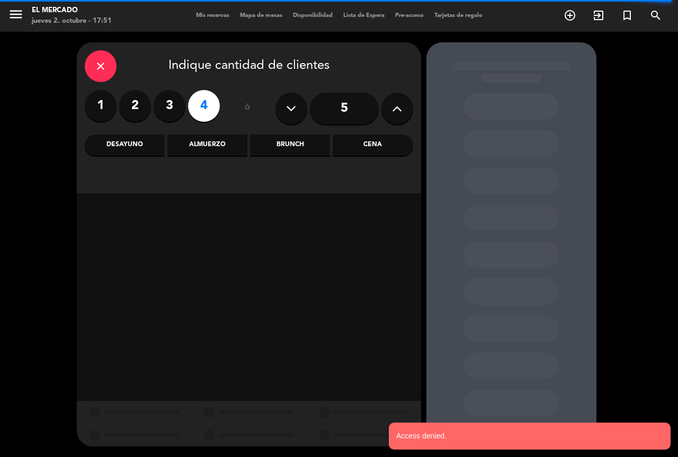
click at [356, 142] on div "Cena" at bounding box center [372, 144] width 80 height 21
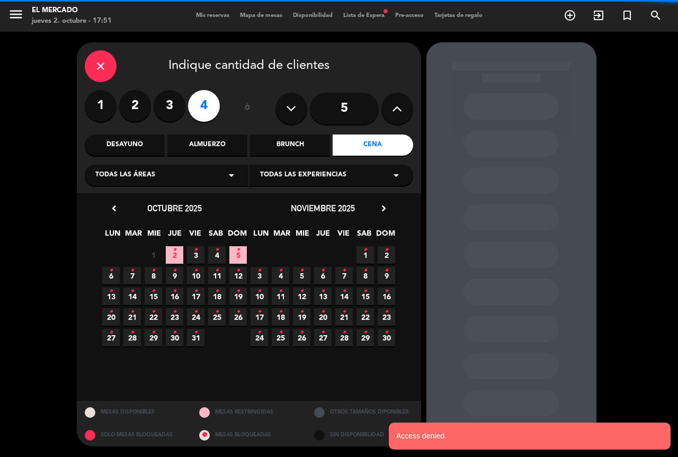
click at [179, 255] on span "2 •" at bounding box center [174, 254] width 17 height 17
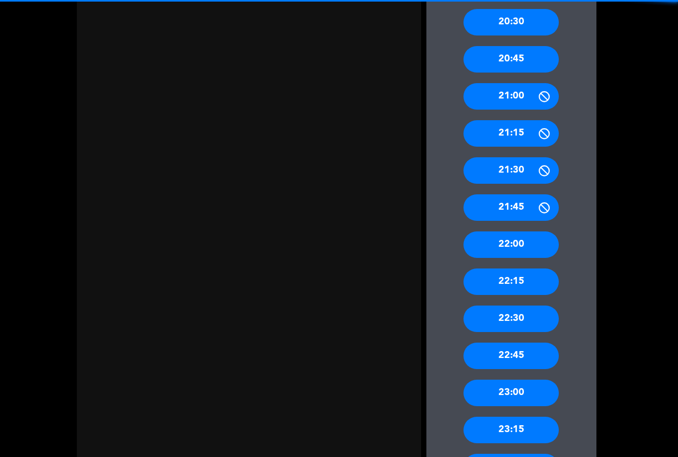
scroll to position [461, 0]
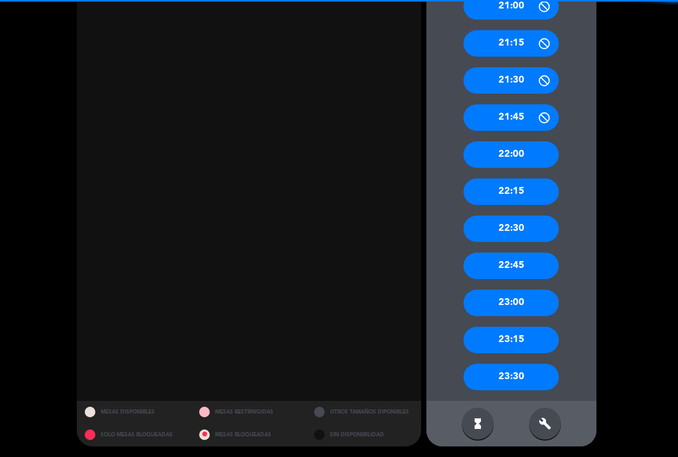
click at [551, 431] on div "build" at bounding box center [545, 424] width 32 height 32
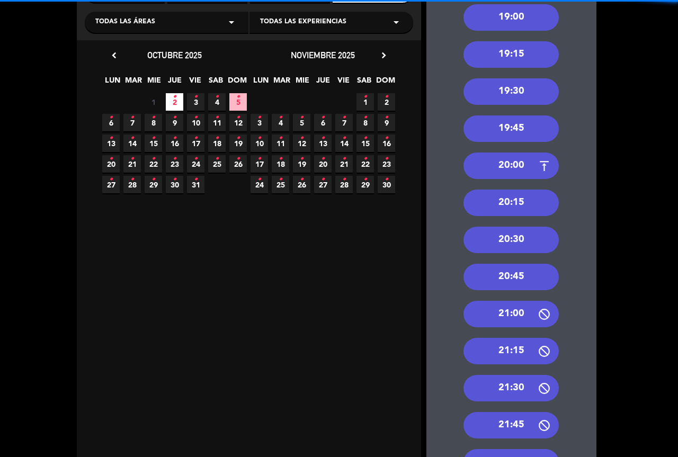
scroll to position [143, 0]
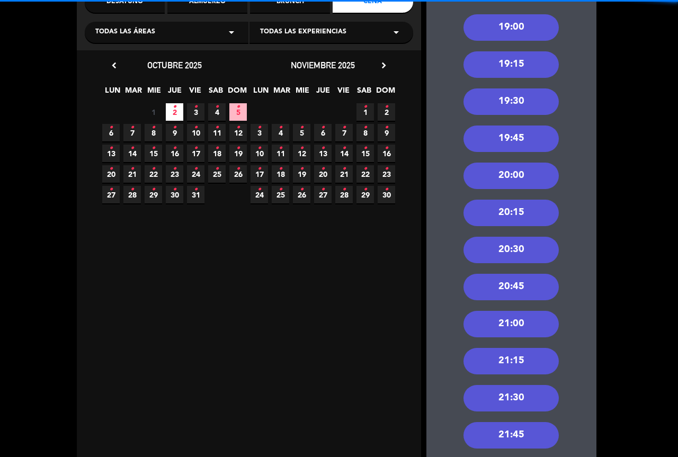
click at [517, 177] on div "20:00" at bounding box center [510, 175] width 95 height 26
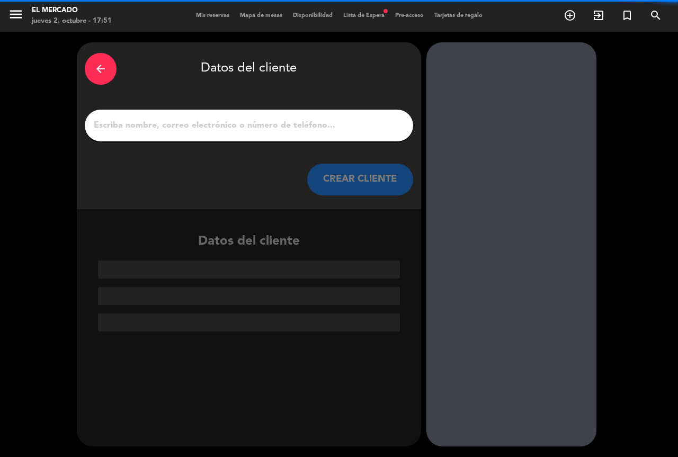
click at [297, 120] on input "1" at bounding box center [249, 125] width 312 height 15
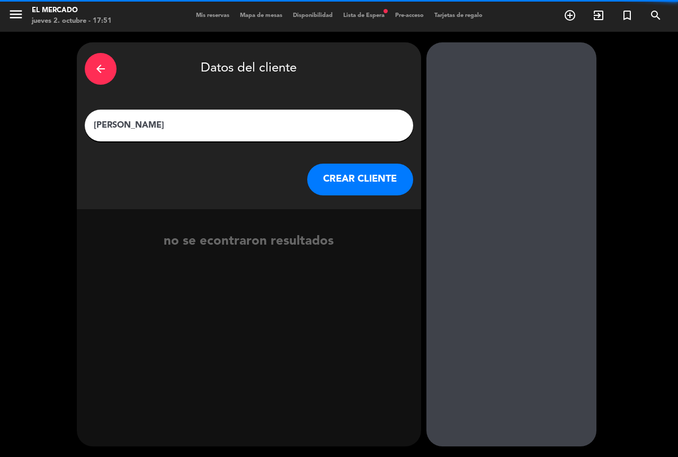
type input "[PERSON_NAME]"
click at [326, 182] on button "CREAR CLIENTE" at bounding box center [360, 180] width 106 height 32
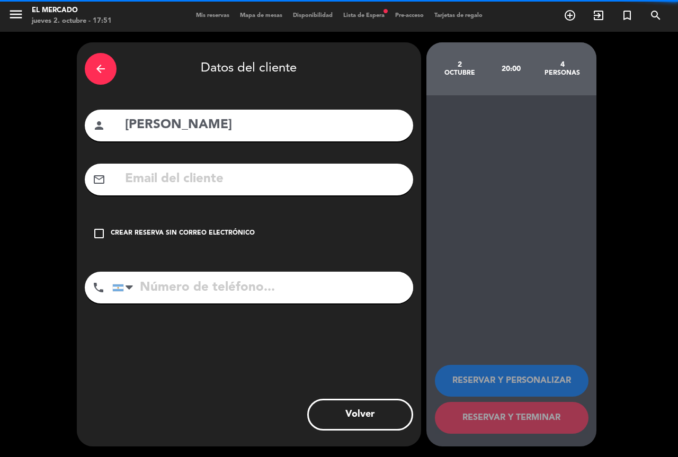
click at [253, 227] on div "check_box_outline_blank Crear reserva sin correo electrónico" at bounding box center [249, 234] width 328 height 32
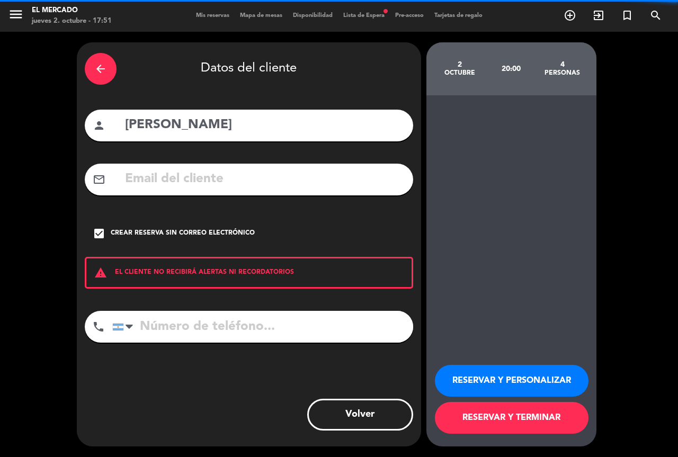
click at [510, 380] on button "RESERVAR Y PERSONALIZAR" at bounding box center [512, 381] width 154 height 32
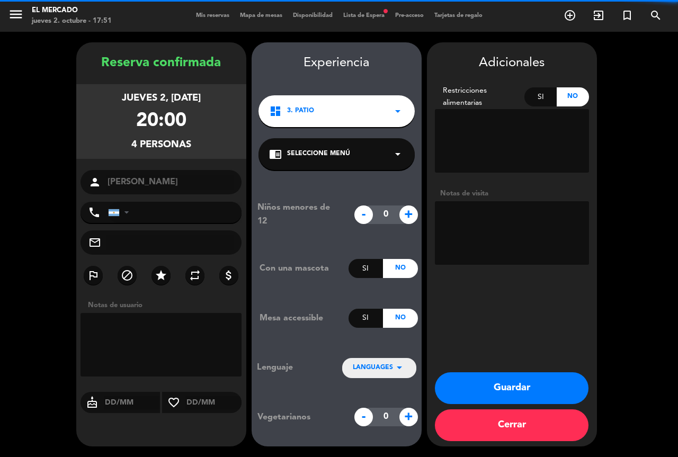
click at [498, 246] on textarea at bounding box center [512, 233] width 154 height 64
type textarea "G"
type textarea "Galería"
click at [552, 388] on button "Guardar" at bounding box center [512, 388] width 154 height 32
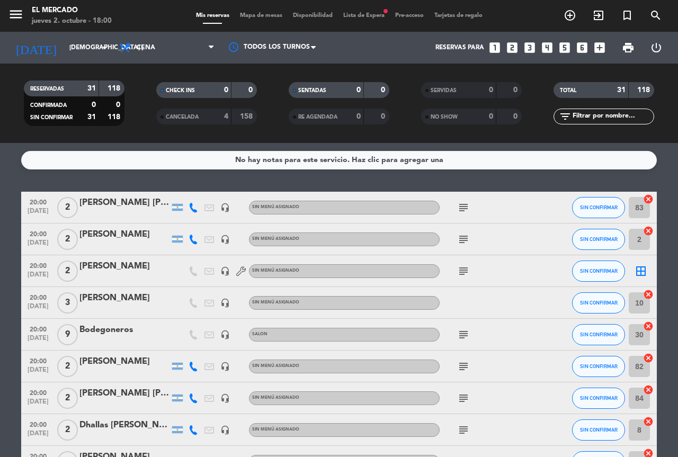
click at [649, 327] on icon "cancel" at bounding box center [648, 326] width 11 height 11
click at [466, 272] on icon "subject" at bounding box center [463, 271] width 13 height 13
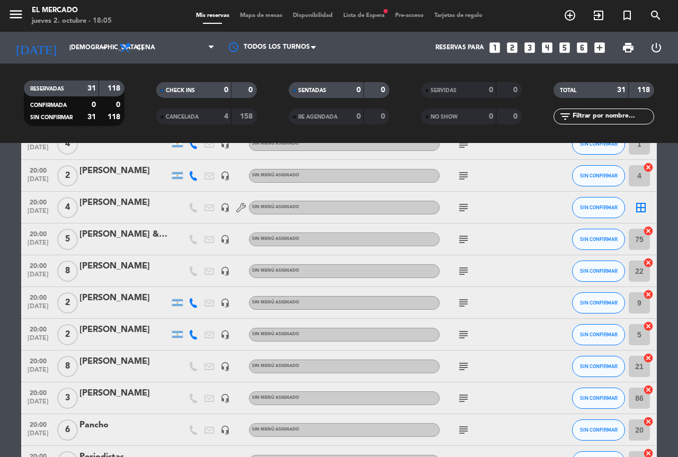
scroll to position [529, 0]
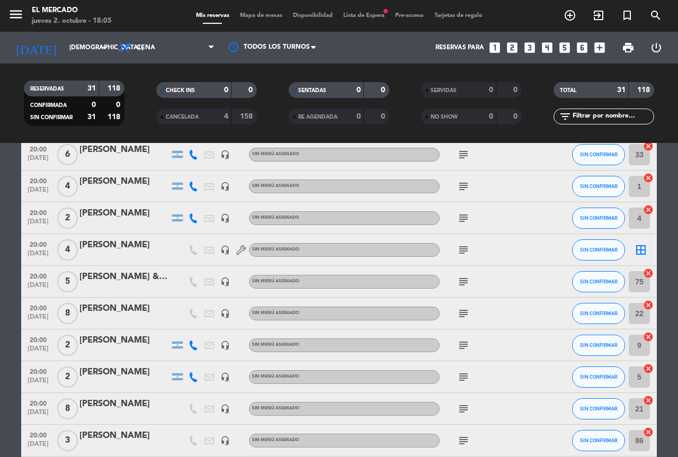
click at [459, 247] on icon "subject" at bounding box center [463, 249] width 13 height 13
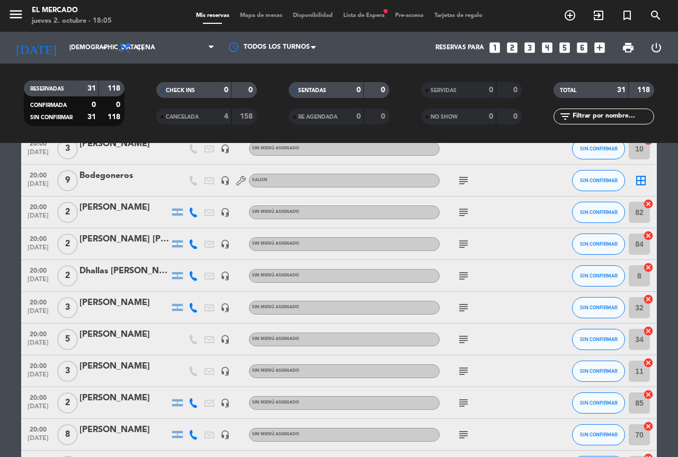
scroll to position [159, 0]
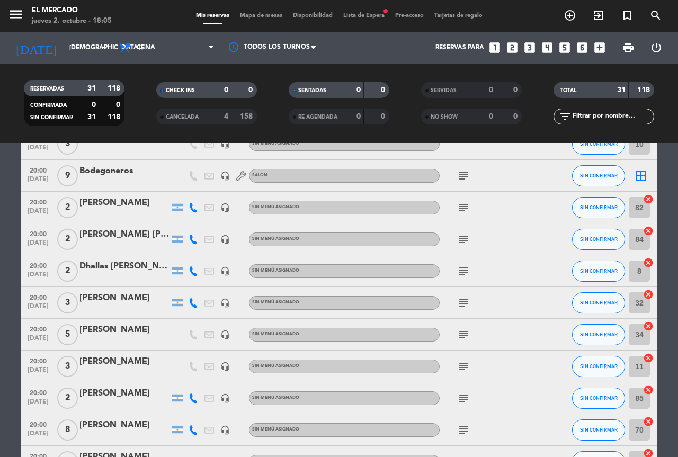
click at [648, 294] on icon "cancel" at bounding box center [648, 294] width 11 height 11
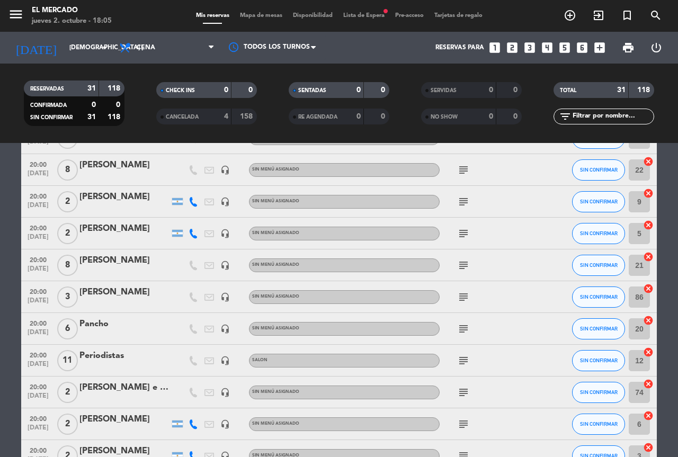
scroll to position [666, 0]
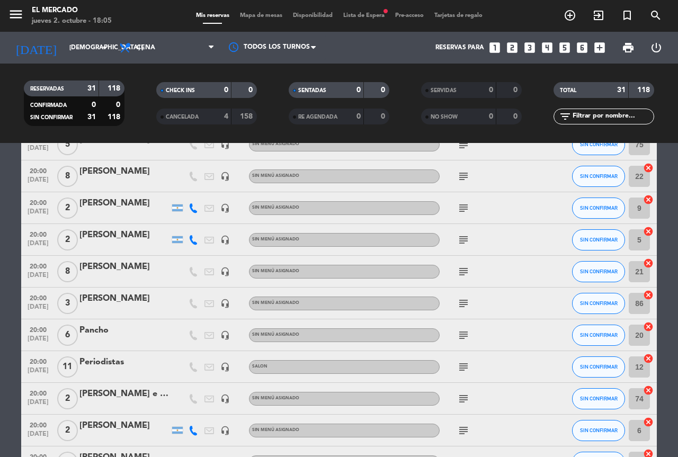
click at [648, 359] on icon "cancel" at bounding box center [648, 358] width 11 height 11
click at [642, 368] on icon "border_all" at bounding box center [640, 366] width 13 height 13
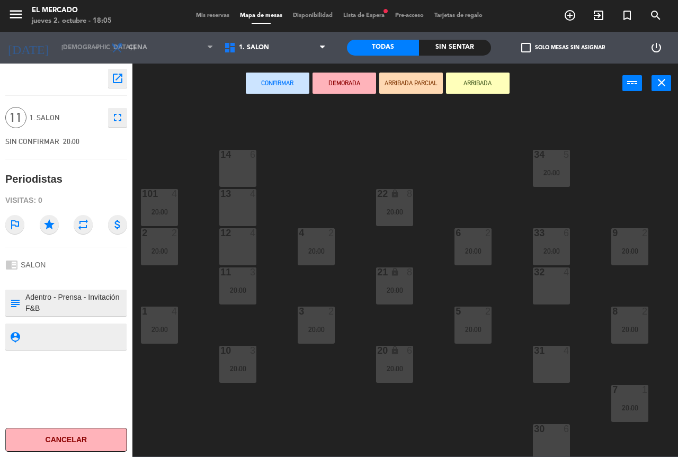
scroll to position [15, 0]
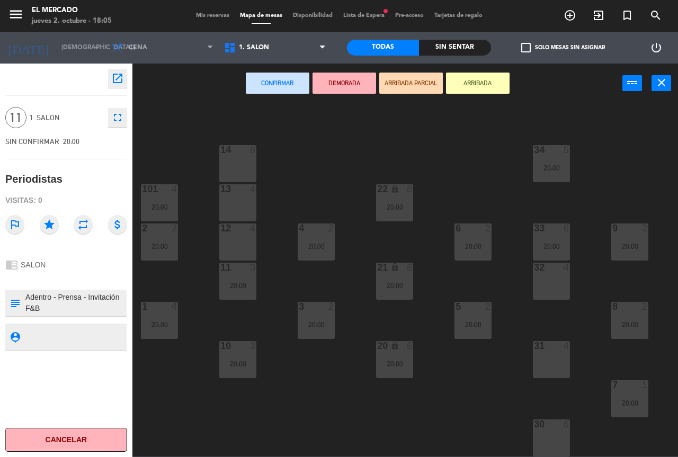
click at [555, 421] on div at bounding box center [551, 424] width 17 height 10
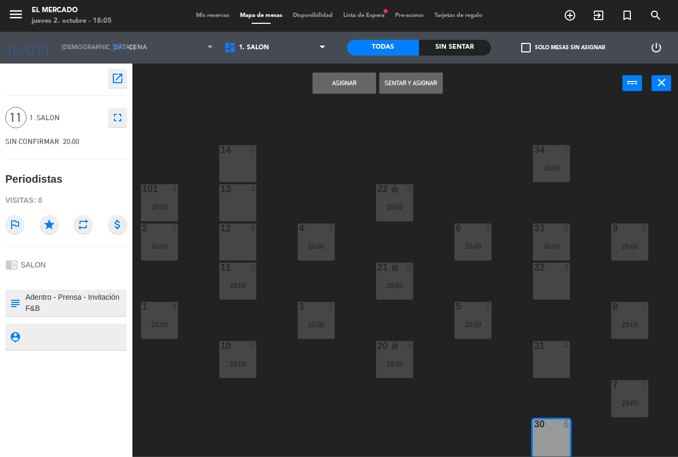
click at [541, 354] on div "31 4" at bounding box center [550, 359] width 37 height 37
click at [543, 279] on div "32 4" at bounding box center [550, 281] width 37 height 37
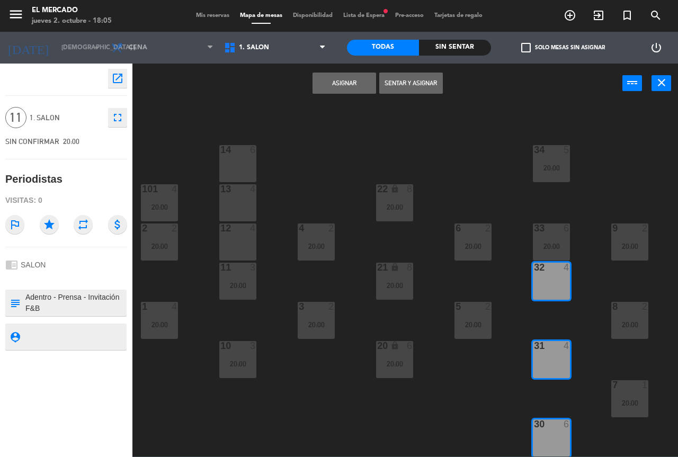
click at [330, 79] on button "Asignar" at bounding box center [344, 83] width 64 height 21
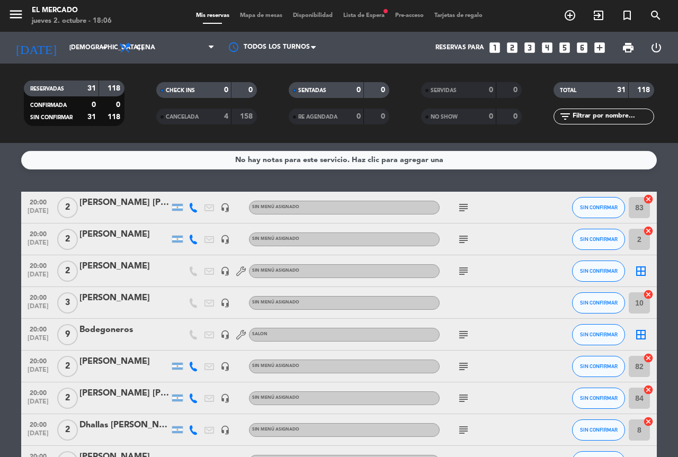
click at [645, 332] on icon "border_all" at bounding box center [640, 334] width 13 height 13
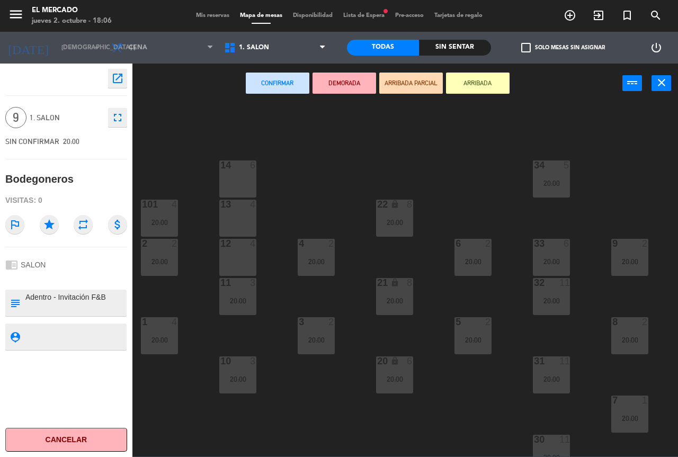
click at [255, 218] on div "13 4" at bounding box center [237, 218] width 37 height 37
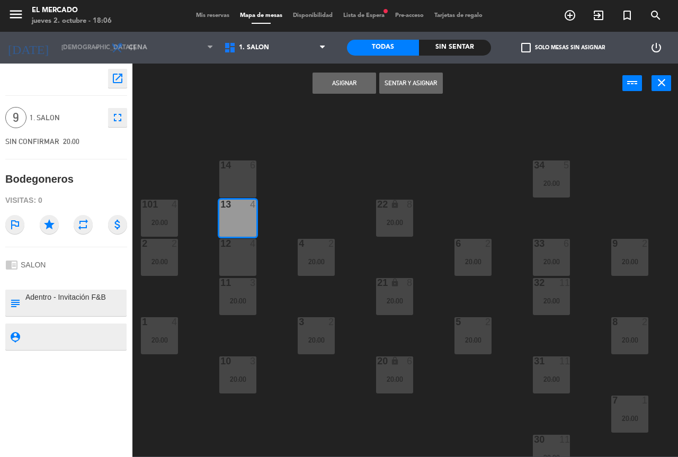
click at [225, 173] on div "14 6" at bounding box center [237, 178] width 37 height 37
click at [326, 92] on button "Asignar" at bounding box center [344, 83] width 64 height 21
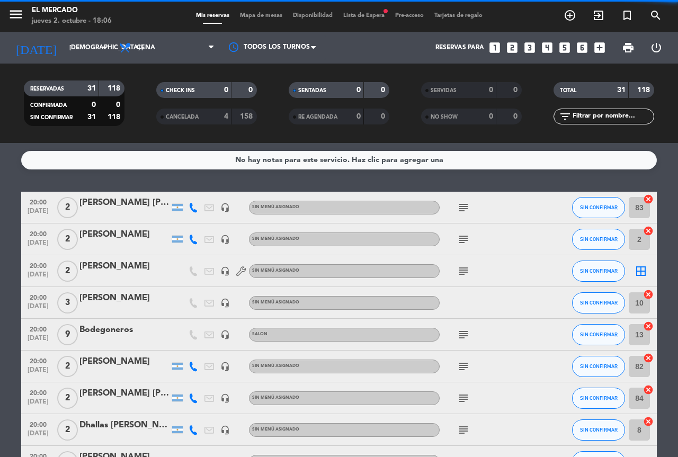
scroll to position [106, 0]
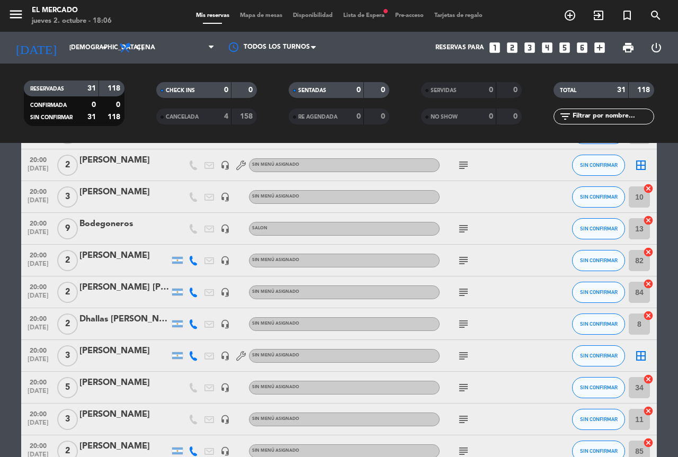
click at [640, 351] on icon "border_all" at bounding box center [640, 355] width 13 height 13
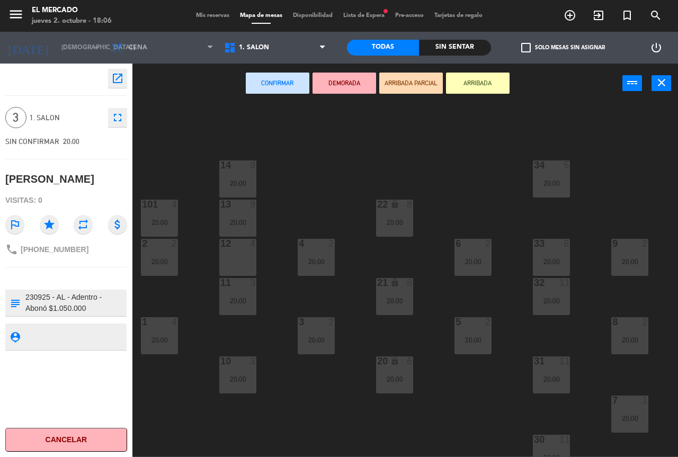
click at [249, 249] on div "12 4" at bounding box center [237, 244] width 37 height 11
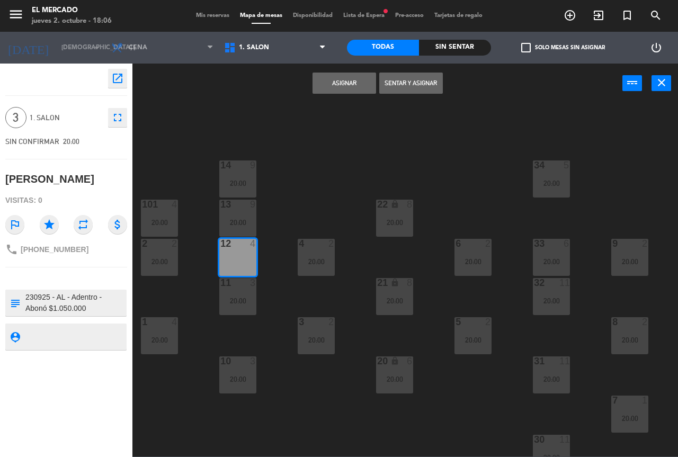
click at [353, 76] on button "Asignar" at bounding box center [344, 83] width 64 height 21
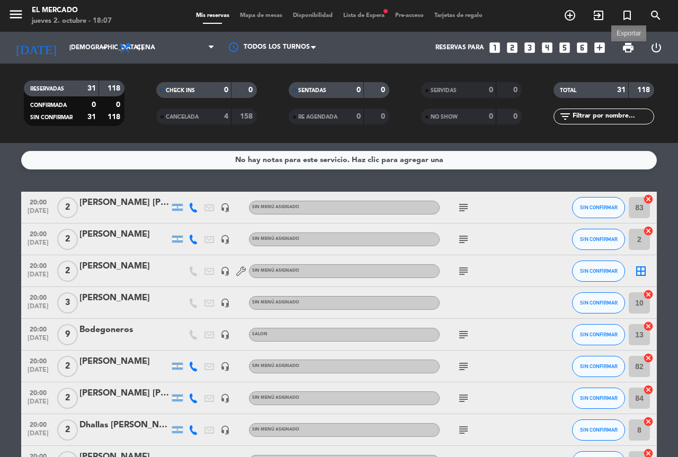
click at [631, 42] on span "print" at bounding box center [627, 47] width 13 height 13
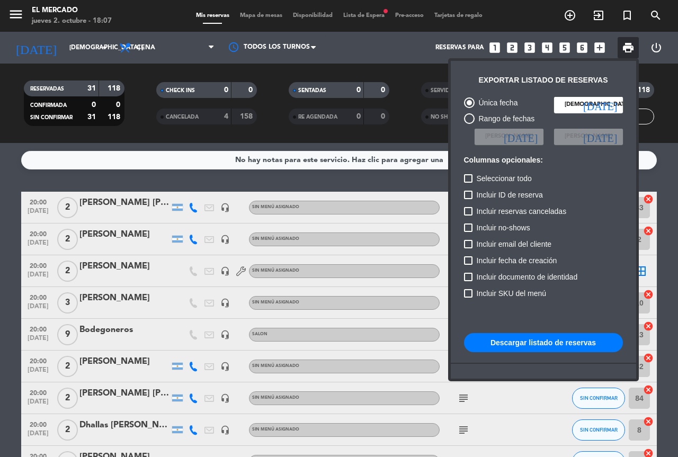
click at [552, 342] on button "Descargar listado de reservas" at bounding box center [543, 342] width 159 height 19
click at [516, 338] on button "Descargar listado de reservas" at bounding box center [543, 342] width 159 height 19
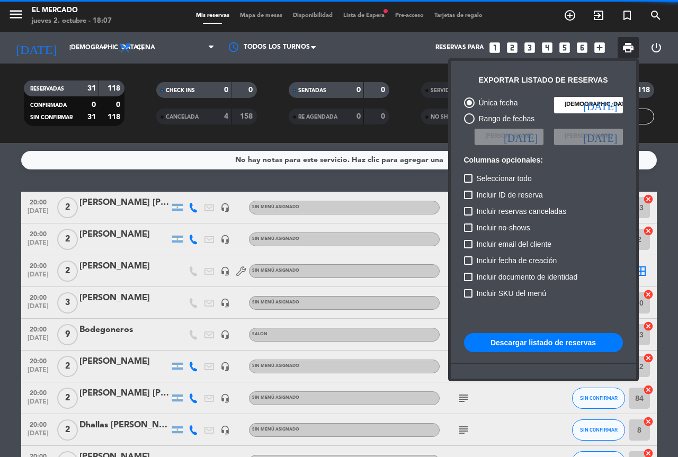
click at [395, 178] on div at bounding box center [339, 228] width 678 height 457
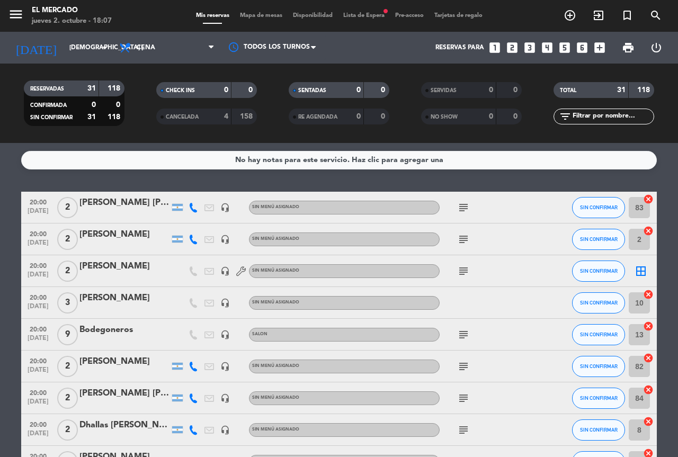
drag, startPoint x: 393, startPoint y: 146, endPoint x: 449, endPoint y: 112, distance: 65.1
click at [395, 146] on div "No hay notas para este servicio. Haz clic para agregar una 20:00 [DATE] 2 [PERS…" at bounding box center [339, 300] width 678 height 314
click at [618, 50] on span "print" at bounding box center [627, 47] width 21 height 21
click at [626, 47] on span "print" at bounding box center [627, 47] width 13 height 13
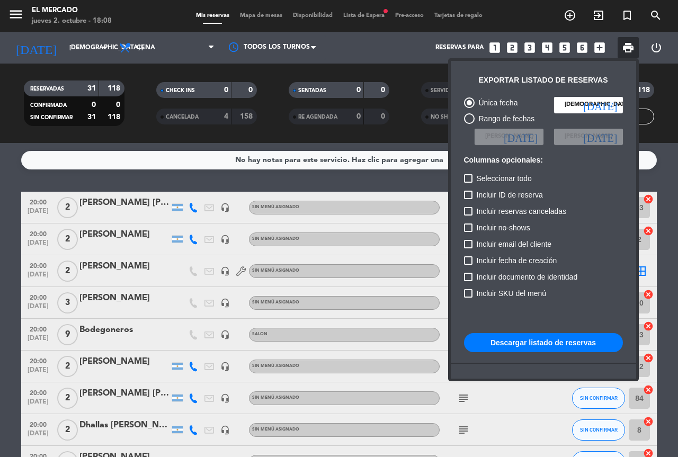
click at [550, 348] on button "Descargar listado de reservas" at bounding box center [543, 342] width 159 height 19
click at [377, 181] on div at bounding box center [339, 228] width 678 height 457
